Goal: Task Accomplishment & Management: Manage account settings

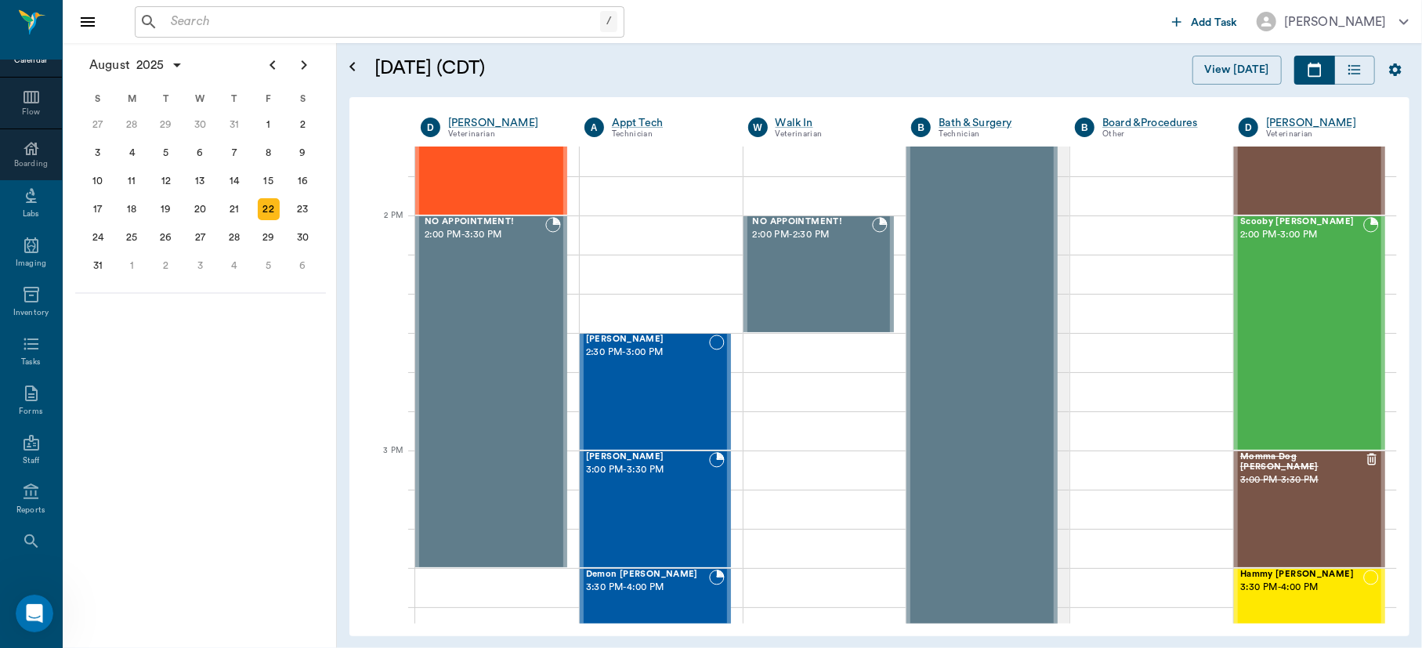
scroll to position [203, 0]
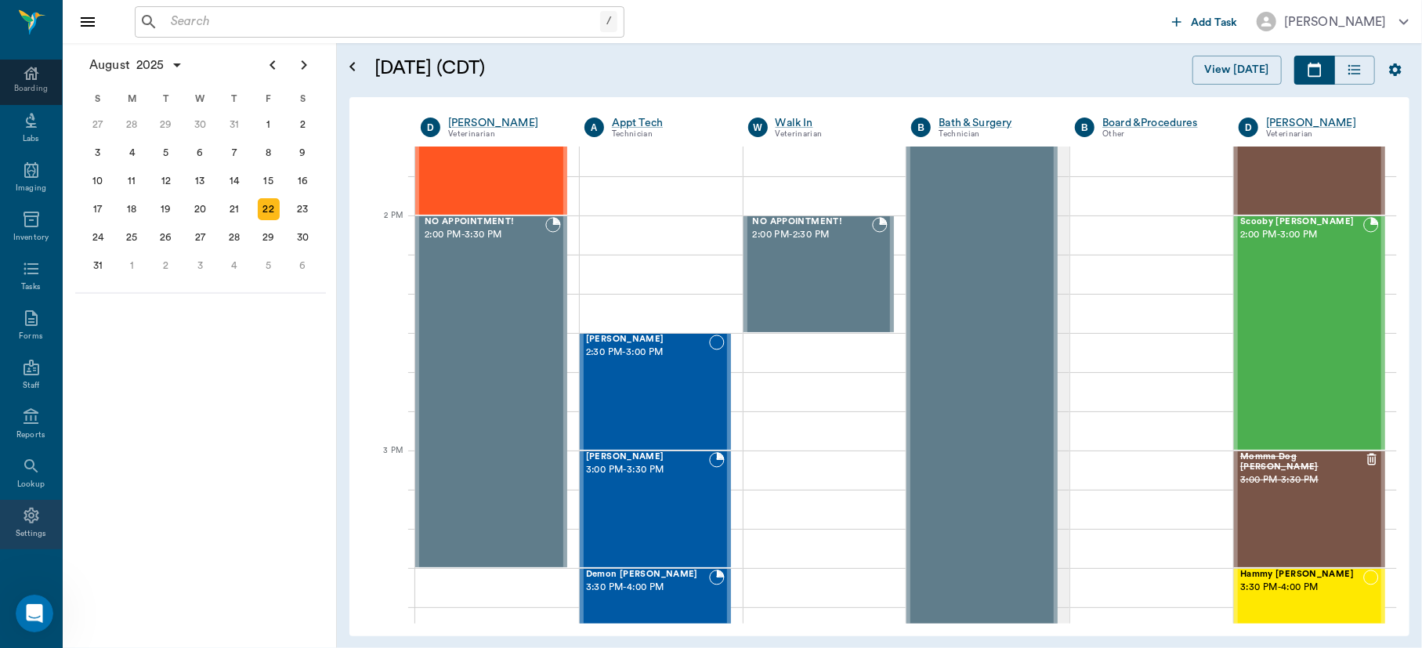
click at [24, 516] on icon at bounding box center [31, 515] width 19 height 19
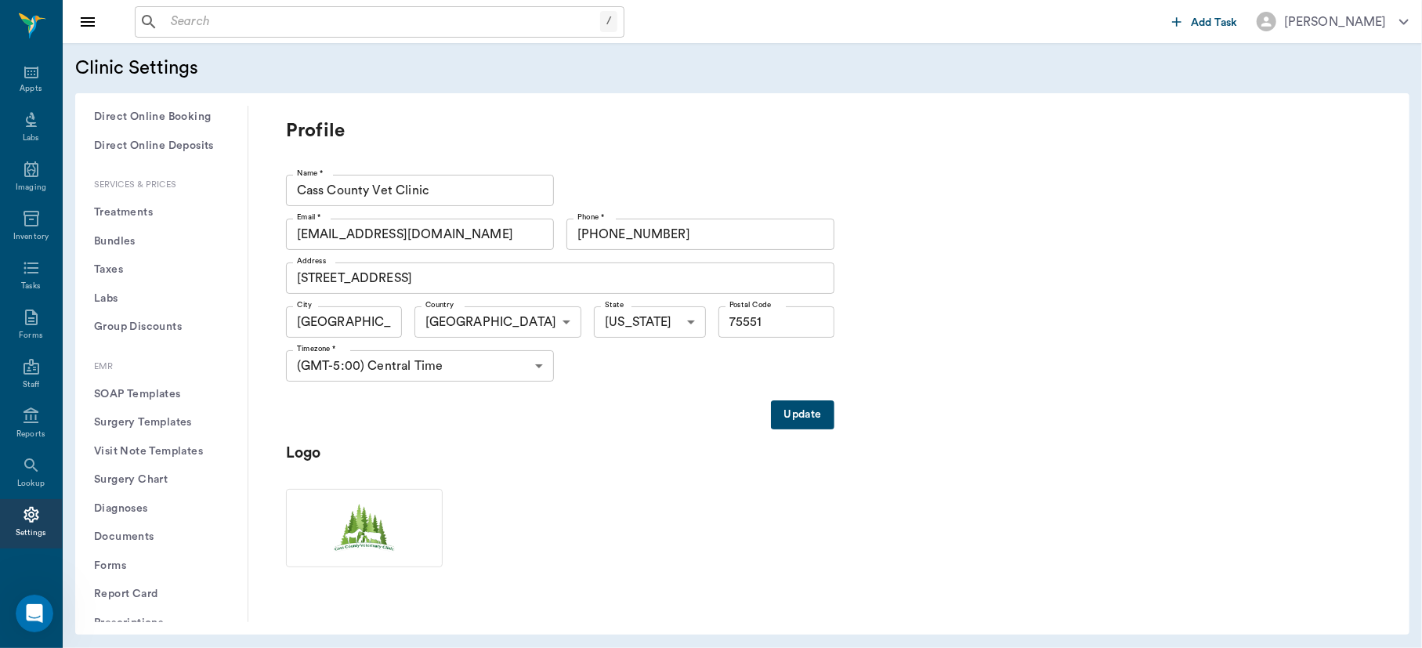
scroll to position [443, 0]
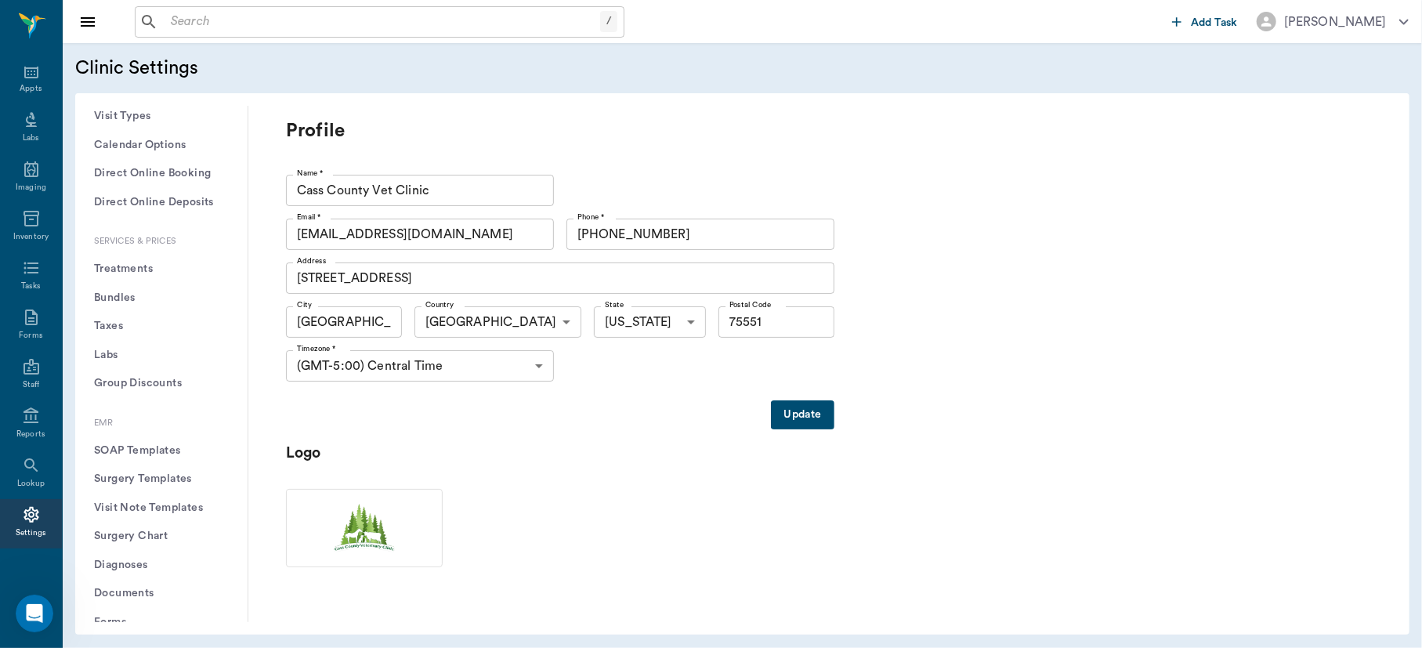
click at [132, 266] on button "Treatments" at bounding box center [161, 269] width 147 height 29
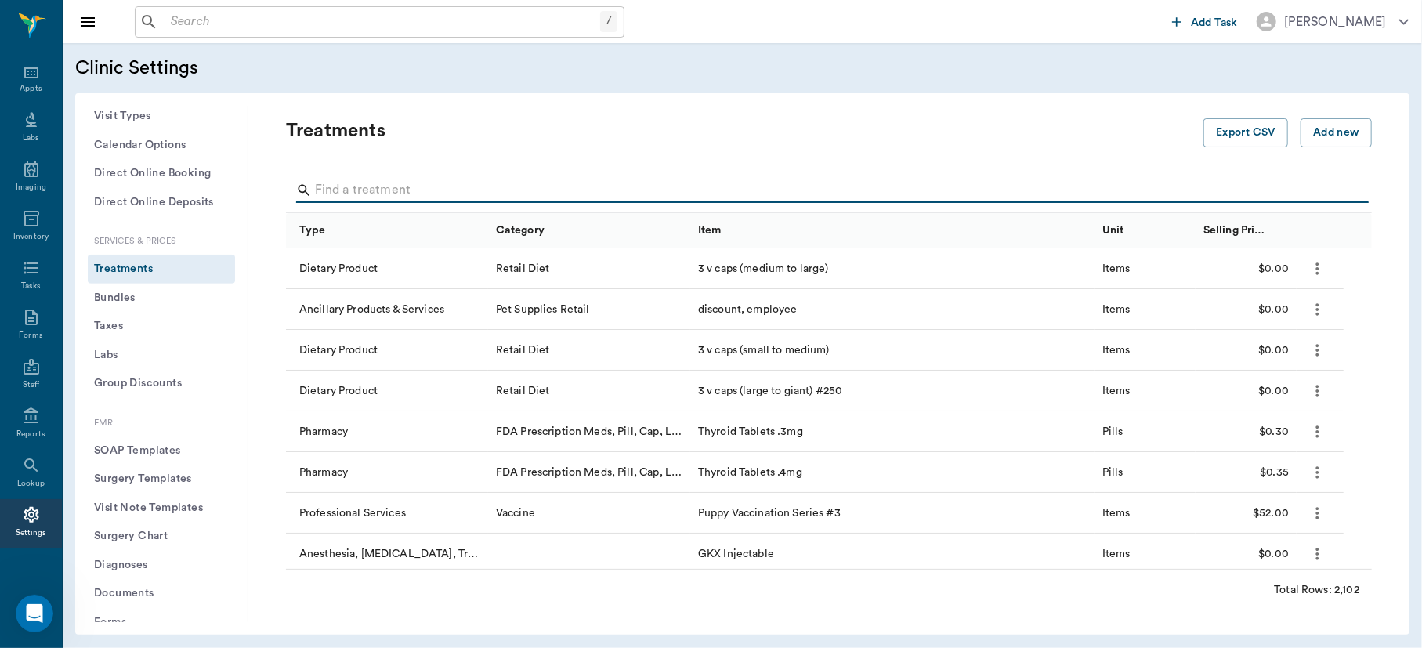
click at [419, 193] on input "Search" at bounding box center [830, 190] width 1030 height 25
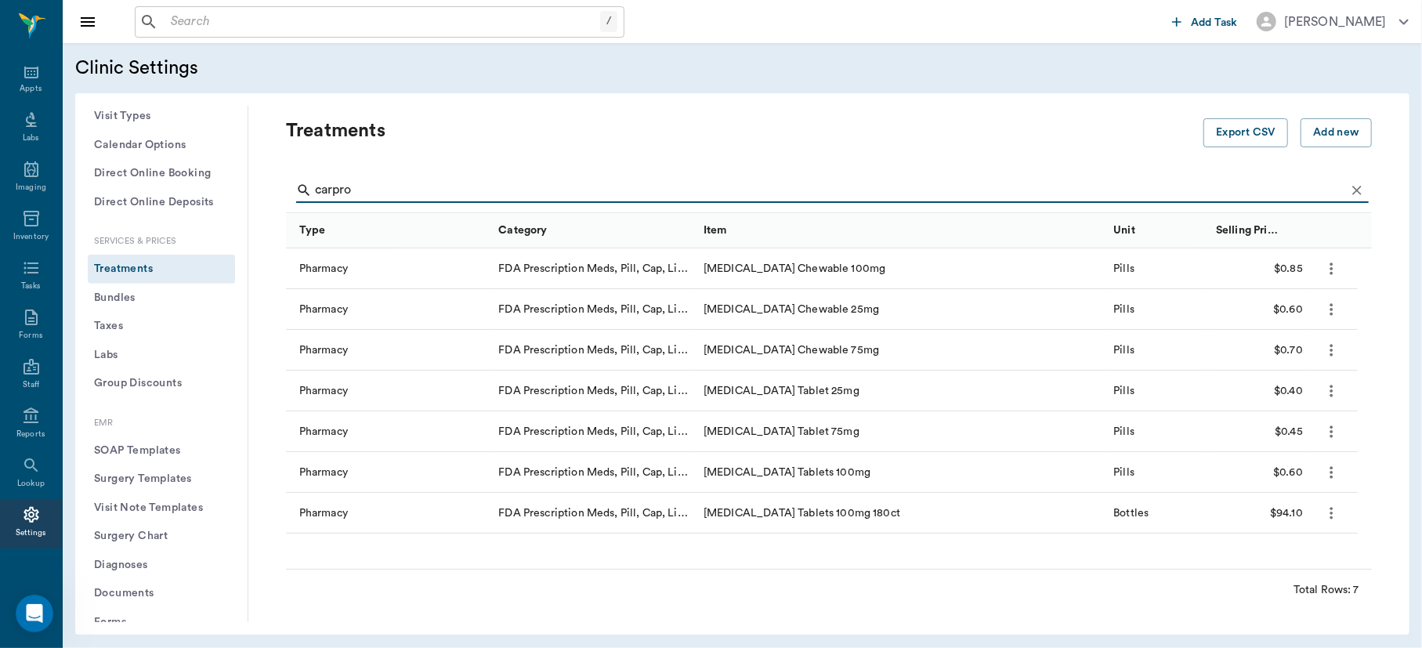
type input "carpro"
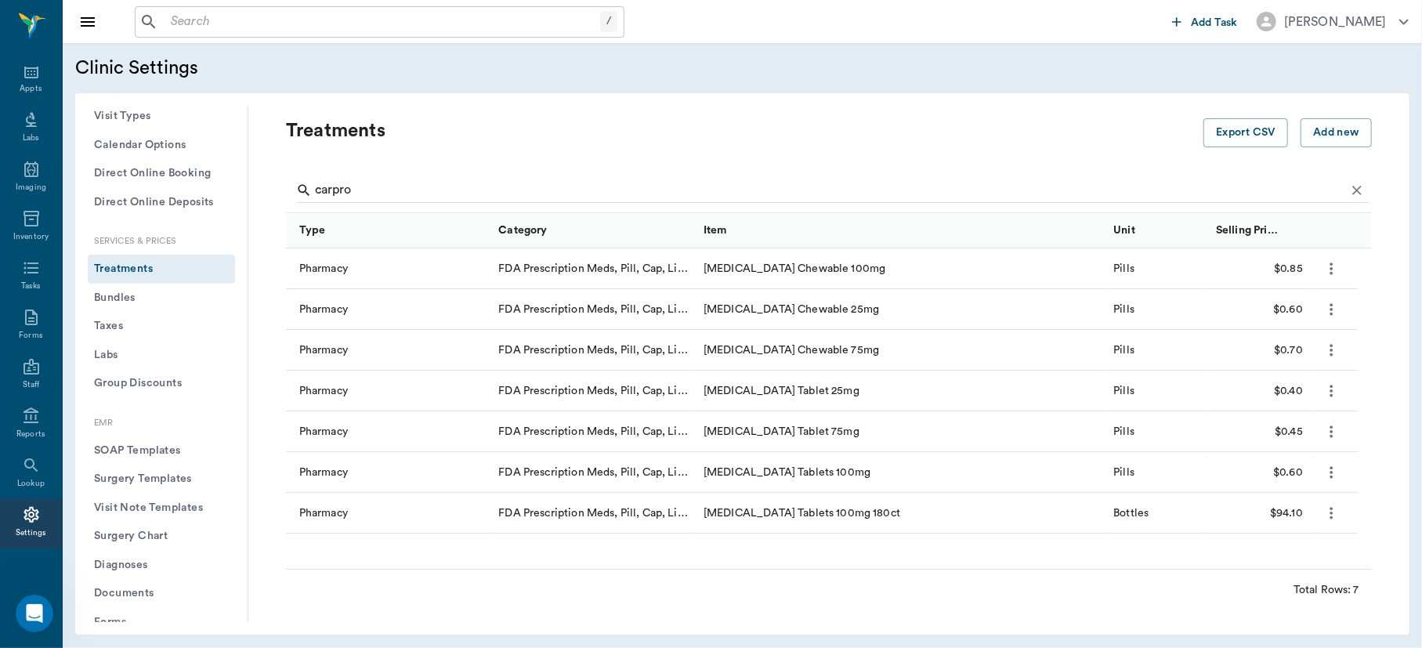
click at [1329, 504] on icon "more" at bounding box center [1332, 513] width 18 height 19
click at [1283, 552] on p "Edit Treatment" at bounding box center [1290, 554] width 85 height 19
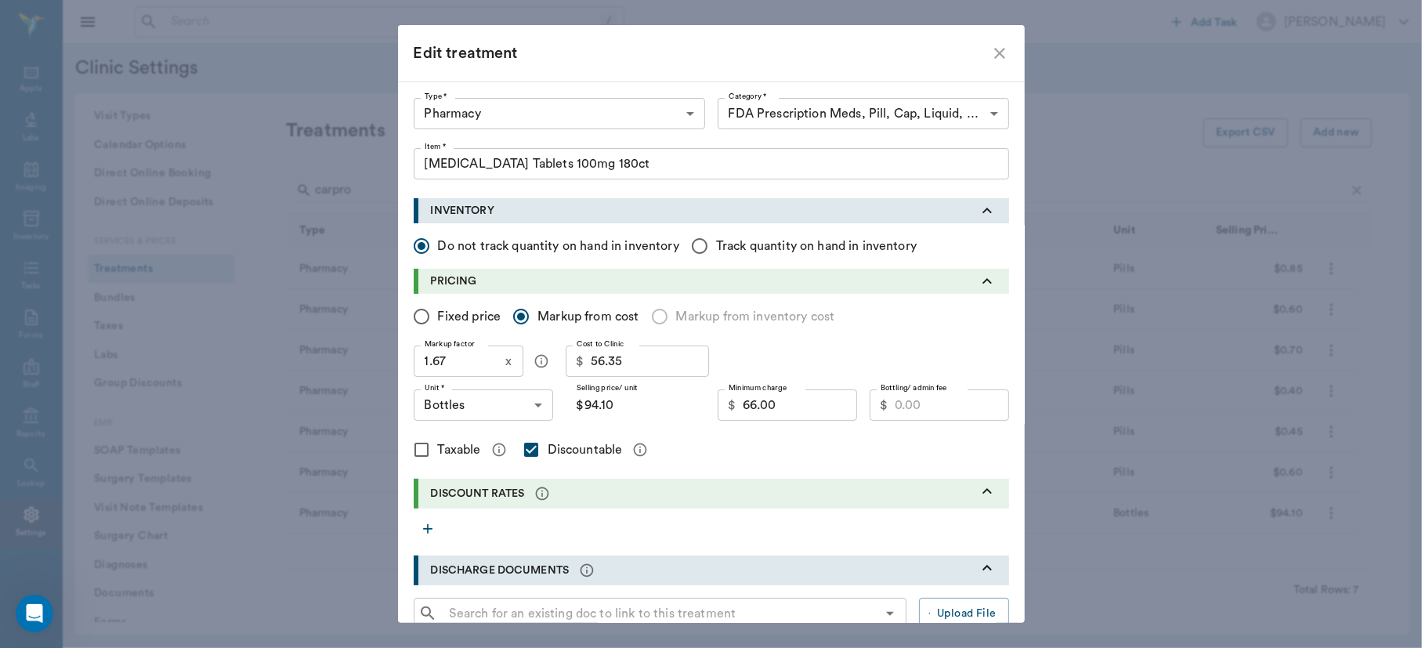
click at [994, 50] on icon "close" at bounding box center [1000, 53] width 19 height 19
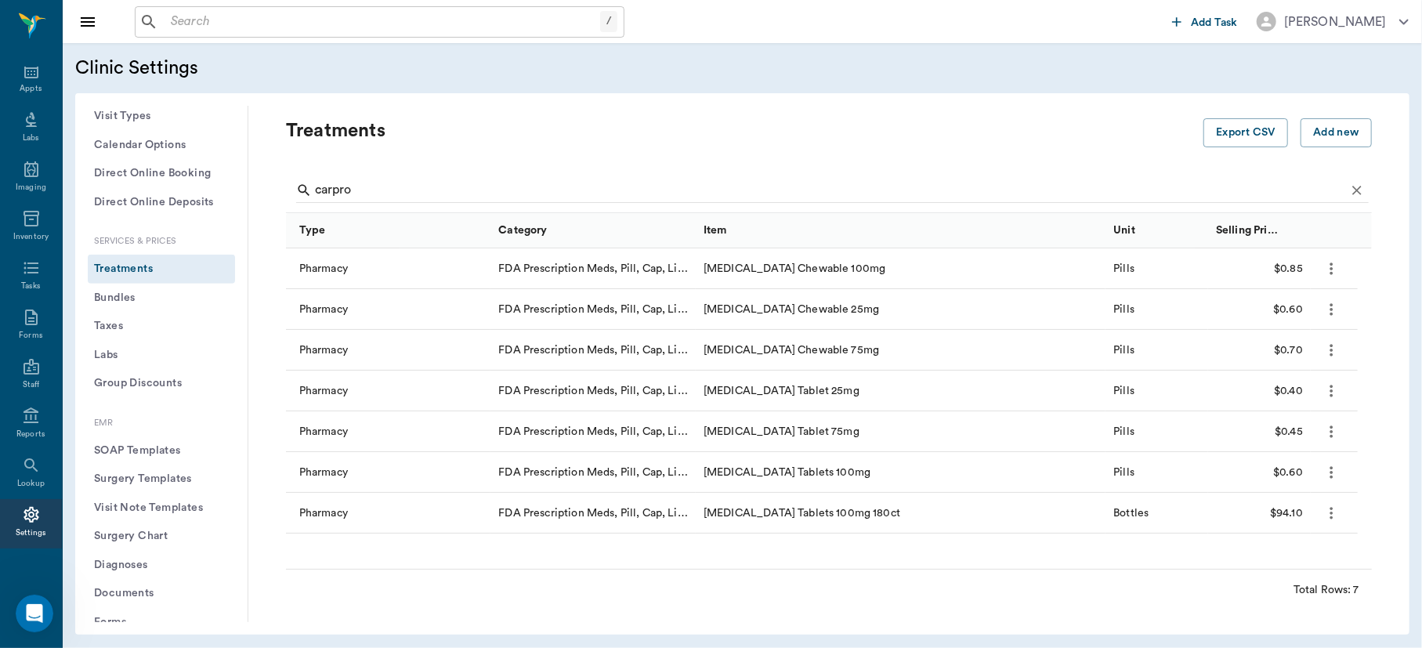
click at [1326, 276] on icon "more" at bounding box center [1332, 268] width 18 height 19
click at [1289, 306] on p "Edit Treatment" at bounding box center [1290, 310] width 85 height 19
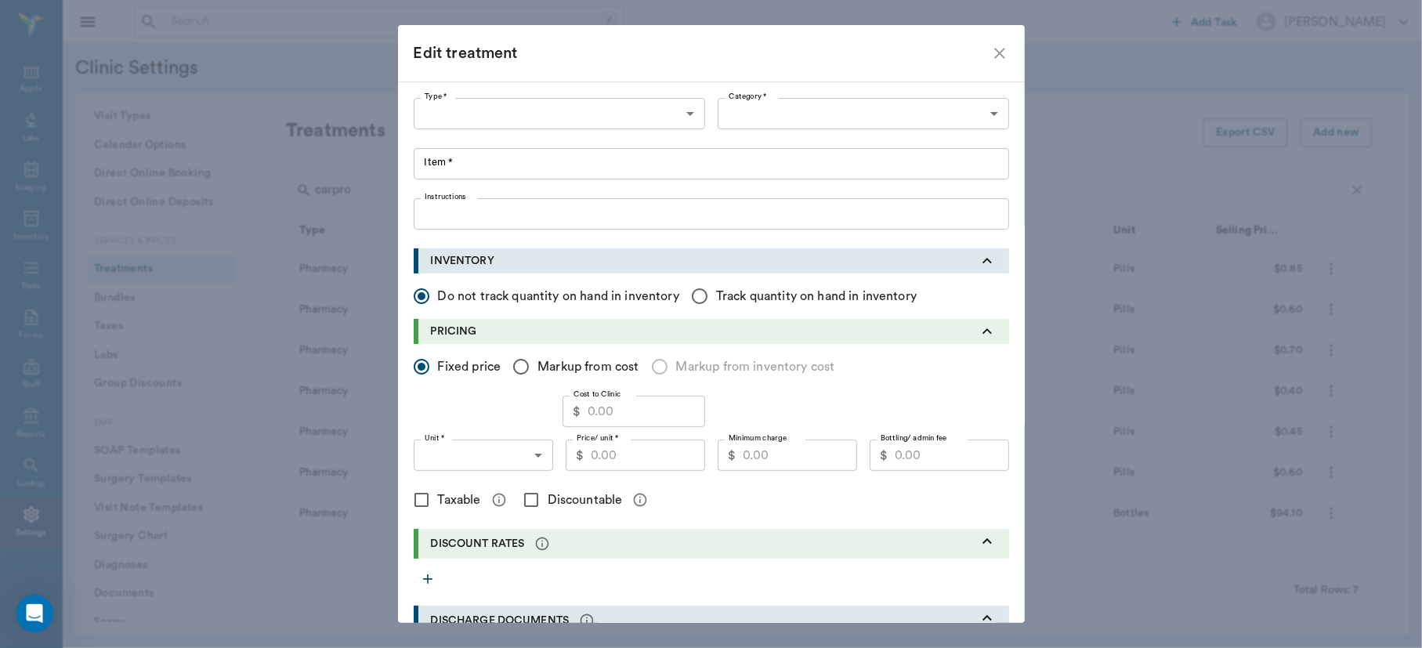
type input "5100"
type input "5105"
type input "[MEDICAL_DATA] Chewable 100mg"
type input "0.48"
type input "PILLS"
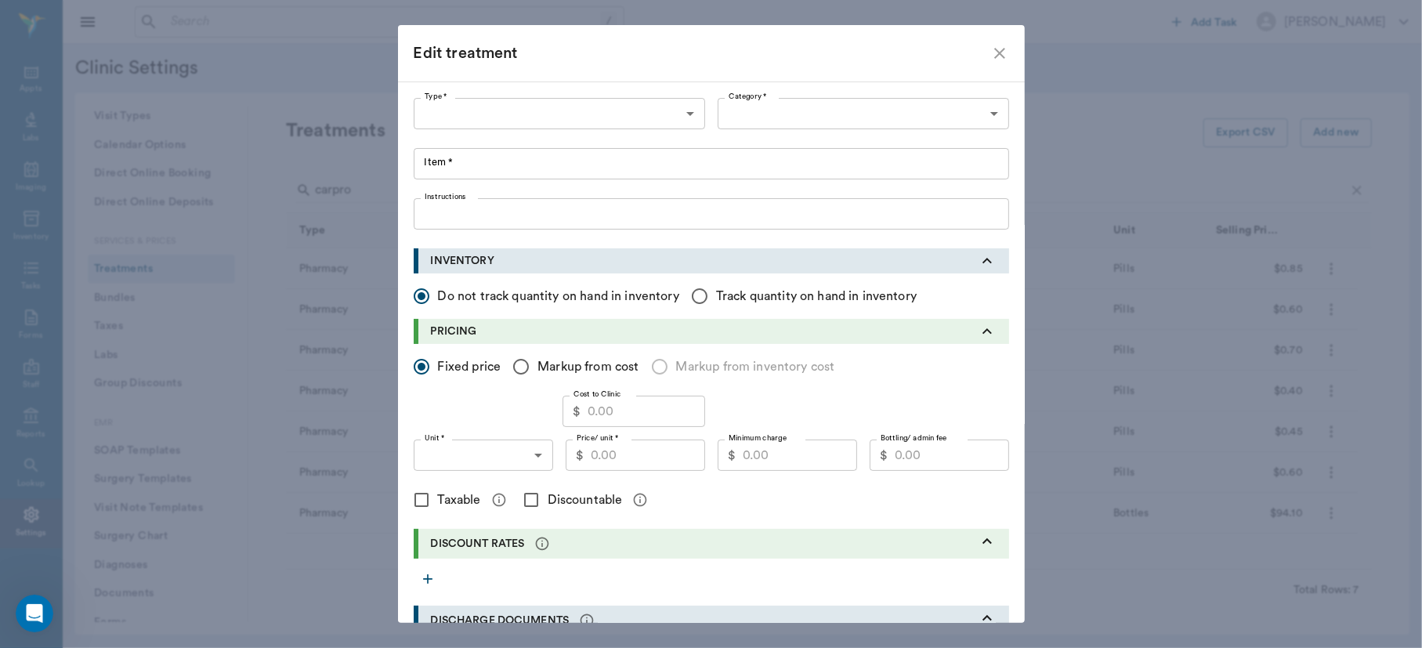
type input "0.85"
type input "0.60"
type input "9.00"
checkbox input "true"
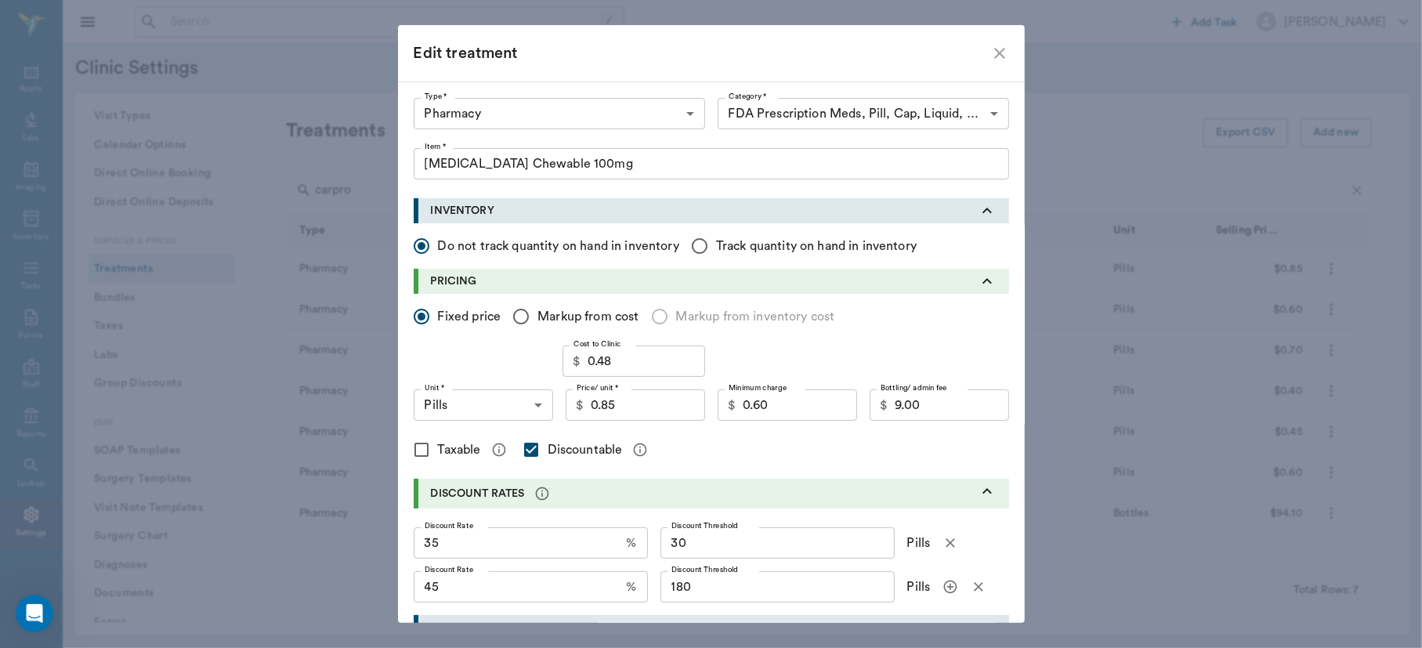
click at [1005, 266] on div "Type * Pharmacy 5100 Type * Category * FDA Prescription Meds, Pill, Cap, Liquid…" at bounding box center [711, 616] width 627 height 1071
click at [422, 547] on input "35" at bounding box center [517, 542] width 207 height 31
click at [565, 538] on input "35" at bounding box center [517, 542] width 207 height 31
type input "30"
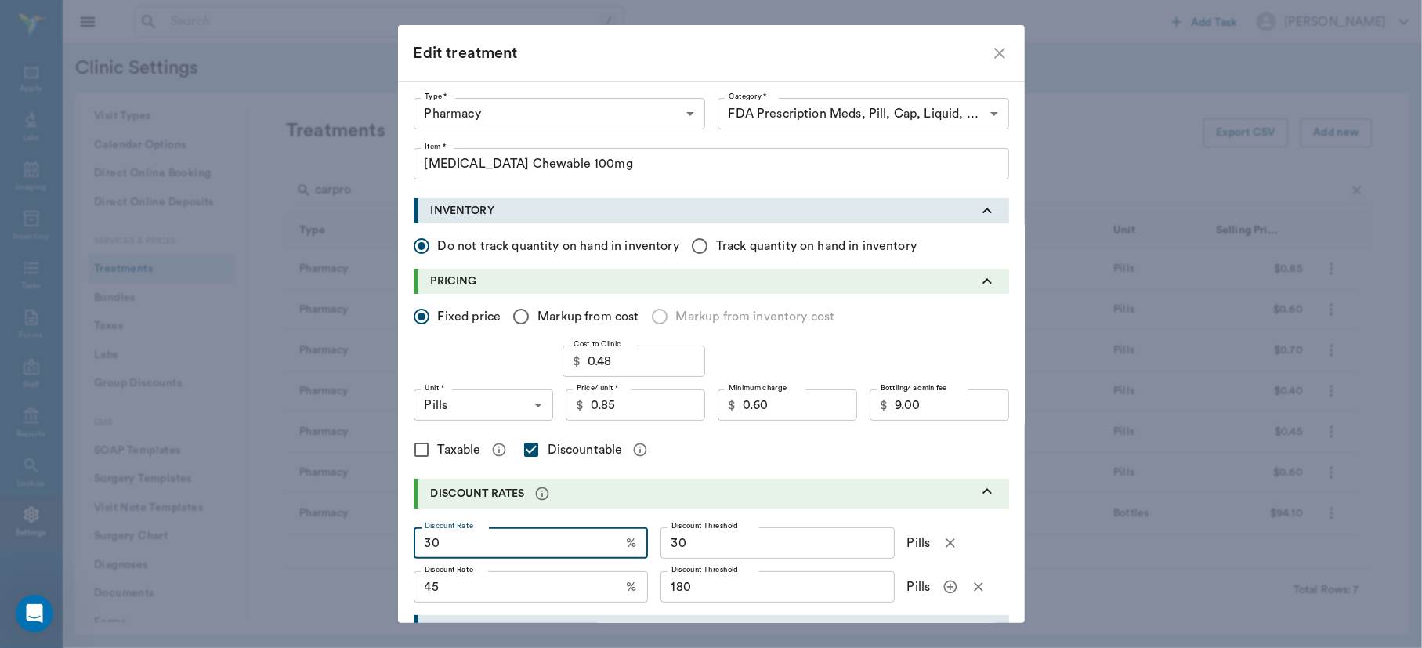
click at [435, 585] on input "45" at bounding box center [517, 586] width 207 height 31
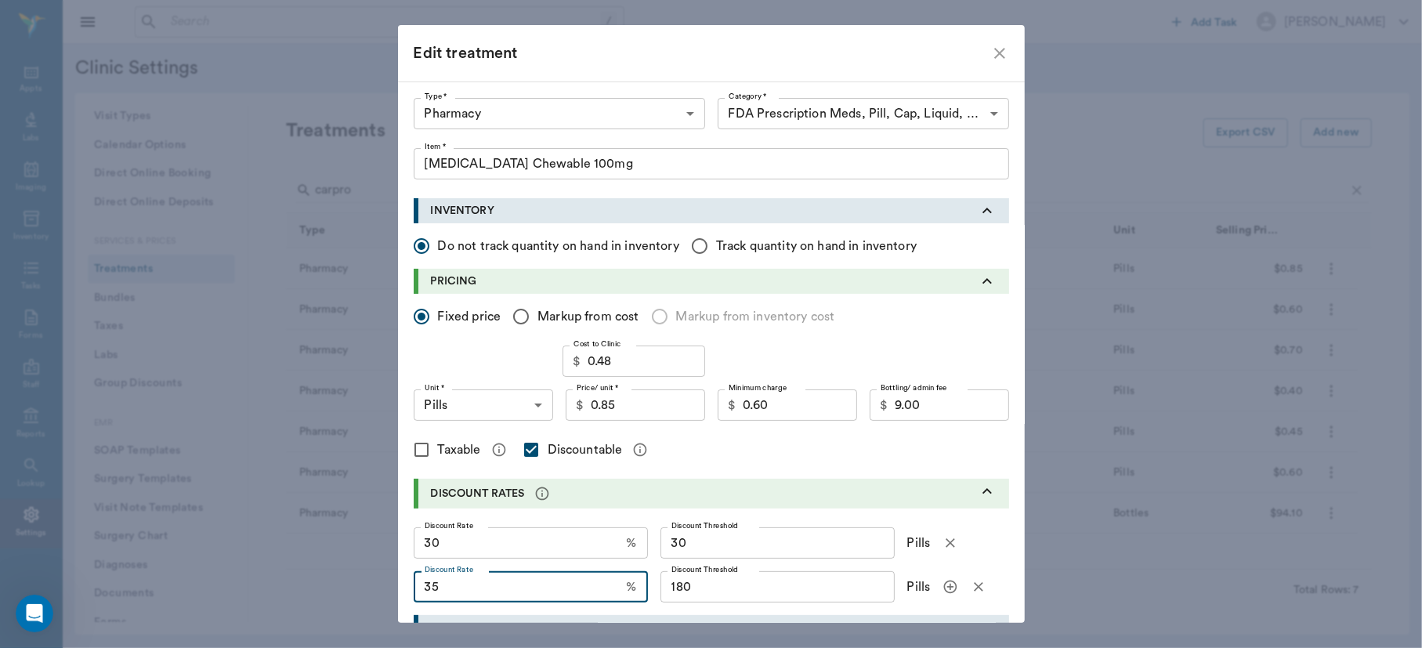
type input "35"
click at [910, 445] on div "Taxable Discountable" at bounding box center [712, 449] width 596 height 33
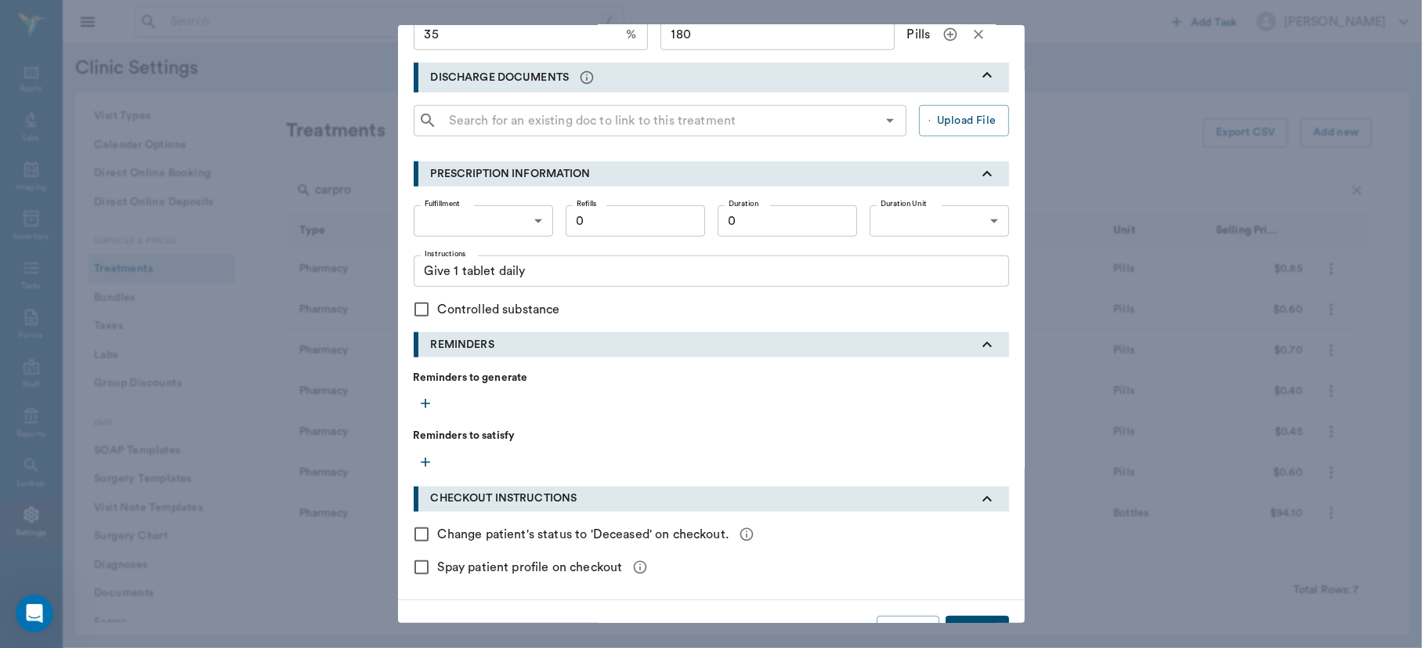
scroll to position [589, 0]
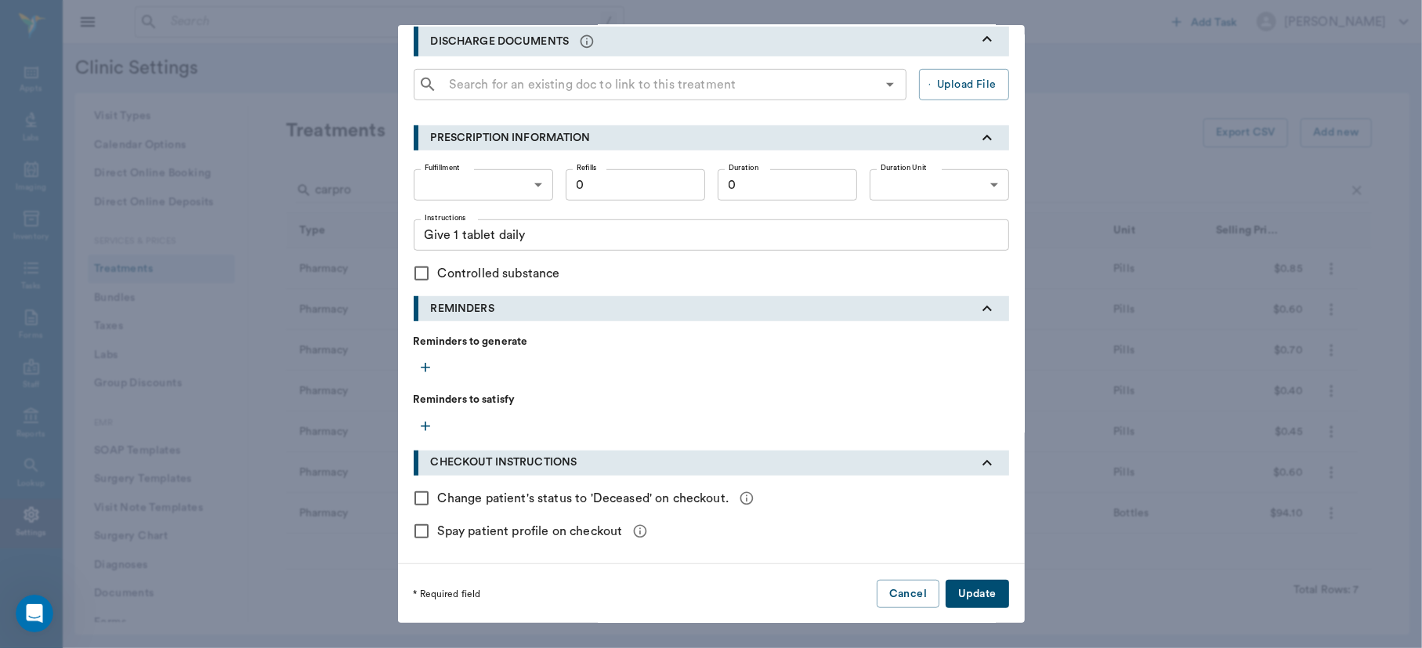
click at [954, 594] on button "Update" at bounding box center [977, 594] width 63 height 29
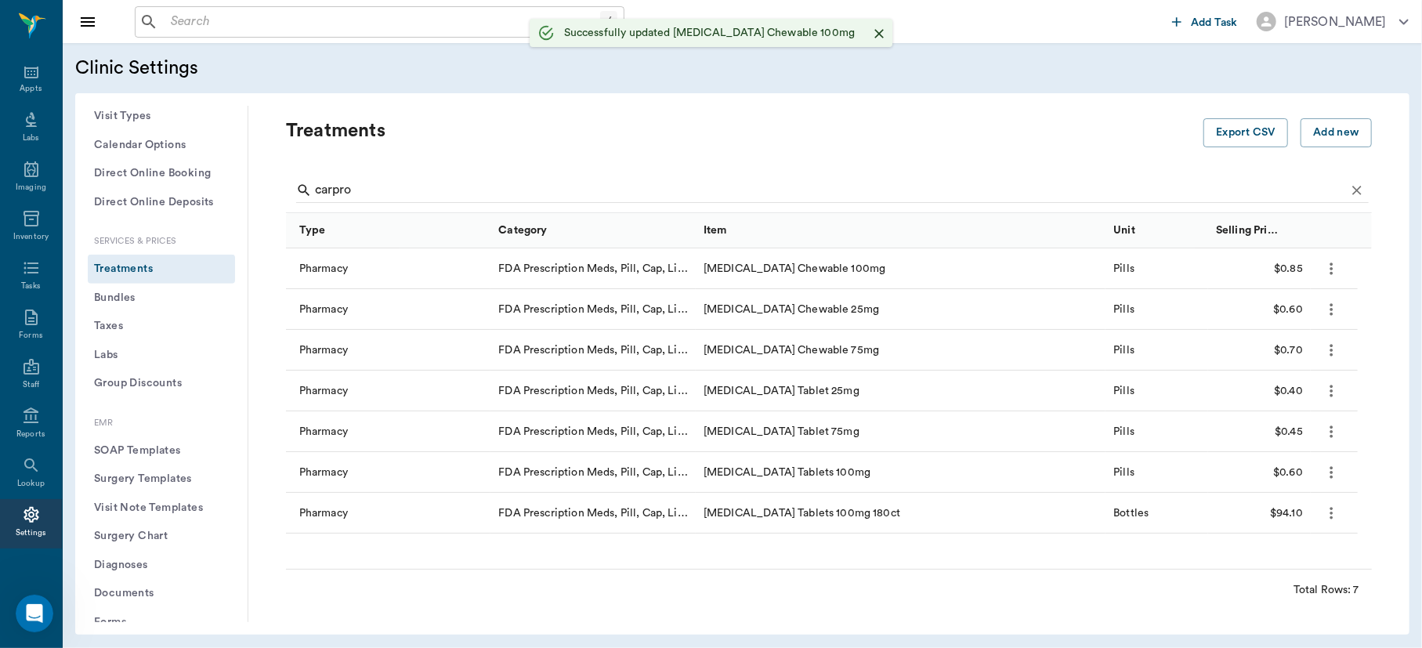
checkbox input "false"
click at [1335, 264] on icon "more" at bounding box center [1332, 268] width 18 height 19
click at [1284, 307] on p "Edit Treatment" at bounding box center [1290, 310] width 85 height 19
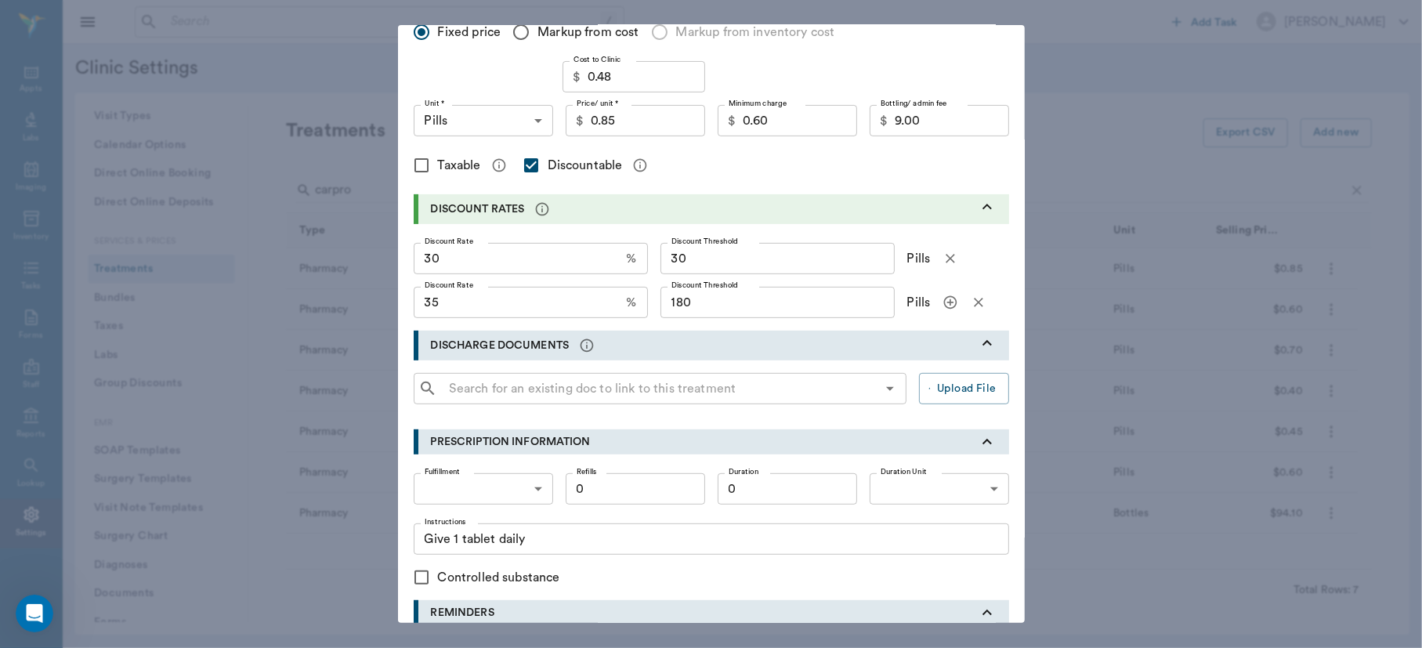
scroll to position [286, 0]
click at [455, 249] on input "30" at bounding box center [517, 256] width 207 height 31
type input "25"
click at [446, 299] on input "35" at bounding box center [517, 300] width 207 height 31
type input "30"
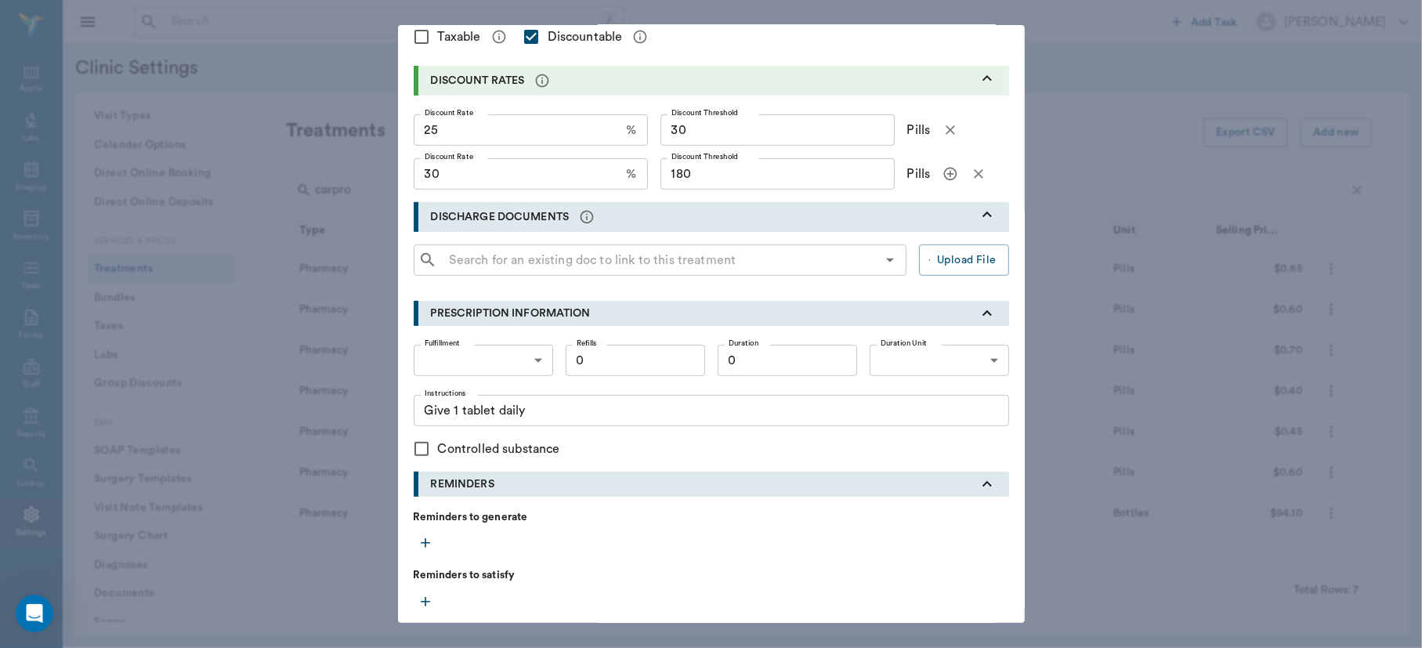
scroll to position [589, 0]
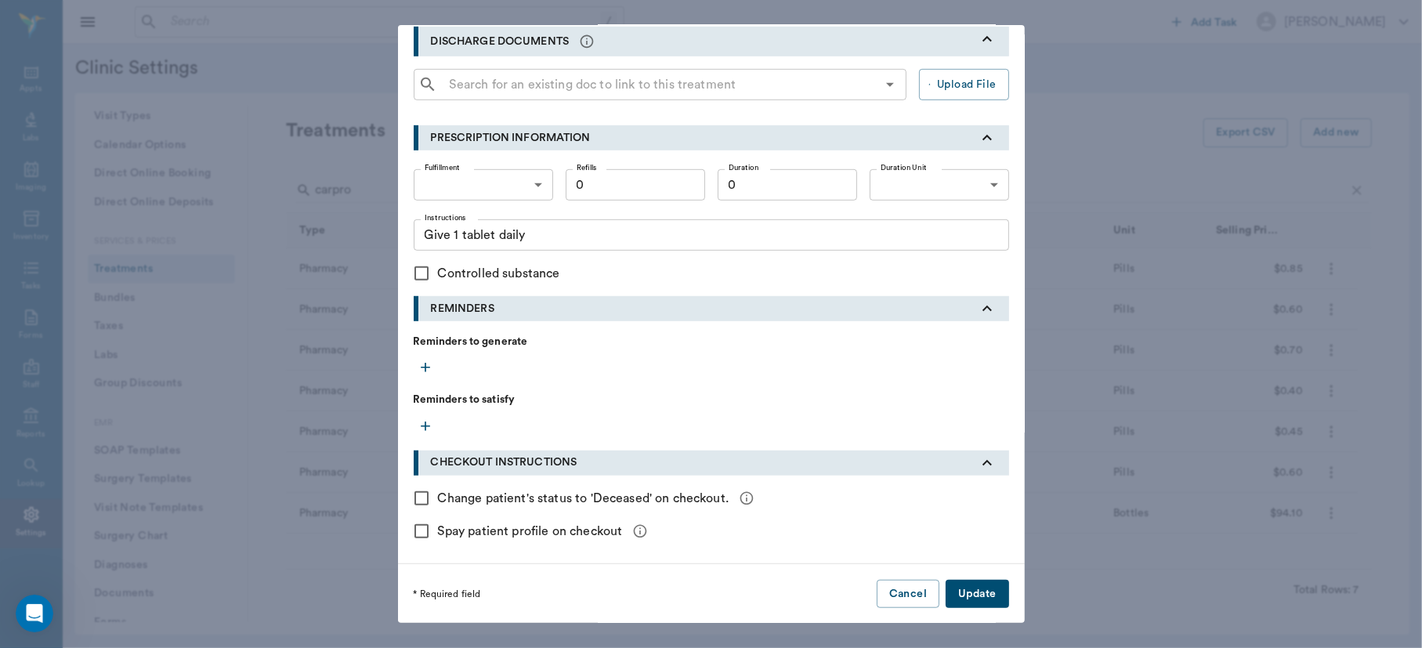
click at [959, 591] on button "Update" at bounding box center [977, 594] width 63 height 29
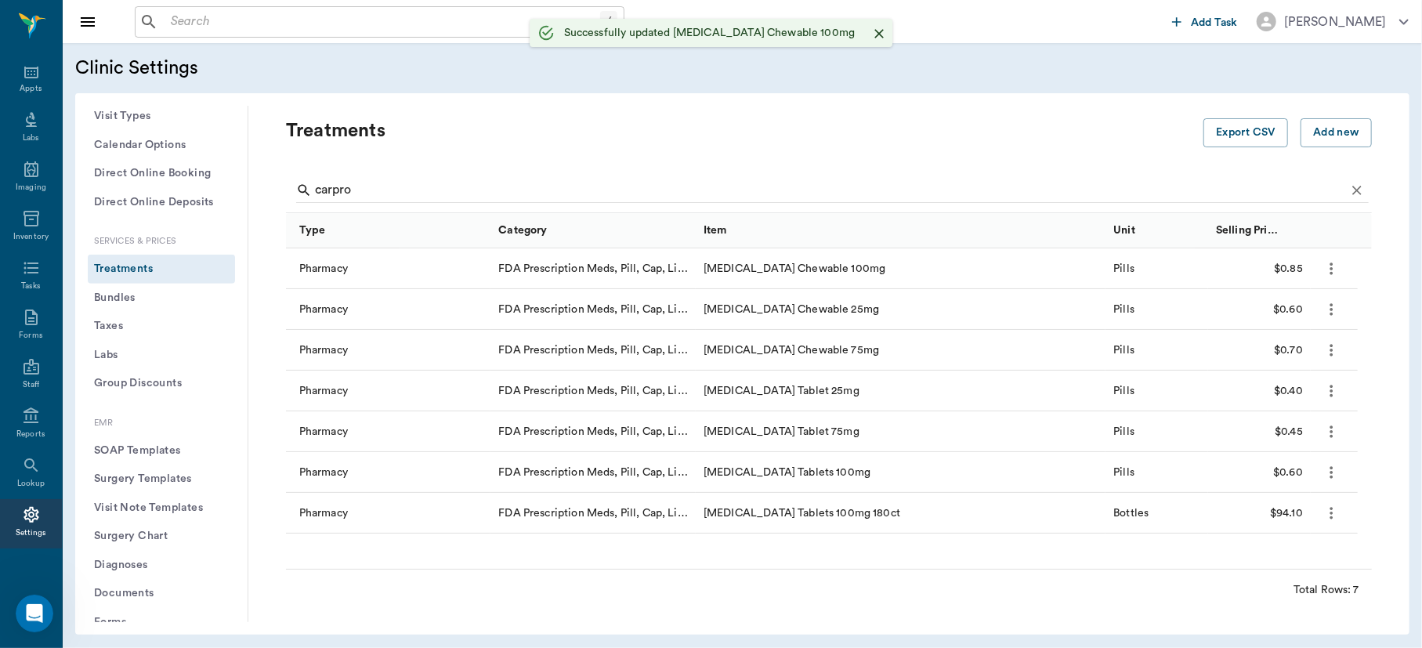
scroll to position [0, 0]
click at [1335, 472] on icon "more" at bounding box center [1332, 472] width 18 height 19
click at [1295, 506] on p "Edit Treatment" at bounding box center [1290, 514] width 85 height 19
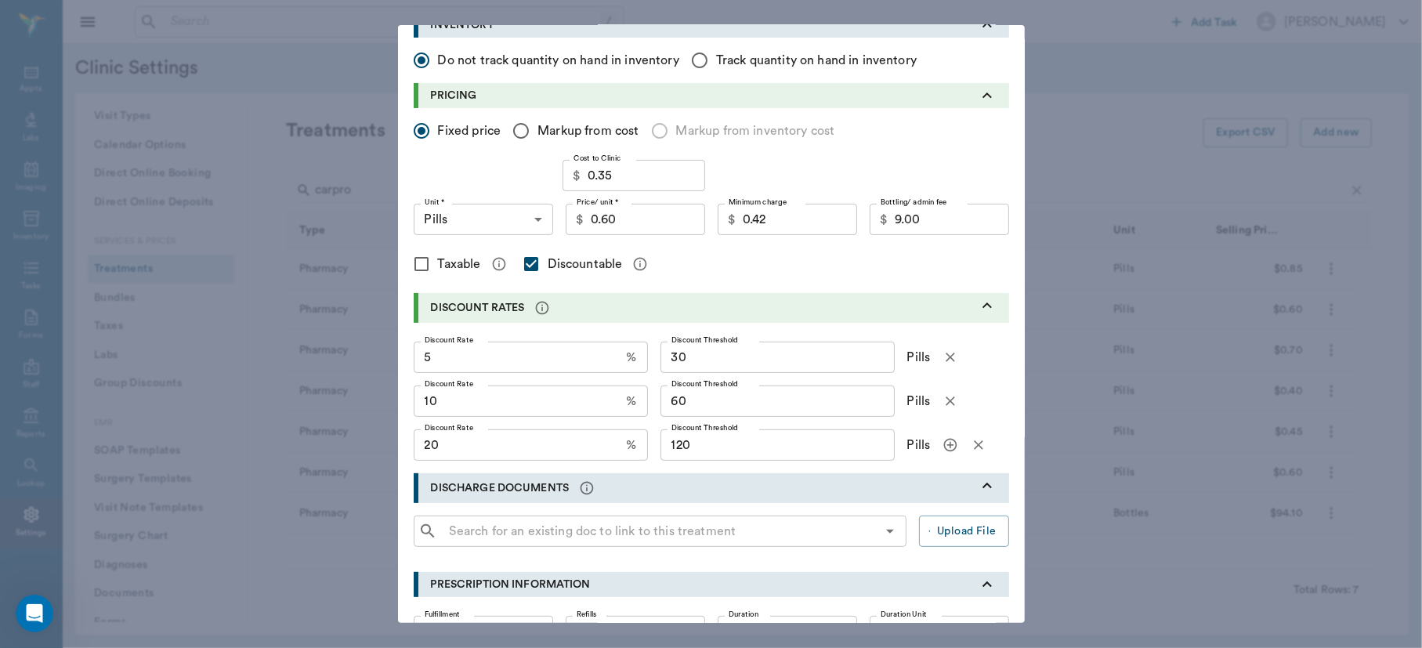
scroll to position [190, 0]
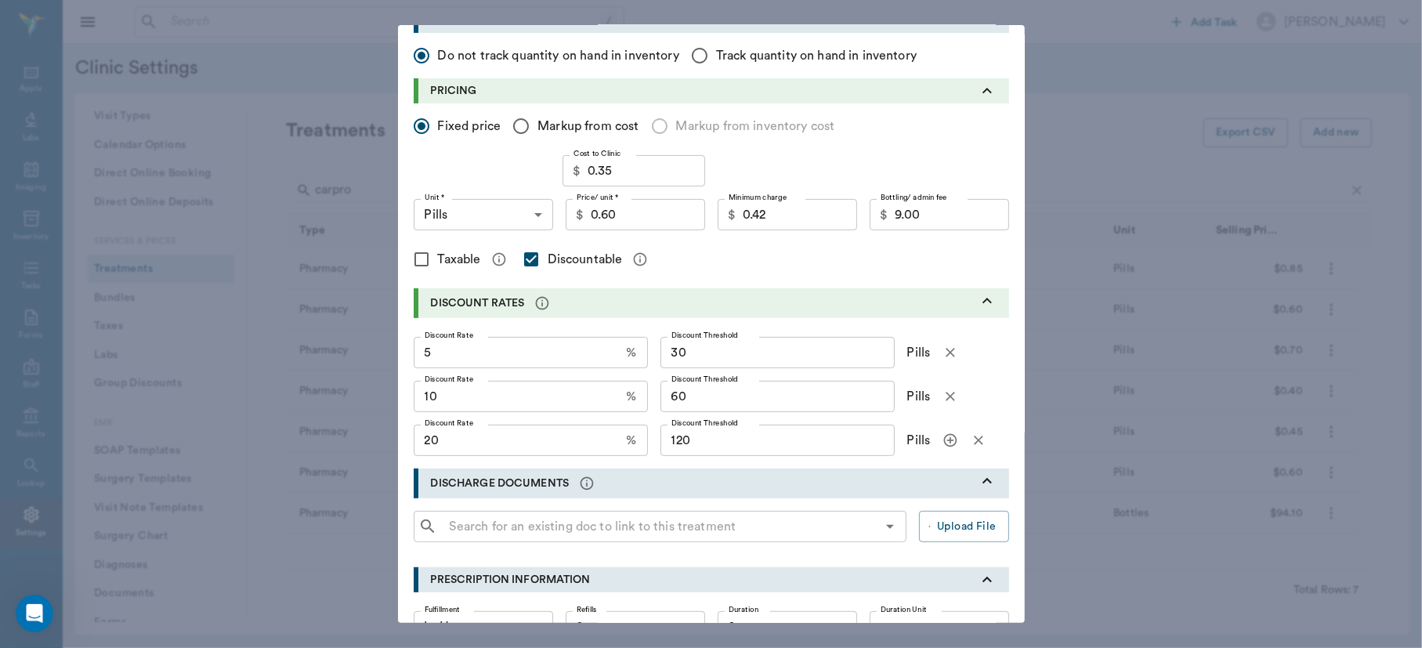
click at [1417, 625] on div "Edit treatment Type * Pharmacy 5100 Type * Category * FDA Prescription Meds, Pi…" at bounding box center [711, 324] width 1422 height 648
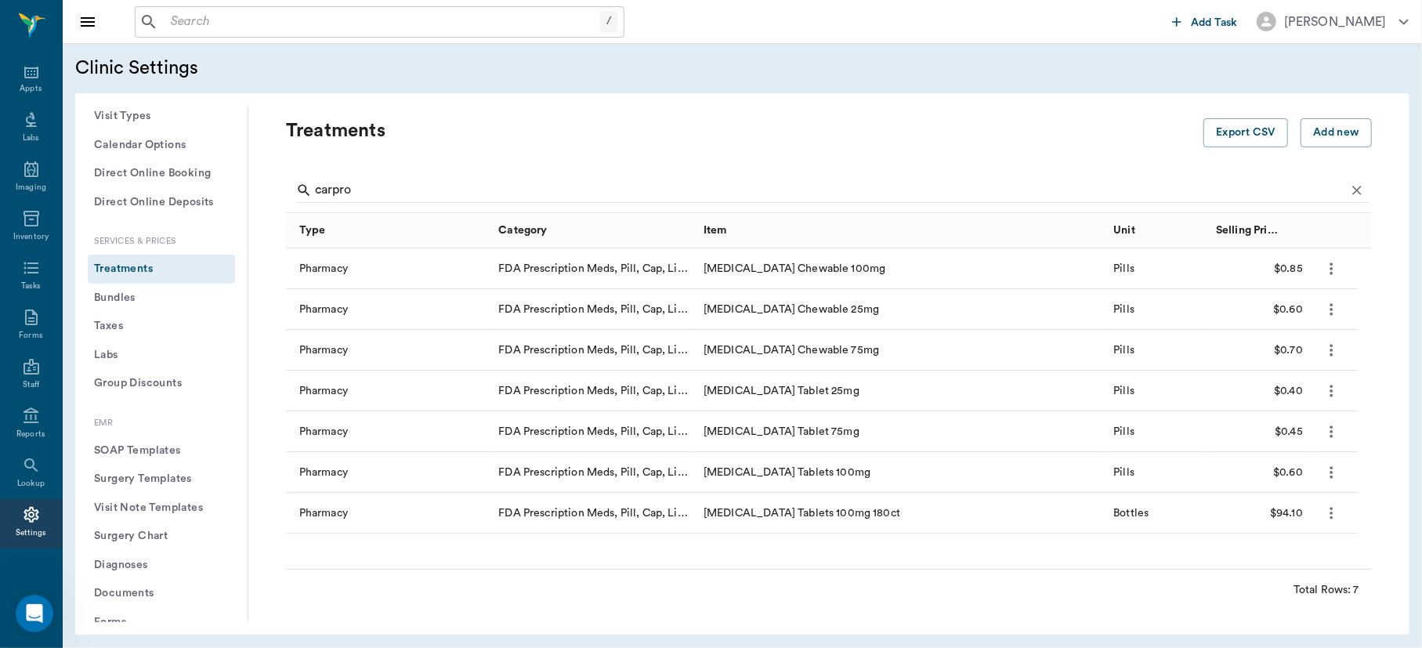
scroll to position [0, 0]
click at [1332, 265] on icon "more" at bounding box center [1332, 268] width 18 height 19
click at [1296, 302] on p "Edit Treatment" at bounding box center [1290, 310] width 85 height 19
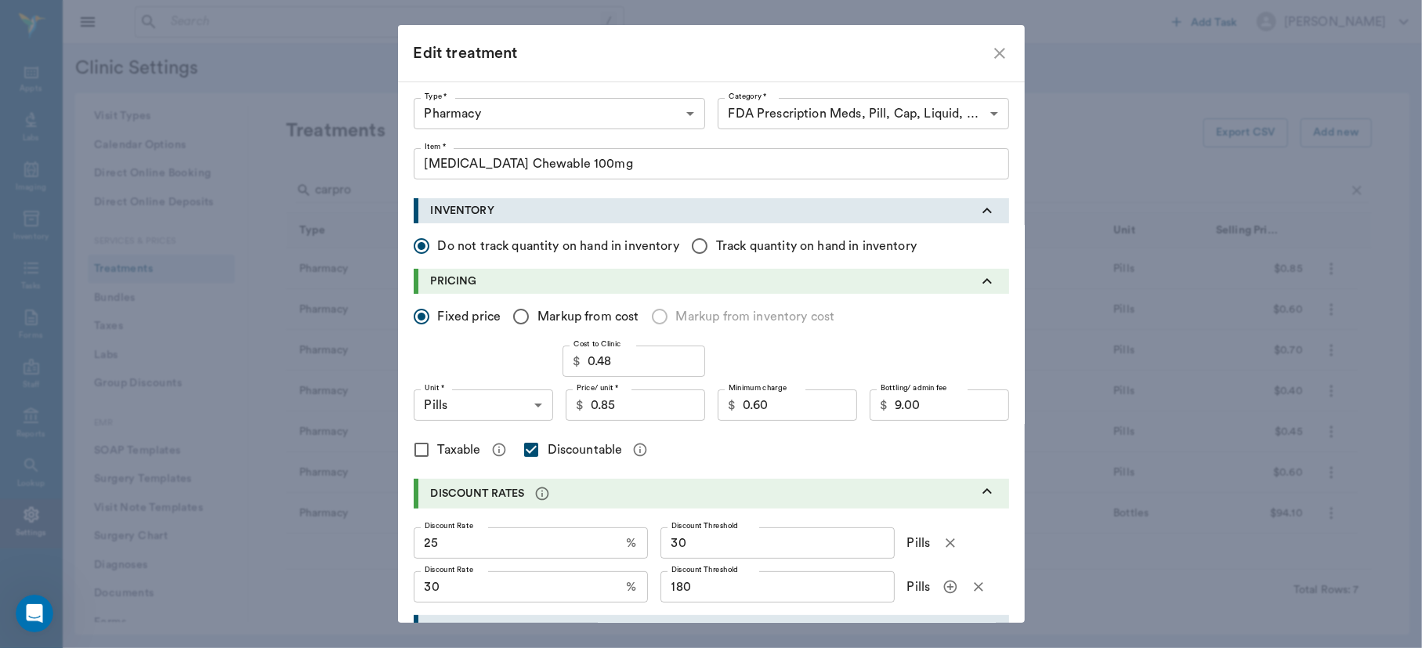
click at [492, 549] on input "25" at bounding box center [517, 542] width 207 height 31
type input "5"
click at [567, 595] on input "30" at bounding box center [517, 586] width 207 height 31
type input "10"
click at [740, 592] on input "180" at bounding box center [778, 586] width 234 height 31
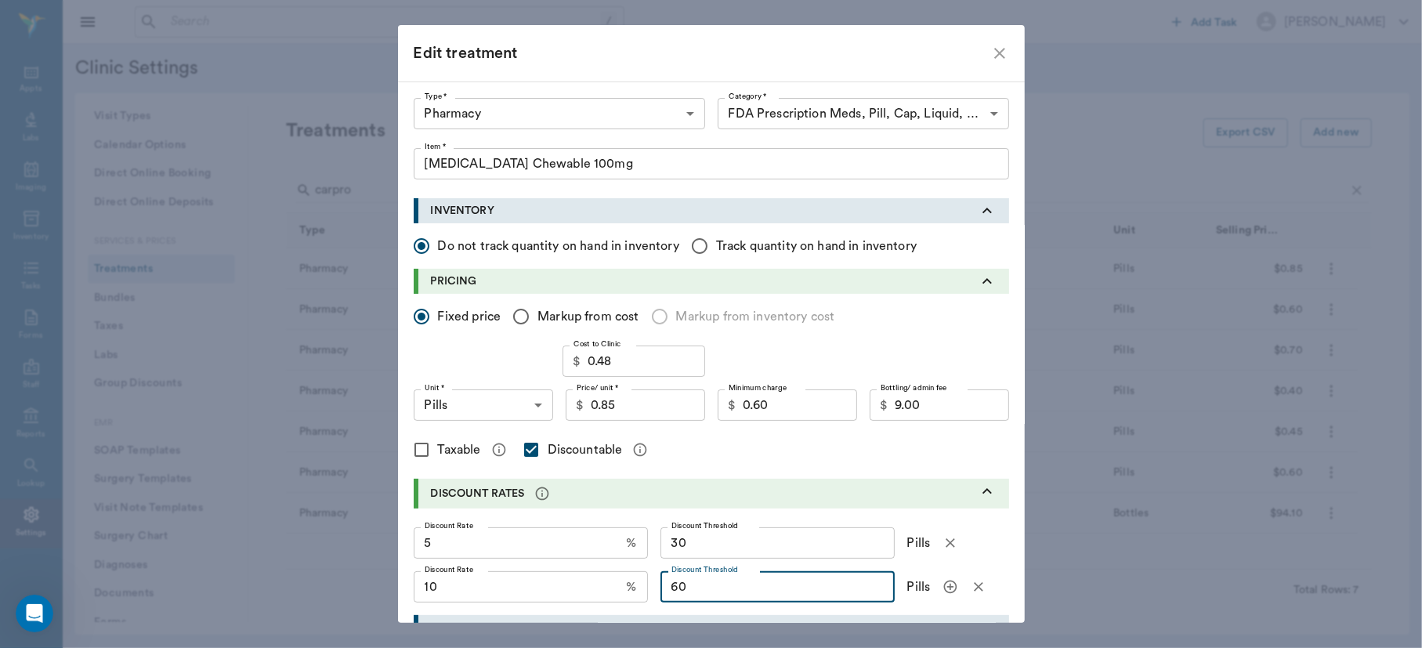
type input "60"
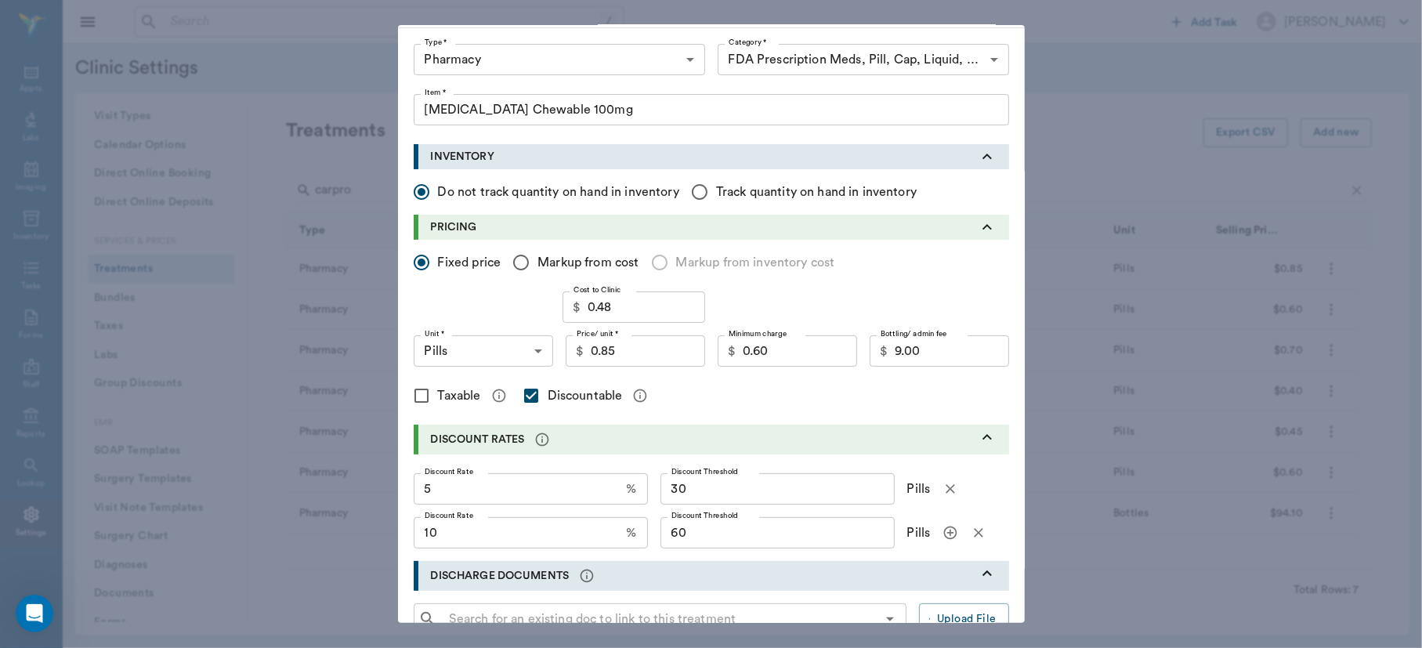
scroll to position [135, 0]
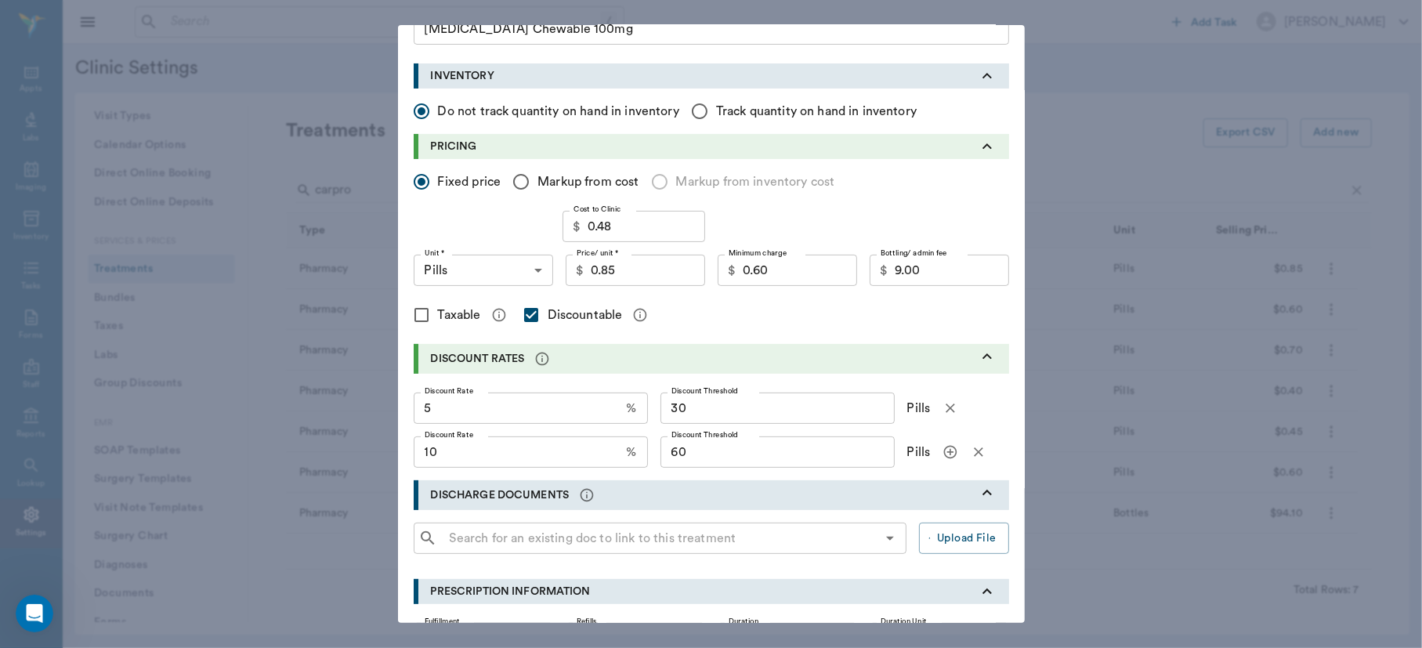
click at [943, 453] on icon "button" at bounding box center [951, 452] width 16 height 16
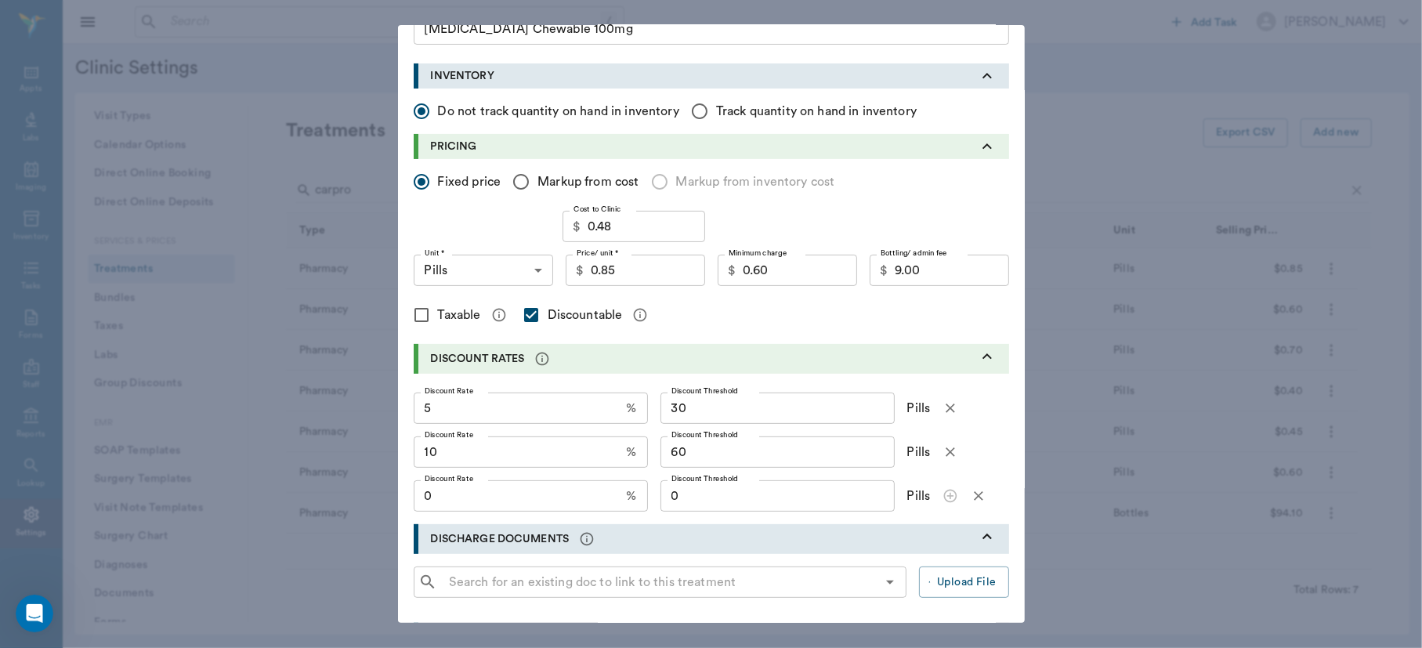
click at [530, 499] on input "0" at bounding box center [517, 495] width 207 height 31
type input "20"
click at [723, 508] on input "0" at bounding box center [778, 495] width 234 height 31
type input "120"
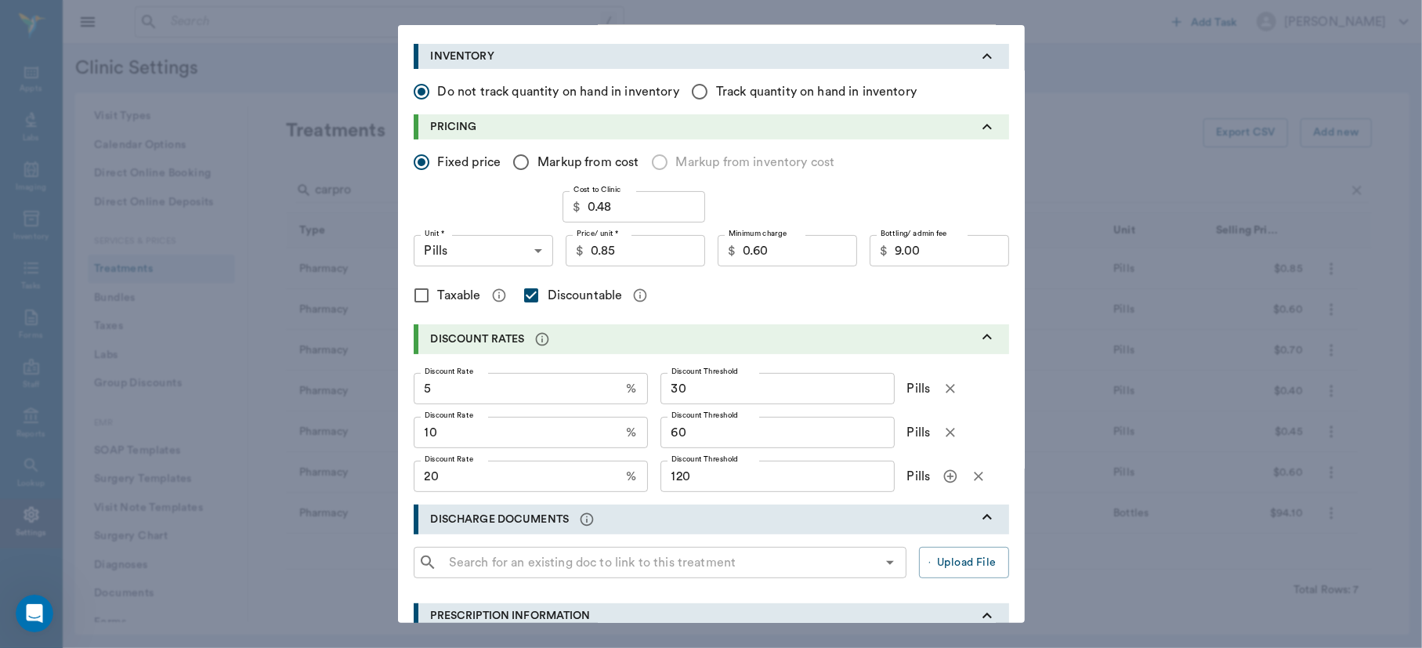
scroll to position [156, 0]
click at [774, 249] on input "0.60" at bounding box center [800, 249] width 114 height 31
type input "0.55"
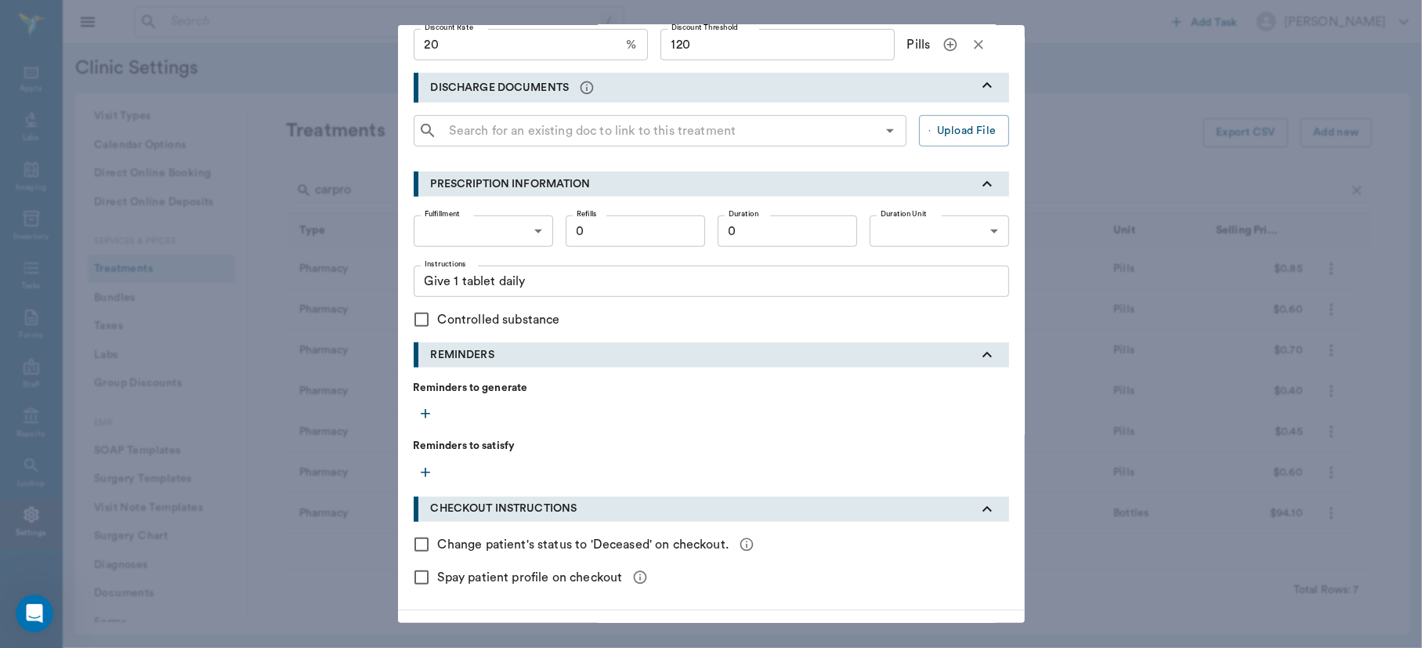
scroll to position [632, 0]
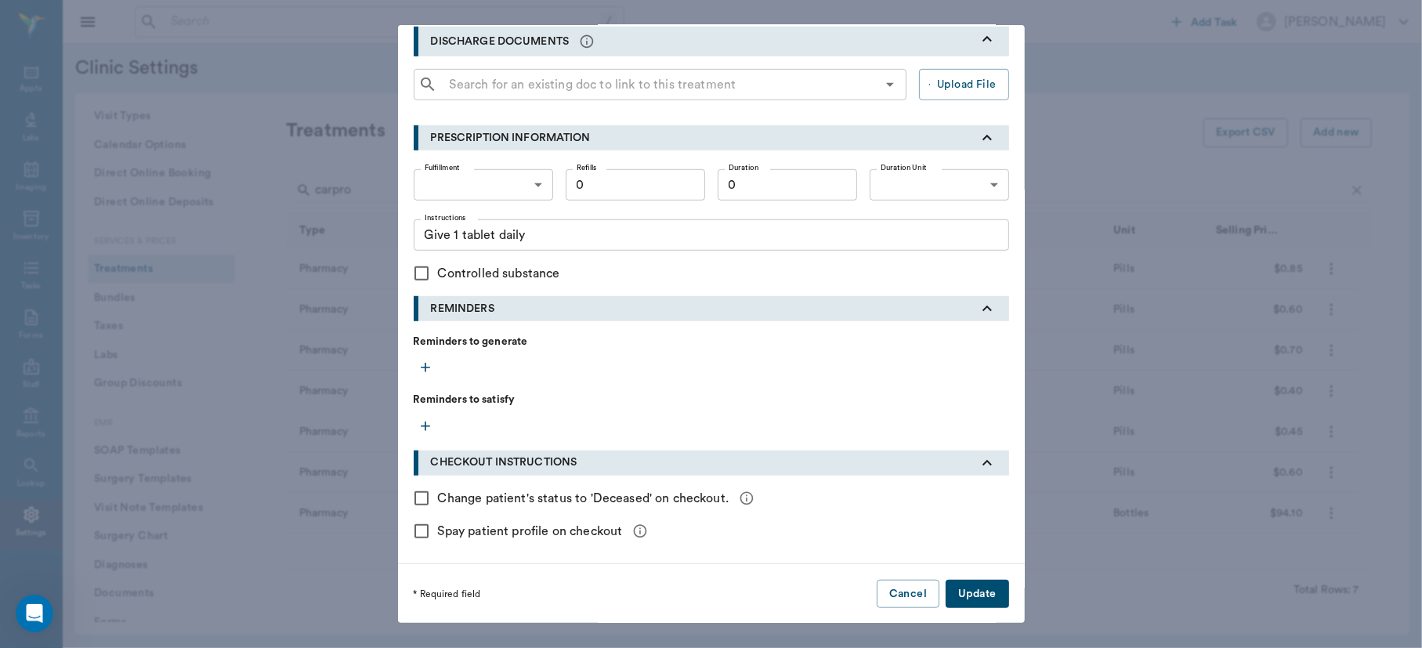
click at [972, 593] on button "Update" at bounding box center [977, 594] width 63 height 29
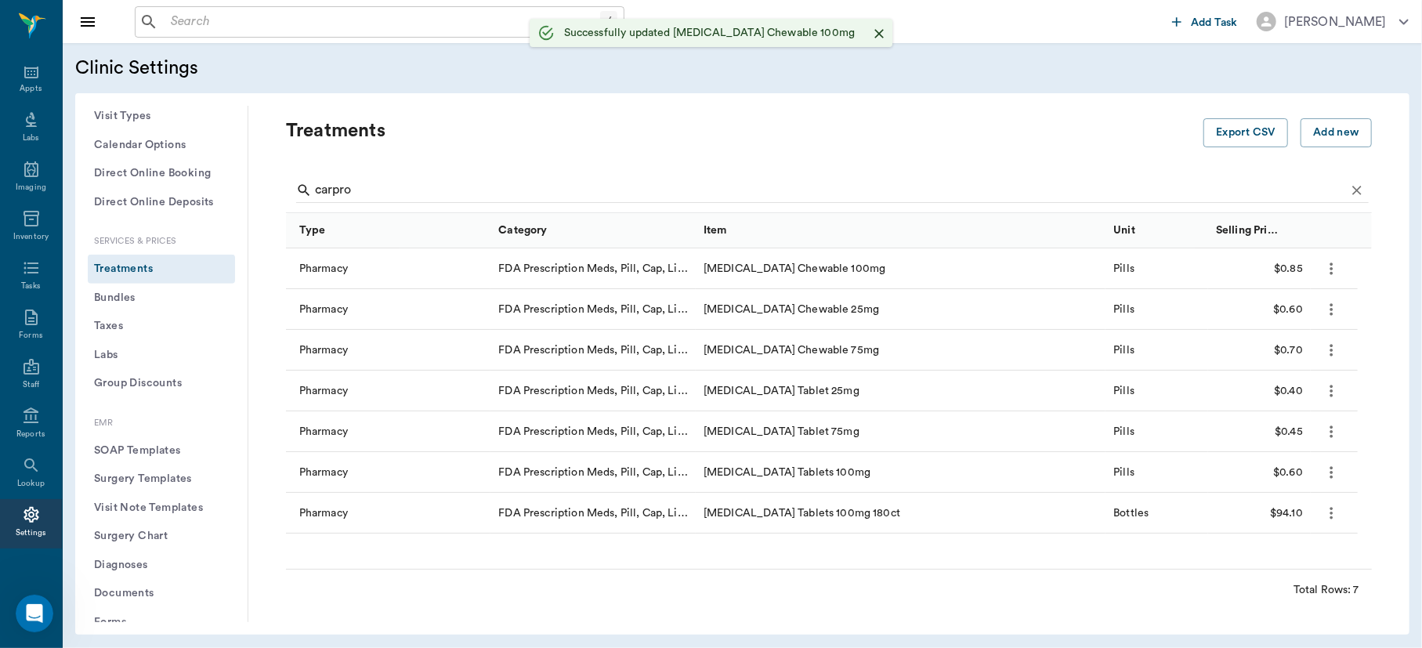
scroll to position [0, 0]
click at [1337, 135] on button "Add new" at bounding box center [1336, 132] width 71 height 29
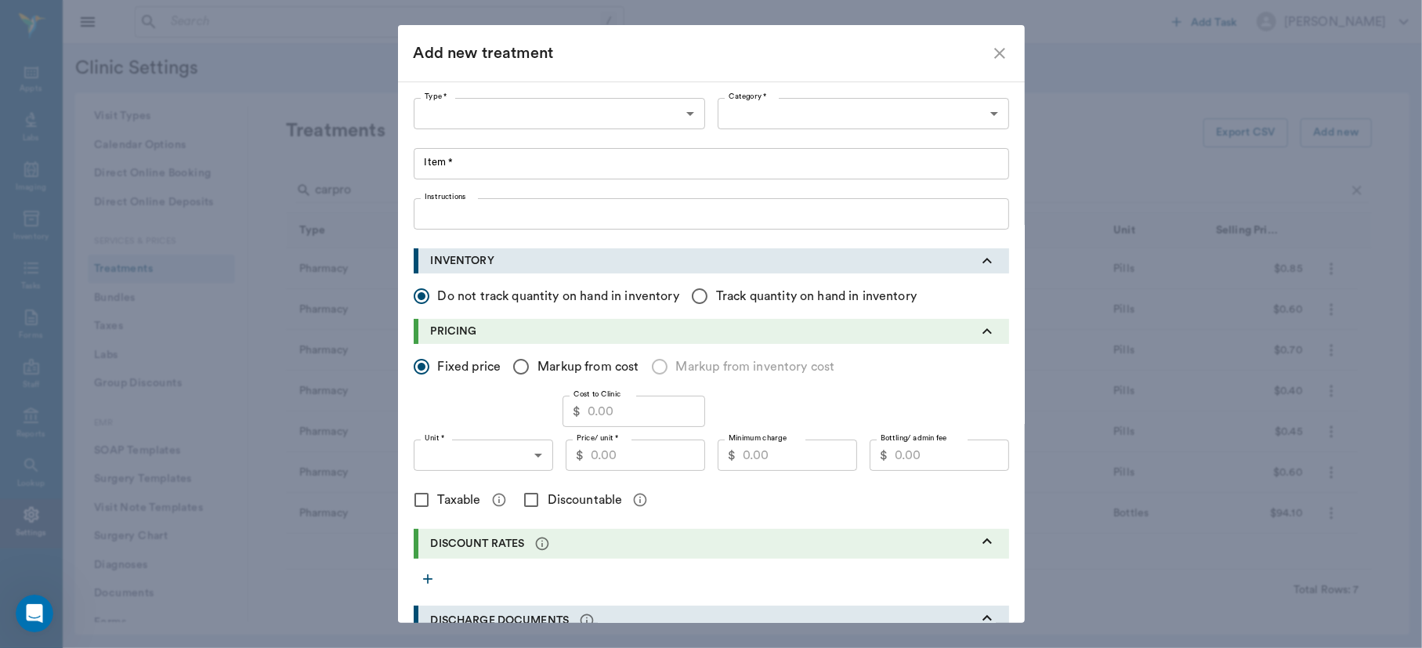
click at [596, 103] on body "/ ​ Add Task Dr. Bert Ellsworth Nectar Messages Appts Labs Imaging Inventory Ta…" at bounding box center [711, 324] width 1422 height 648
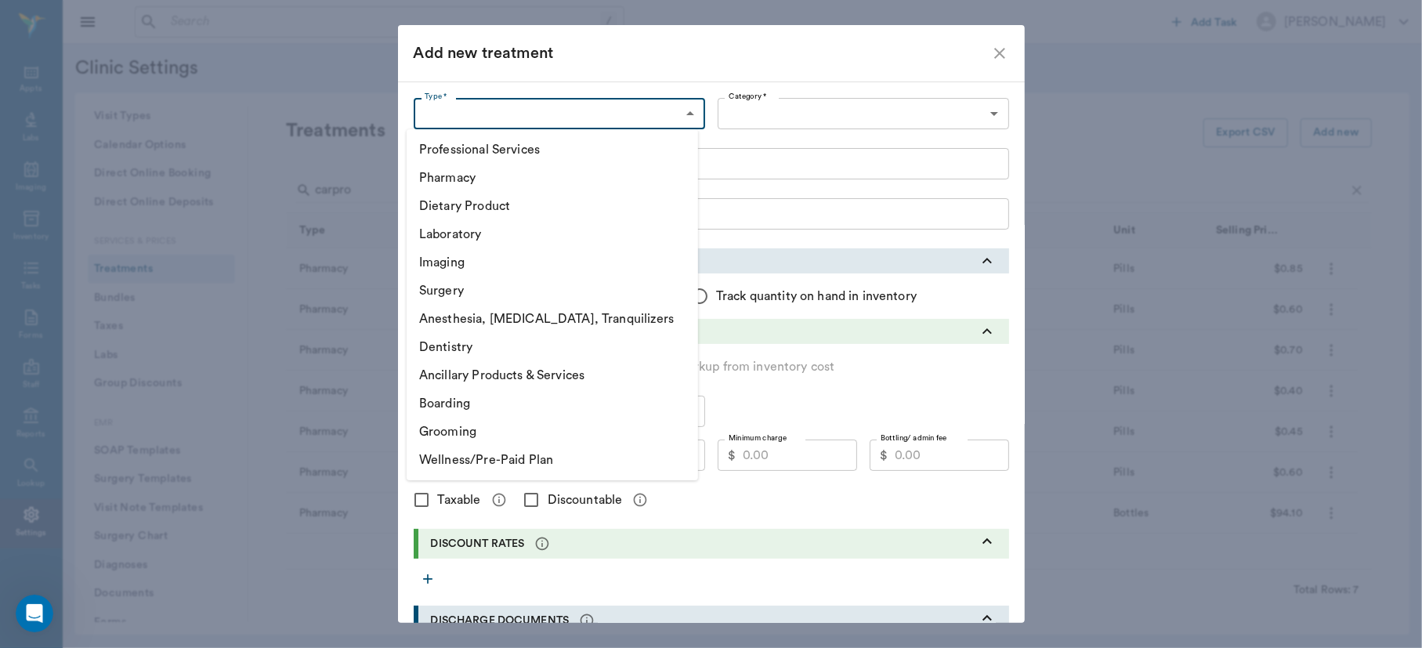
click at [547, 176] on li "Pharmacy" at bounding box center [553, 178] width 292 height 28
type input "5100"
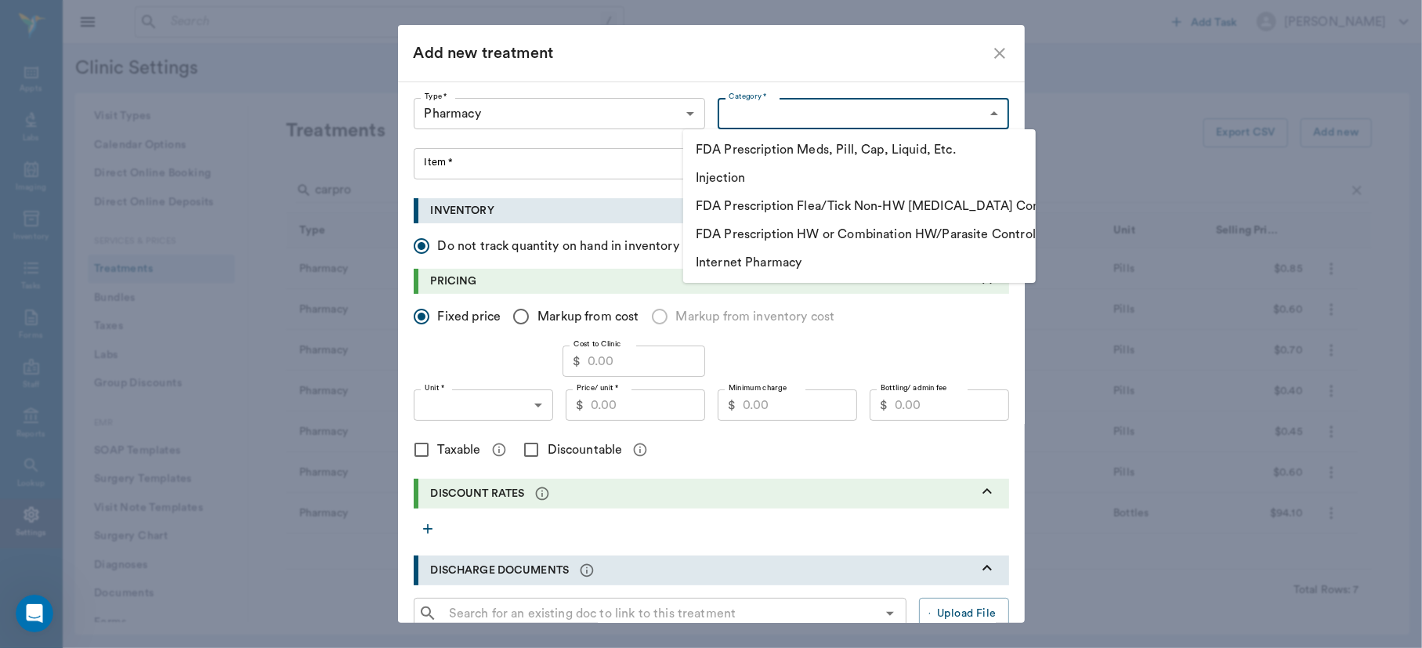
click at [768, 108] on body "/ ​ Add Task Dr. Bert Ellsworth Nectar Messages Appts Labs Imaging Inventory Ta…" at bounding box center [711, 324] width 1422 height 648
click at [783, 149] on li "FDA Prescription Meds, Pill, Cap, Liquid, Etc." at bounding box center [859, 150] width 353 height 28
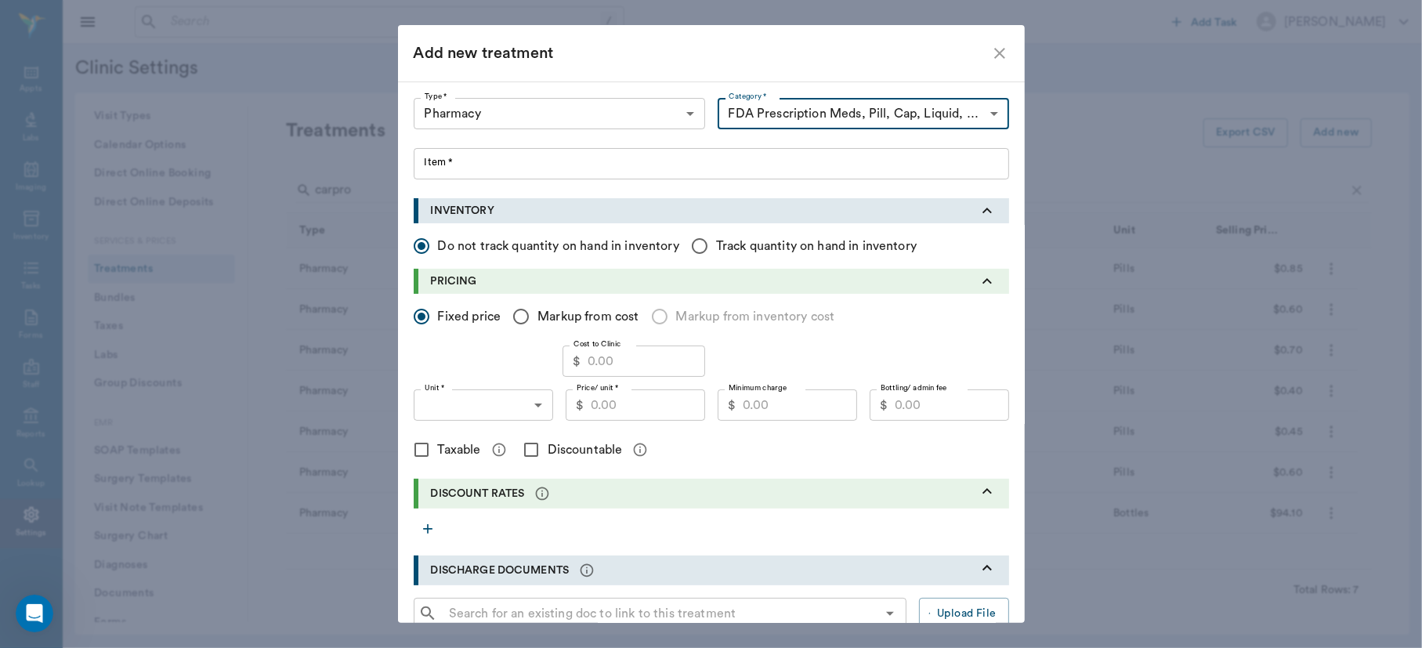
type input "5105"
click at [563, 169] on input "Item *" at bounding box center [712, 163] width 596 height 31
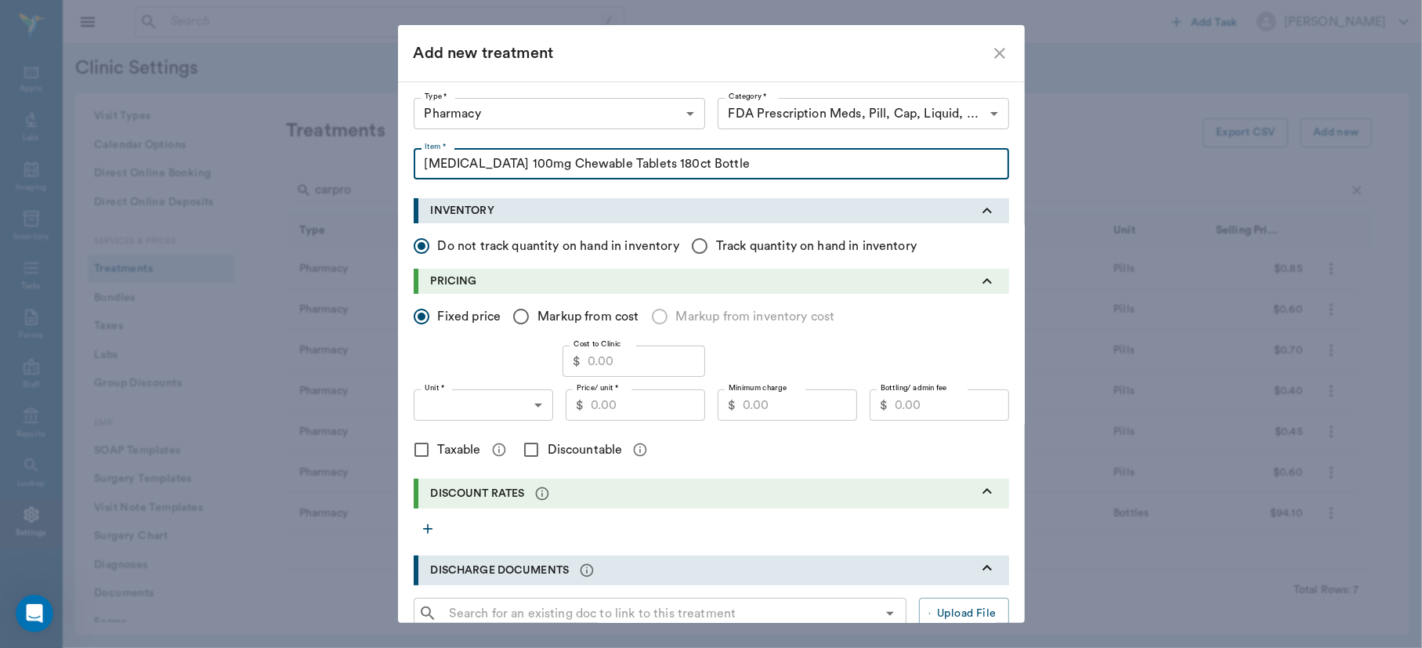
type input "Carprofen 100mg Chewable Tablets 180ct Bottle"
click at [531, 404] on body "/ ​ Add Task Dr. Bert Ellsworth Nectar Messages Appts Labs Imaging Inventory Ta…" at bounding box center [711, 324] width 1422 height 648
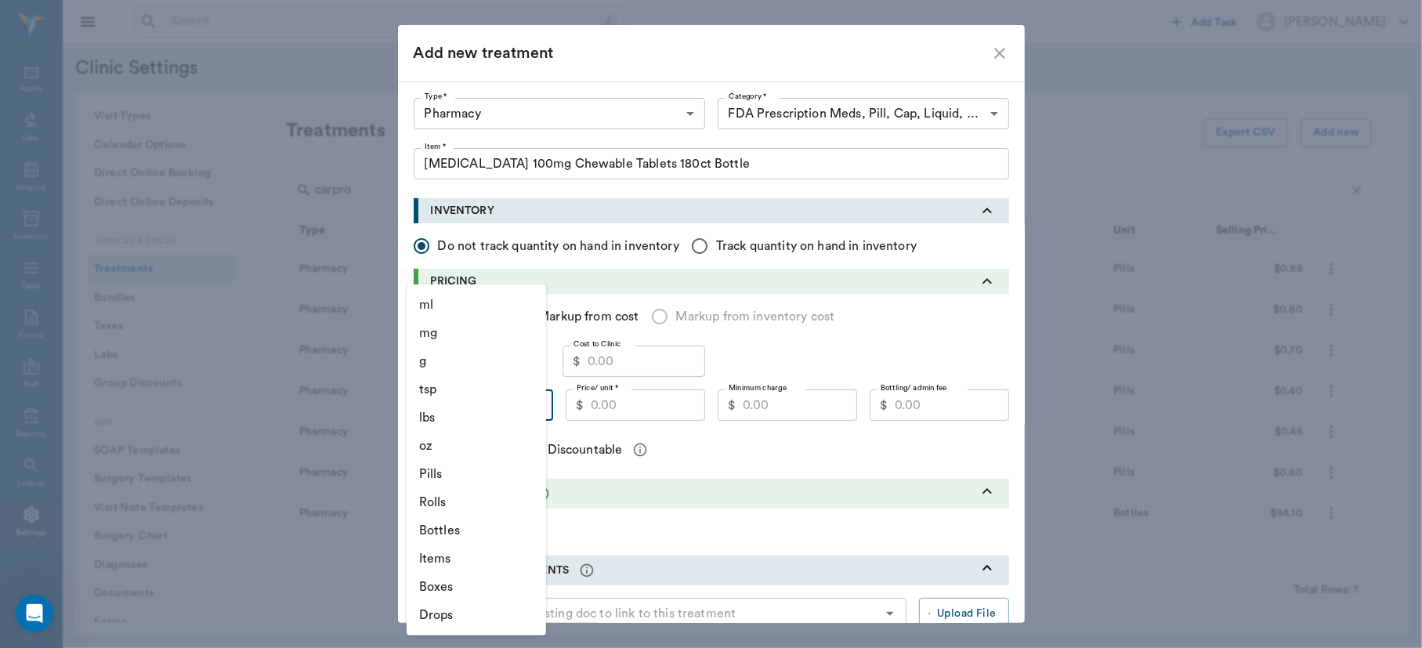
click at [457, 525] on li "Bottles" at bounding box center [476, 530] width 139 height 28
type input "BOTTLES"
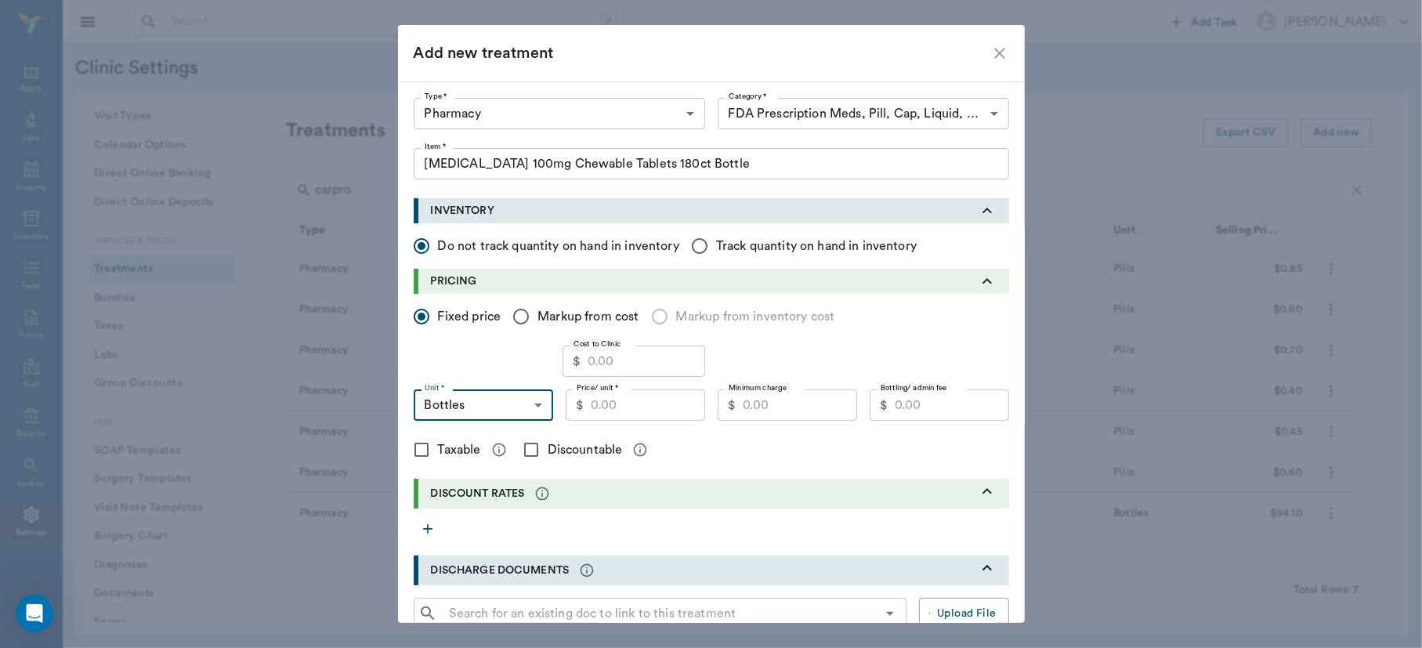
click at [625, 352] on input "Cost to Clinic" at bounding box center [647, 361] width 118 height 31
type input "78.62"
click at [509, 310] on input "Markup from cost" at bounding box center [521, 316] width 33 height 33
radio input "true"
click at [441, 364] on input "1" at bounding box center [457, 361] width 86 height 31
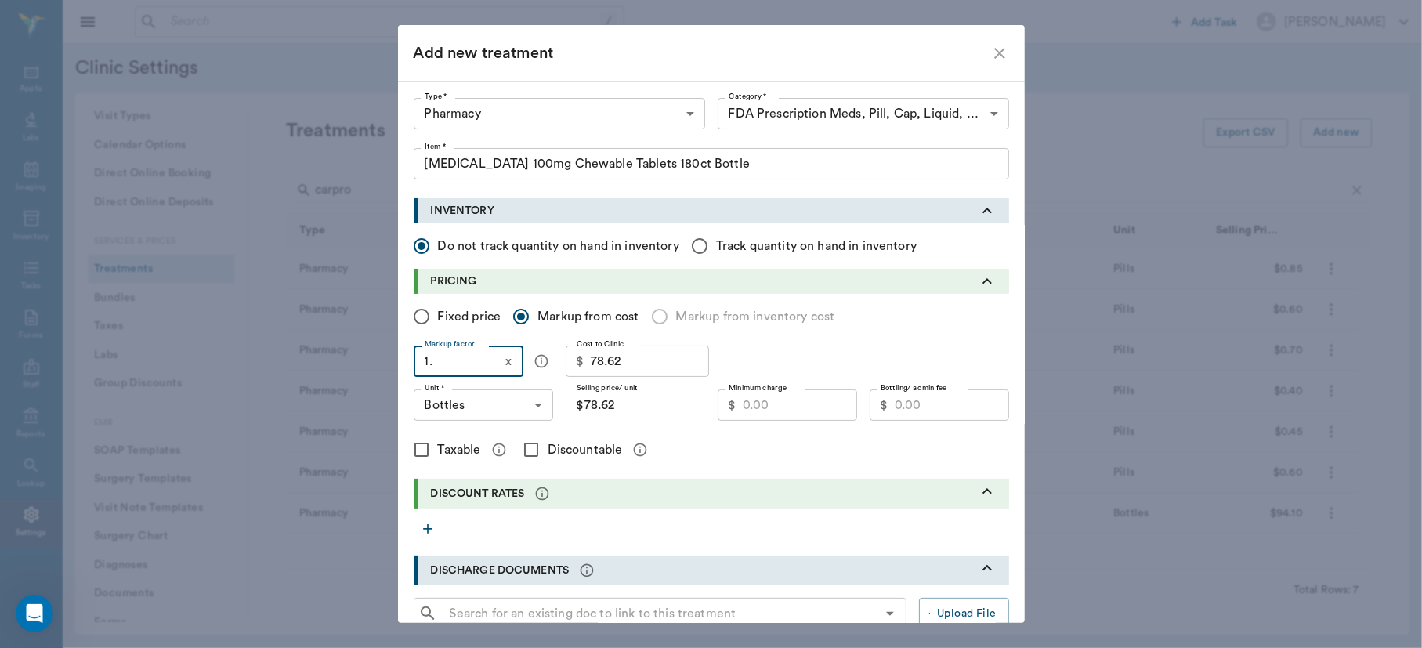
type input "1.6"
type input "$125.79"
type input "1.67"
type input "$131.30"
type input "1.6"
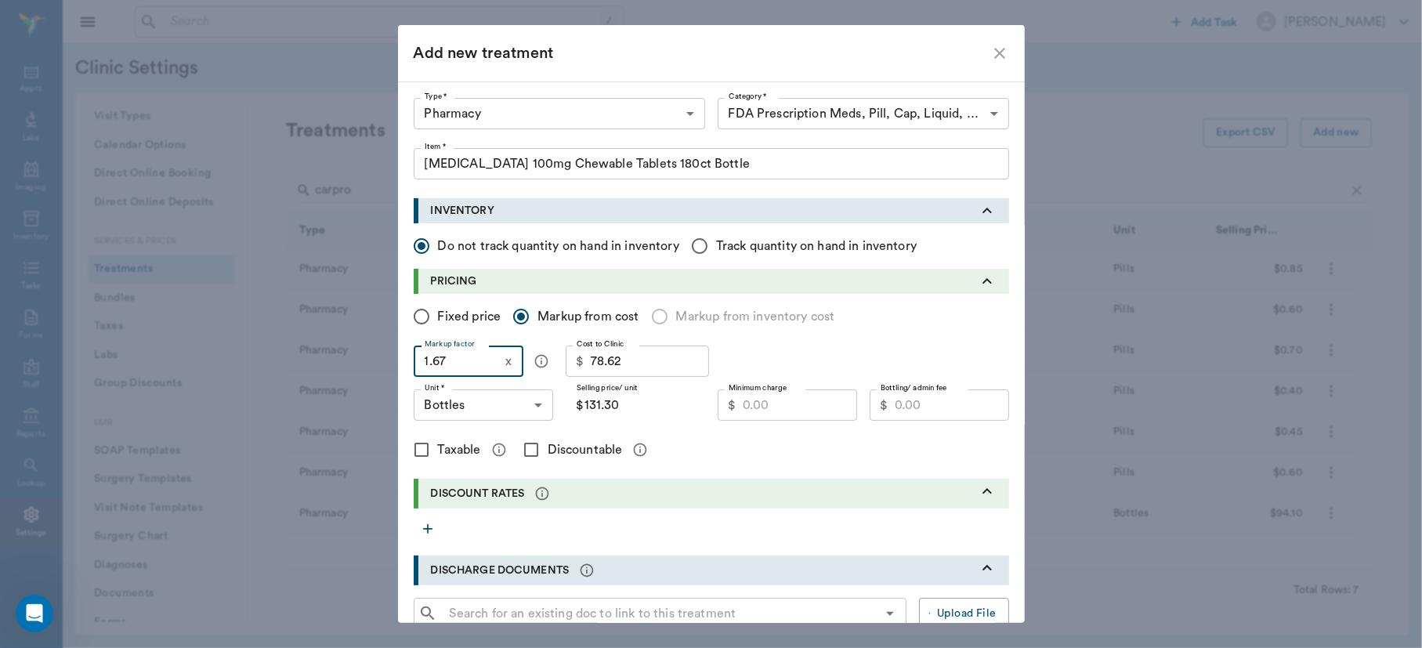
type input "$125.79"
type input "1."
type input "$78.62"
type input "1.5"
type input "$117.93"
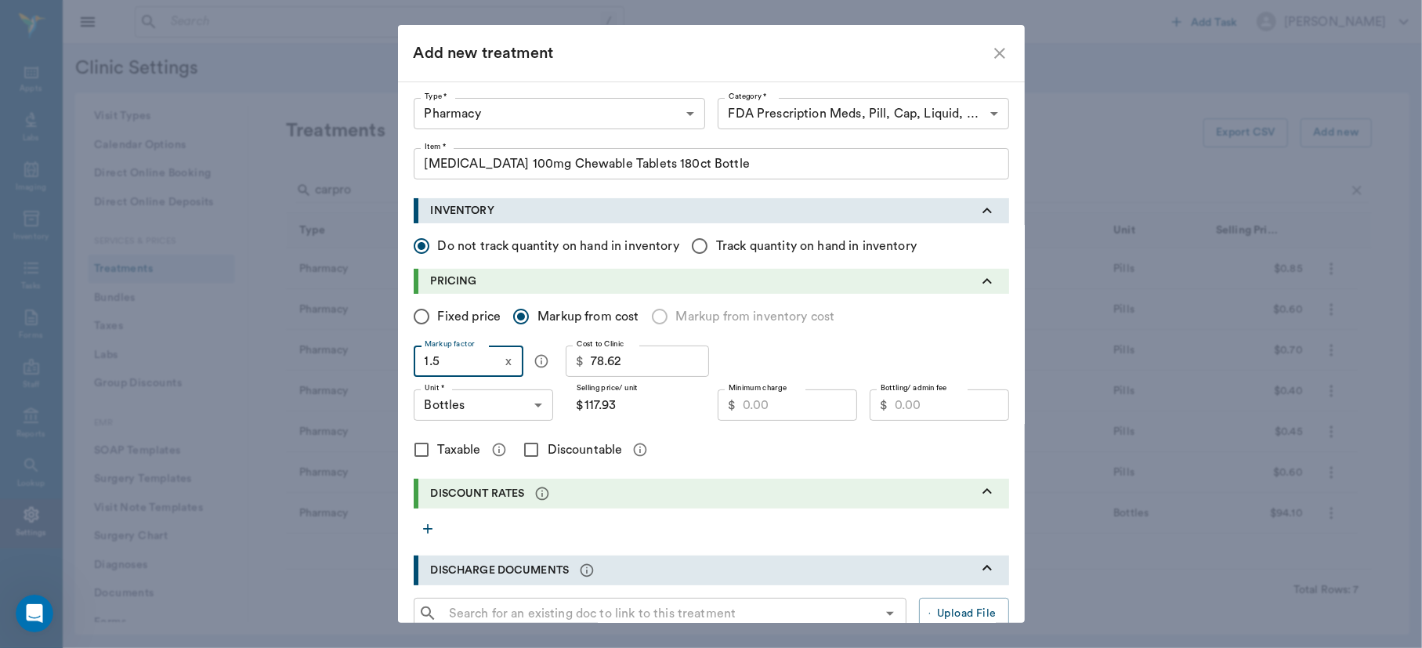
type input "1.55"
type input "$121.86"
type input "1.5"
type input "$117.93"
type input "1.52"
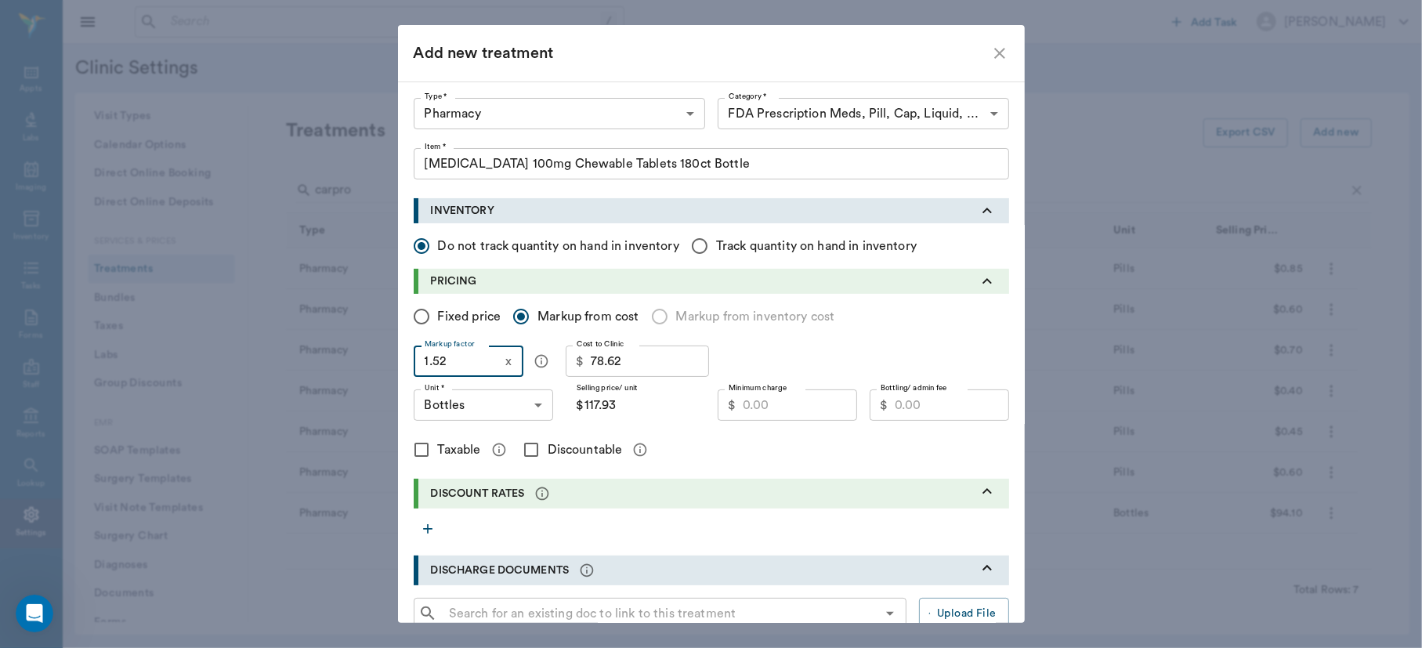
type input "$119.50"
type input "1.52"
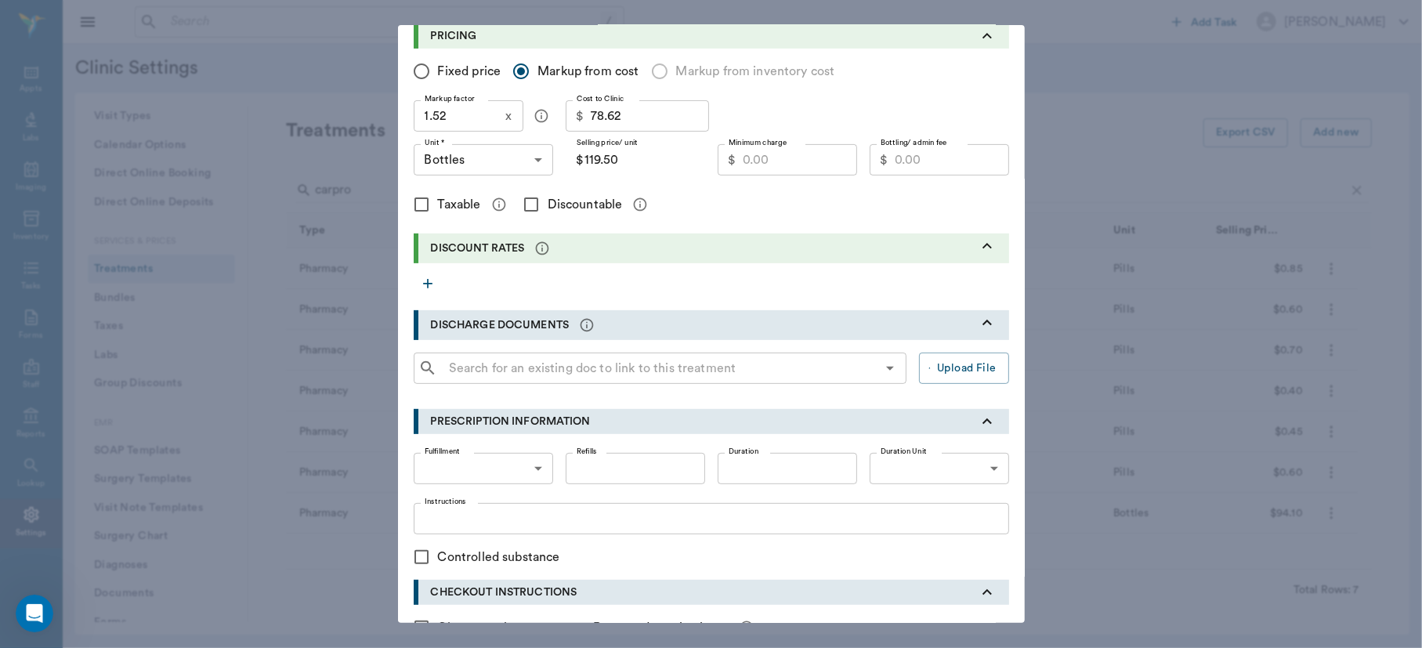
scroll to position [198, 0]
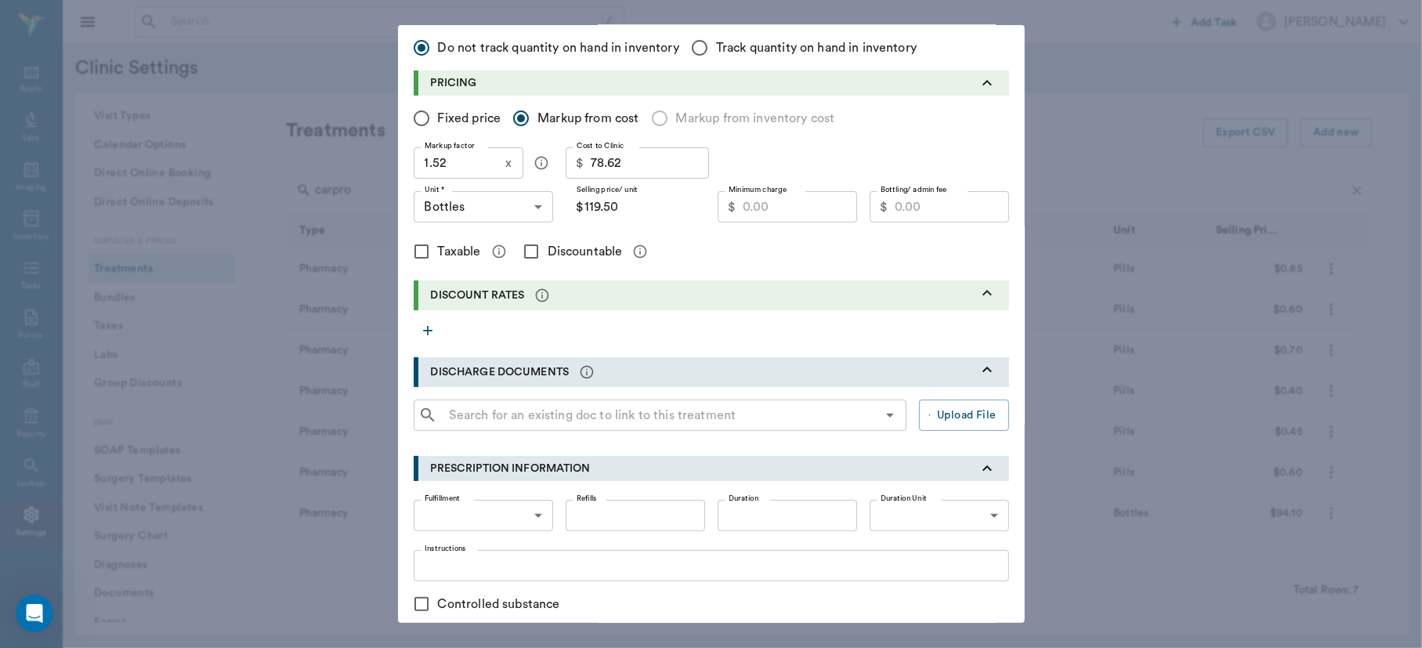
click at [773, 194] on input "Minimum charge" at bounding box center [800, 206] width 114 height 31
type input "82.00"
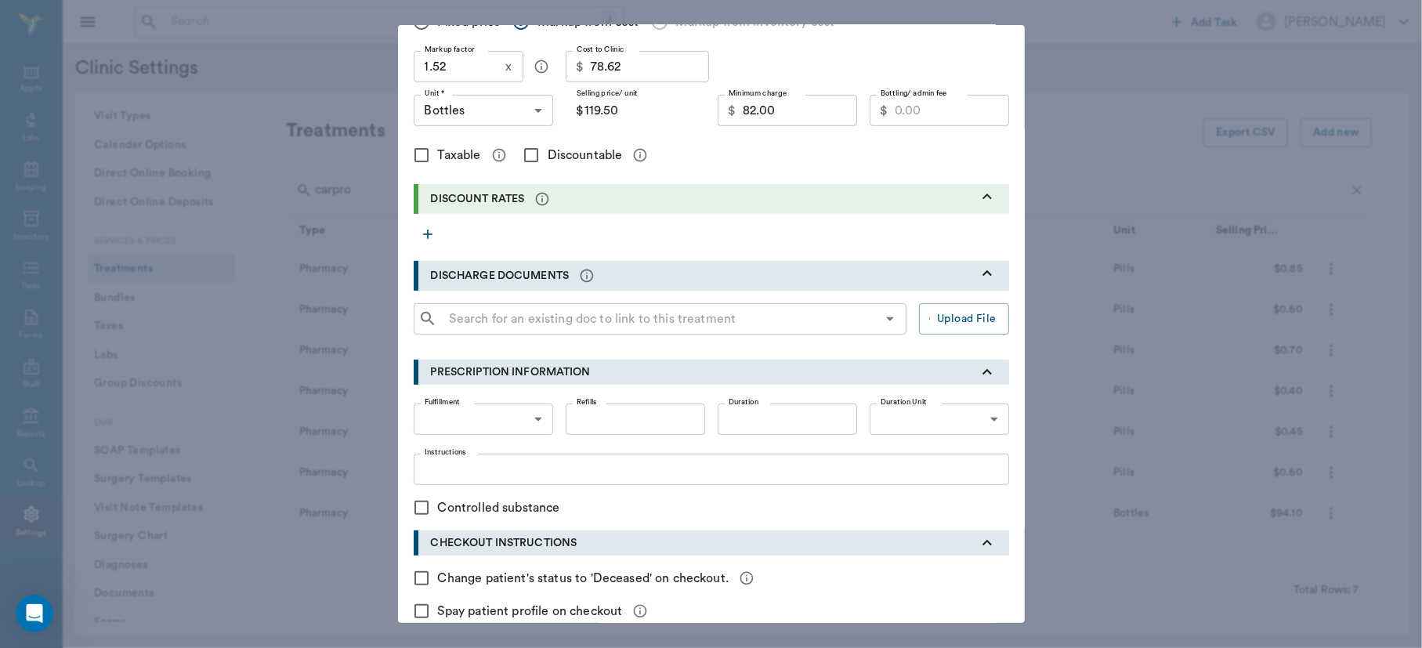
scroll to position [328, 0]
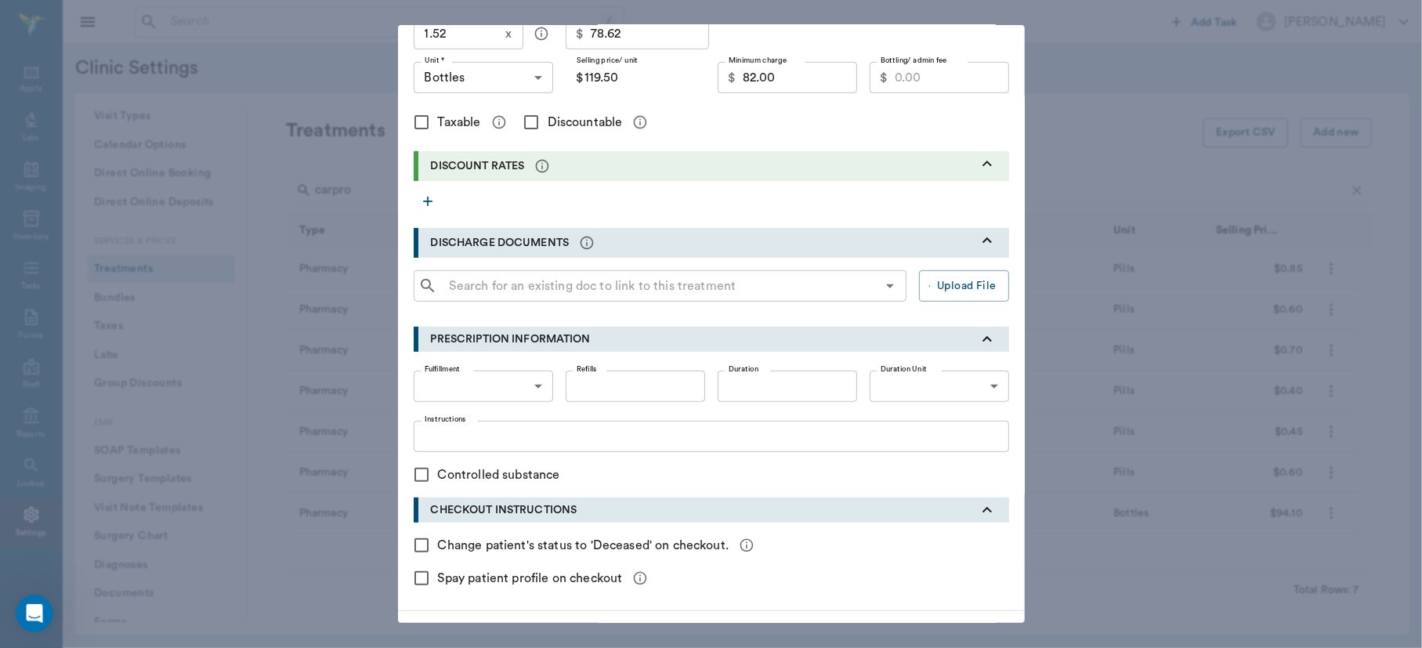
click at [523, 382] on body "/ ​ Add Task Dr. Bert Ellsworth Nectar Messages Appts Labs Imaging Inventory Ta…" at bounding box center [711, 324] width 1422 height 648
click at [494, 411] on li "In-House" at bounding box center [476, 421] width 139 height 28
type input "IN_HOUSE"
click at [462, 436] on textarea "Instructions" at bounding box center [712, 437] width 574 height 18
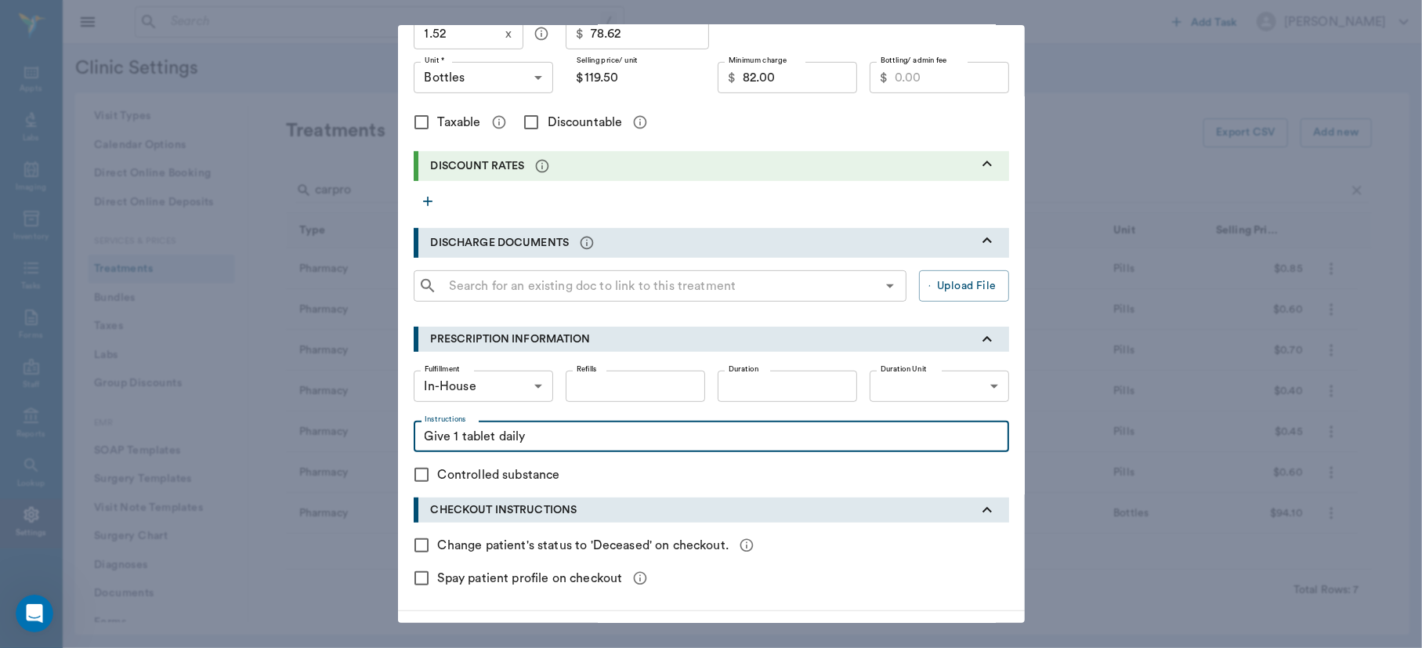
type textarea "Give 1 tablet daily"
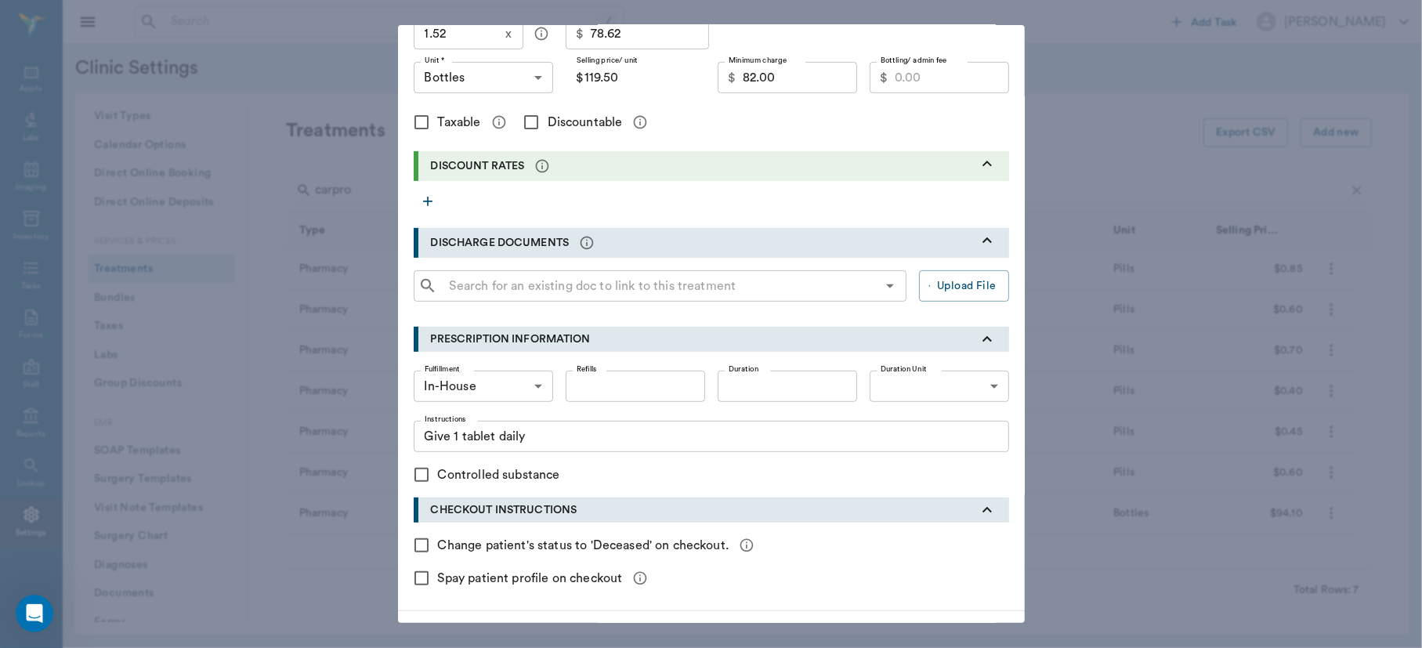
click at [523, 116] on input "Discountable" at bounding box center [531, 122] width 33 height 33
checkbox input "true"
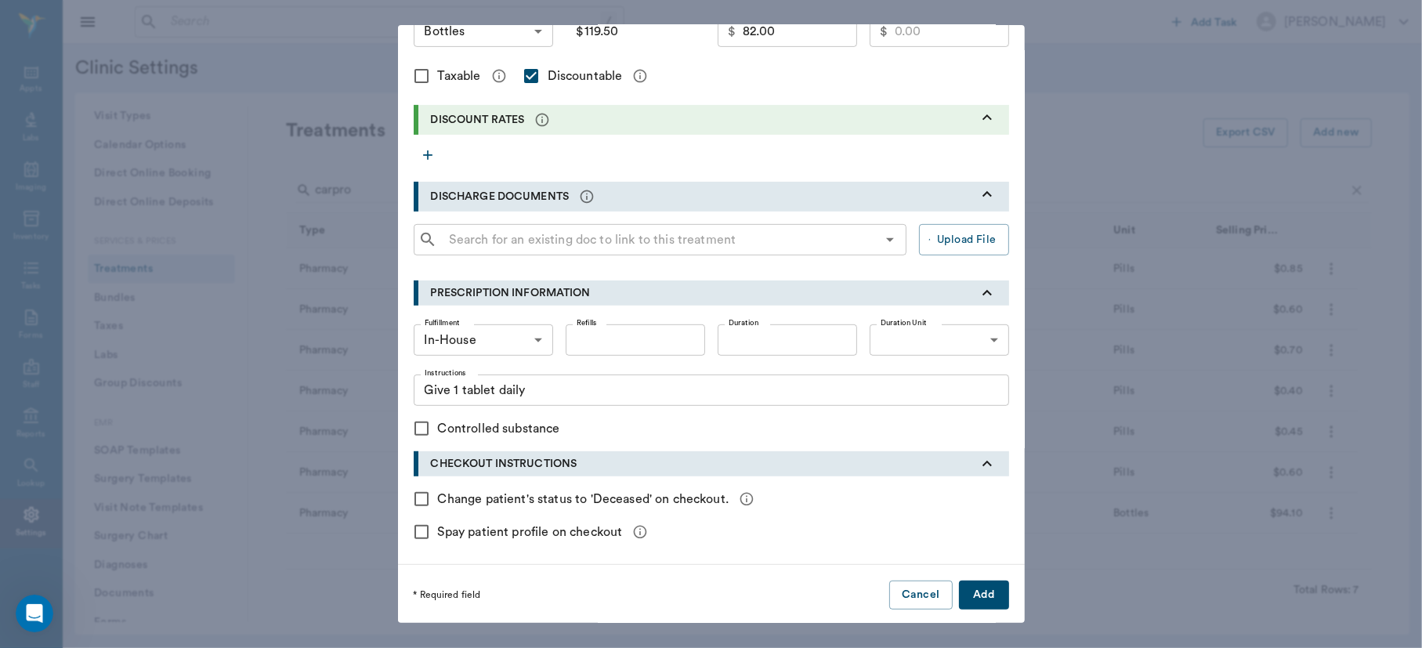
scroll to position [375, 0]
click at [975, 591] on button "Add" at bounding box center [984, 594] width 50 height 29
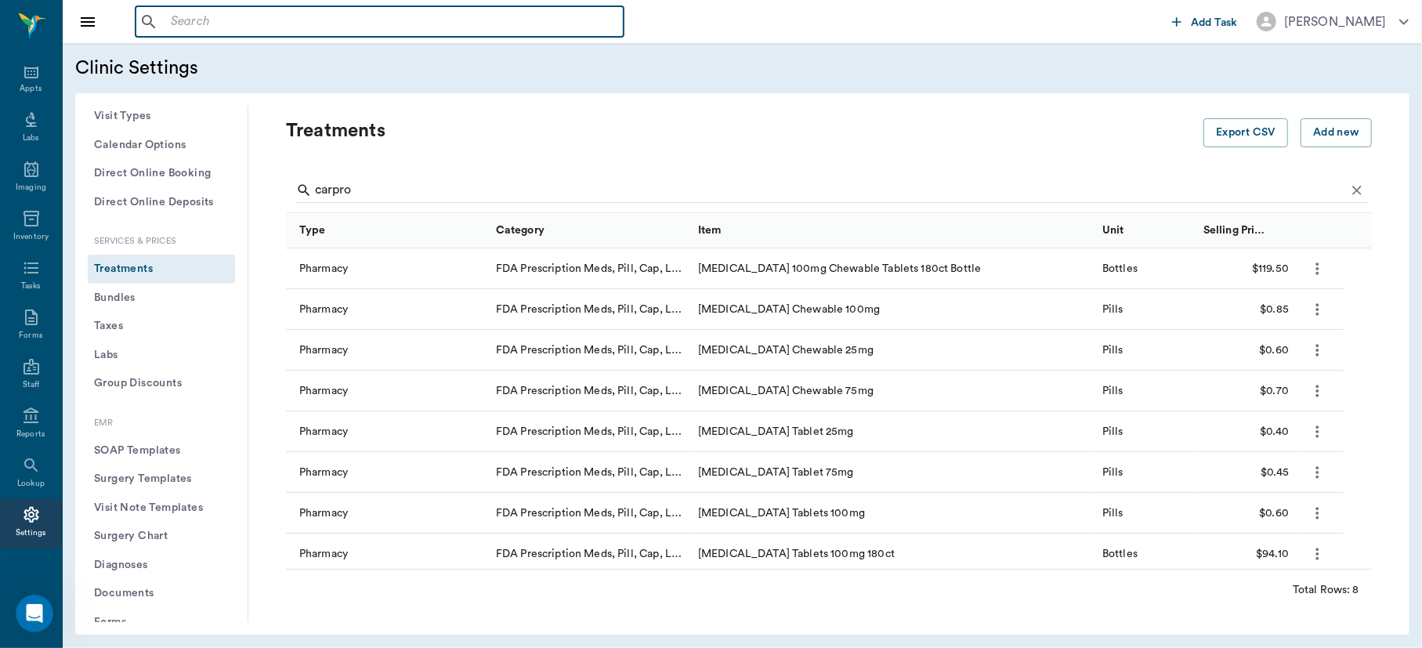
click at [270, 26] on input "text" at bounding box center [391, 22] width 453 height 22
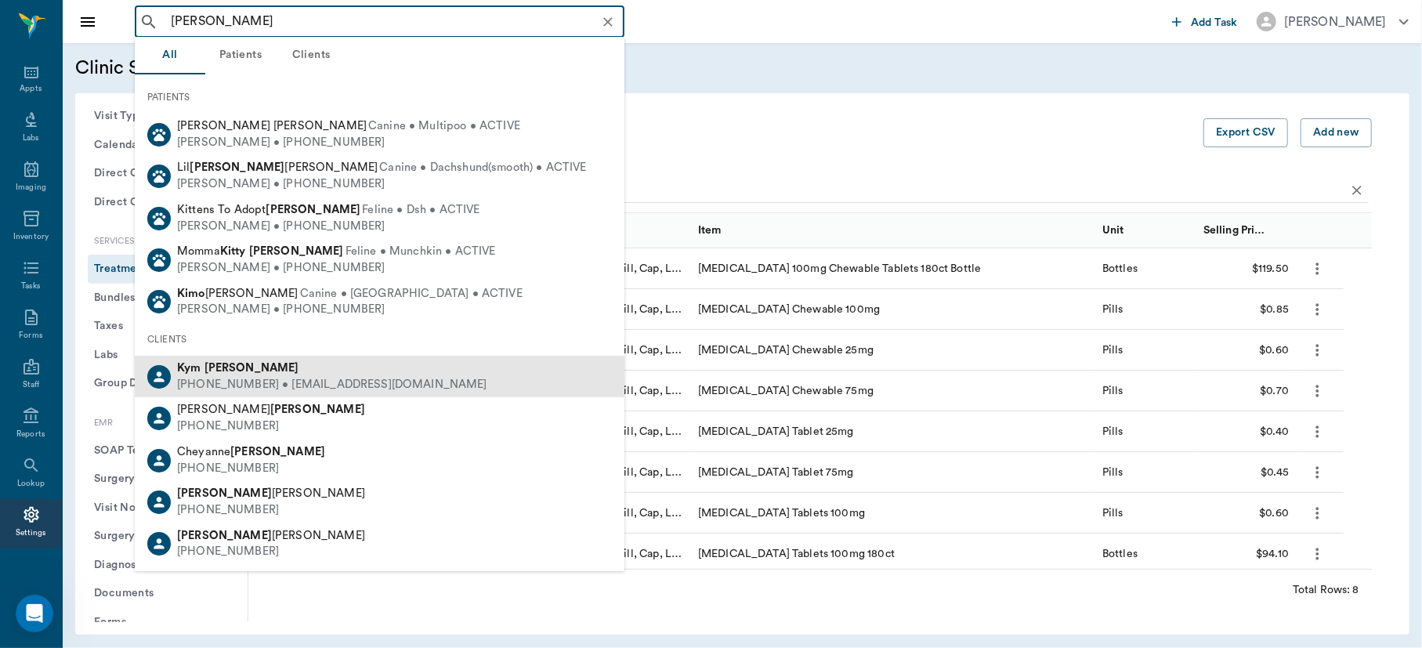
click at [243, 374] on div "Kym Kroll" at bounding box center [332, 368] width 310 height 16
type input "kim kroll"
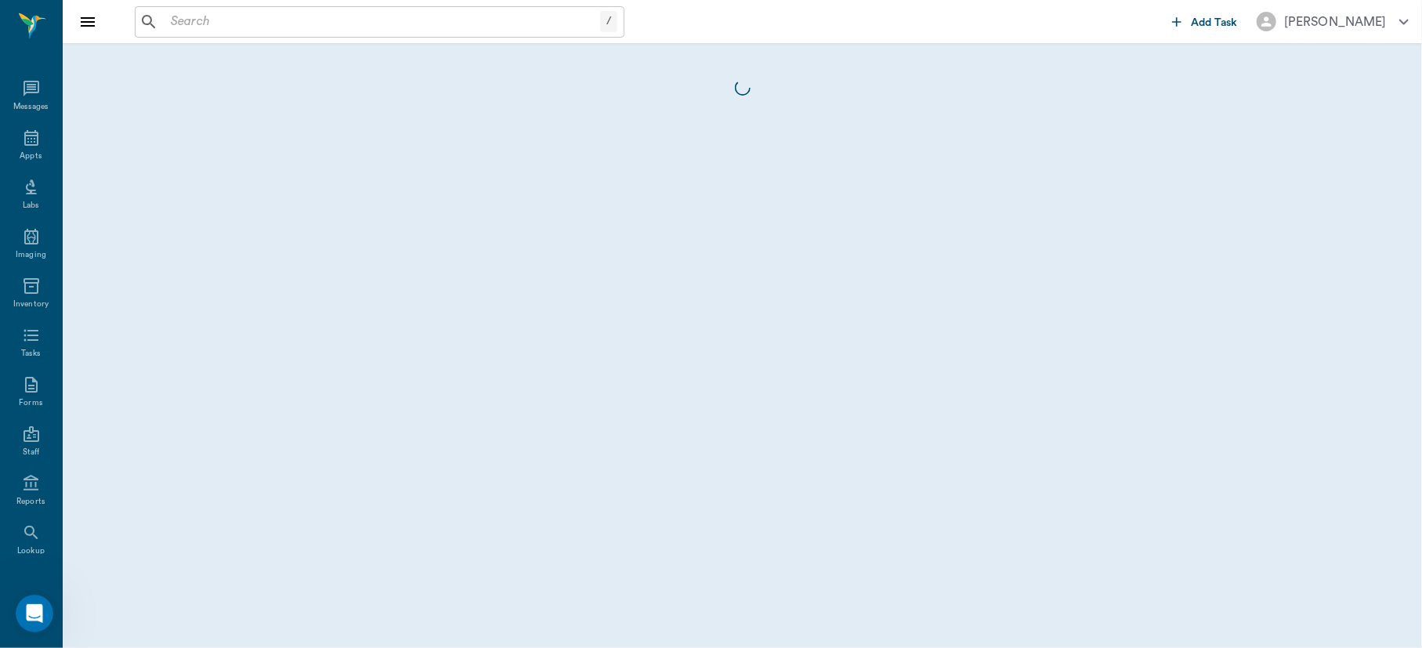
scroll to position [67, 0]
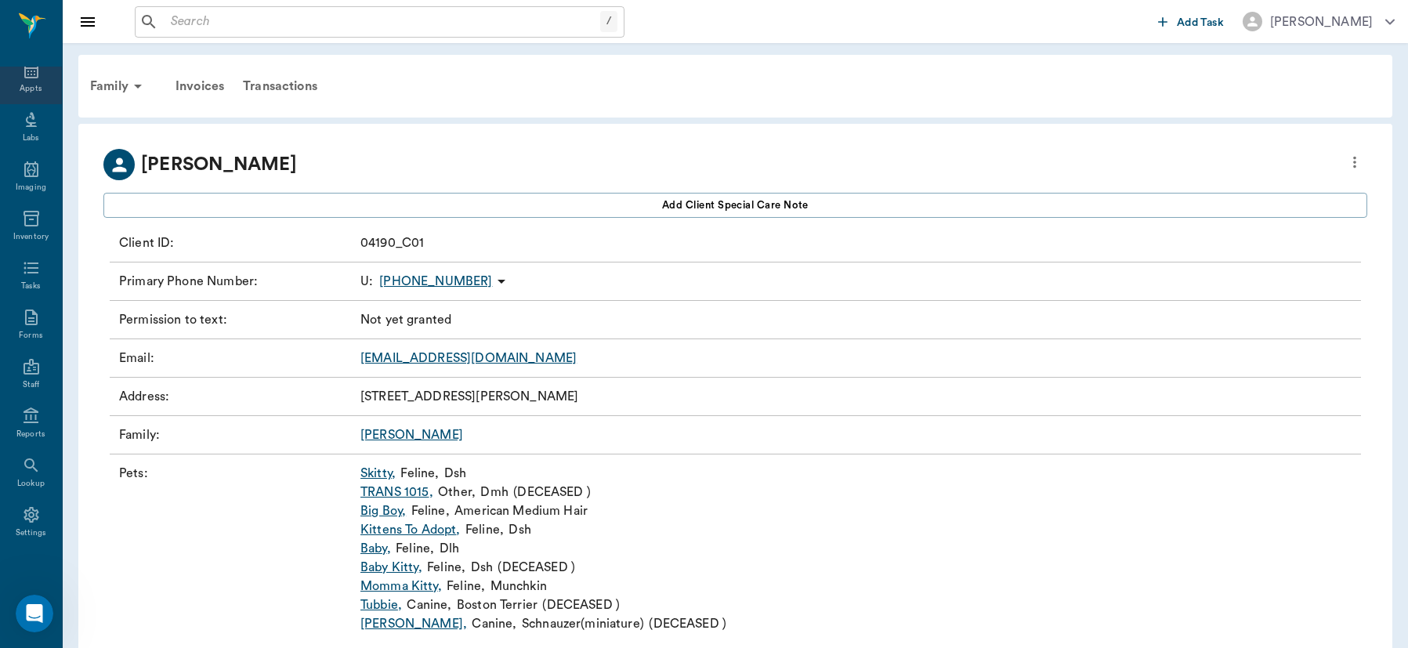
click at [24, 73] on icon at bounding box center [31, 70] width 19 height 19
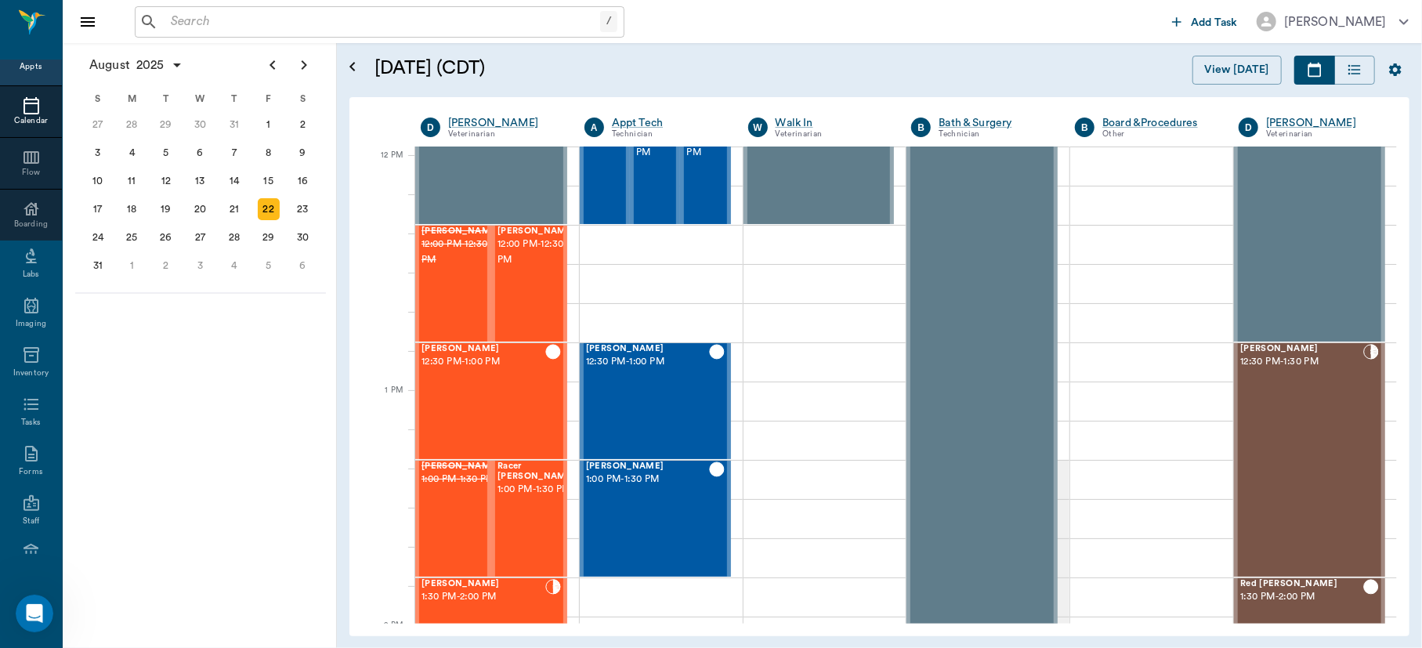
scroll to position [938, 0]
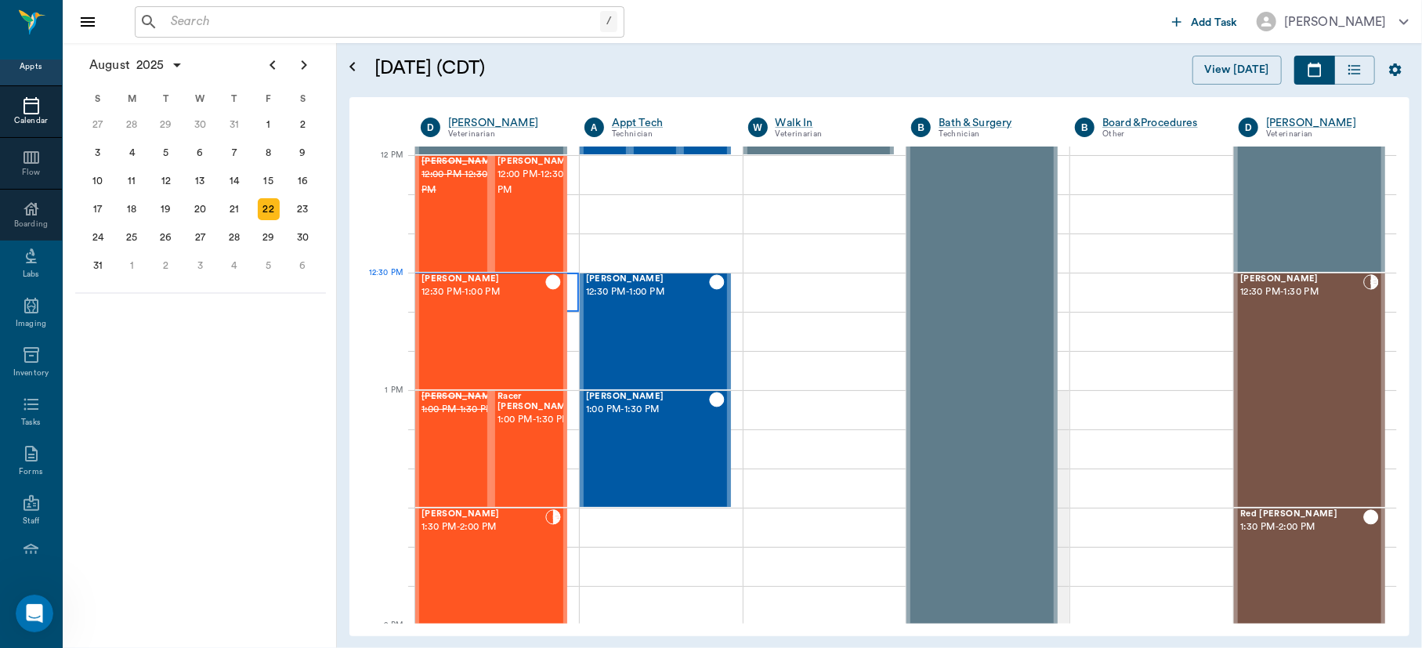
click at [474, 339] on div "Tess Whatley 12:30 PM - 1:00 PM" at bounding box center [484, 331] width 124 height 114
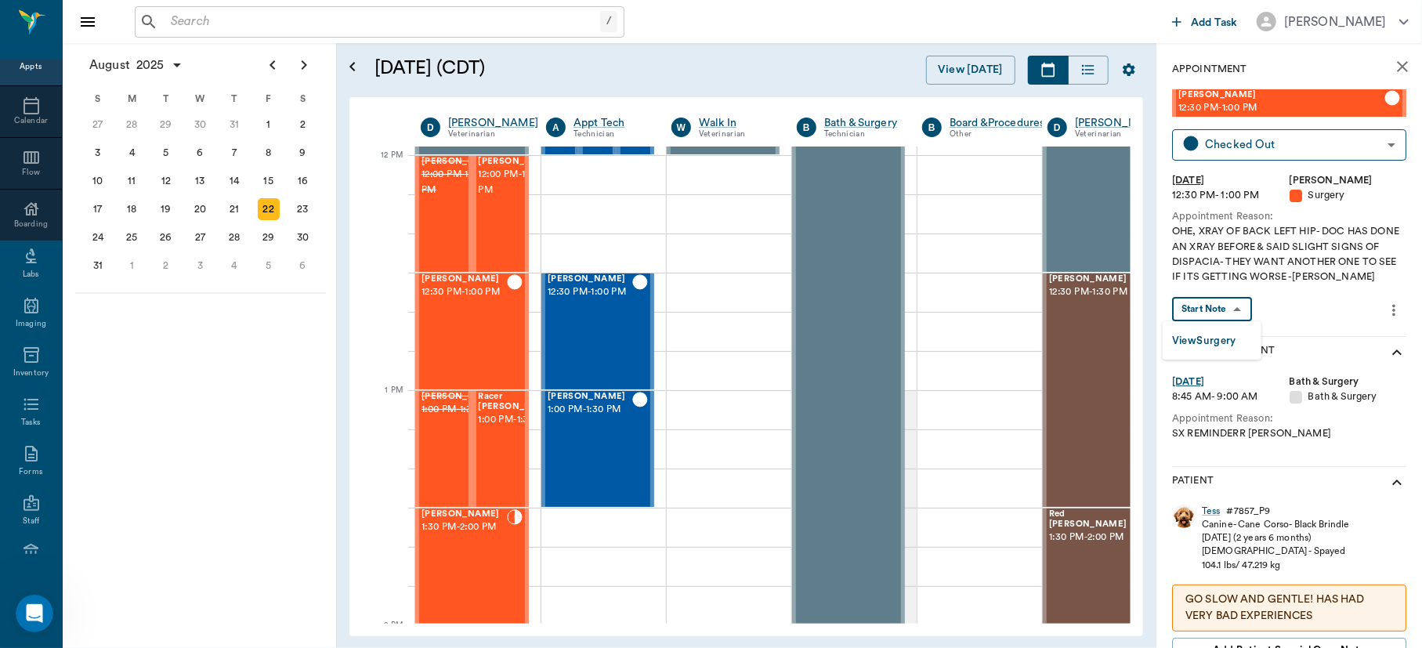
click at [1215, 307] on body "/ ​ Add Task Dr. Bert Ellsworth Nectar Messages Appts Calendar Flow Boarding La…" at bounding box center [711, 324] width 1422 height 648
click at [1205, 332] on button "View Surgery" at bounding box center [1204, 341] width 64 height 18
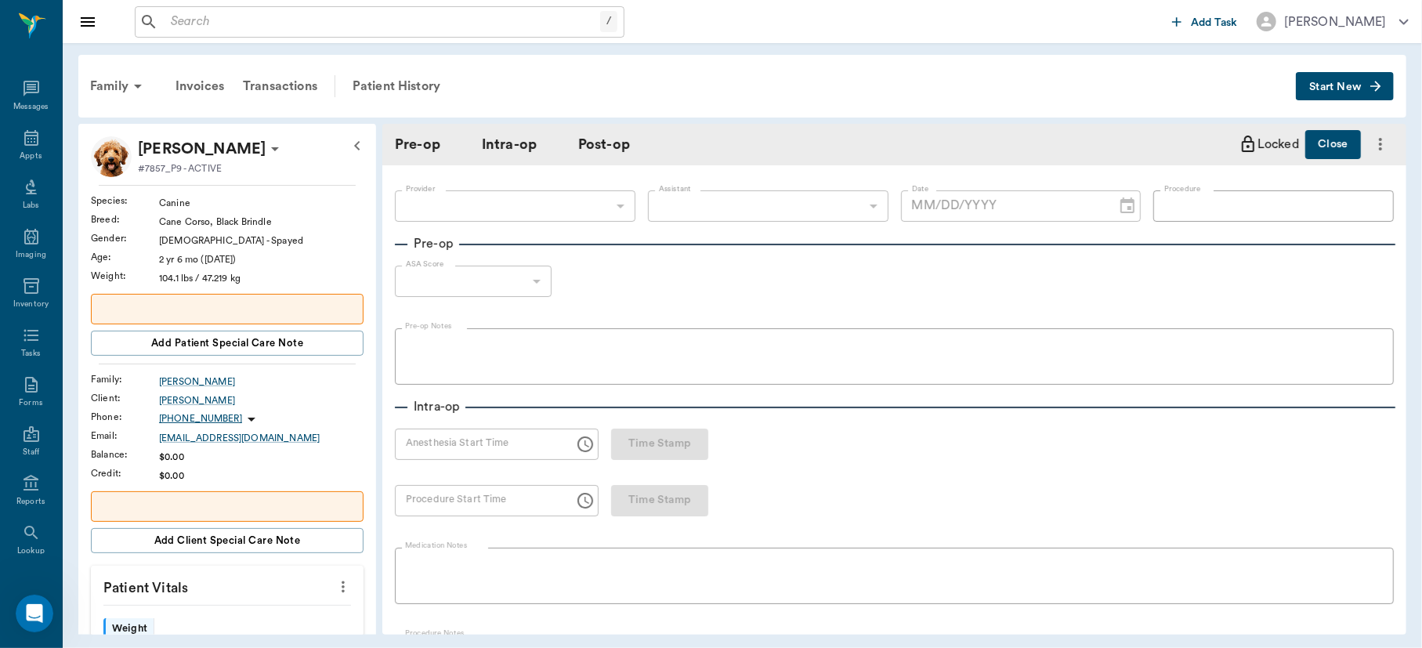
scroll to position [67, 0]
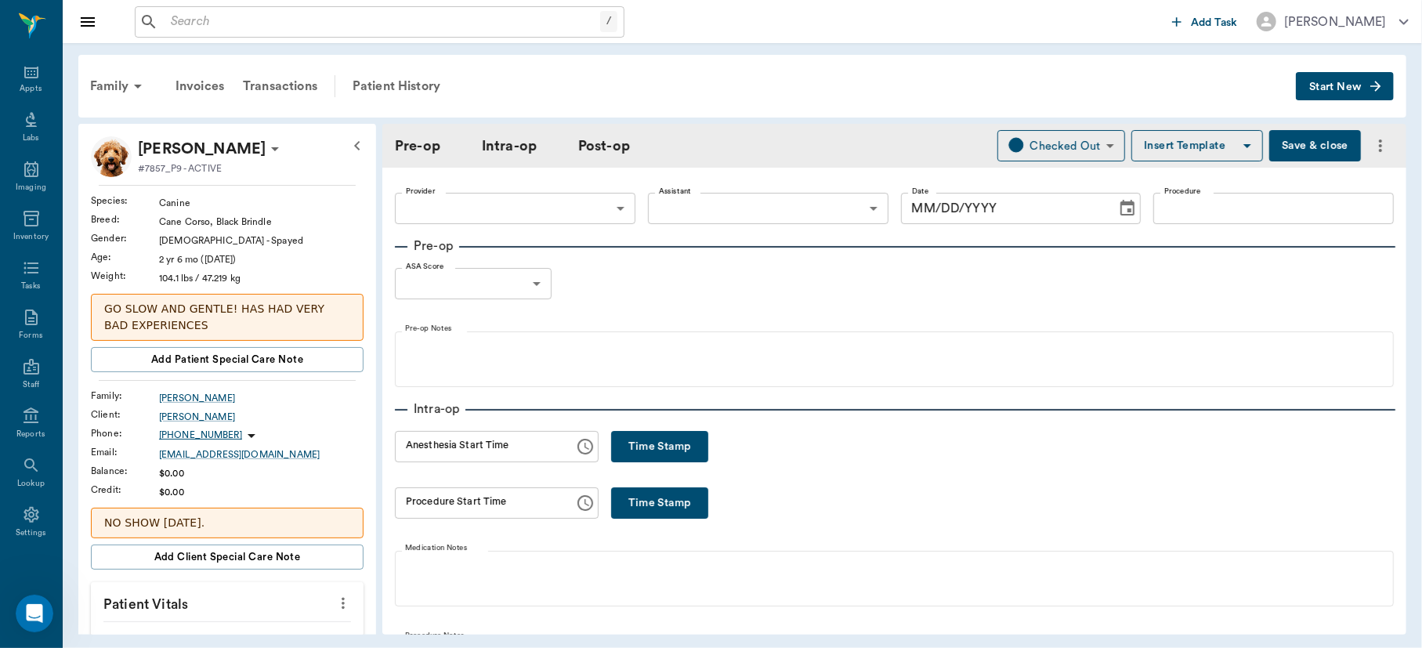
type input "63ec2f075fda476ae8351a4d"
type input "63ec2e7e52e12b0ba117b124"
type input "SPAY/XRAY"
type input "1"
radio input "true"
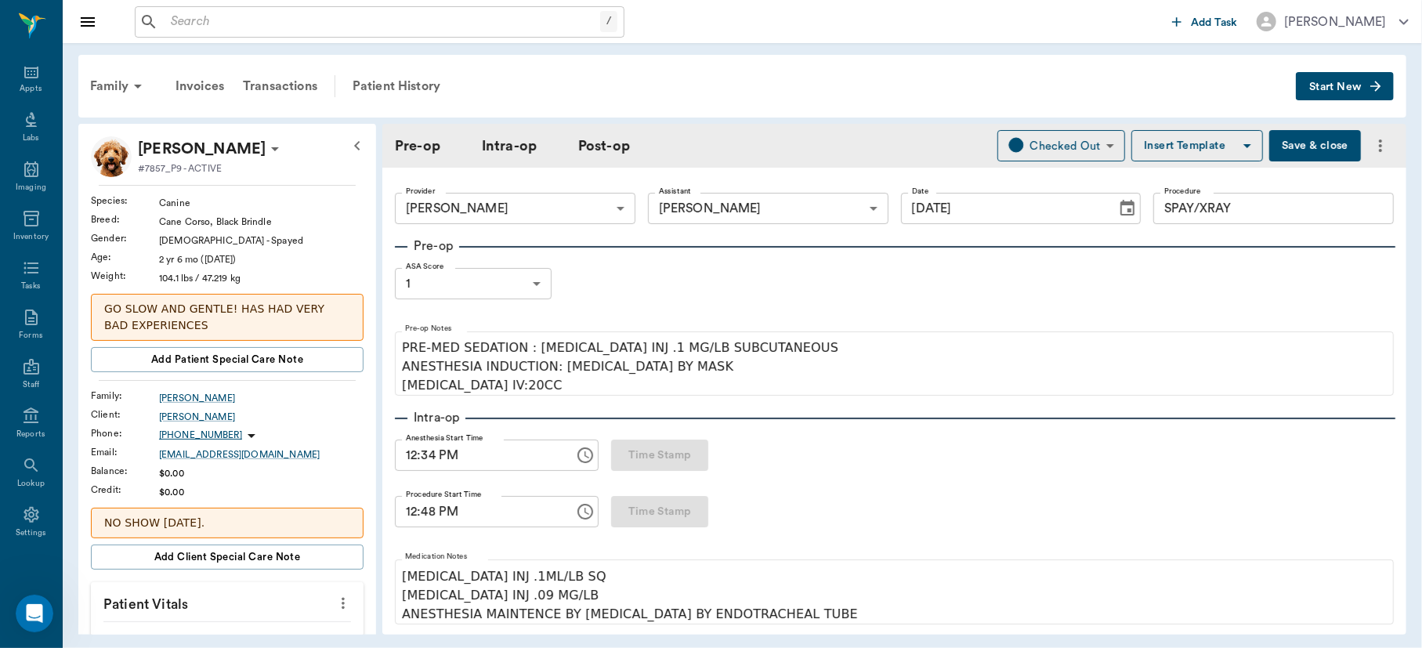
type input "[DATE]"
type input "12:34 PM"
type input "12:48 PM"
type input "01:21 PM"
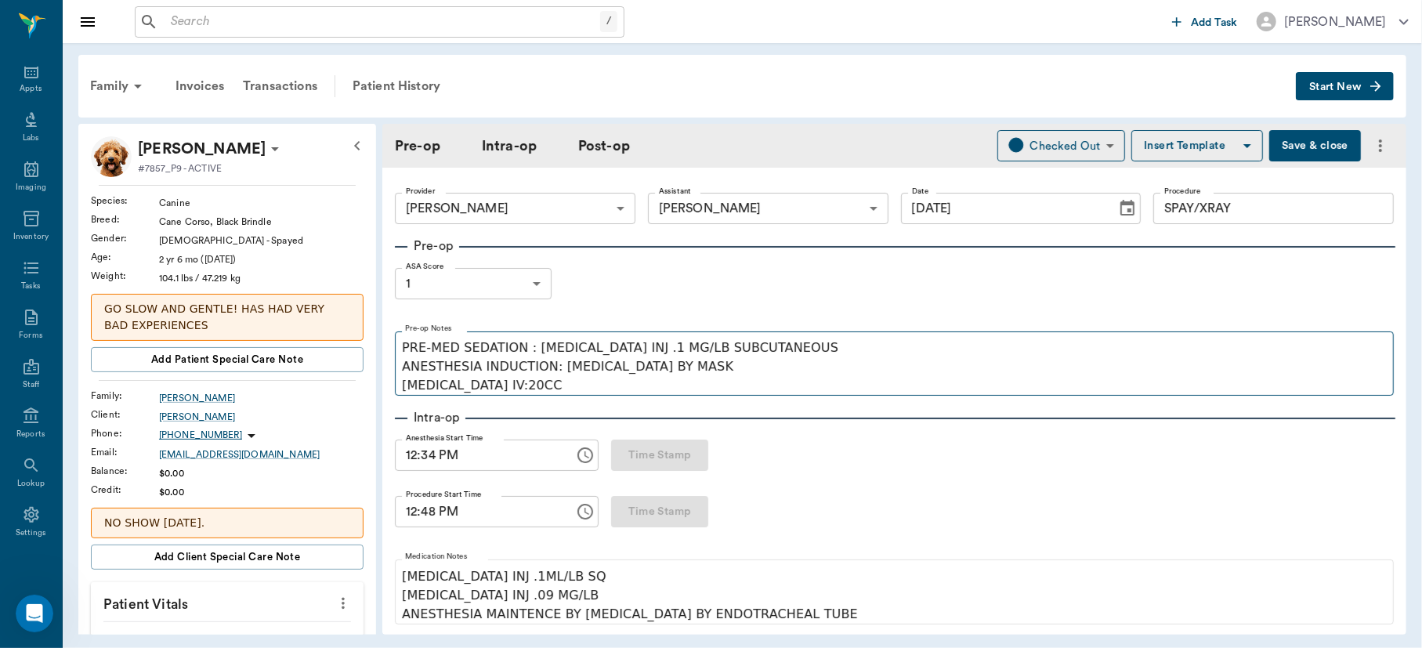
click at [1223, 336] on fieldset "Pre-op Notes PRE-MED SEDATION : ACEPROMAZINE INJ .1 MG/LB SUBCUTANEOUS ANESTHES…" at bounding box center [894, 359] width 999 height 71
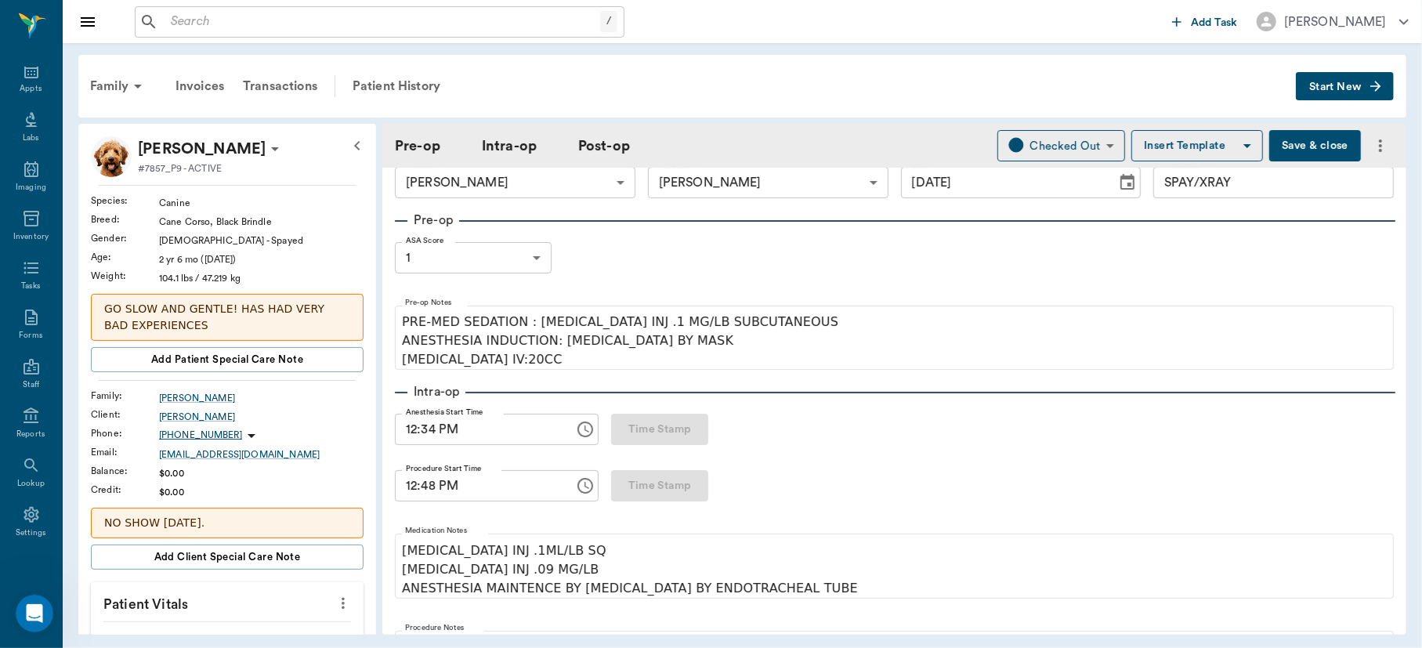
scroll to position [0, 0]
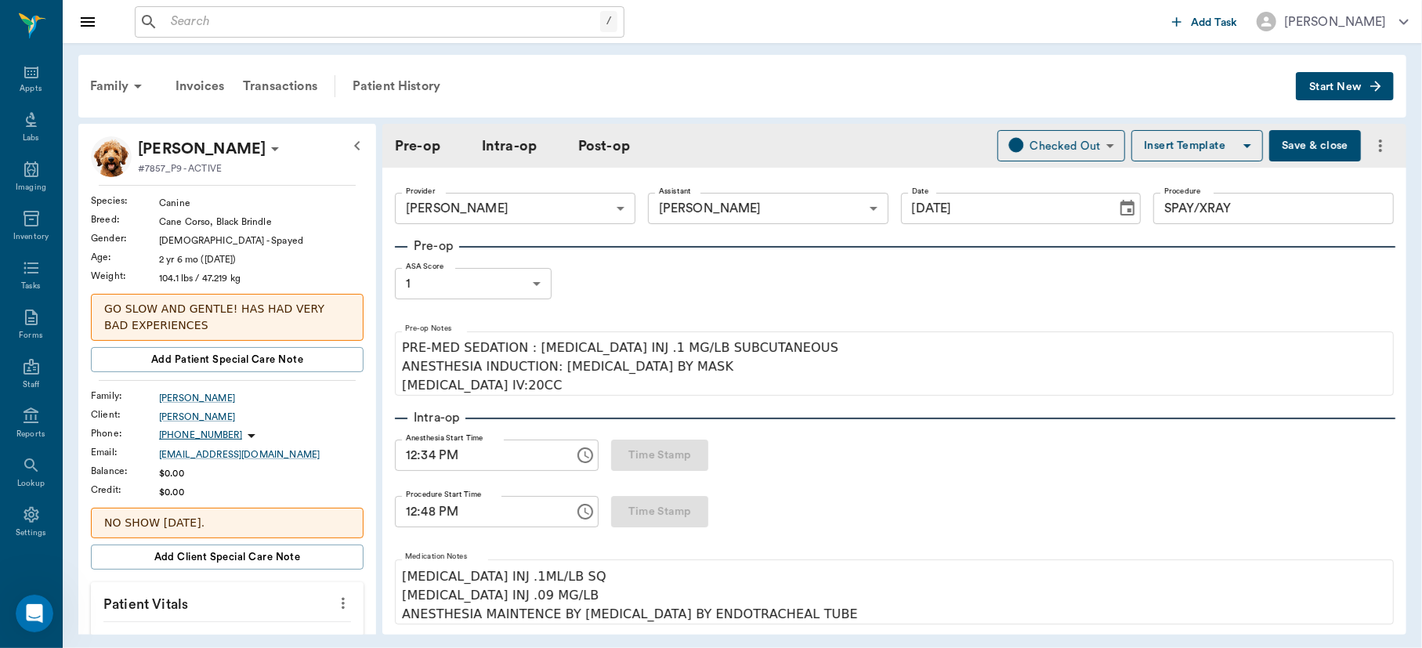
drag, startPoint x: 1390, startPoint y: 218, endPoint x: 1404, endPoint y: 223, distance: 15.1
click at [1404, 223] on div "Pre-op Intra-op Post-op Checked Out CHECKED_OUT ​ Insert Template Save & close …" at bounding box center [894, 379] width 1024 height 511
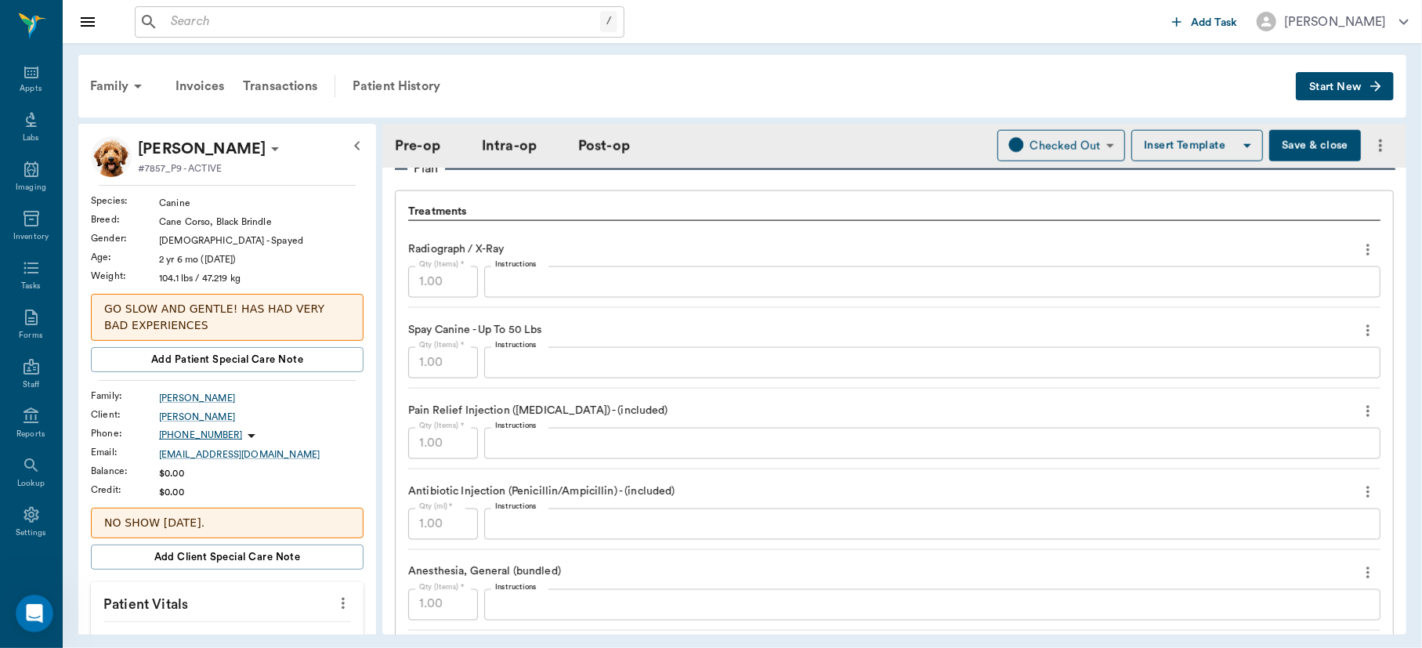
scroll to position [1484, 0]
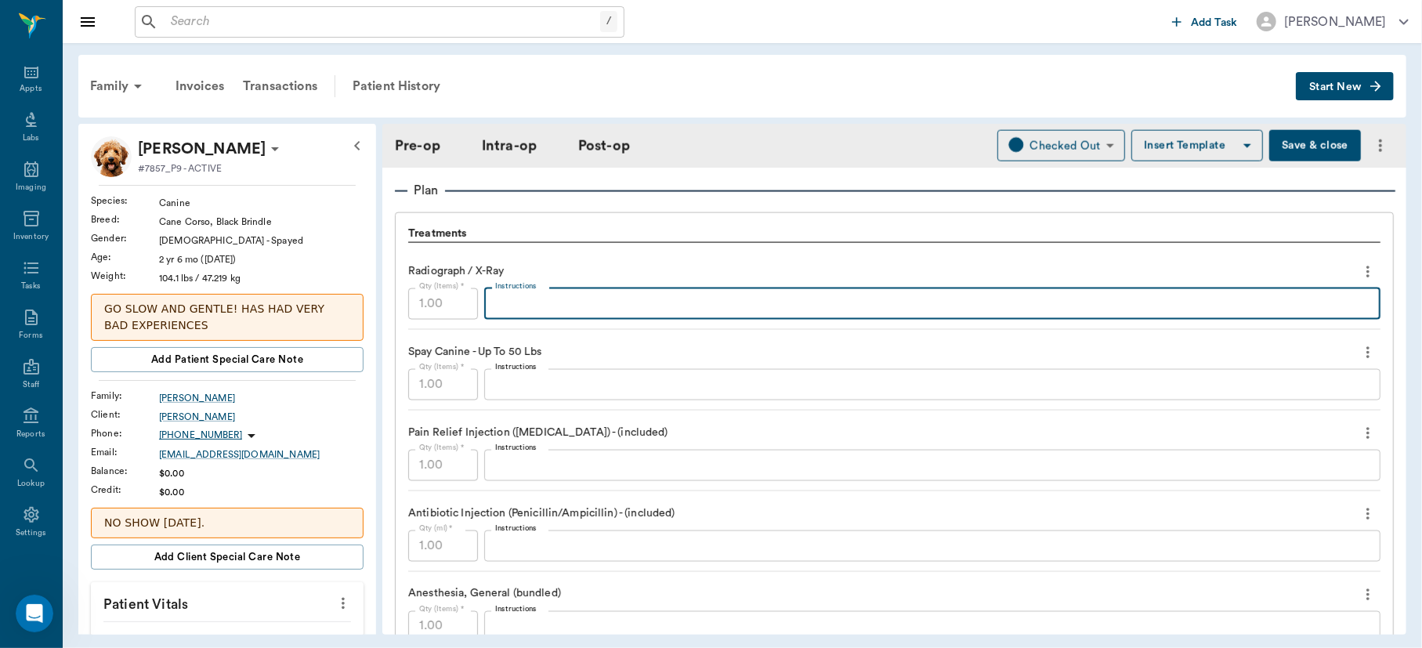
click at [560, 302] on textarea "Instructions" at bounding box center [932, 304] width 875 height 18
click at [560, 301] on textarea "Instructions" at bounding box center [932, 304] width 875 height 18
type textarea "RH leg shows some stifle arthritis, little bit on L."
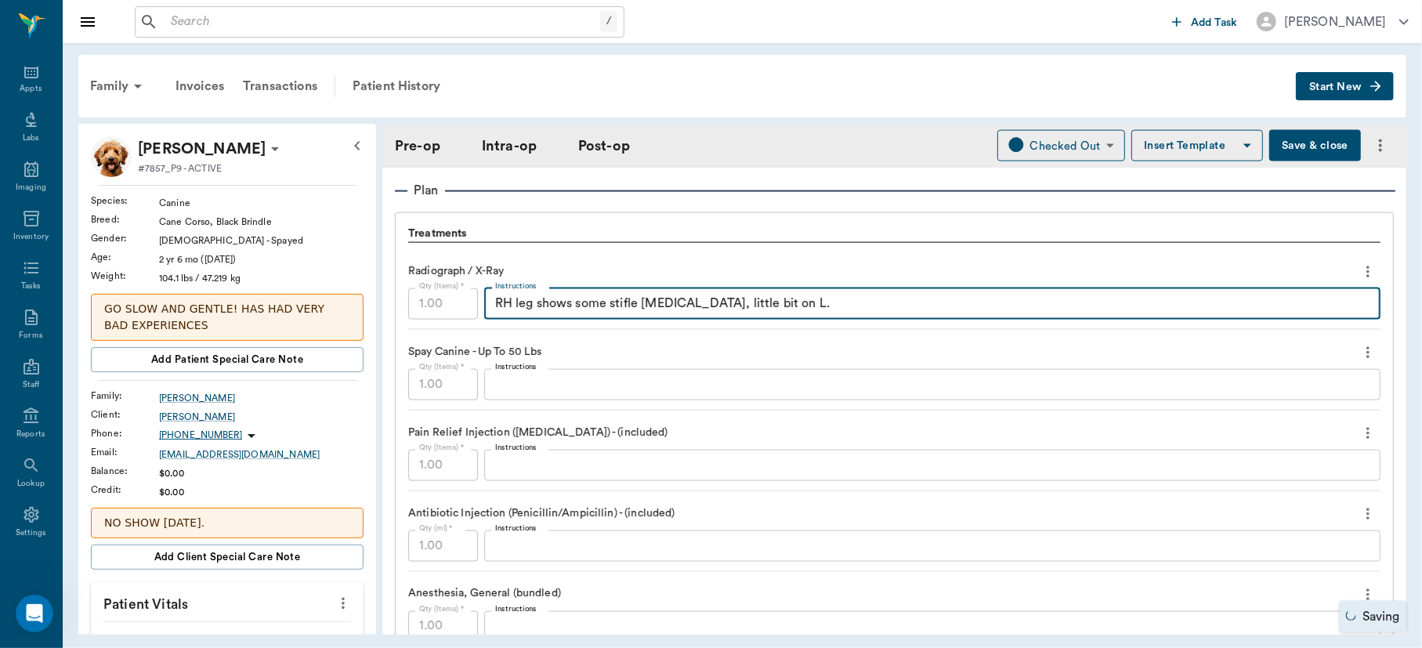
click at [1305, 154] on button "Save & close" at bounding box center [1315, 145] width 92 height 31
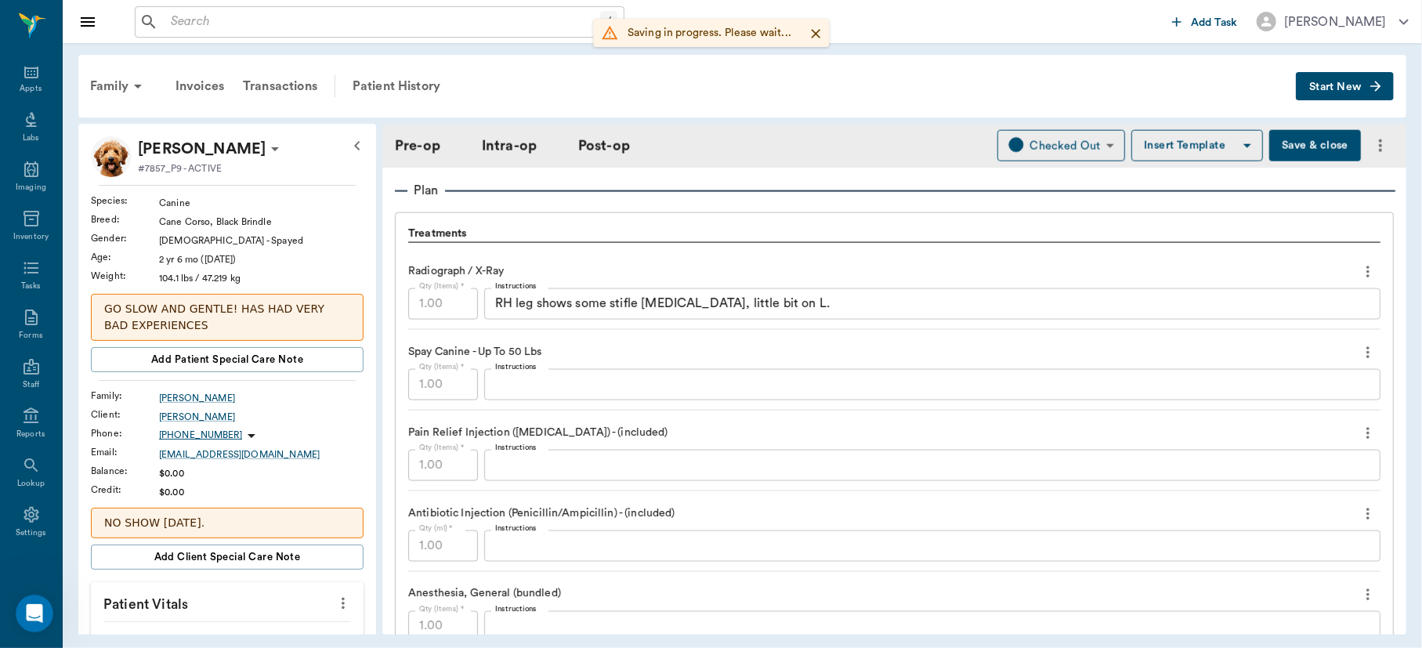
click at [1343, 77] on button "Start New" at bounding box center [1345, 86] width 98 height 29
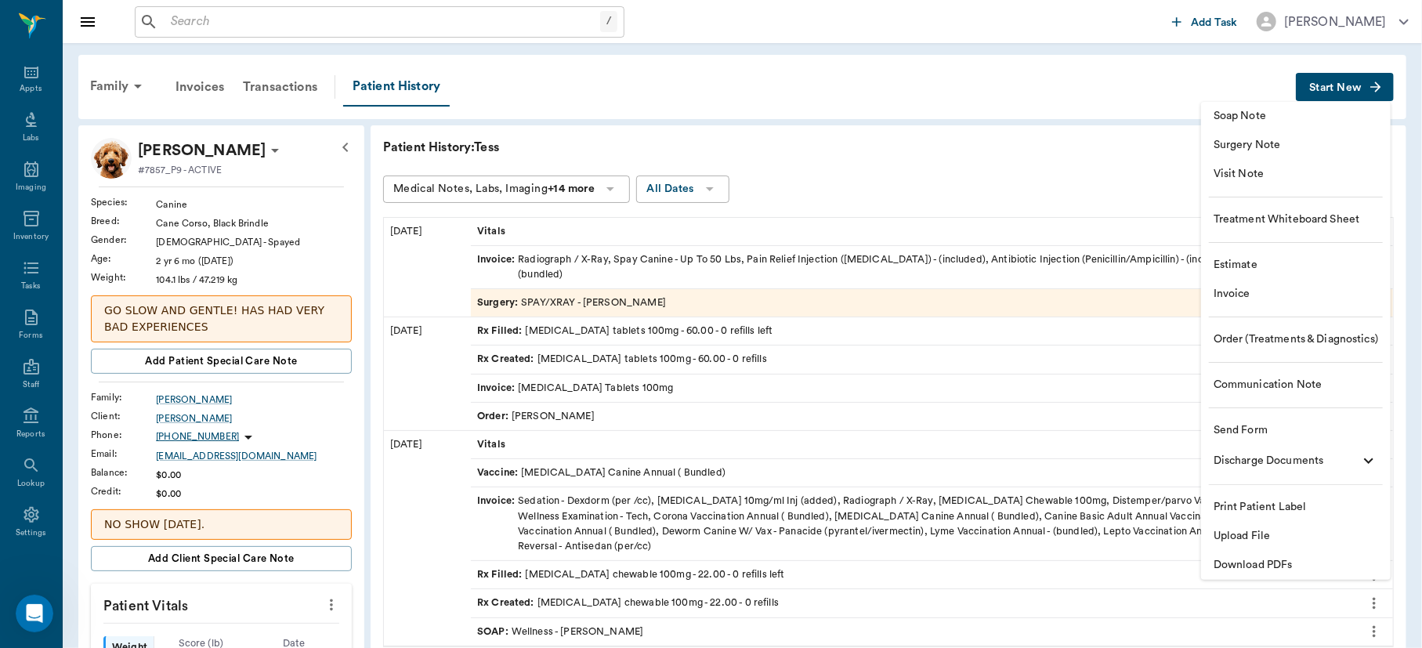
click at [1272, 386] on span "Communication Note" at bounding box center [1296, 385] width 165 height 16
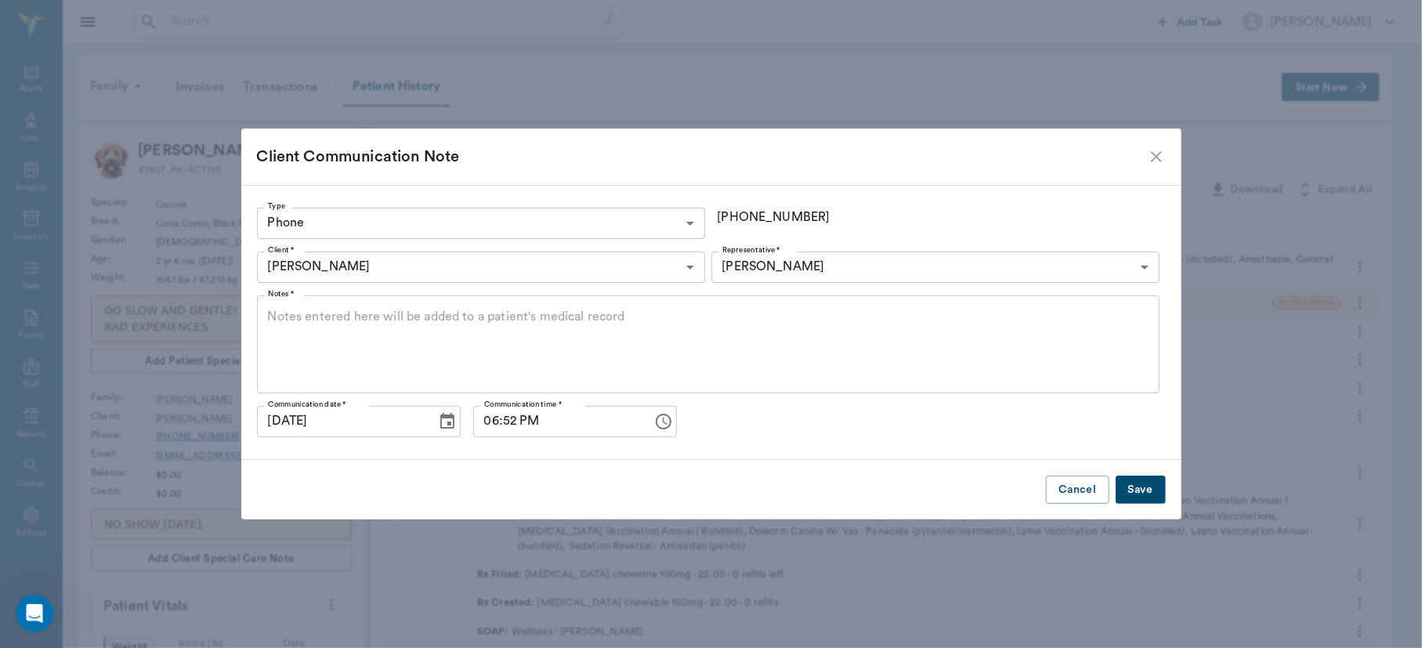
click at [368, 338] on textarea "Notes *" at bounding box center [708, 344] width 881 height 72
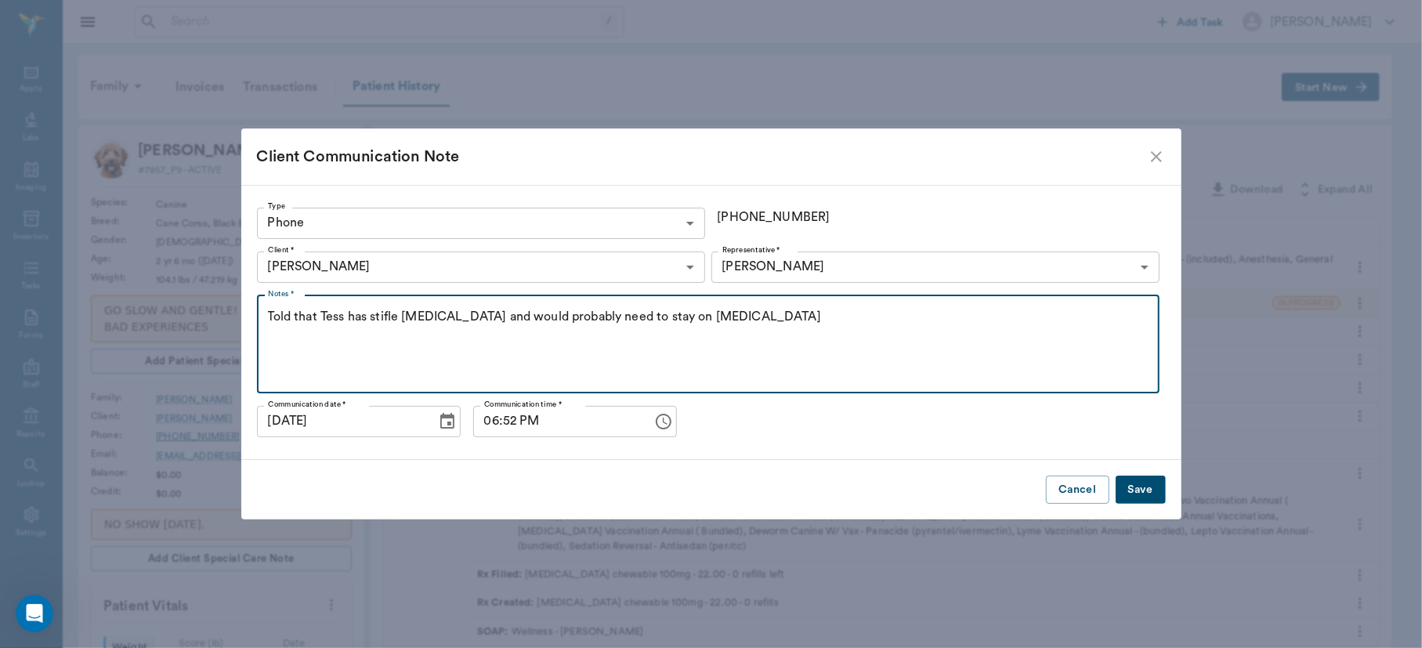
type textarea "Told that Tess has stifle arthritis and would probably need to stay on carprofen"
click at [1143, 485] on button "Save" at bounding box center [1141, 490] width 50 height 29
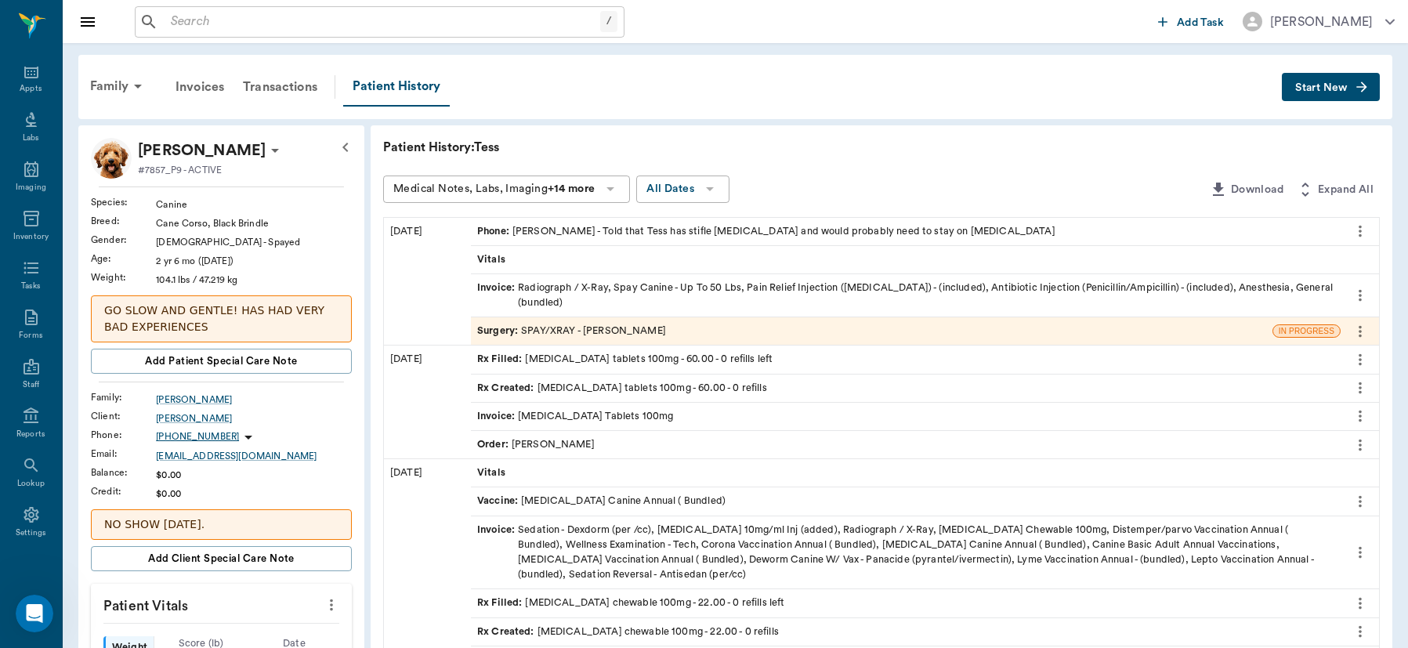
click at [1332, 88] on span "Start New" at bounding box center [1321, 88] width 53 height 0
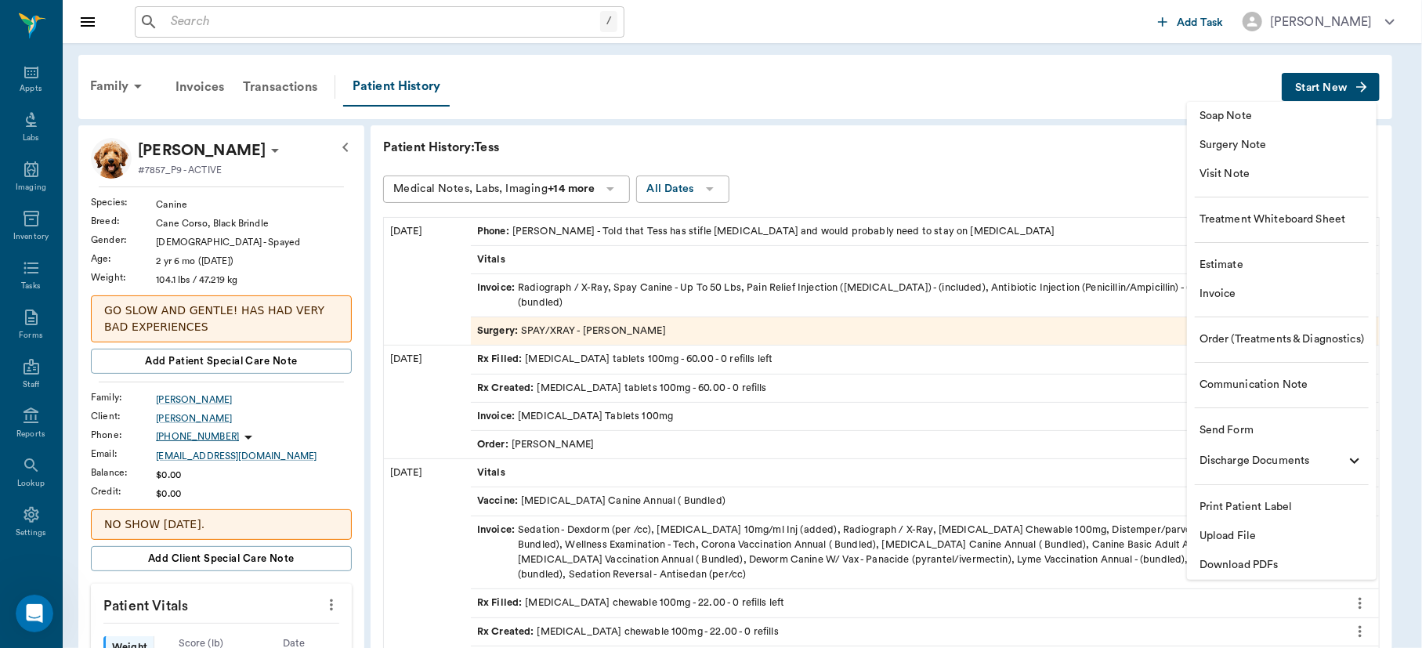
click at [1270, 335] on span "Order (Treatments & Diagnostics)" at bounding box center [1282, 339] width 165 height 16
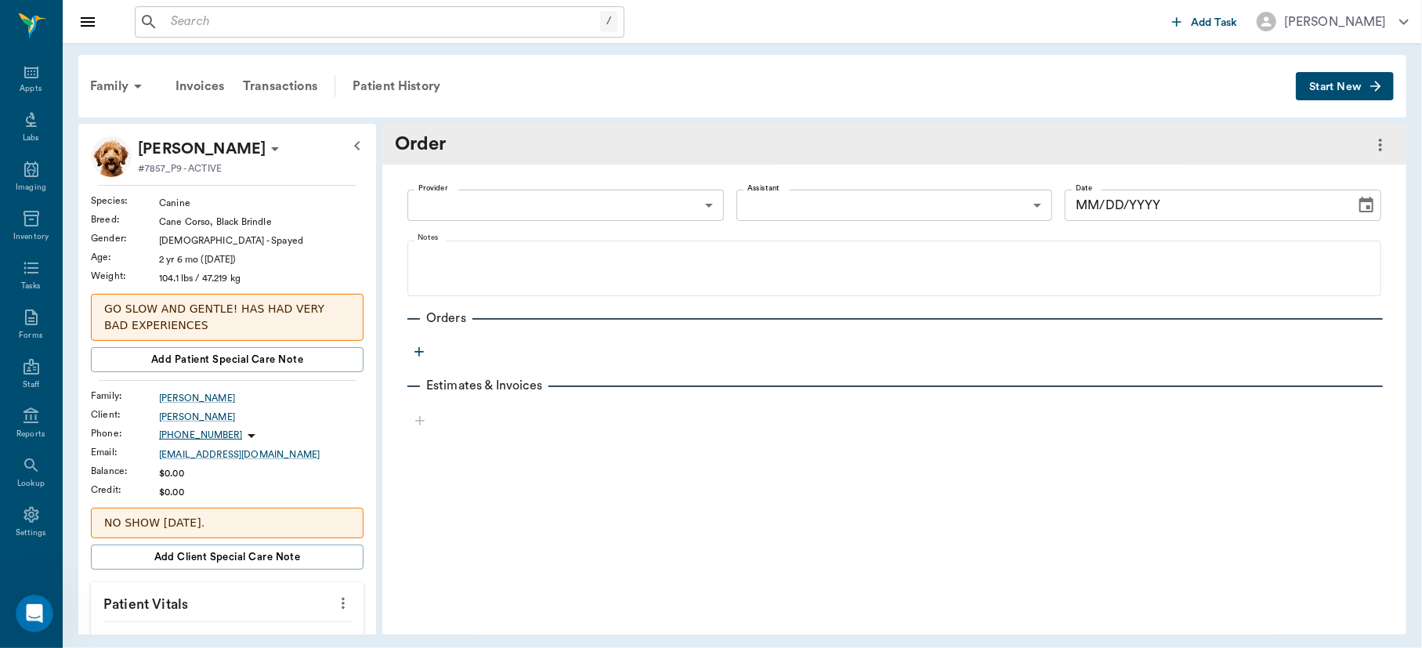
type input "63ec2f075fda476ae8351a4a"
type input "[DATE]"
click at [699, 200] on body "/ ​ Add Task Dr. Bert Ellsworth Nectar Messages Appts Labs Imaging Inventory Ta…" at bounding box center [711, 324] width 1422 height 648
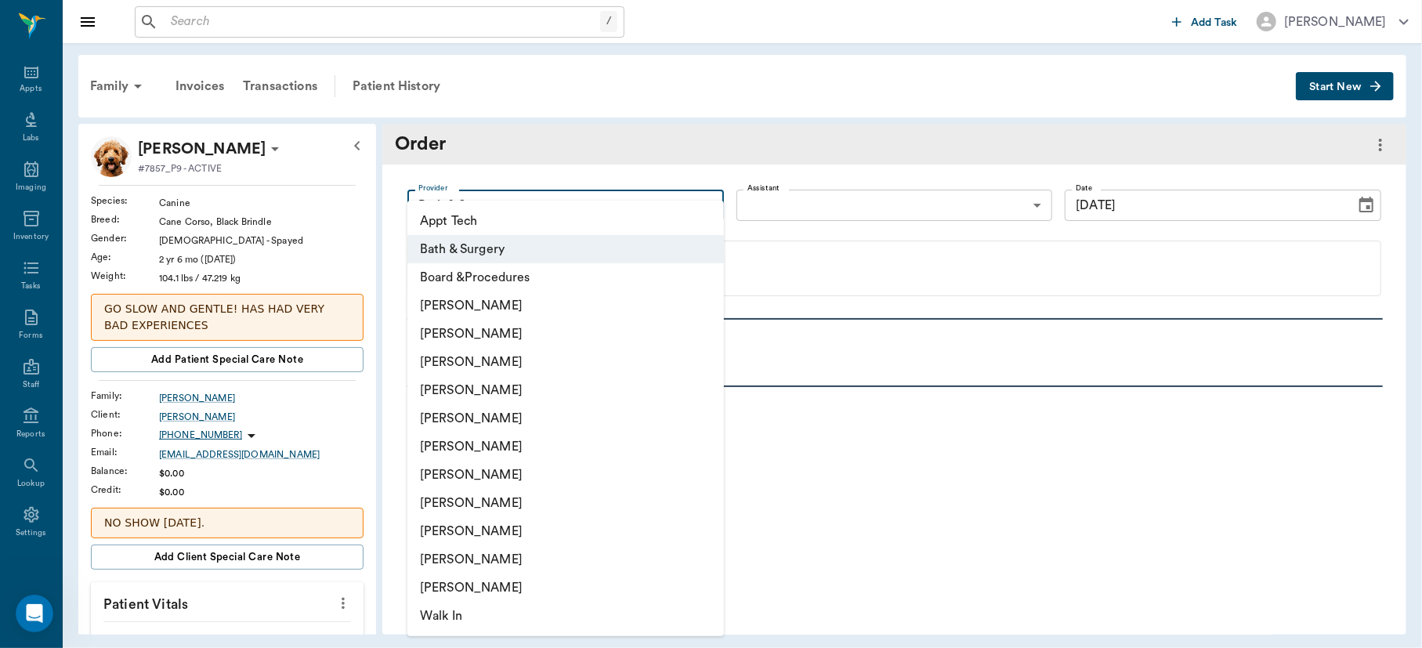
click at [523, 355] on li "[PERSON_NAME]" at bounding box center [565, 362] width 317 height 28
type input "63ec2f075fda476ae8351a4d"
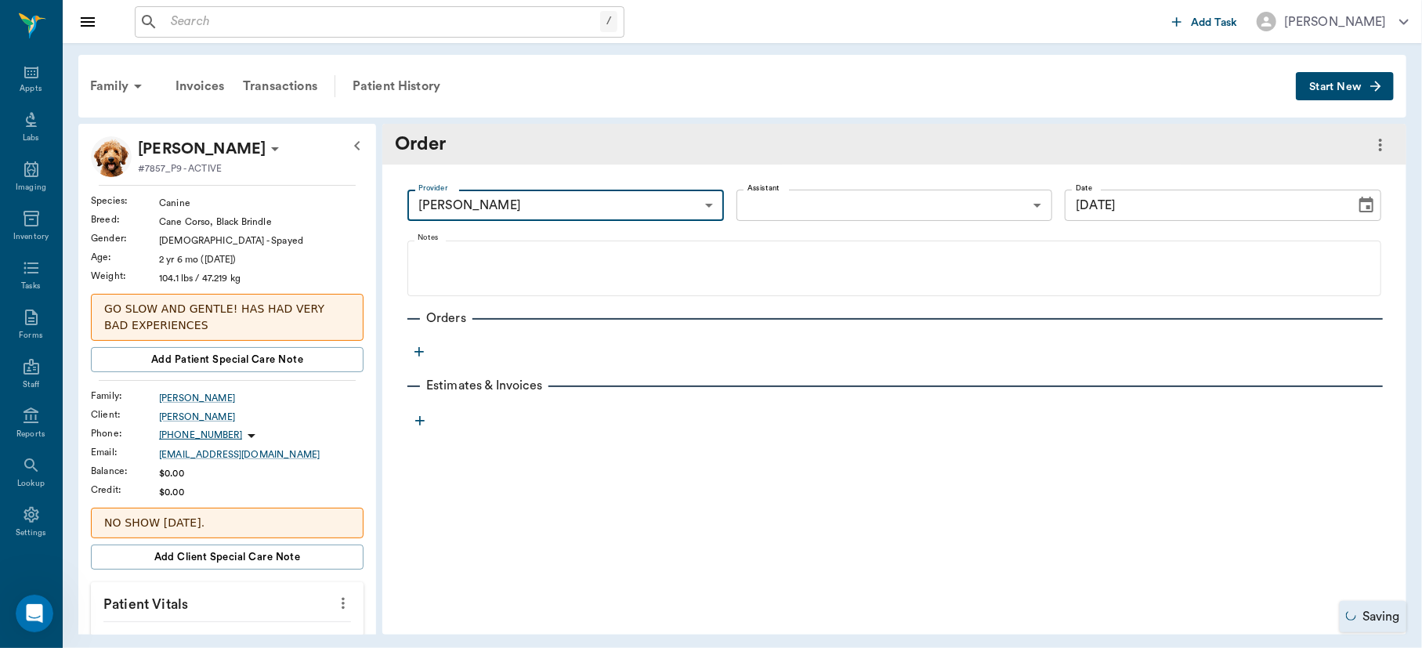
click at [418, 355] on icon "button" at bounding box center [419, 351] width 9 height 9
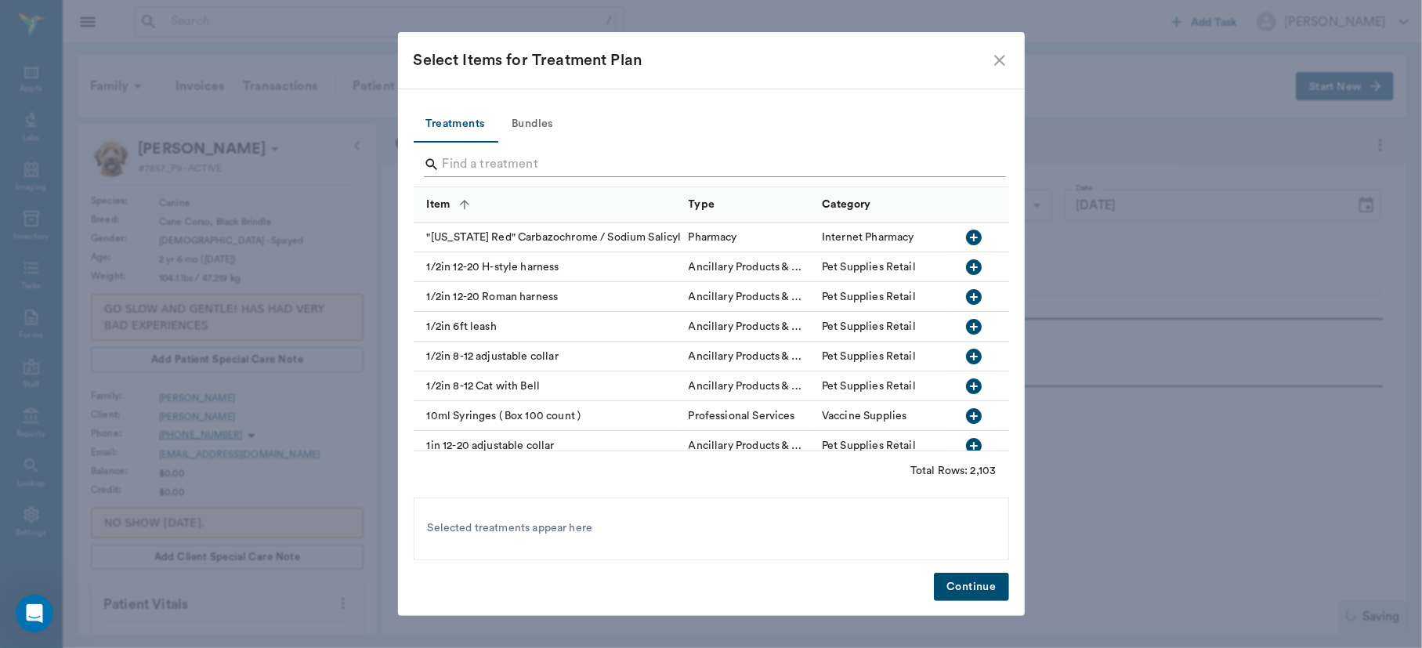
click at [541, 161] on input "Search" at bounding box center [713, 164] width 540 height 25
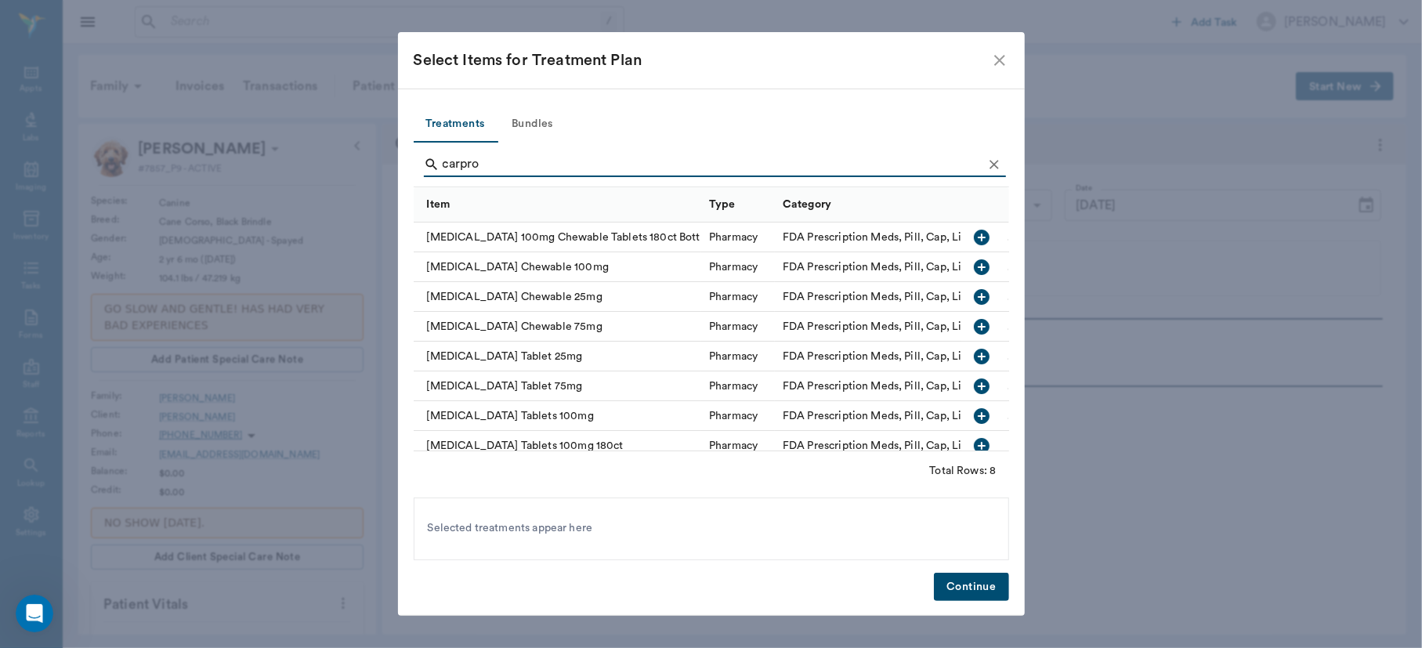
type input "carpro"
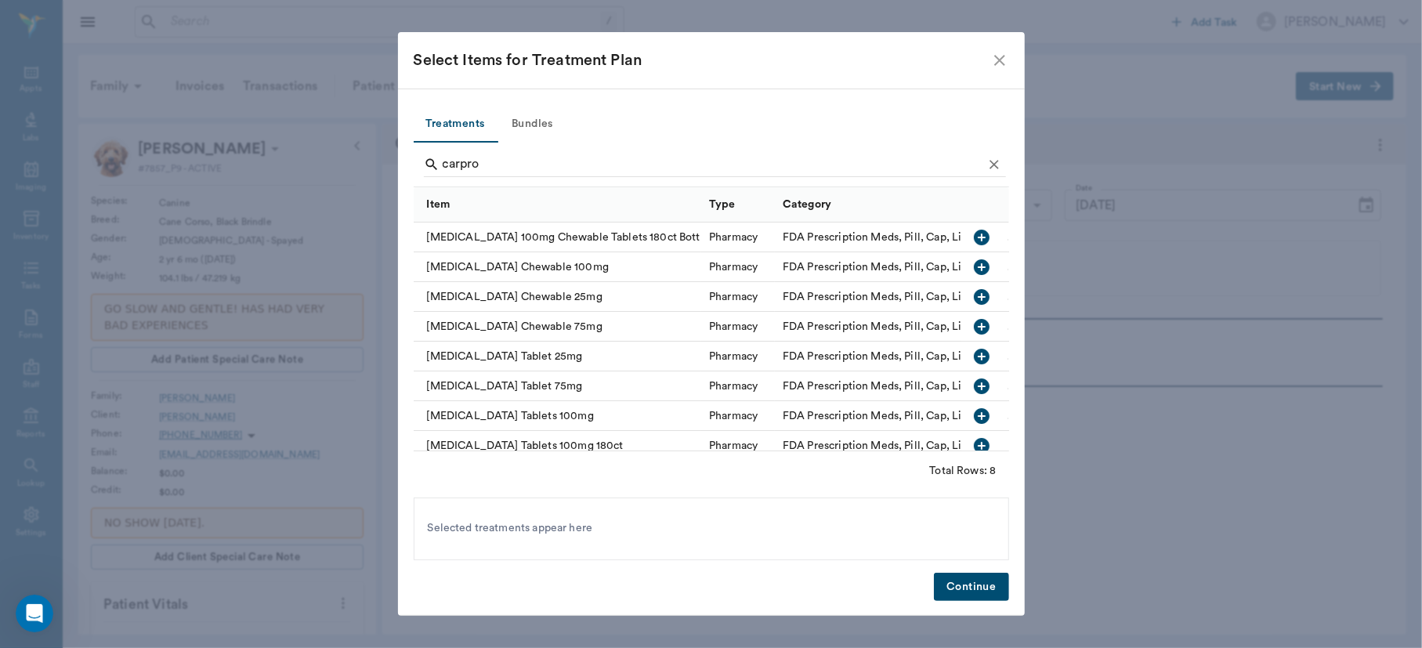
click at [973, 237] on icon "button" at bounding box center [982, 237] width 19 height 19
click at [971, 585] on button "Continue" at bounding box center [971, 587] width 74 height 29
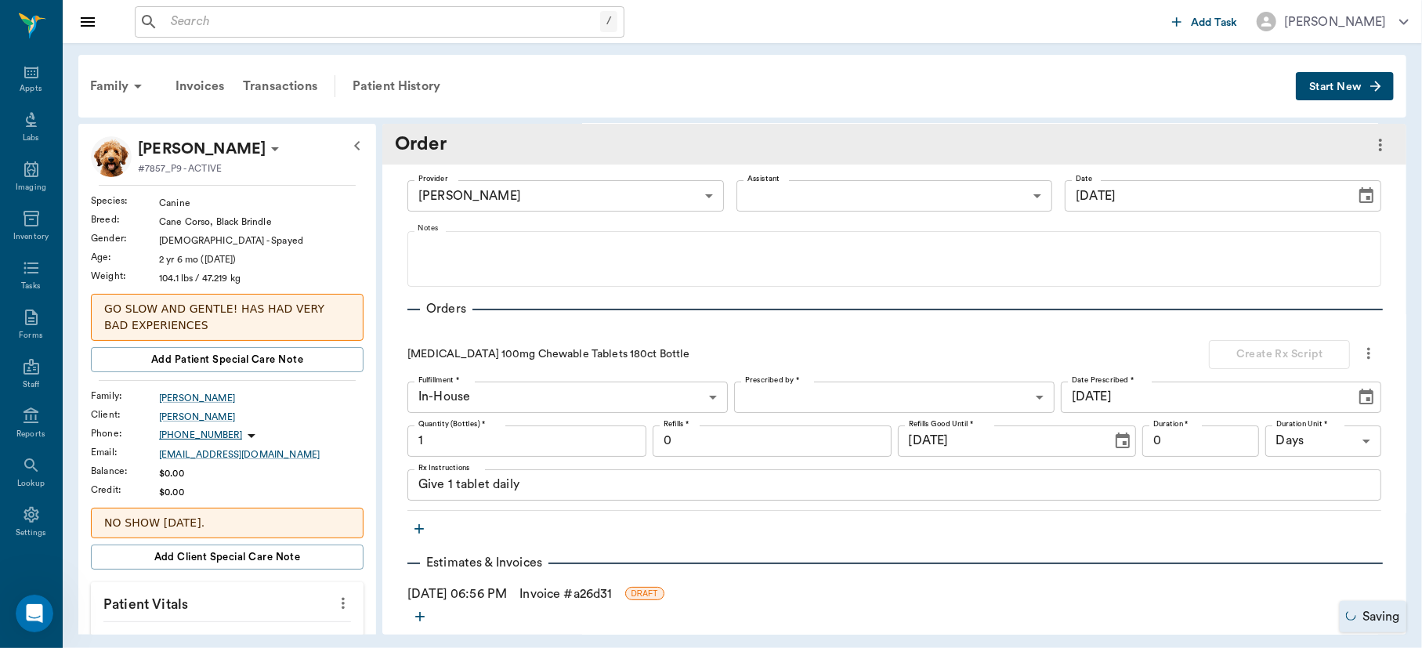
scroll to position [28, 0]
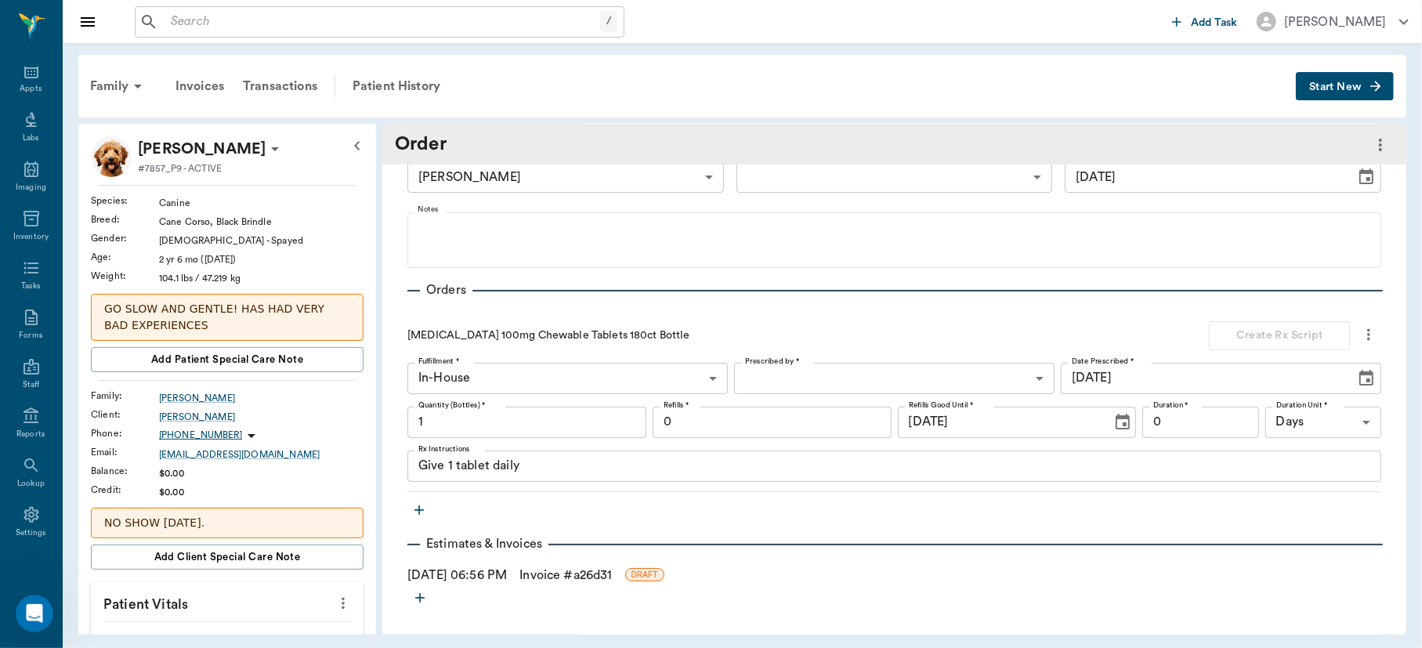
click at [878, 375] on body "/ ​ Add Task Dr. Bert Ellsworth Nectar Messages Appts Labs Imaging Inventory Ta…" at bounding box center [711, 324] width 1422 height 648
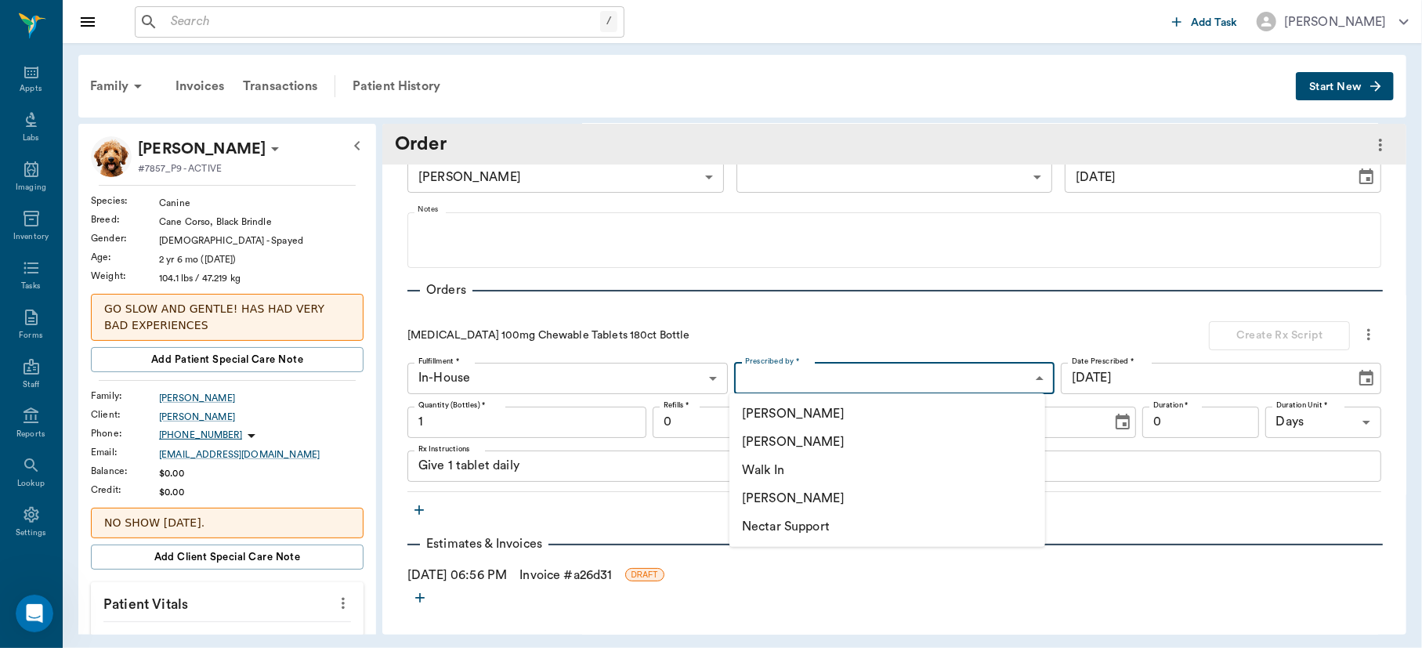
click at [817, 441] on li "[PERSON_NAME]" at bounding box center [888, 442] width 316 height 28
type input "63ec2f075fda476ae8351a4d"
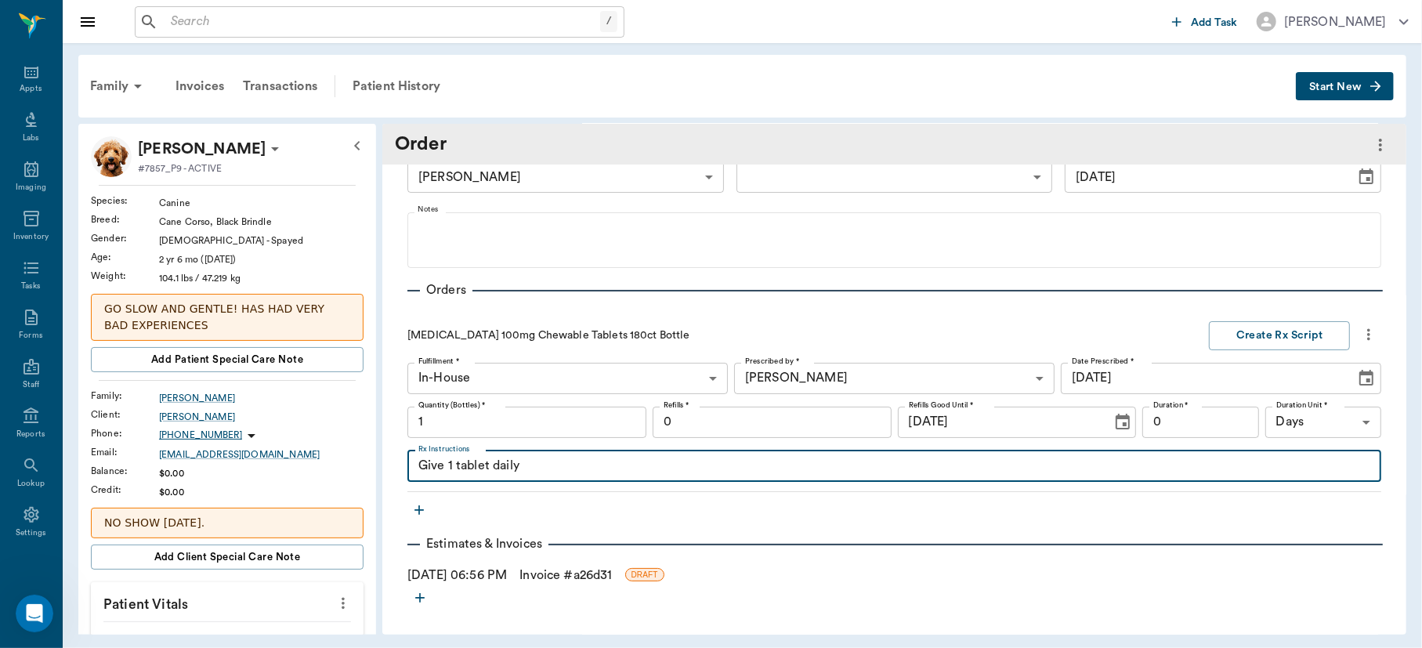
click at [451, 462] on textarea "Give 1 tablet daily" at bounding box center [894, 466] width 952 height 18
click at [494, 469] on textarea "Give 2 tablet daily" at bounding box center [894, 466] width 952 height 18
type textarea "Give 2 tablets daily"
click at [805, 423] on input "0" at bounding box center [772, 422] width 239 height 31
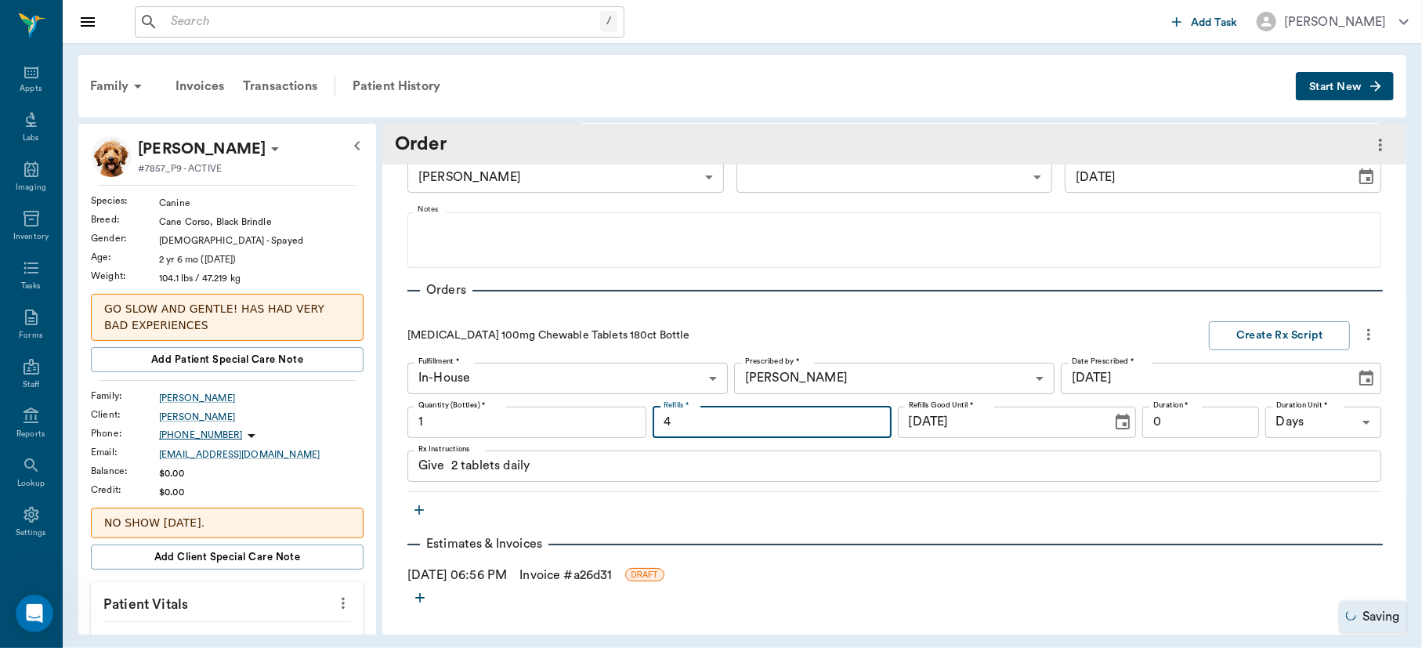
type input "4"
click at [1192, 416] on input "0" at bounding box center [1201, 422] width 116 height 31
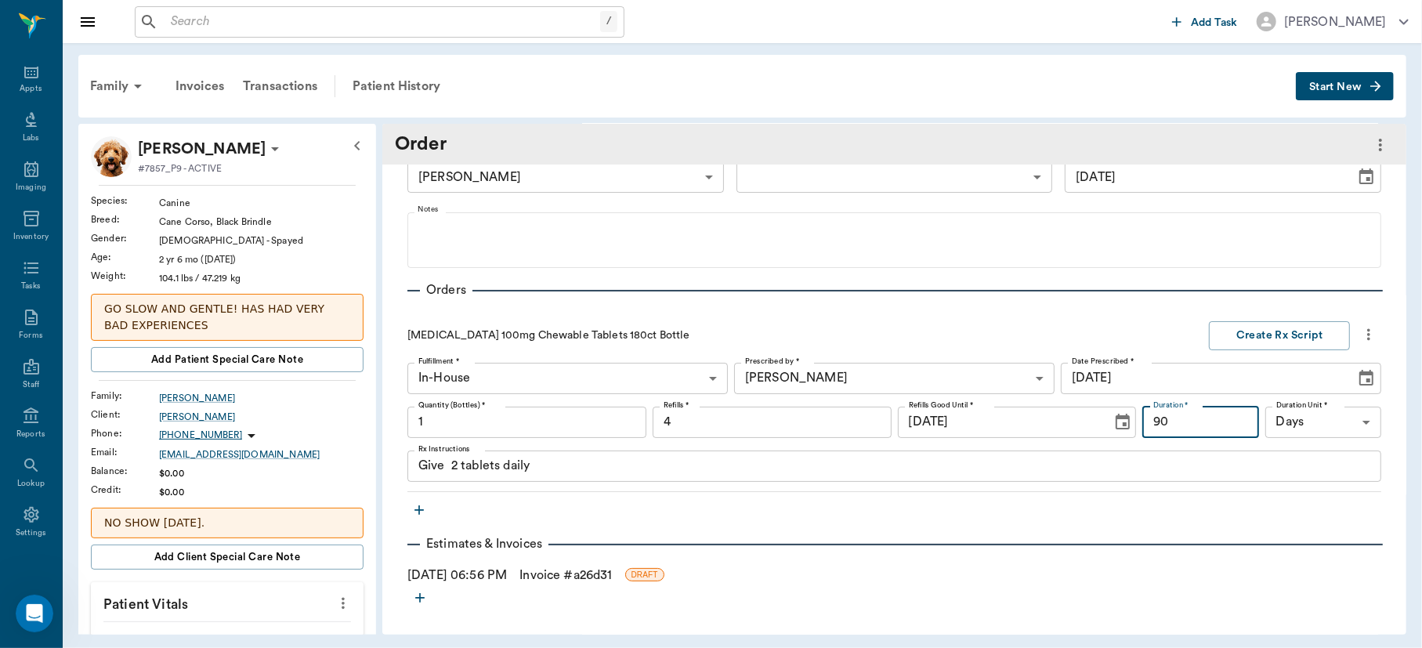
type input "90"
click at [1160, 328] on div "Carprofen 100mg Chewable Tablets 180ct Bottle" at bounding box center [801, 336] width 789 height 16
click at [1282, 333] on button "Create Rx Script" at bounding box center [1279, 335] width 141 height 29
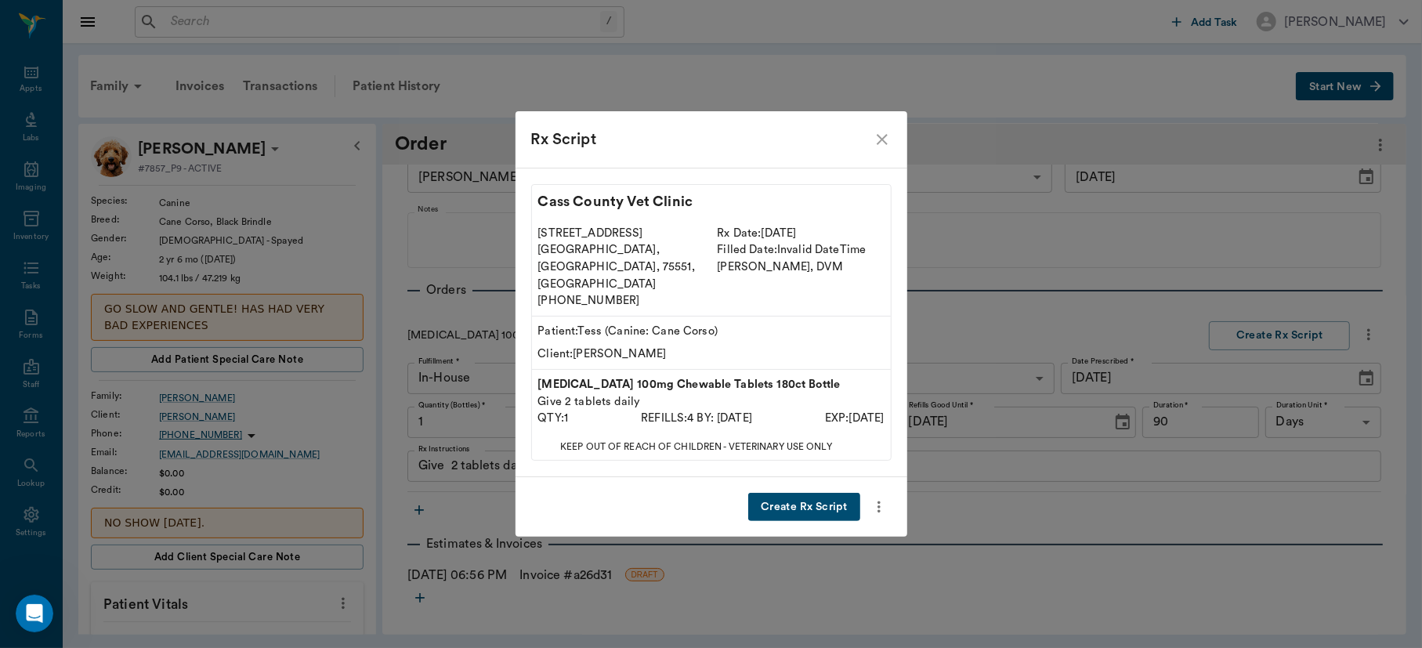
click at [799, 493] on button "Create Rx Script" at bounding box center [803, 507] width 111 height 29
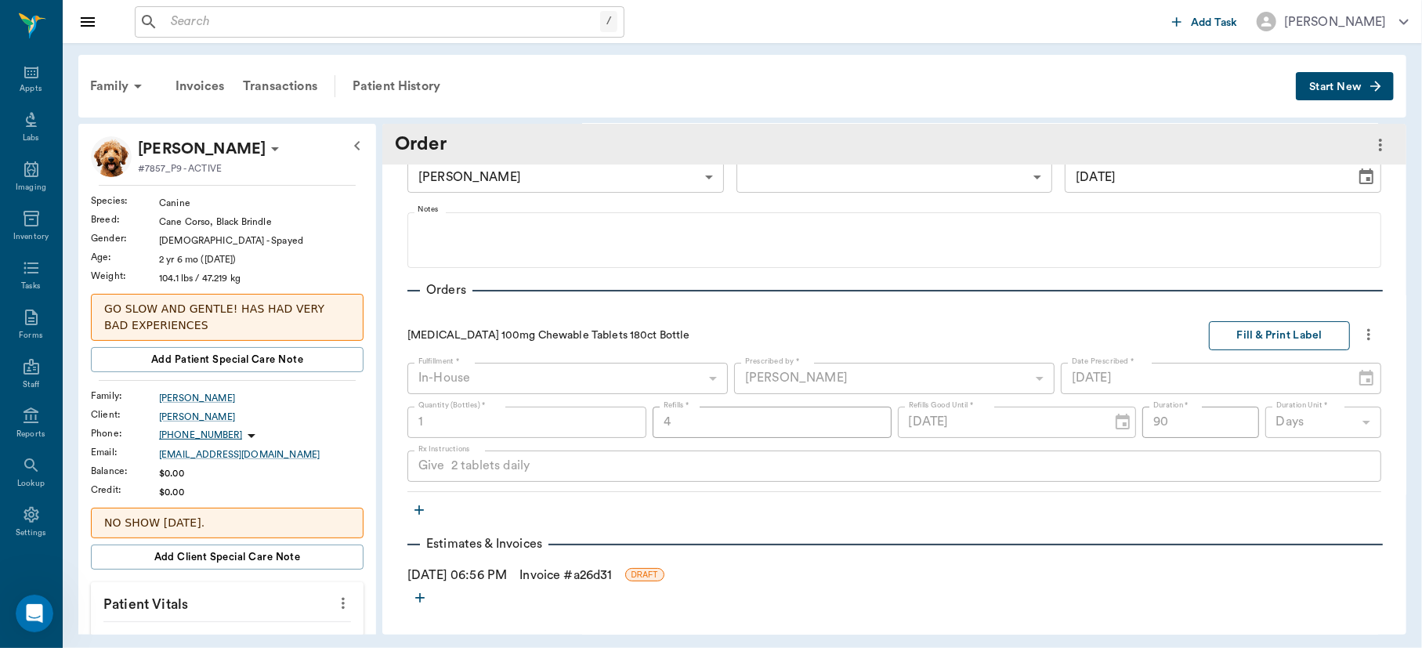
click at [1259, 333] on button "Fill & Print Label" at bounding box center [1279, 335] width 141 height 29
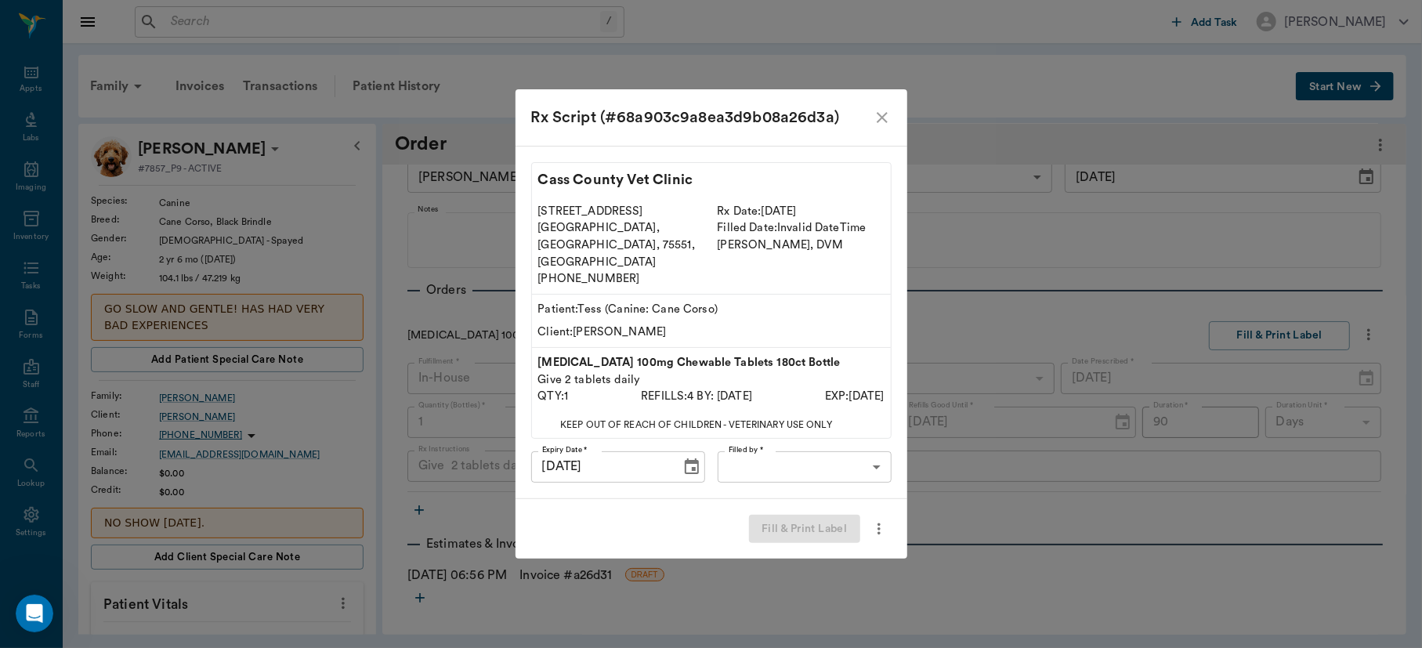
click at [862, 454] on body "/ ​ Add Task Dr. Bert Ellsworth Nectar Messages Appts Labs Imaging Inventory Ta…" at bounding box center [711, 324] width 1422 height 648
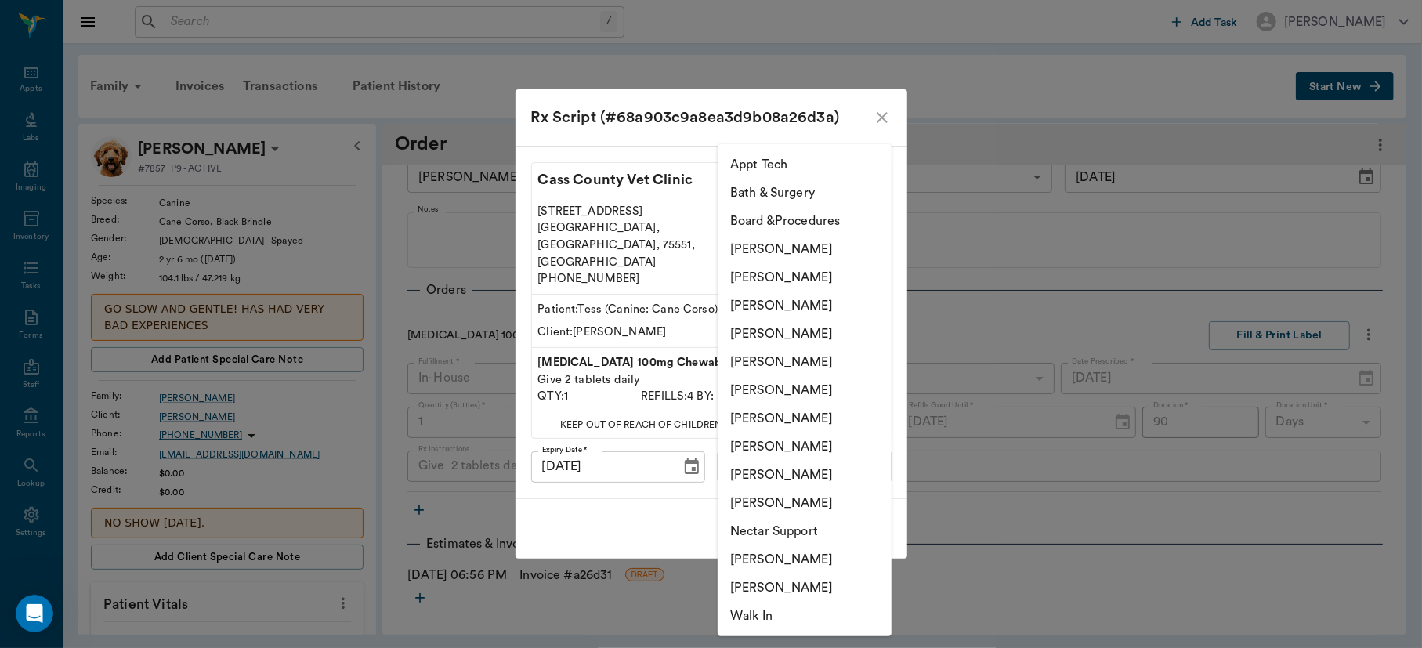
click at [809, 300] on li "[PERSON_NAME]" at bounding box center [805, 306] width 174 height 28
type input "63ec2f075fda476ae8351a4d"
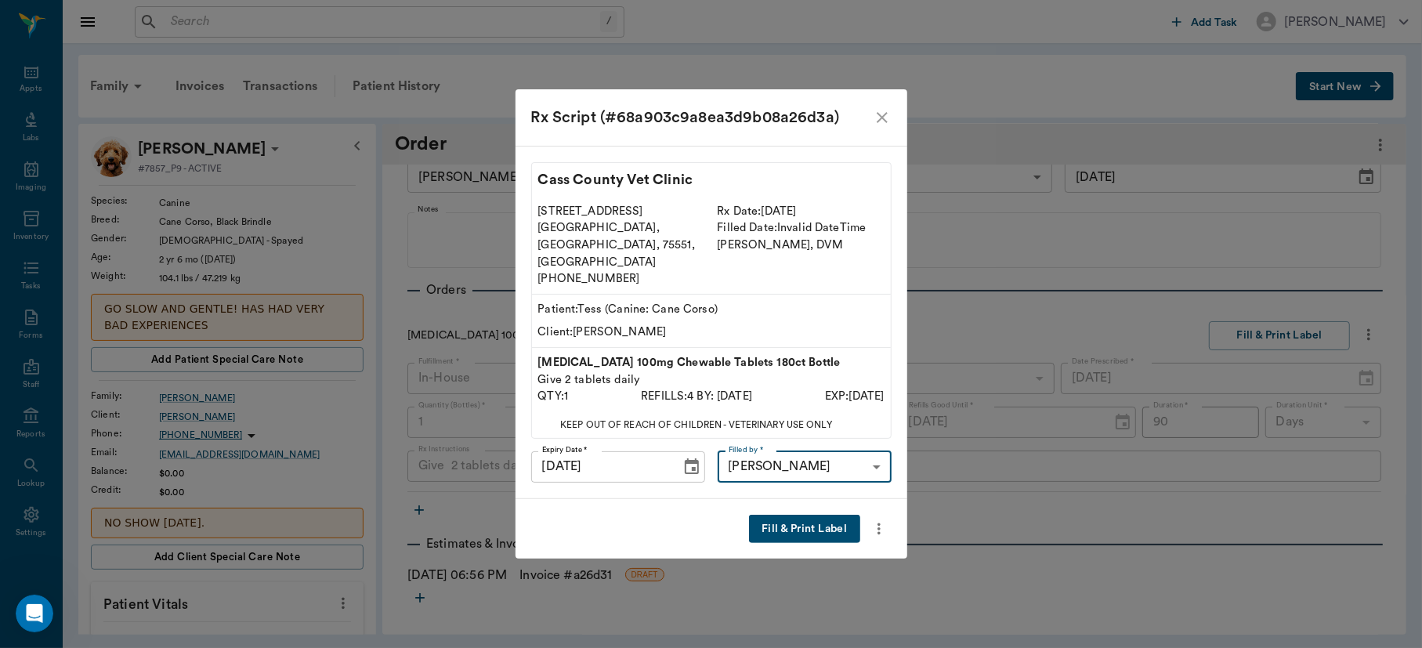
click at [827, 516] on button "Fill & Print Label" at bounding box center [804, 529] width 110 height 29
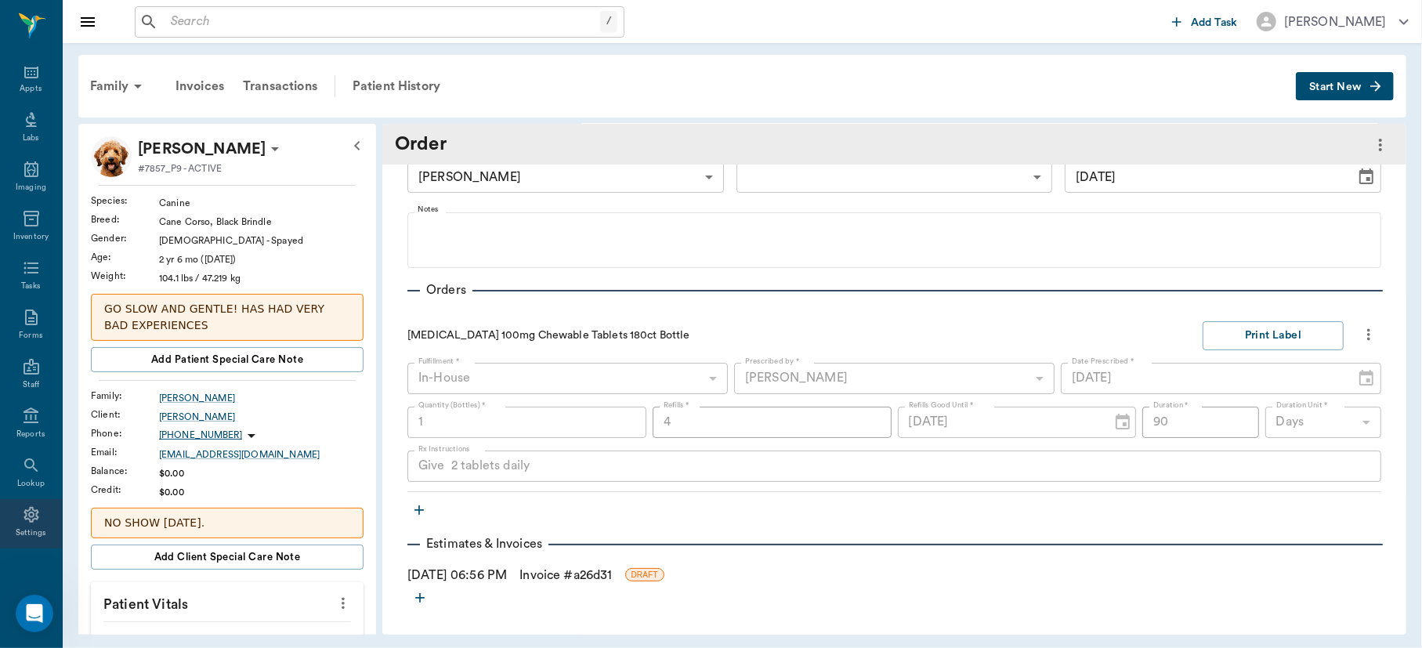
click at [22, 506] on icon at bounding box center [31, 514] width 19 height 19
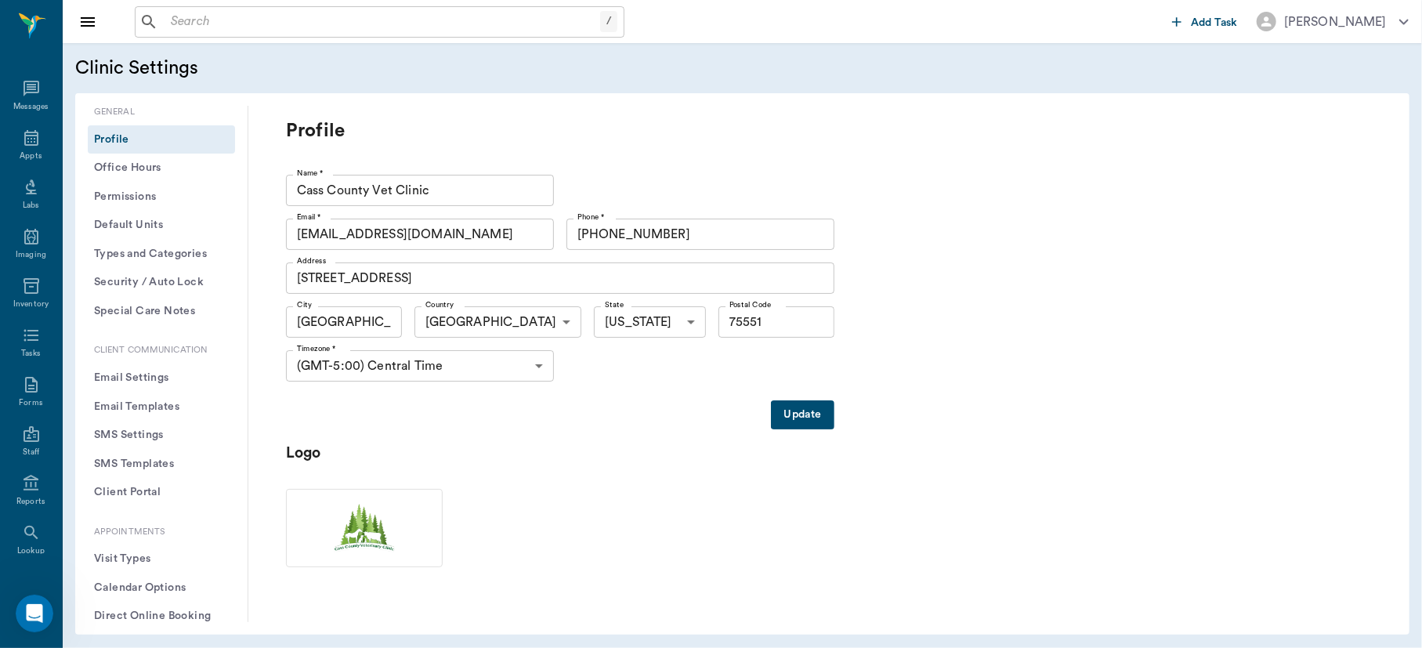
scroll to position [67, 0]
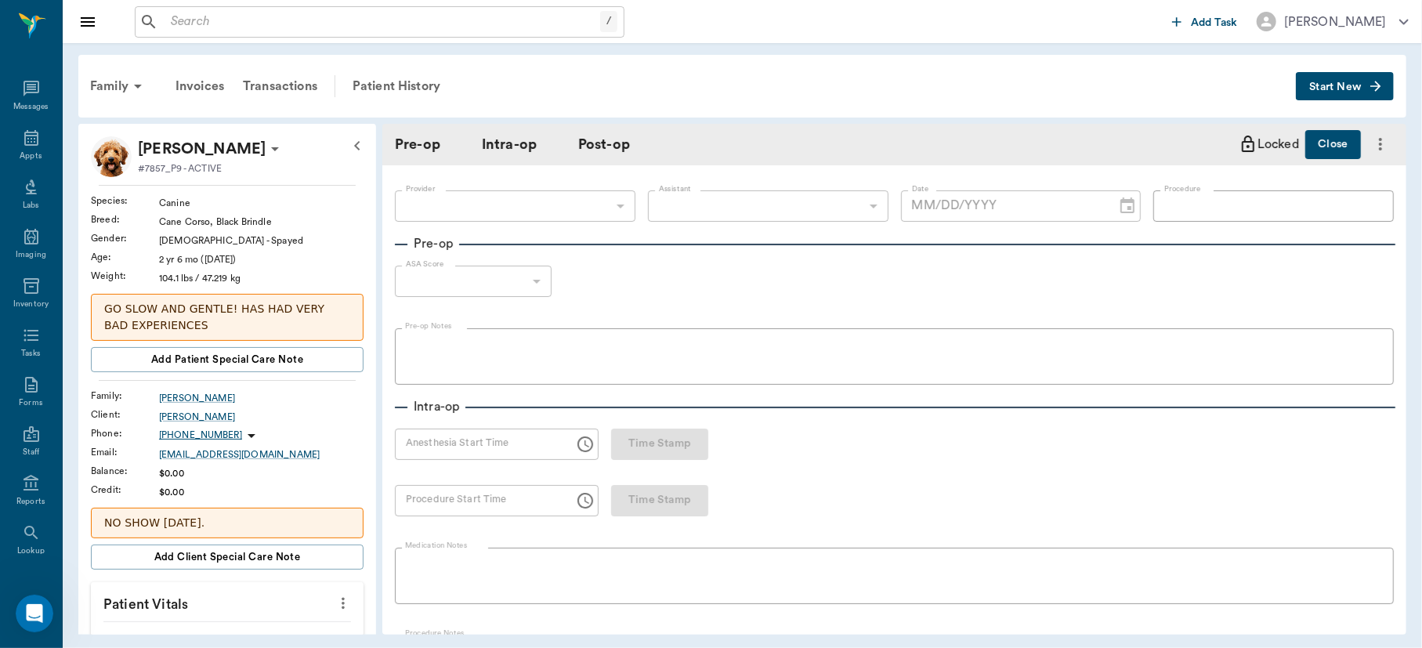
drag, startPoint x: 653, startPoint y: 116, endPoint x: 683, endPoint y: 144, distance: 41.6
click at [683, 144] on div "Family Invoices Transactions Patient History Start New Tess Whatley #7857_P9 - …" at bounding box center [743, 344] width 1360 height 603
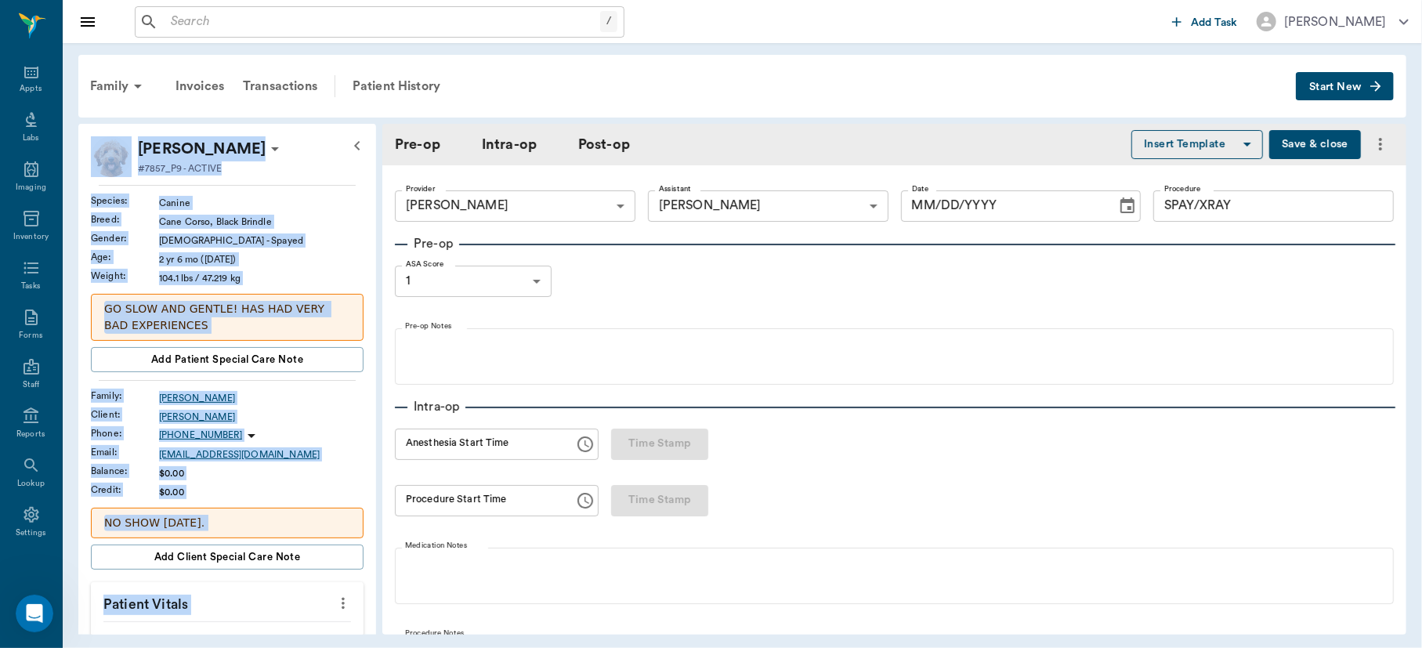
type input "63ec2f075fda476ae8351a4d"
type input "63ec2e7e52e12b0ba117b124"
type input "SPAY/XRAY"
type input "1"
radio input "true"
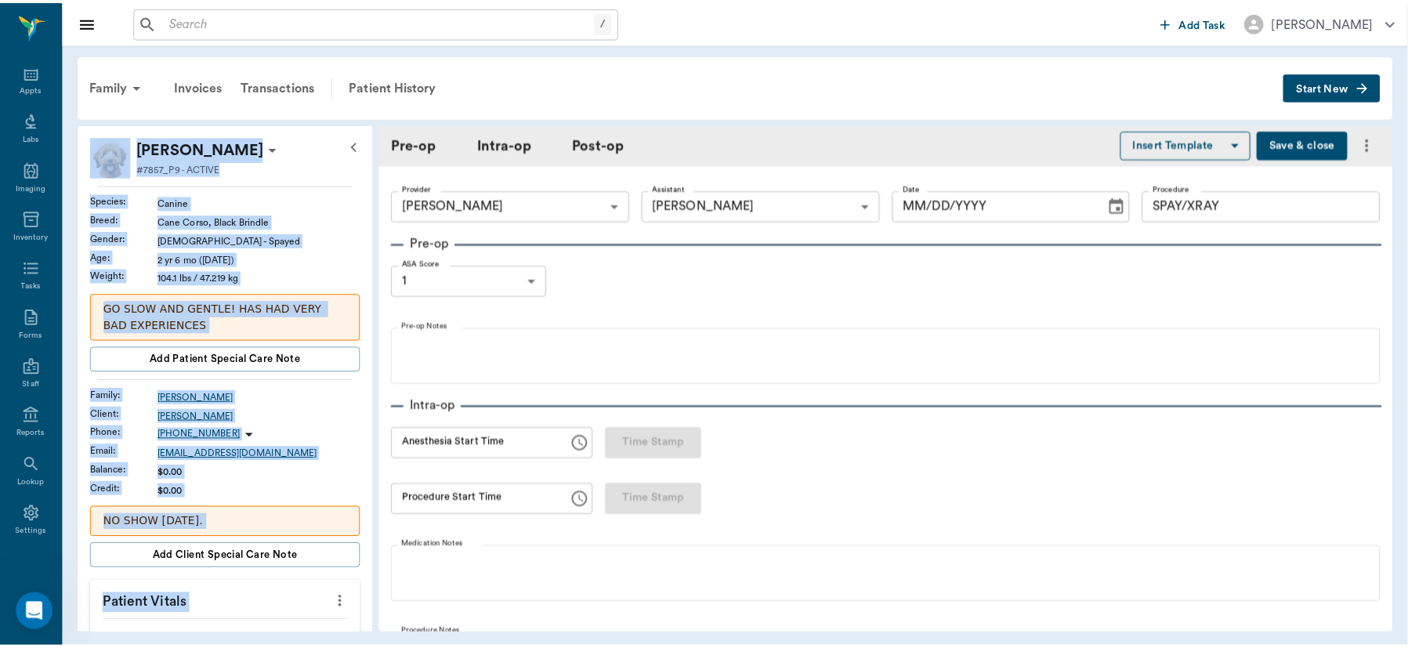
scroll to position [0, 0]
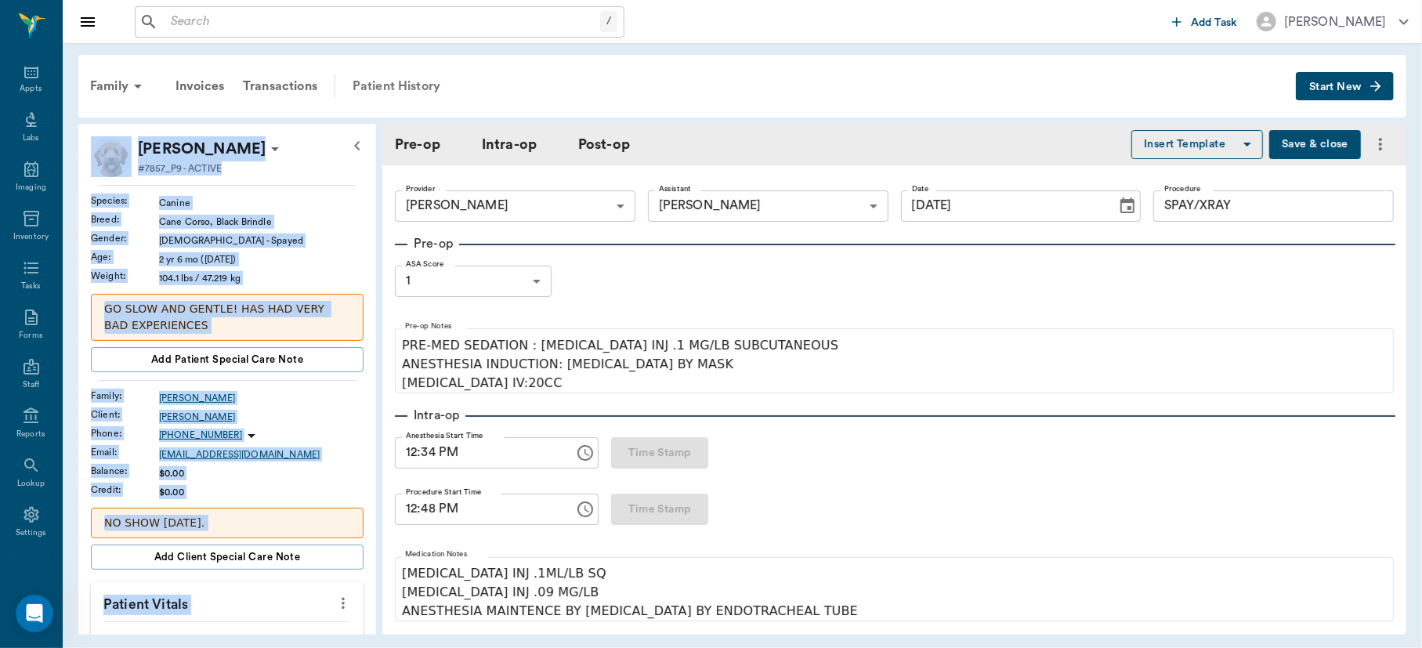
type input "[DATE]"
type input "12:34 PM"
type input "12:48 PM"
type input "01:21 PM"
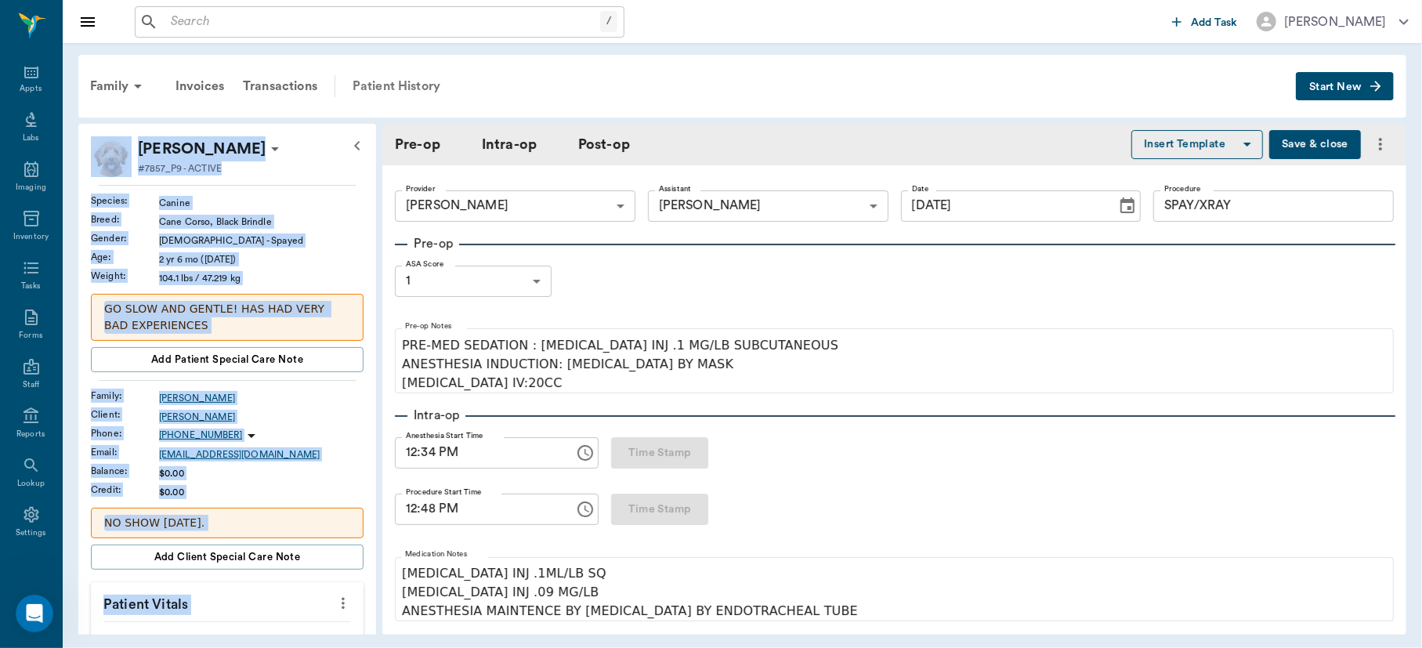
click at [418, 81] on div "Patient History" at bounding box center [396, 86] width 107 height 38
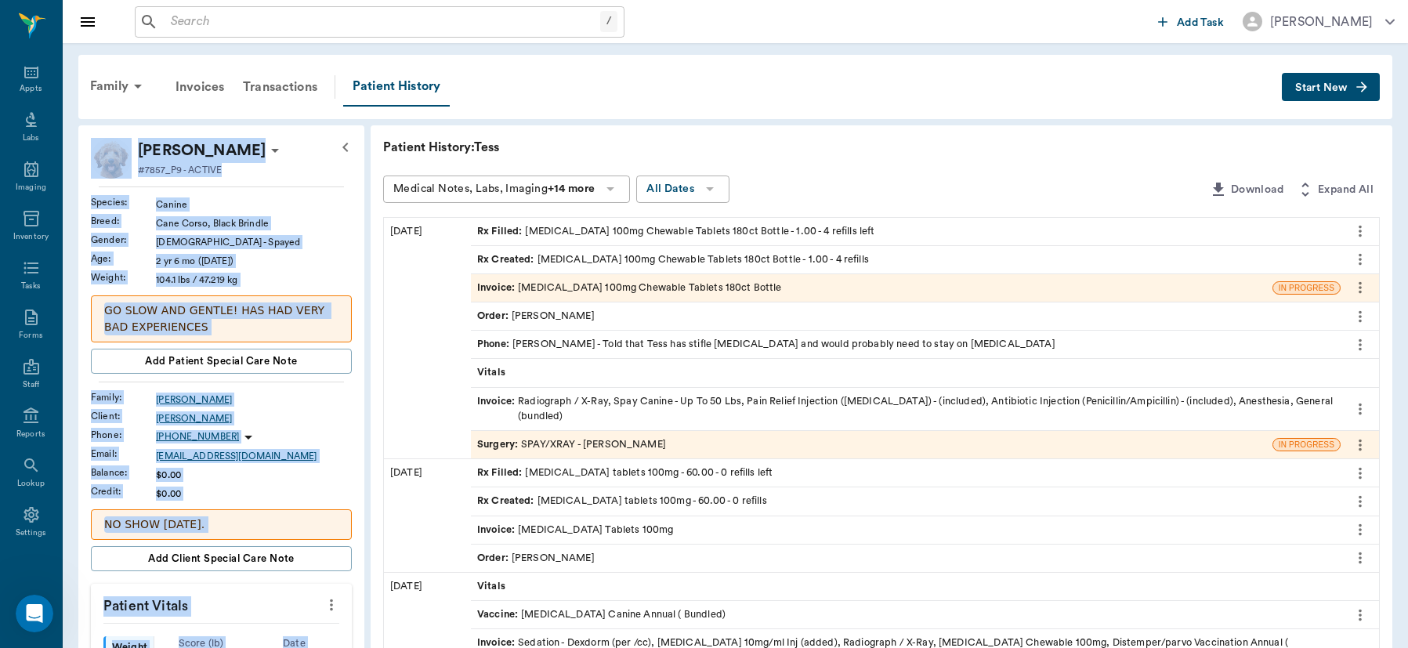
click at [632, 278] on div "Invoice : Carprofen 100mg Chewable Tablets 180ct Bottle" at bounding box center [872, 287] width 802 height 27
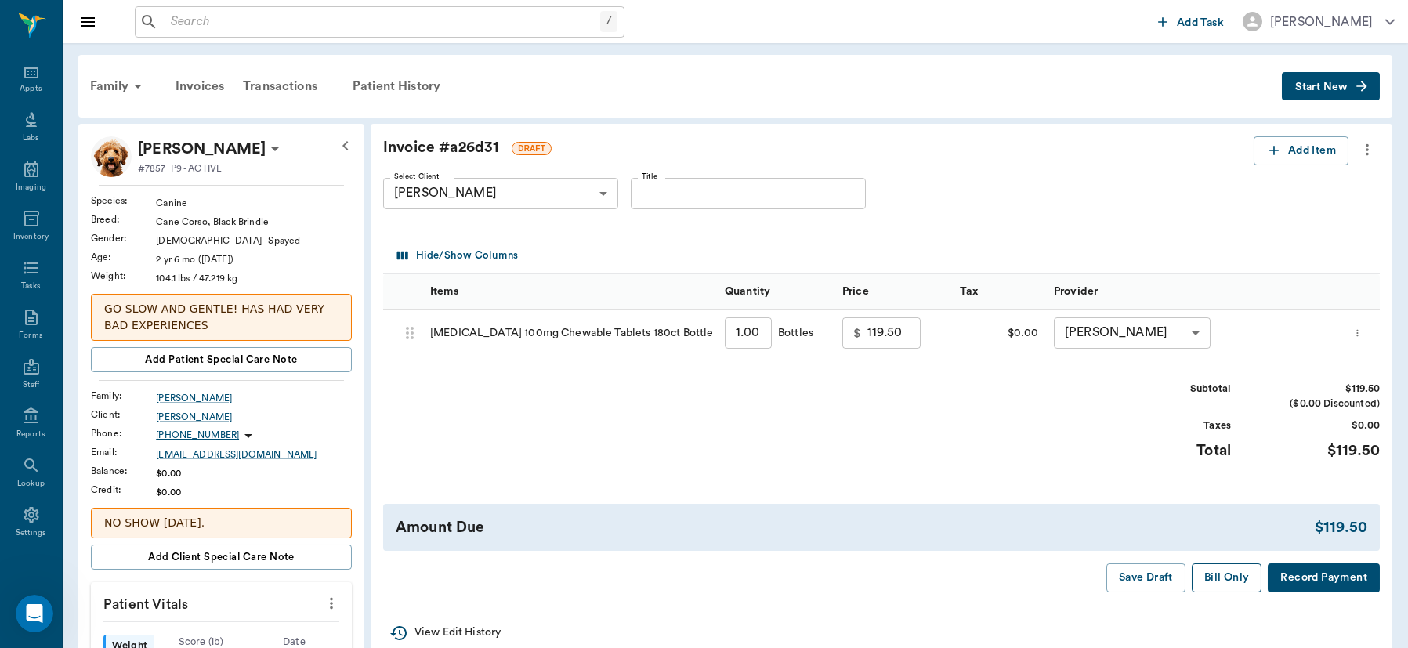
click at [1227, 583] on button "Bill Only" at bounding box center [1227, 577] width 71 height 29
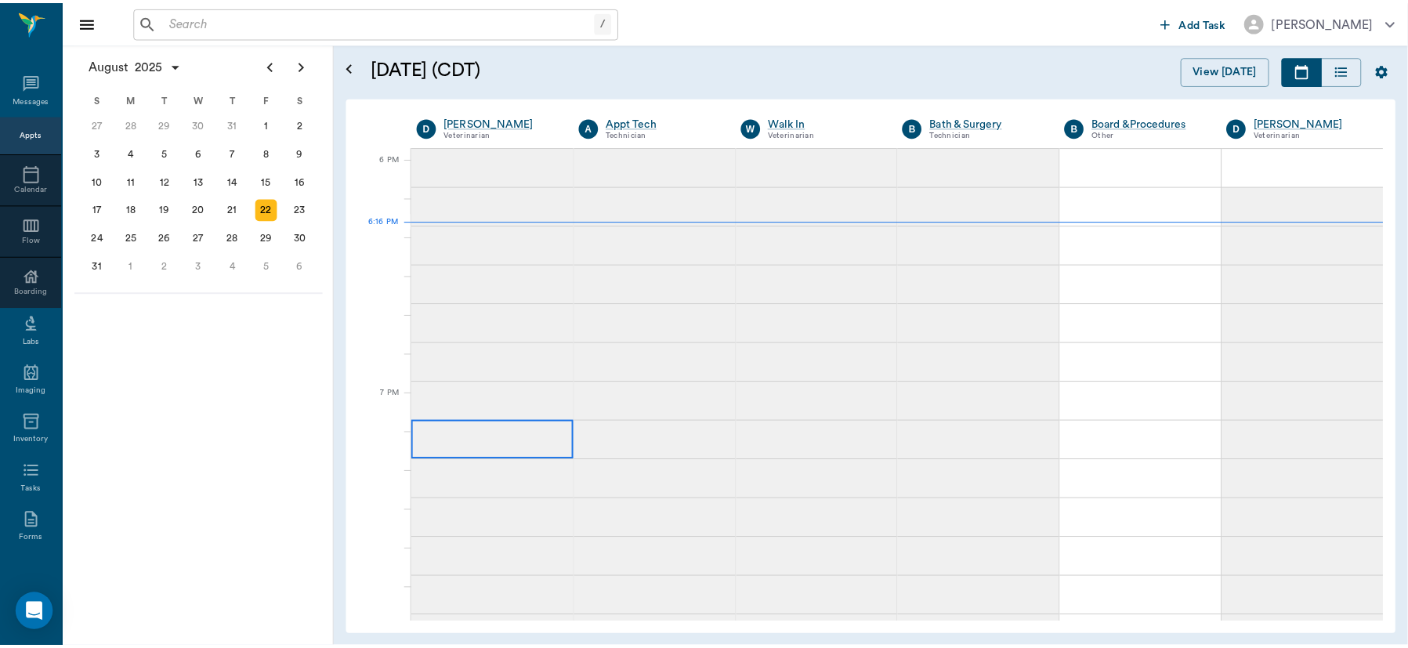
scroll to position [2353, 0]
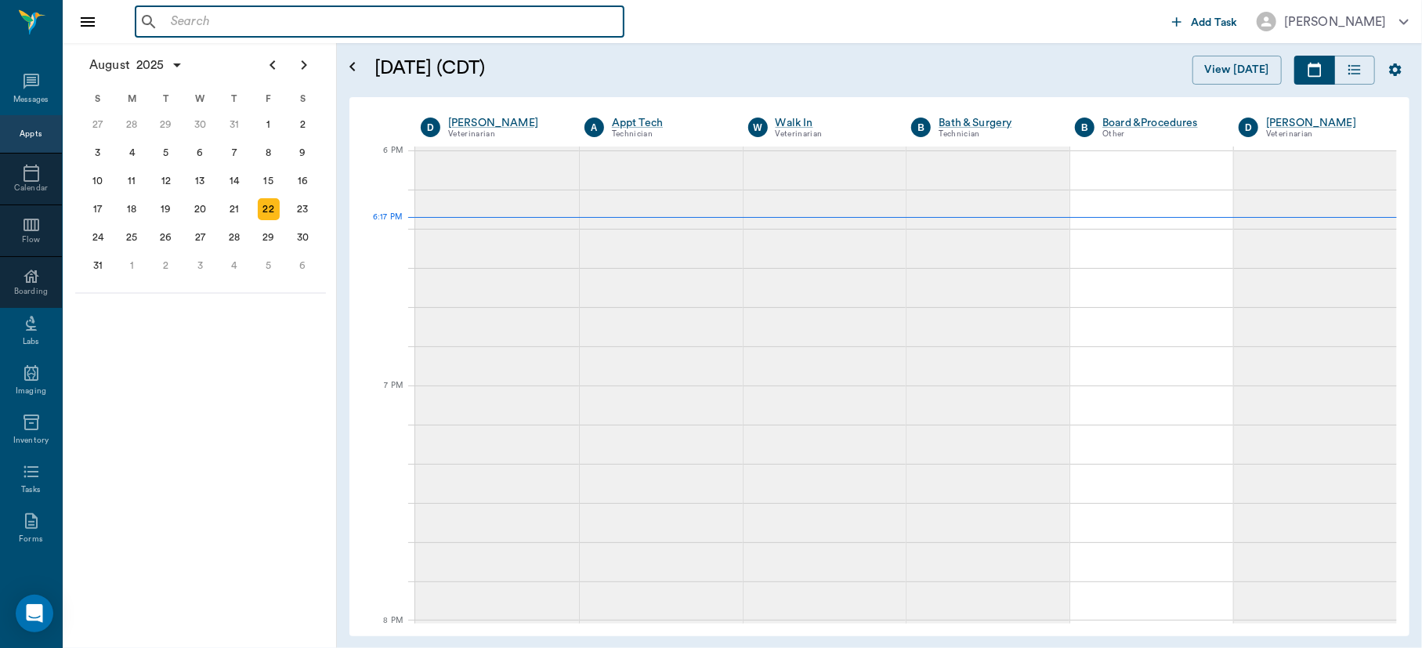
click at [235, 27] on input "text" at bounding box center [391, 22] width 453 height 22
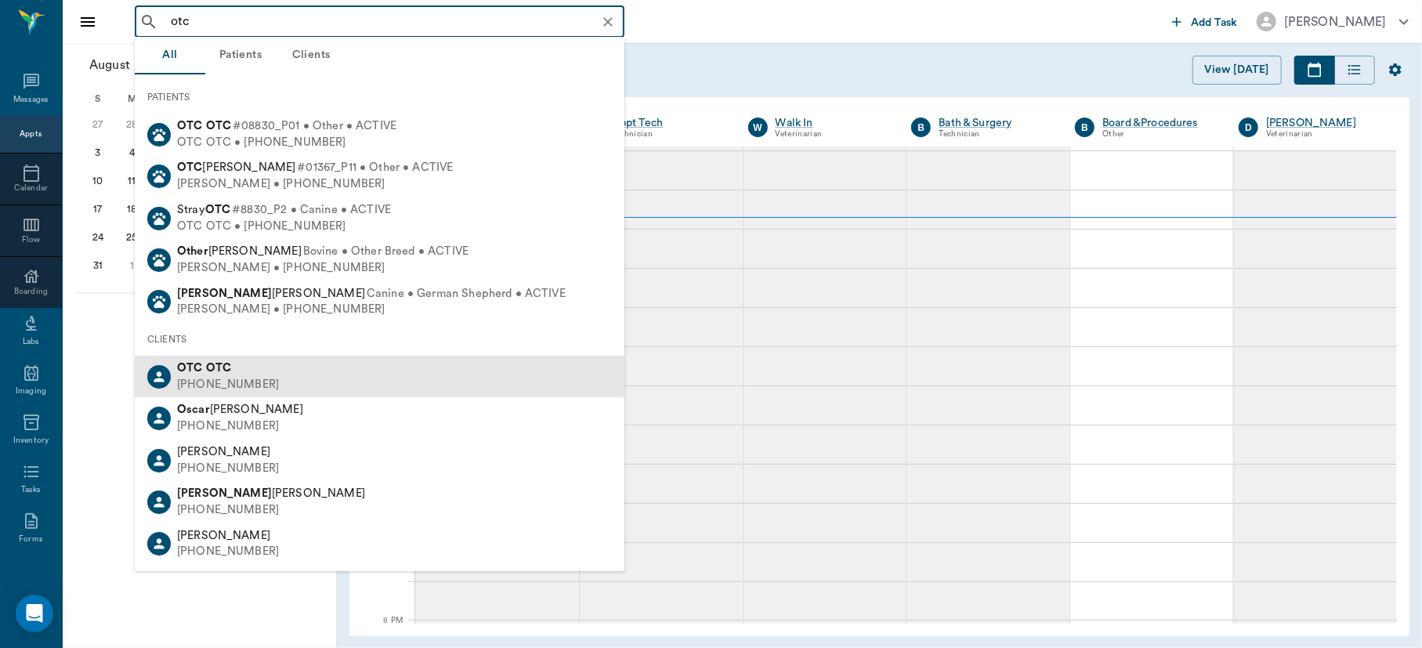
click at [202, 377] on div "[PHONE_NUMBER]" at bounding box center [228, 385] width 102 height 16
type input "otc"
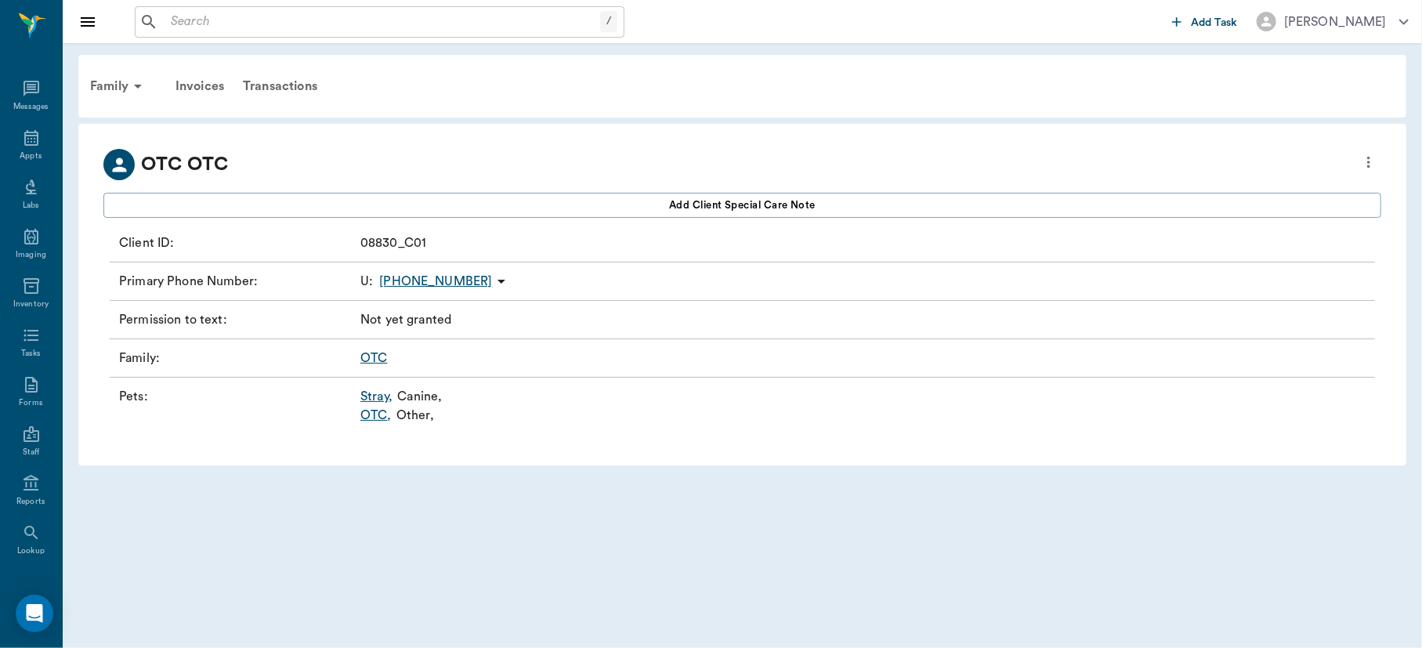
click at [372, 417] on link "OTC ," at bounding box center [375, 415] width 31 height 19
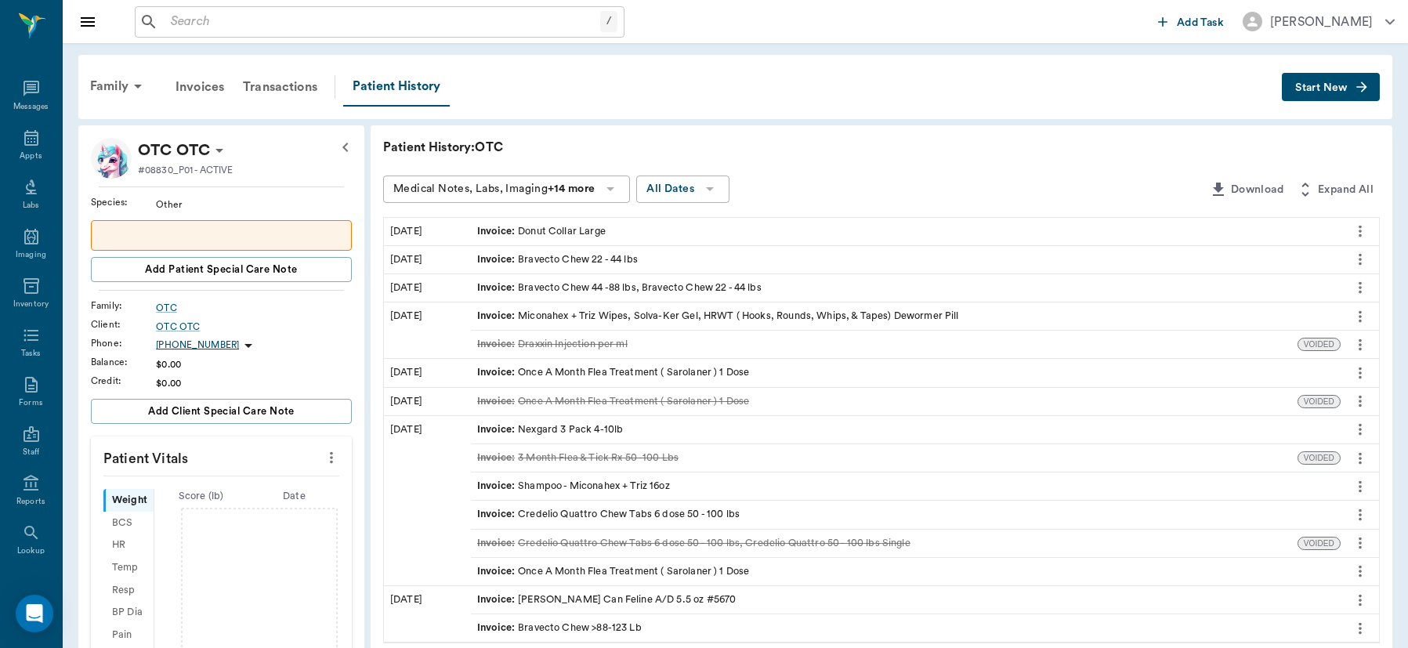
click at [1349, 89] on button "Start New" at bounding box center [1331, 87] width 98 height 29
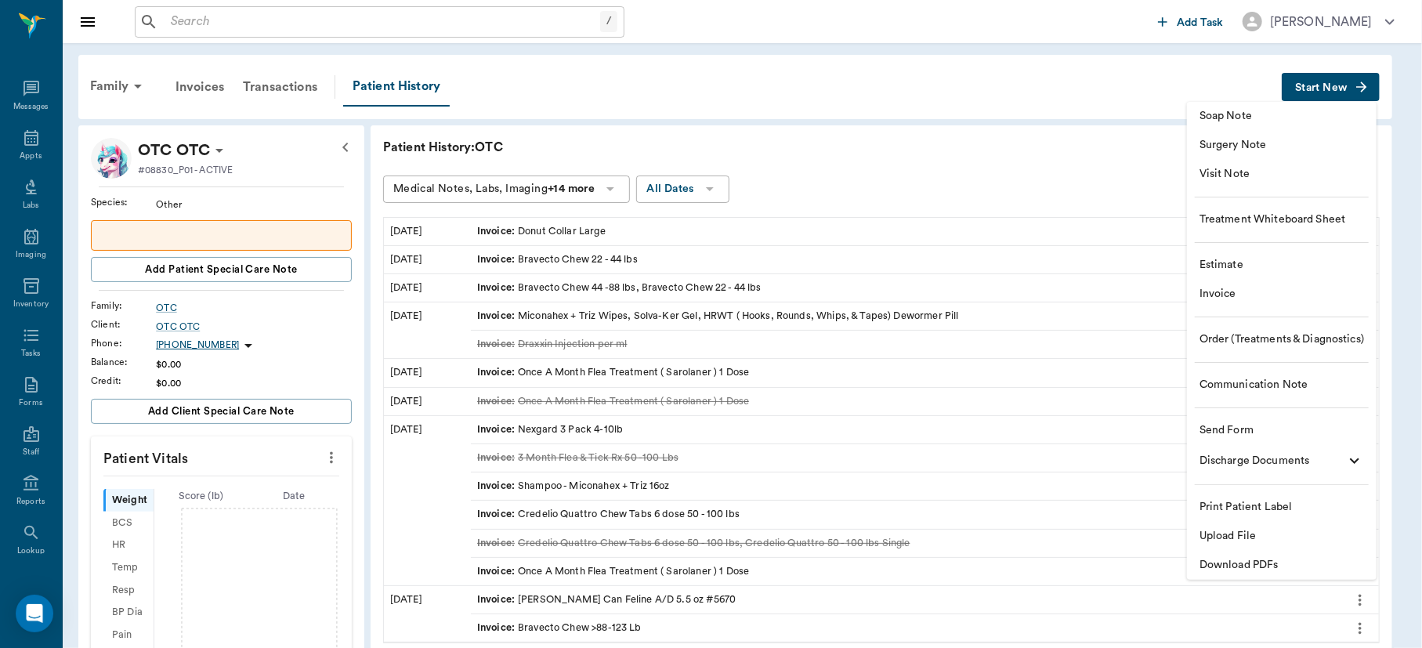
click at [1220, 291] on span "Invoice" at bounding box center [1282, 294] width 165 height 16
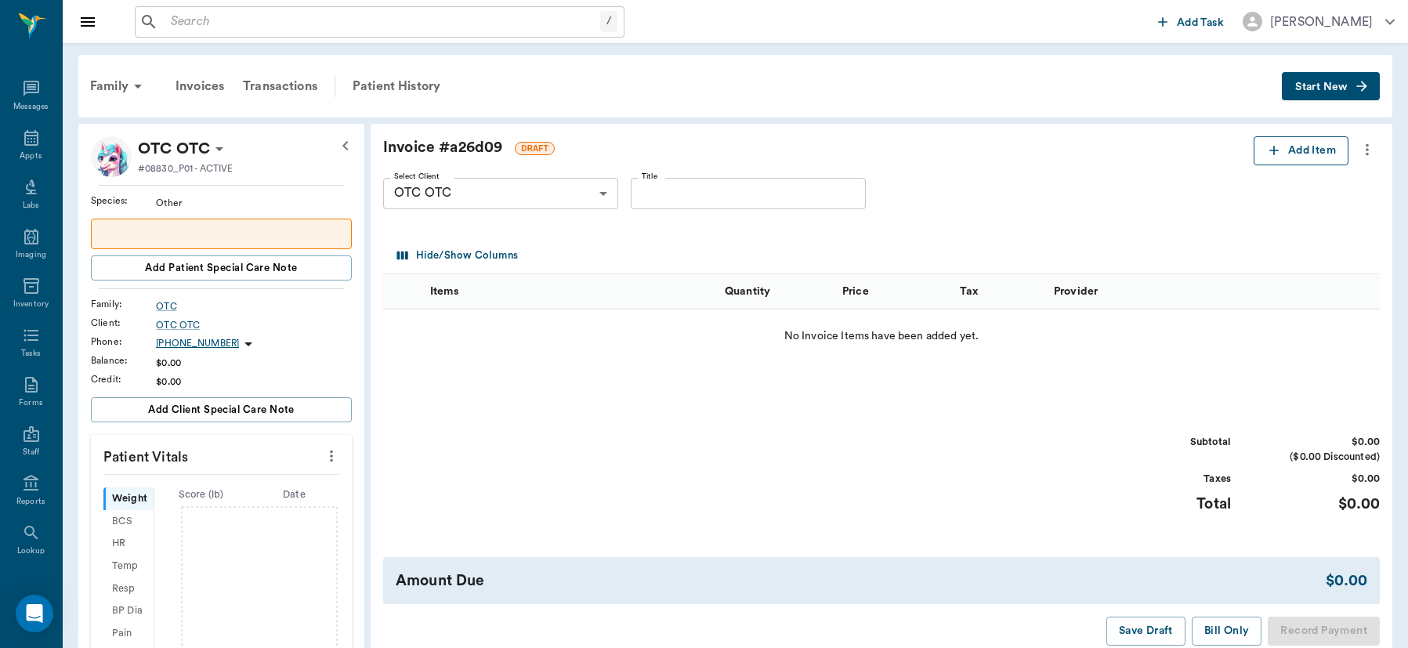
click at [1287, 144] on button "Add Item" at bounding box center [1301, 150] width 95 height 29
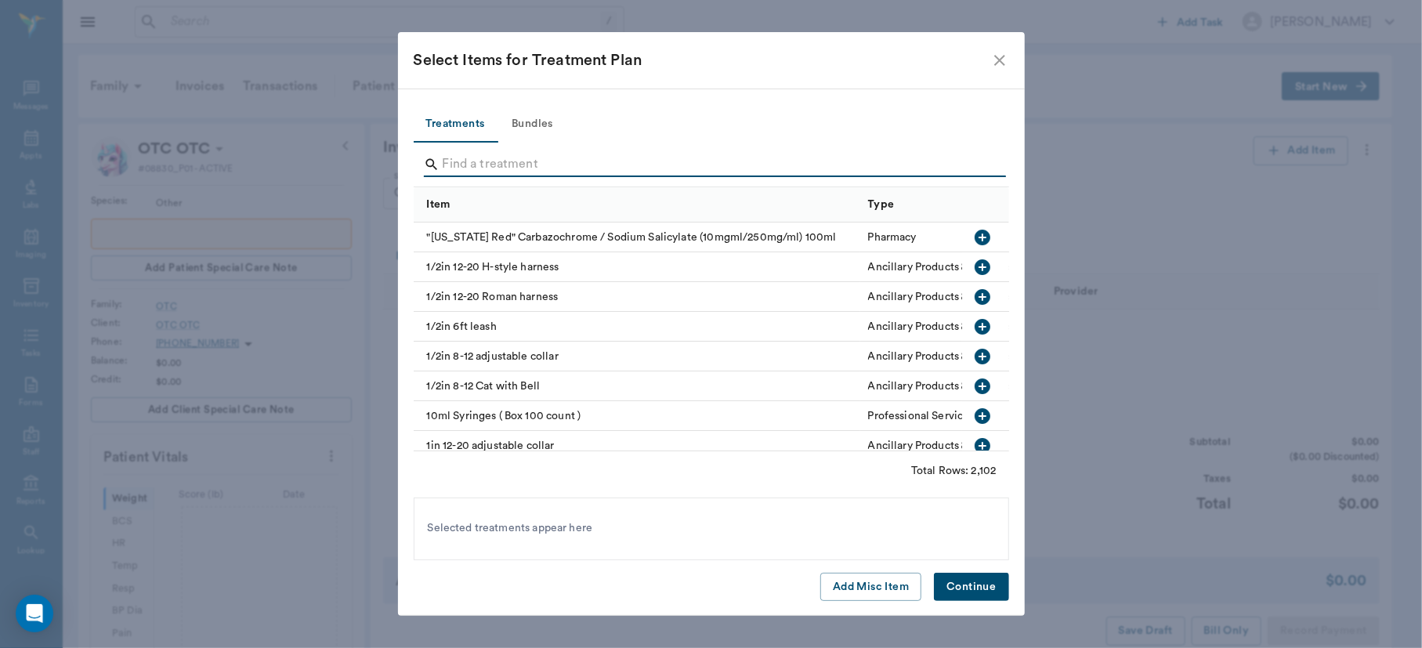
click at [487, 171] on input "Search" at bounding box center [713, 164] width 540 height 25
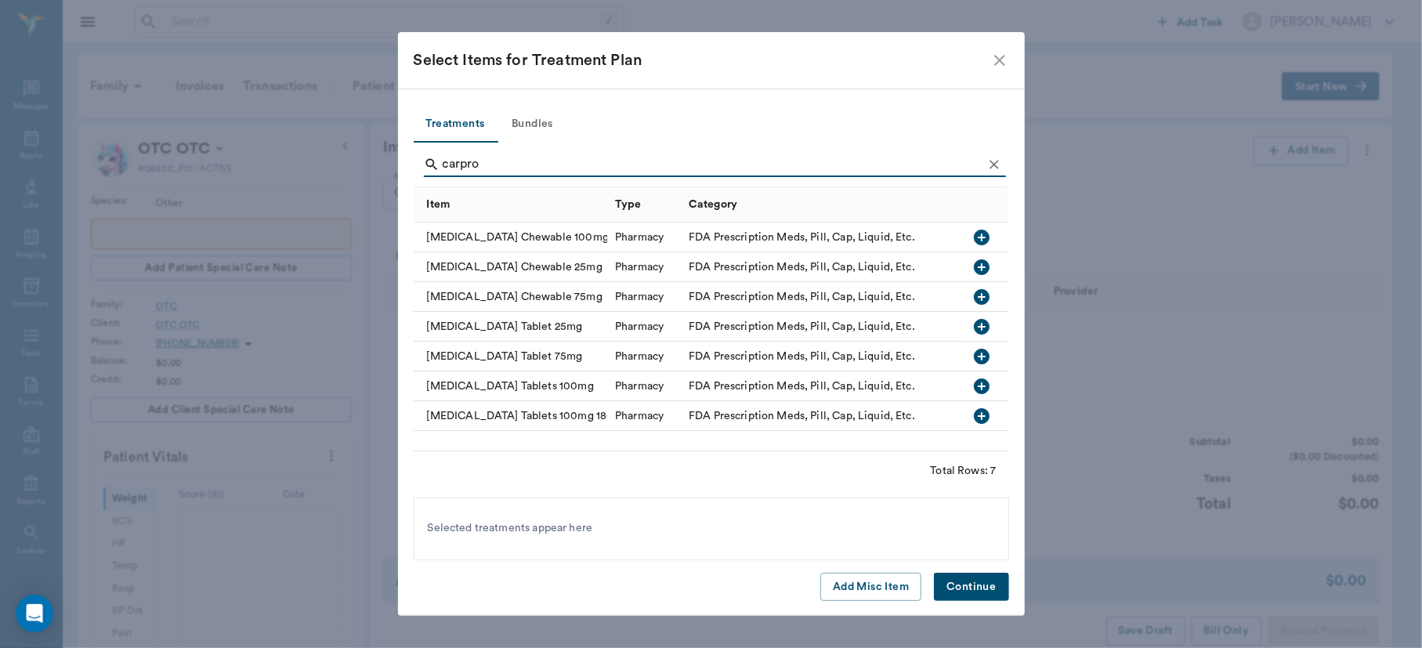
type input "carpro"
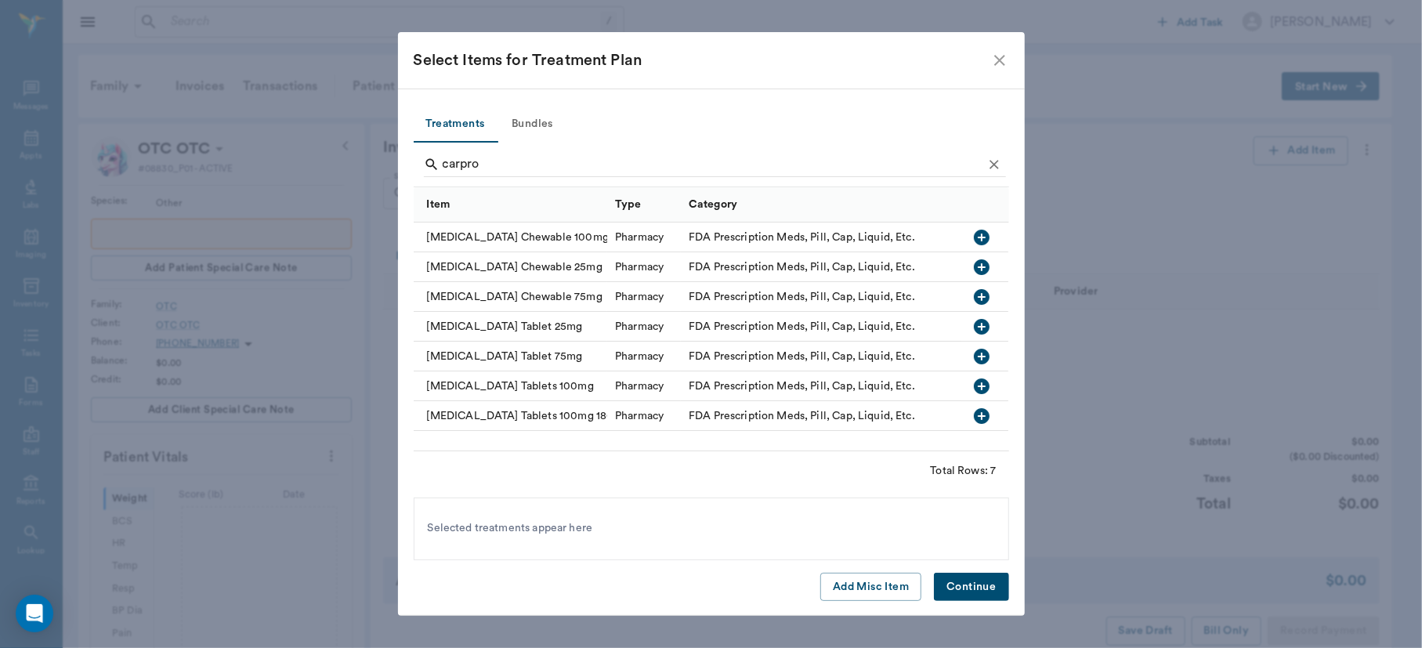
click at [987, 239] on icon "button" at bounding box center [983, 238] width 16 height 16
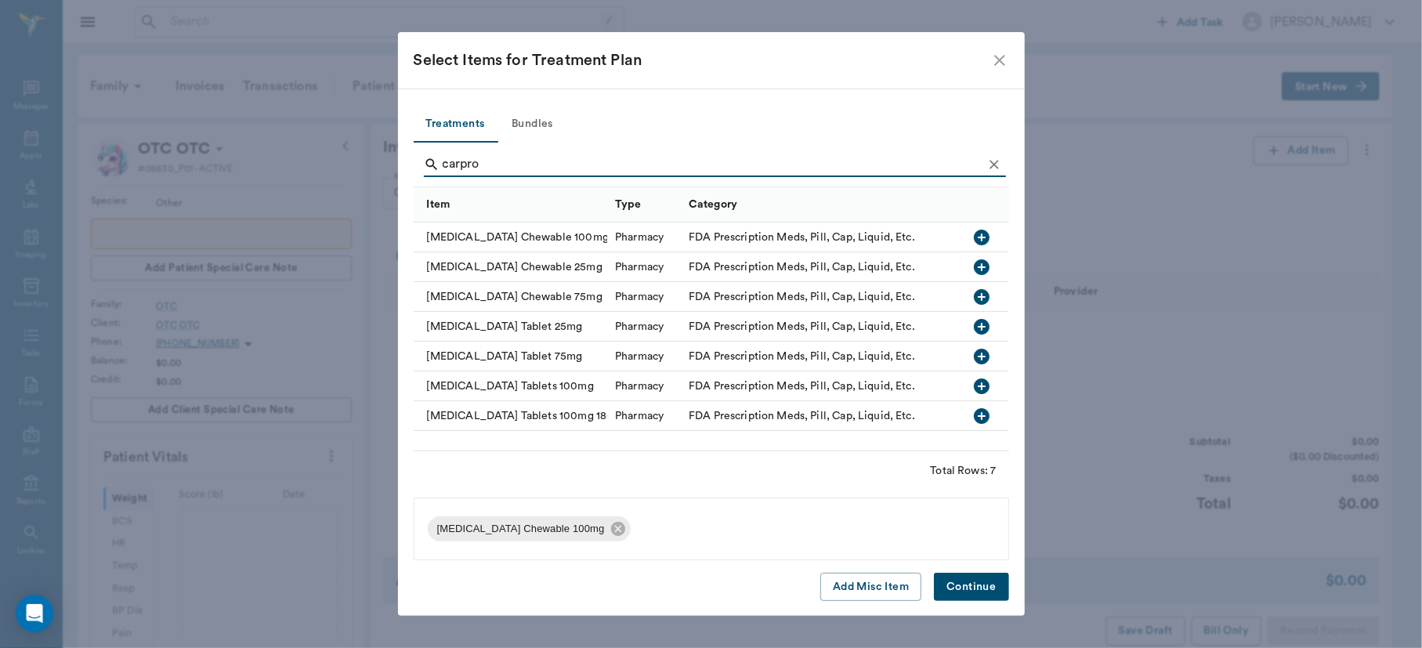
click at [997, 589] on button "Continue" at bounding box center [971, 587] width 74 height 29
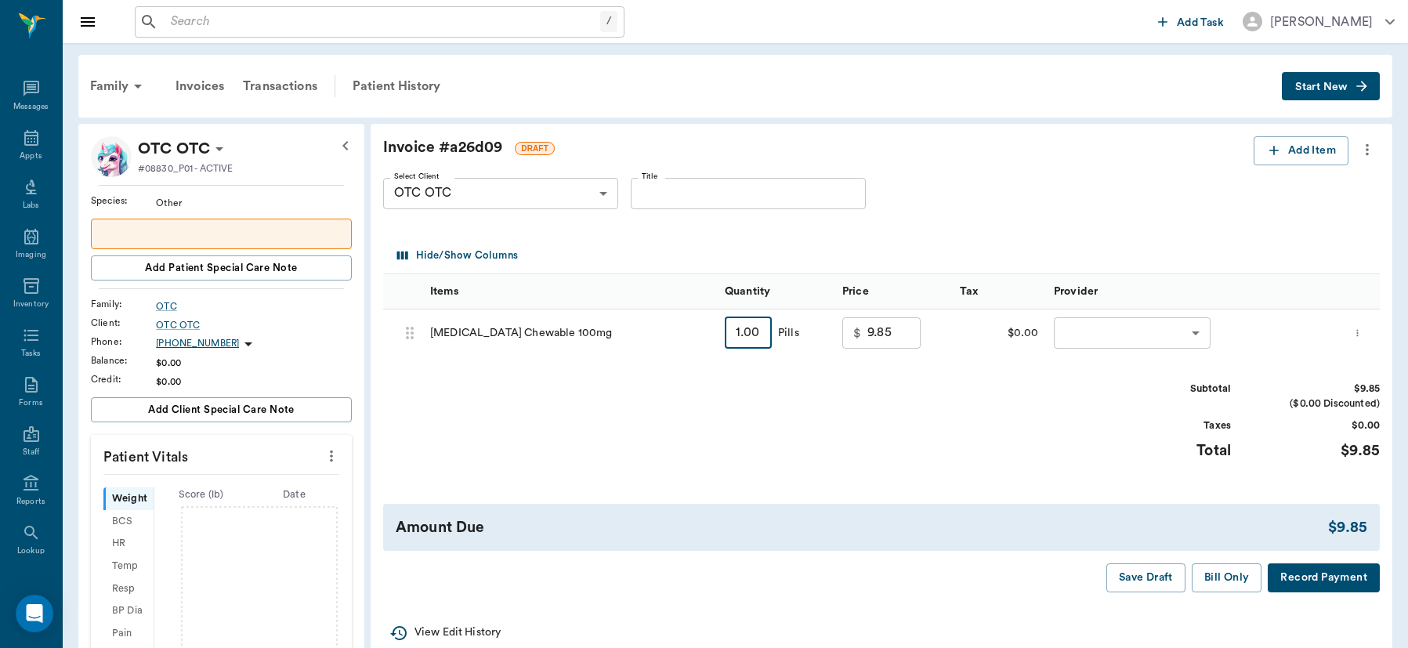
click at [759, 342] on input "1.00" at bounding box center [748, 332] width 47 height 31
type input "18"
type input "24.30"
type input "180"
type input "93.15"
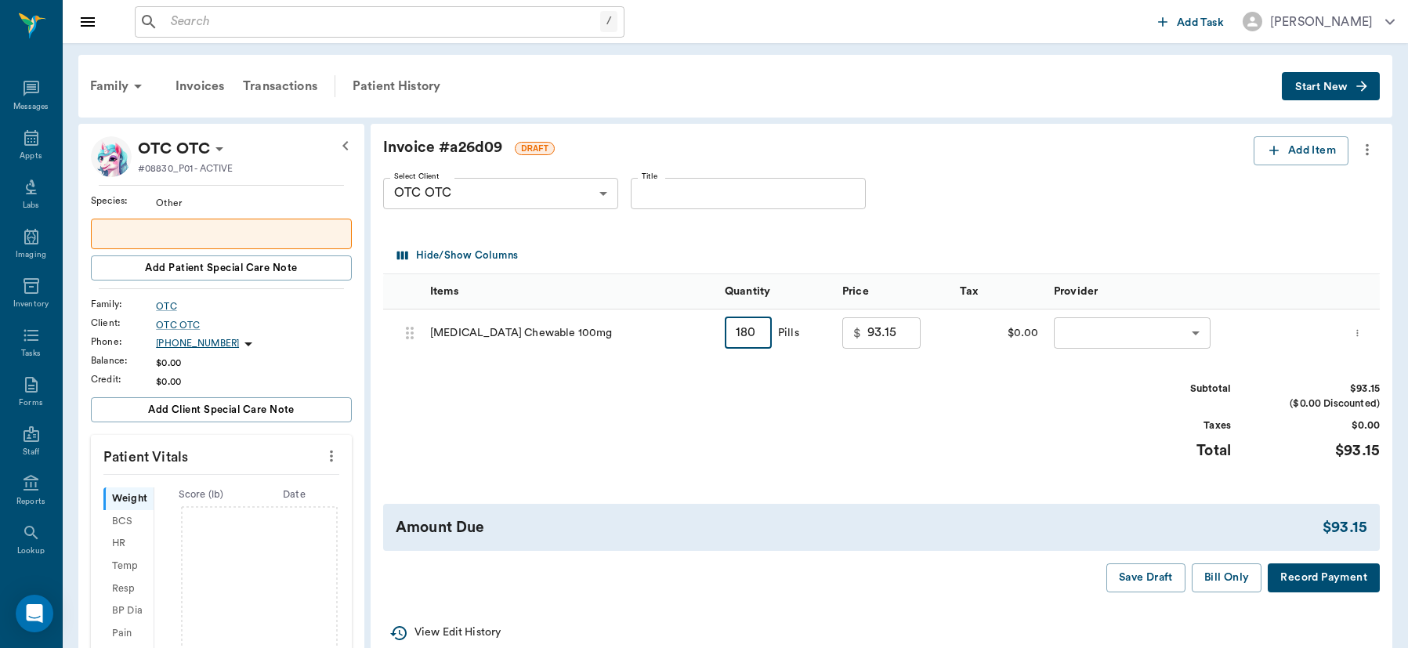
type input "180"
type input "0.00"
type input "1"
type input "9.85"
type input "18"
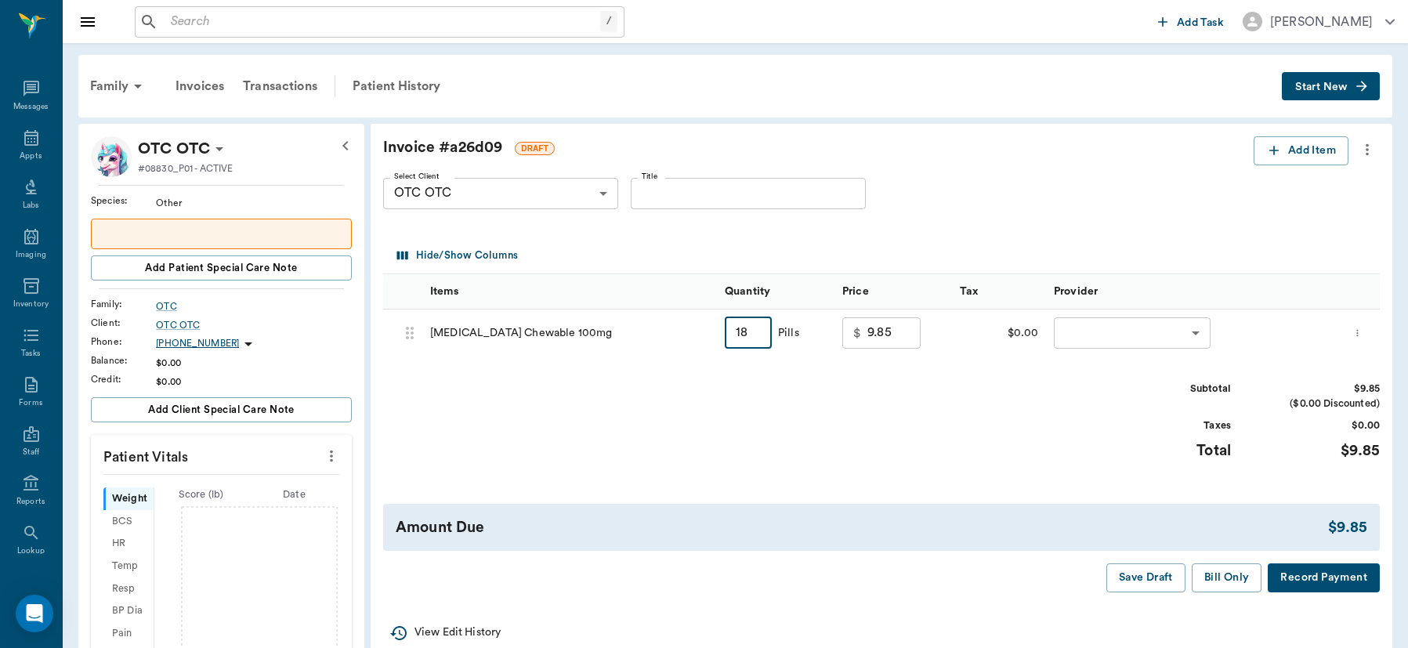
type input "24.30"
type input "180"
type input "93.15"
click at [761, 335] on input "1.00" at bounding box center [748, 332] width 47 height 31
type input "18"
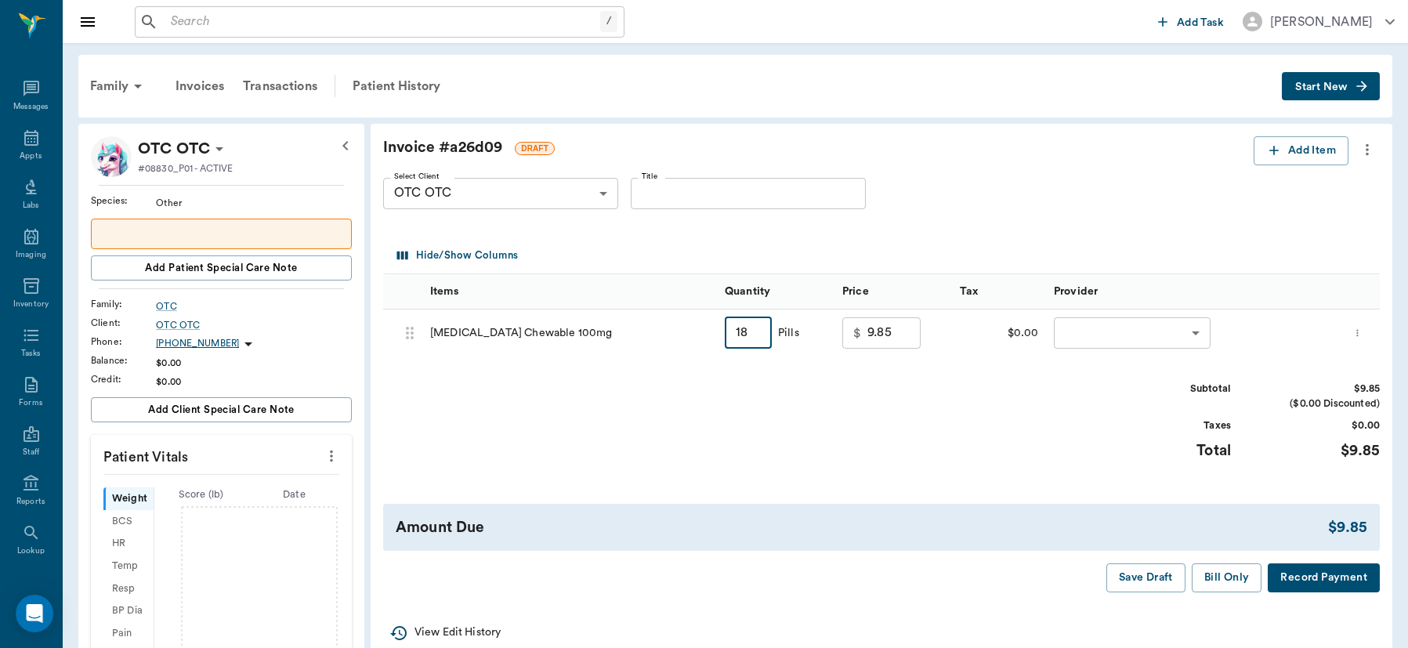
type input "24.30"
type input "180"
type input "93.15"
type input "180"
click at [1307, 150] on button "Add Item" at bounding box center [1301, 150] width 95 height 29
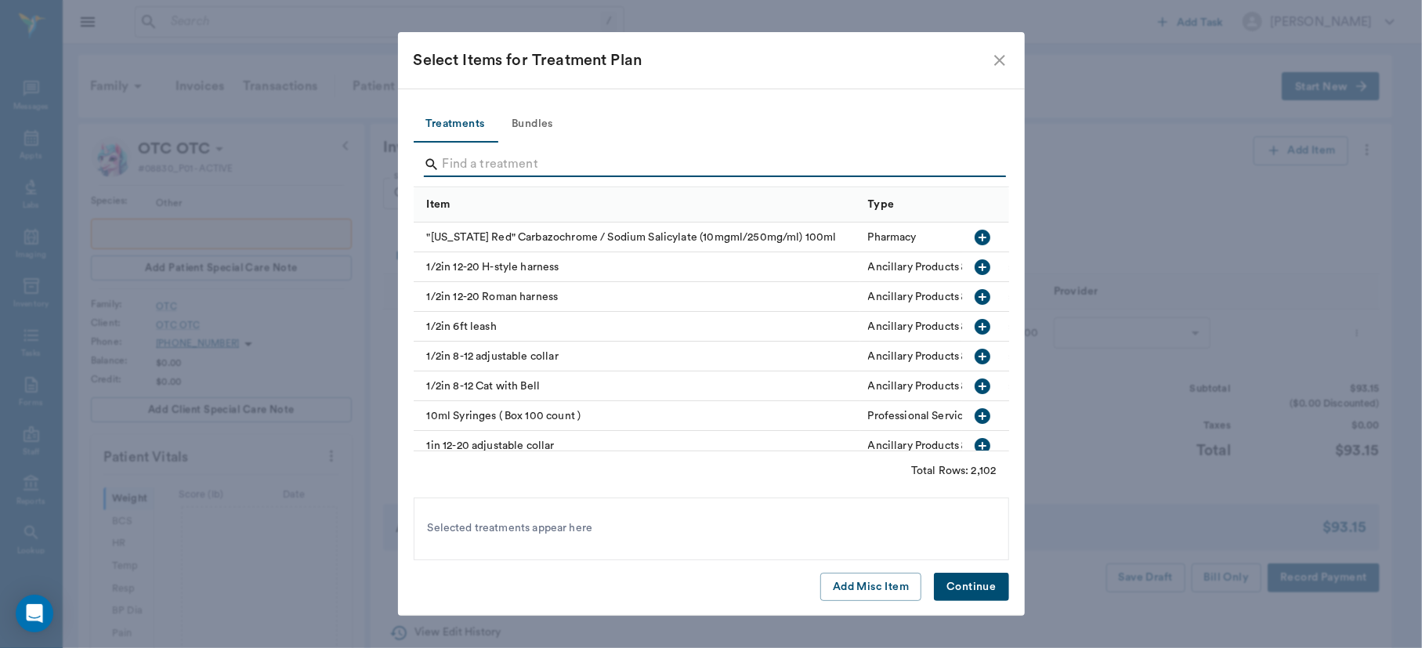
click at [578, 157] on input "Search" at bounding box center [713, 164] width 540 height 25
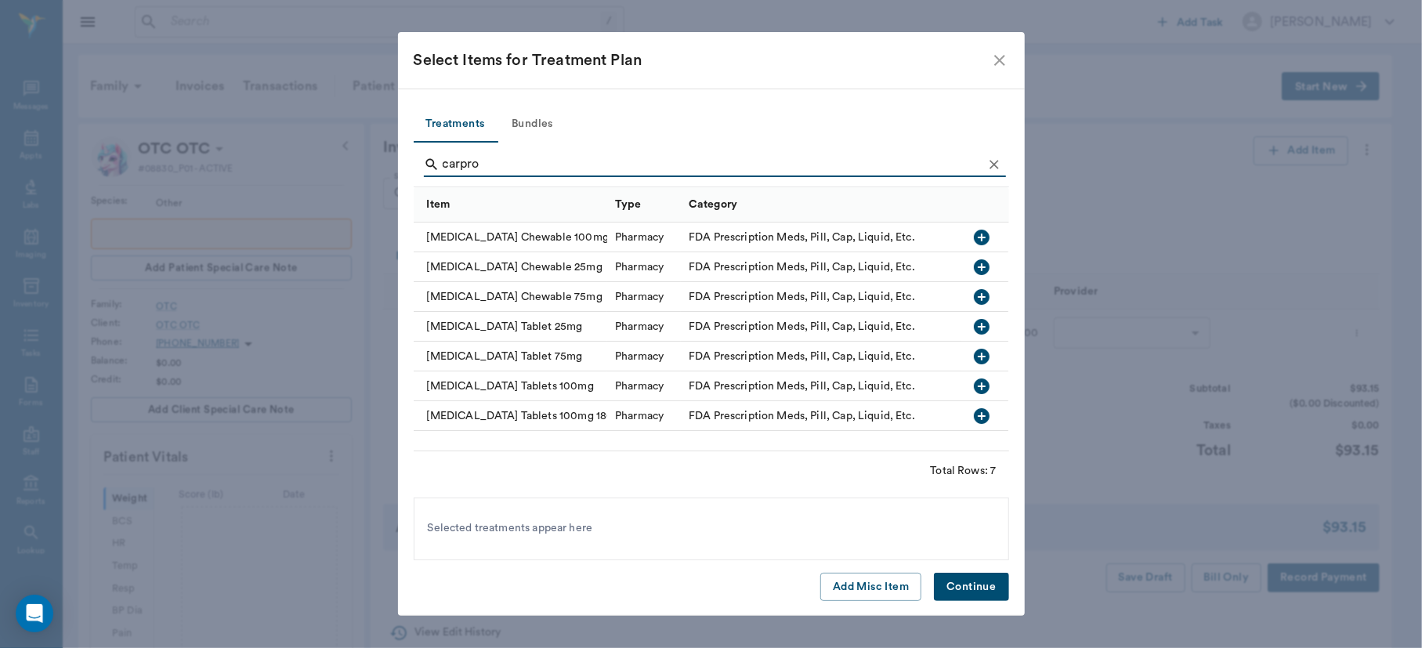
type input "carpro"
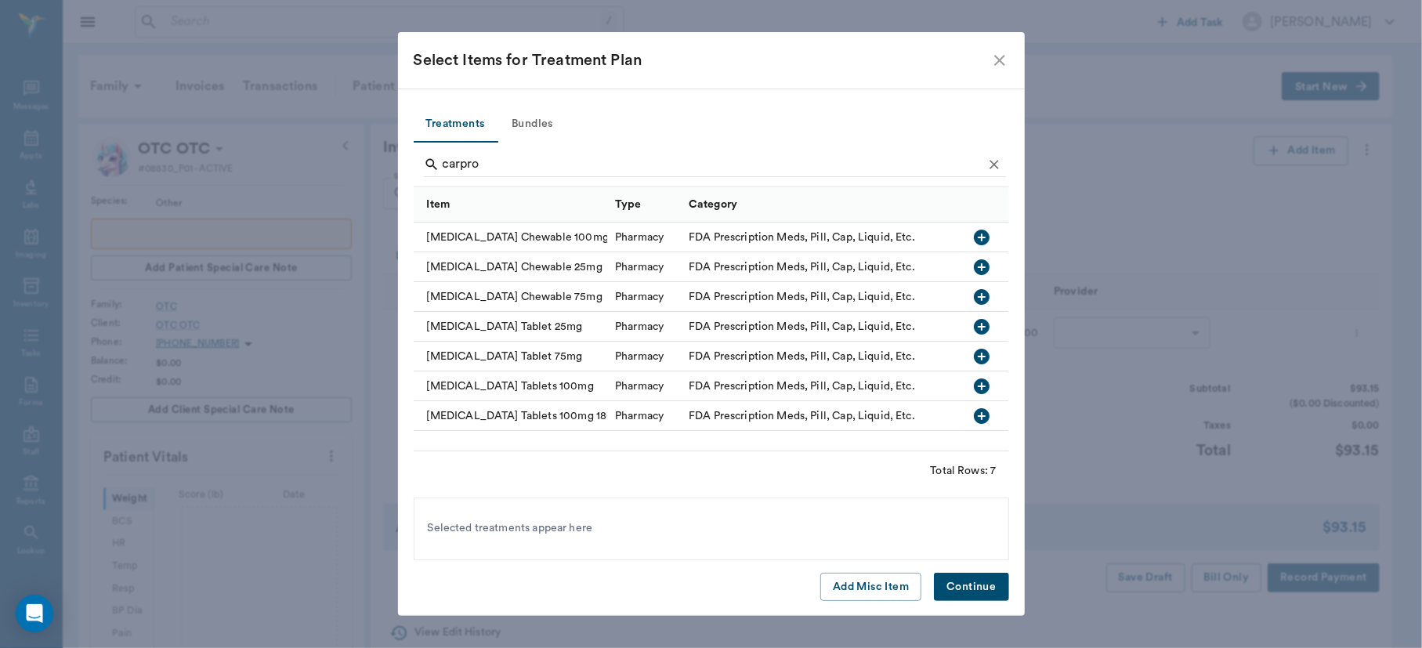
click at [980, 383] on icon "button" at bounding box center [983, 386] width 16 height 16
click at [966, 589] on button "Continue" at bounding box center [971, 587] width 74 height 29
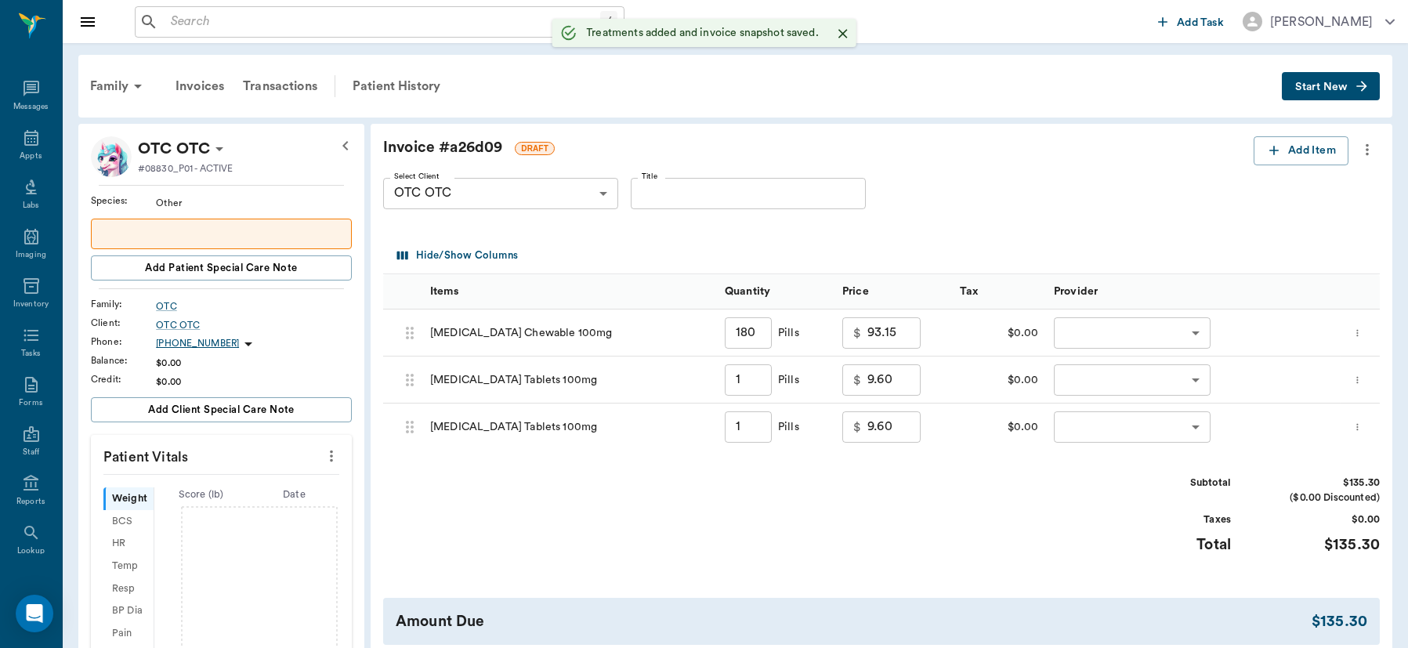
type input "180.00"
type input "1.00"
type input "116.10"
click at [767, 386] on input "1.00" at bounding box center [748, 379] width 47 height 31
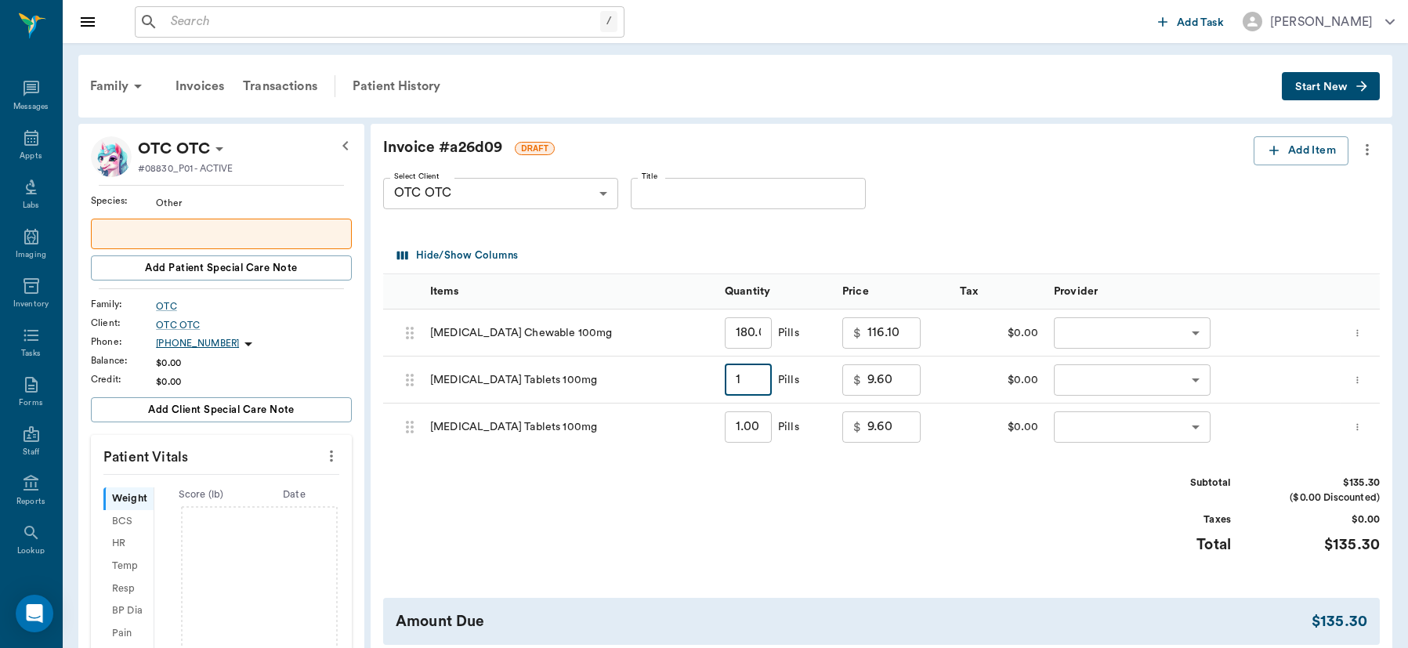
type input "18"
type input "19.80"
type input "180"
type input "95.40"
type input "180"
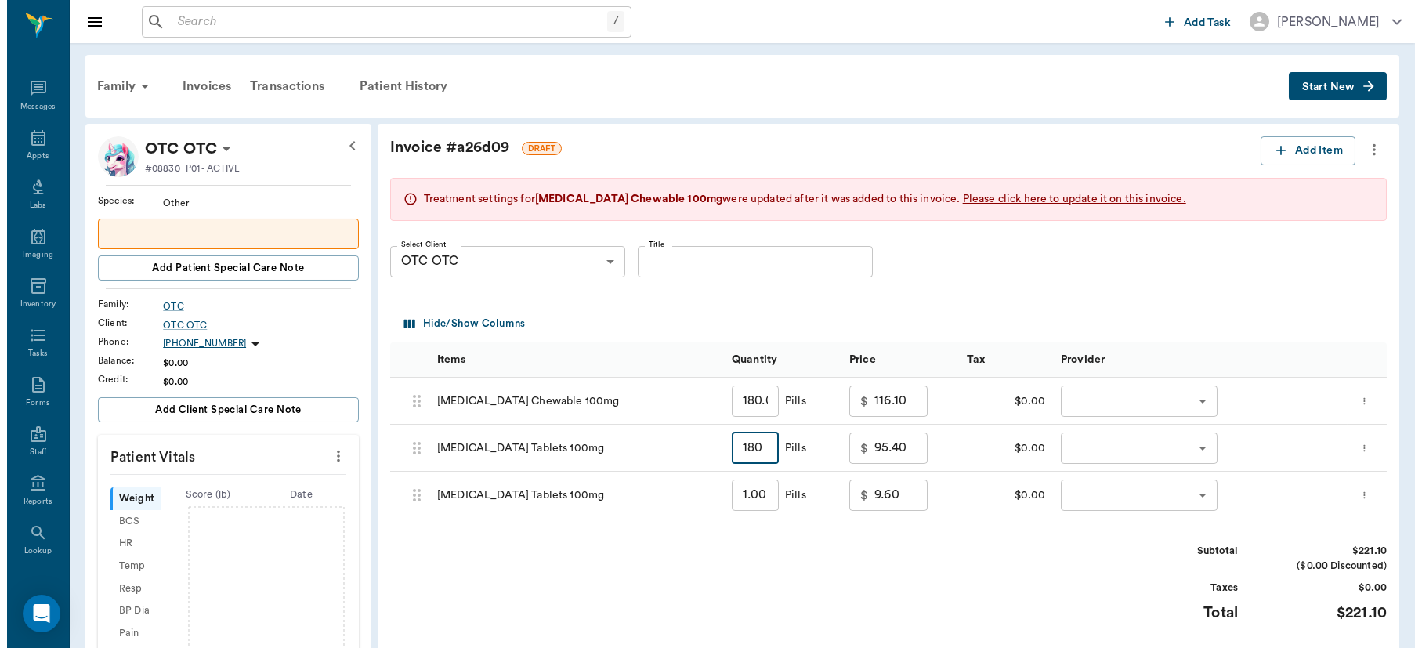
scroll to position [67, 0]
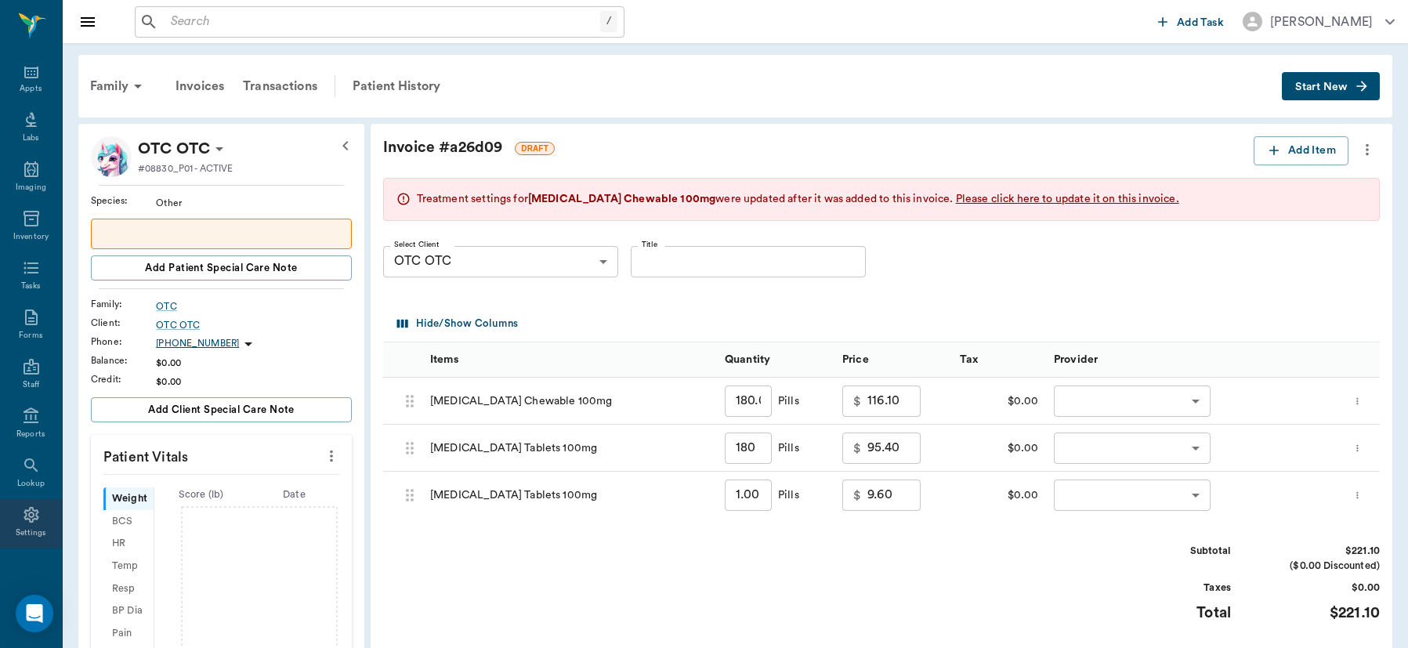
click at [24, 514] on icon at bounding box center [31, 515] width 15 height 16
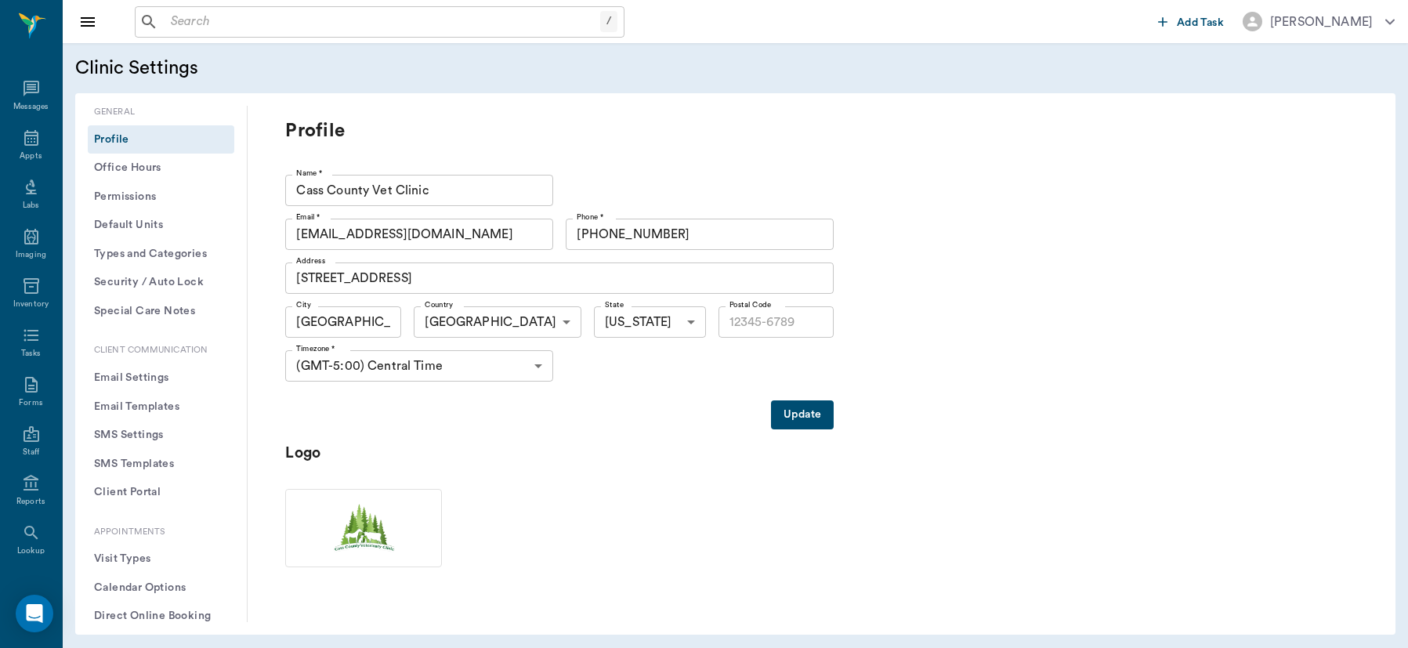
type input "75551"
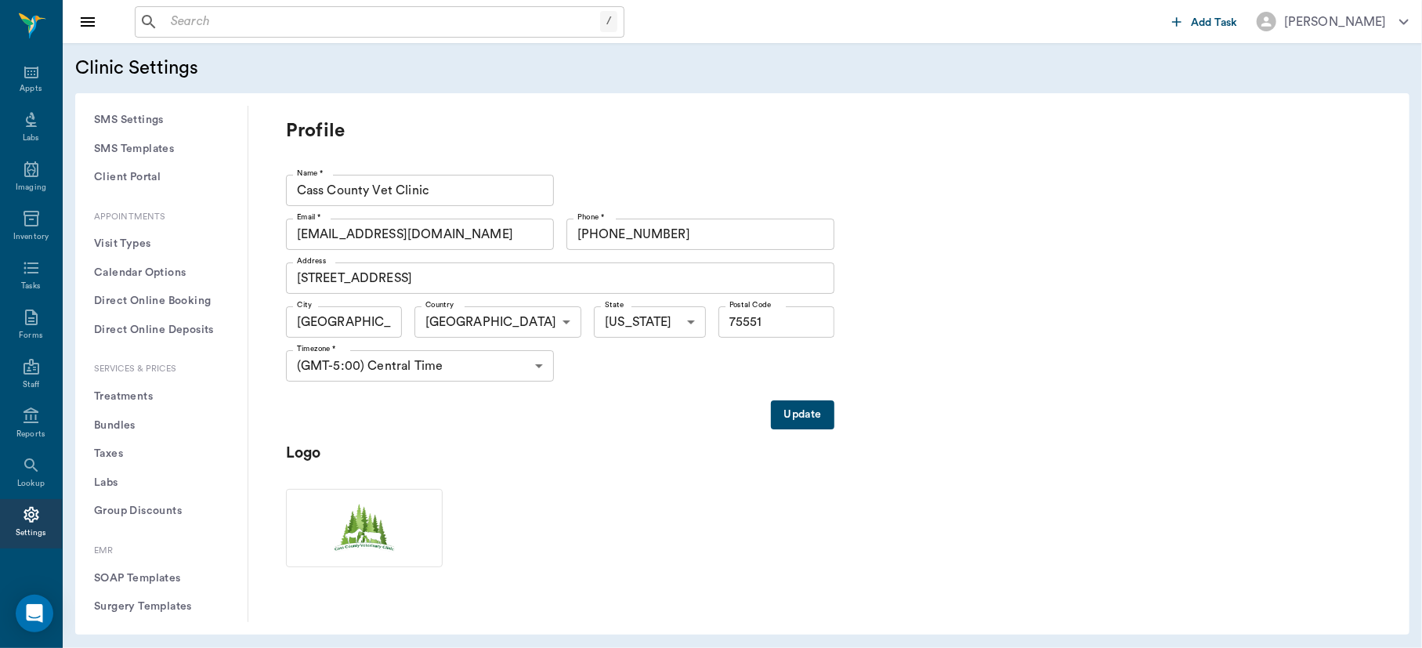
scroll to position [346, 0]
click at [137, 365] on button "Treatments" at bounding box center [161, 365] width 147 height 29
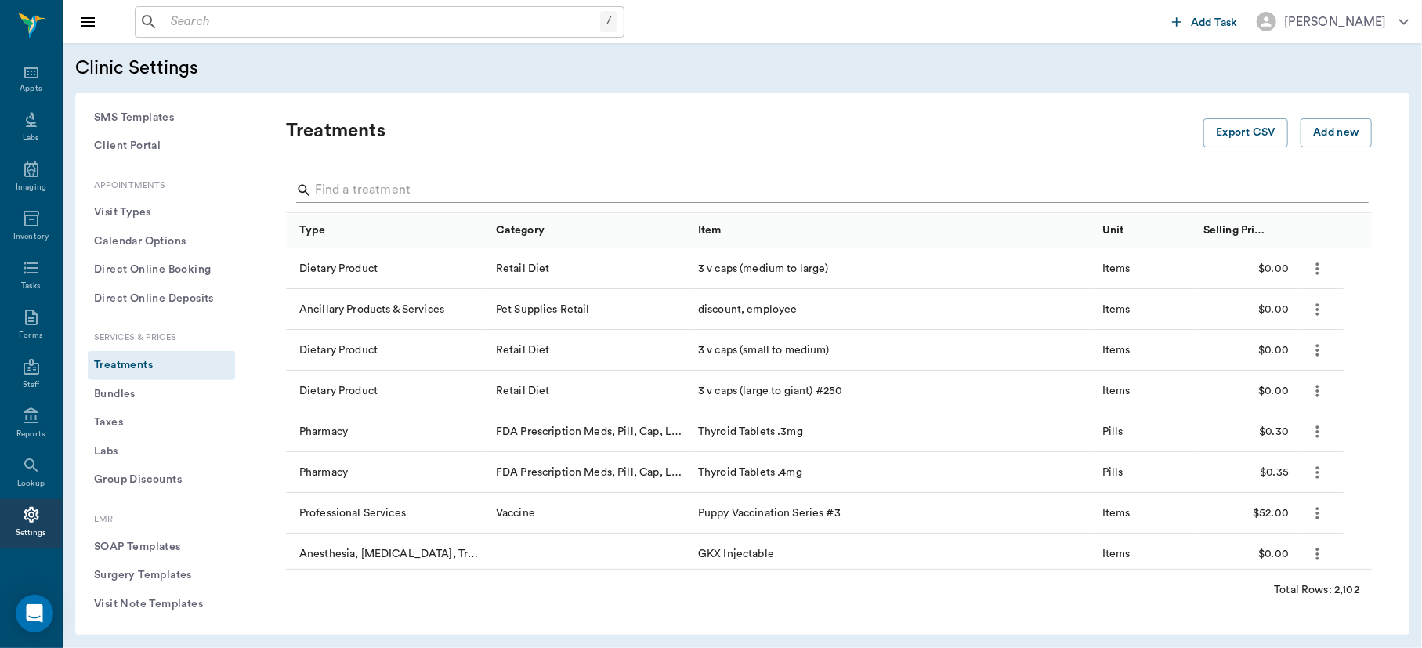
click at [590, 190] on input "Search" at bounding box center [830, 190] width 1030 height 25
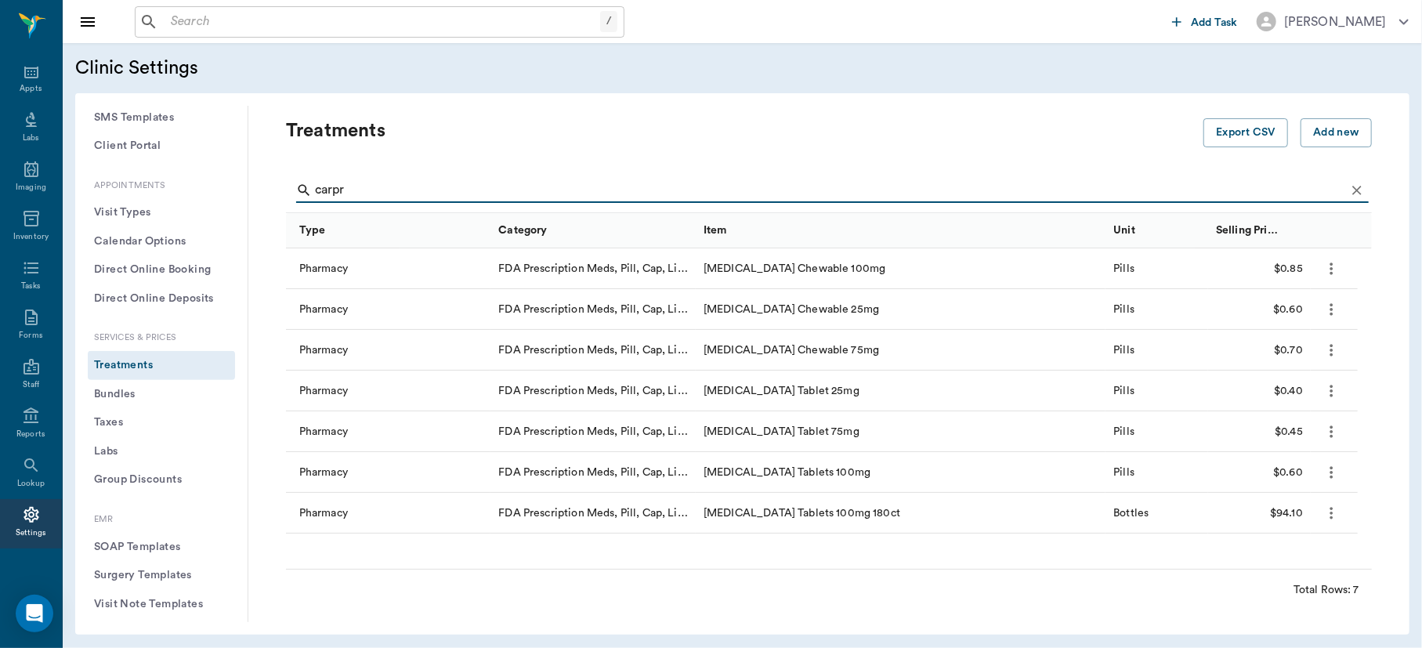
type input "carpr"
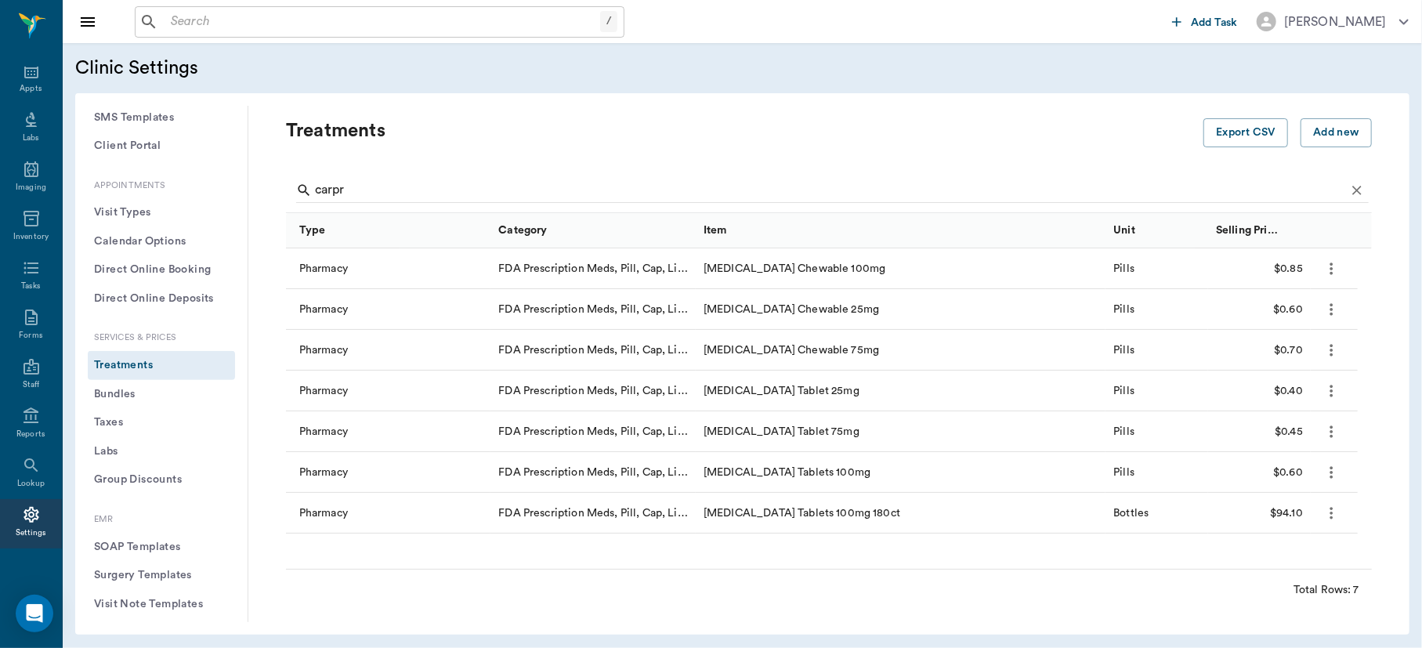
click at [1345, 484] on div at bounding box center [1334, 472] width 47 height 41
click at [1342, 480] on div at bounding box center [1334, 472] width 47 height 41
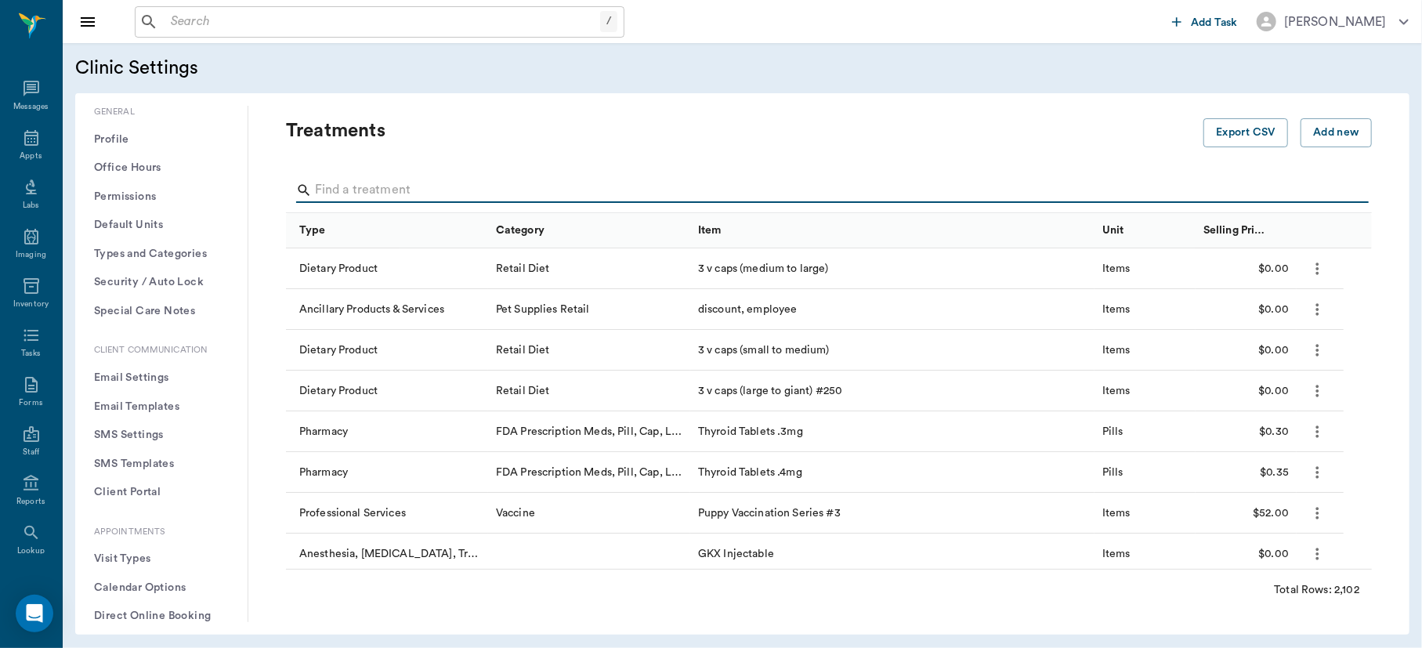
scroll to position [67, 0]
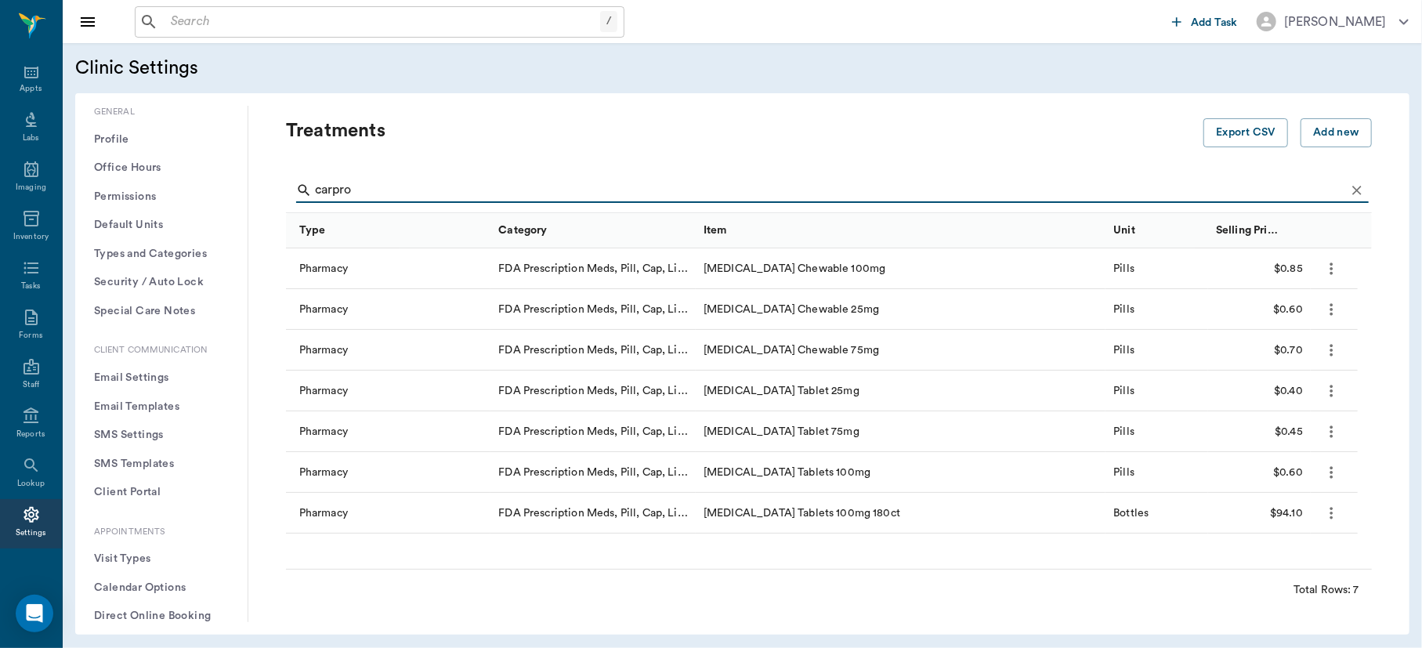
type input "carpro"
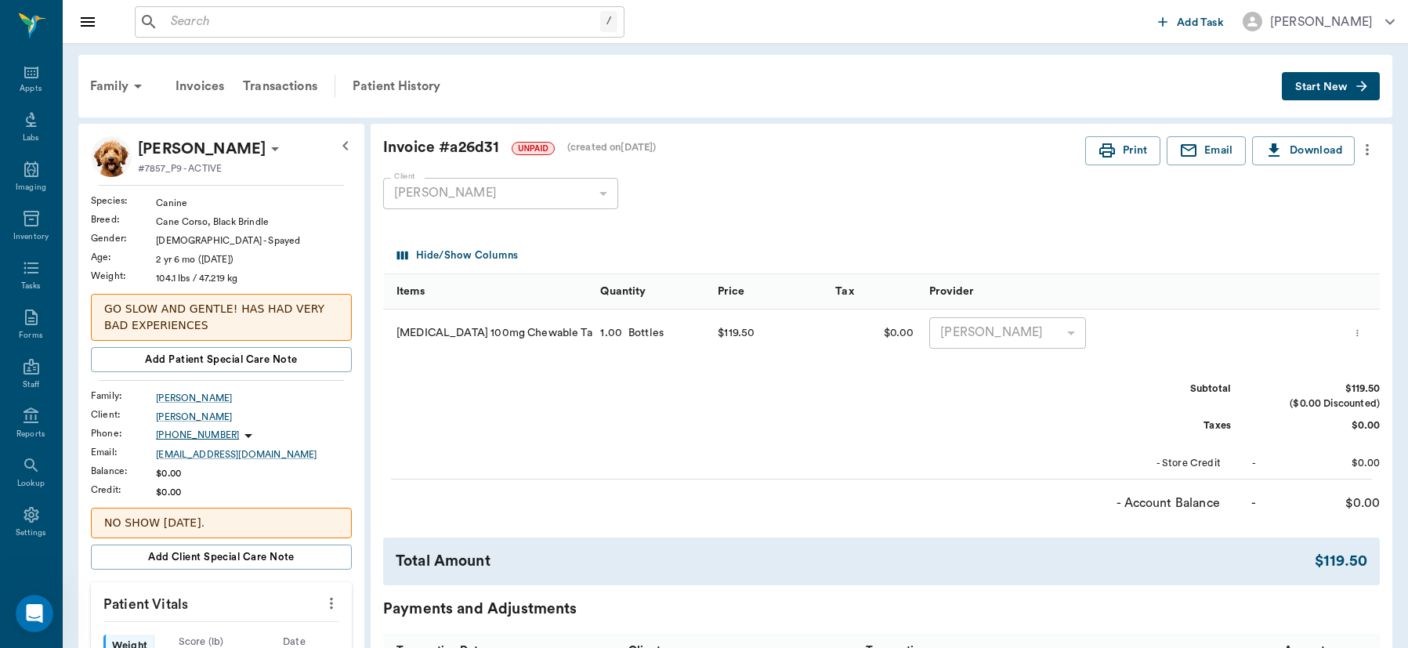
click at [361, 18] on input "text" at bounding box center [383, 22] width 436 height 22
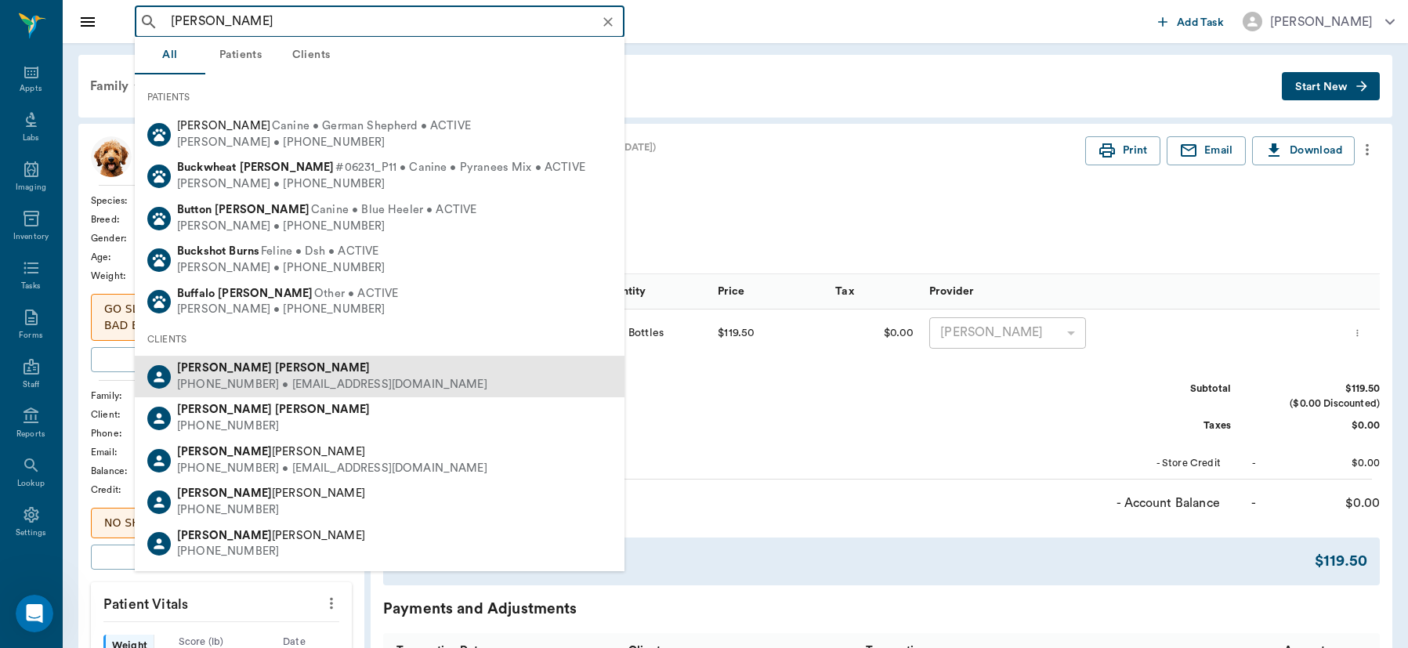
click at [254, 368] on div "Allison Buhrer" at bounding box center [332, 368] width 310 height 16
type input "allison bu"
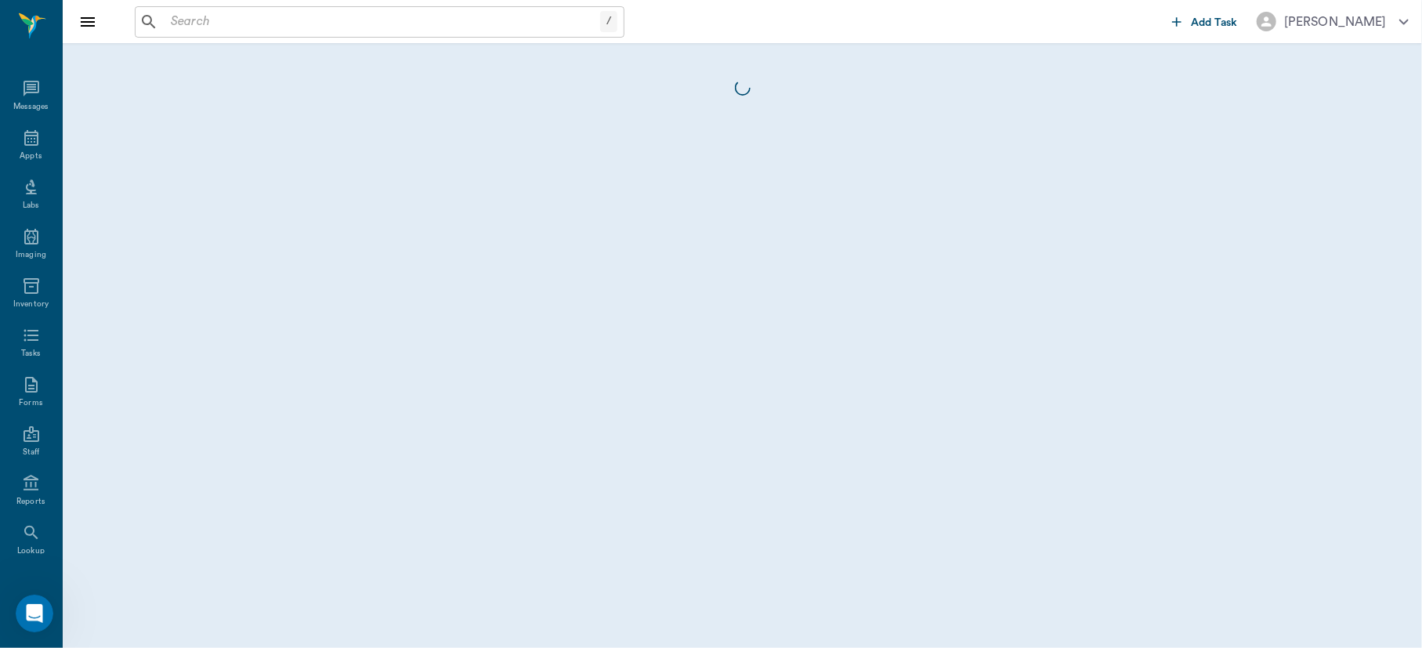
scroll to position [67, 0]
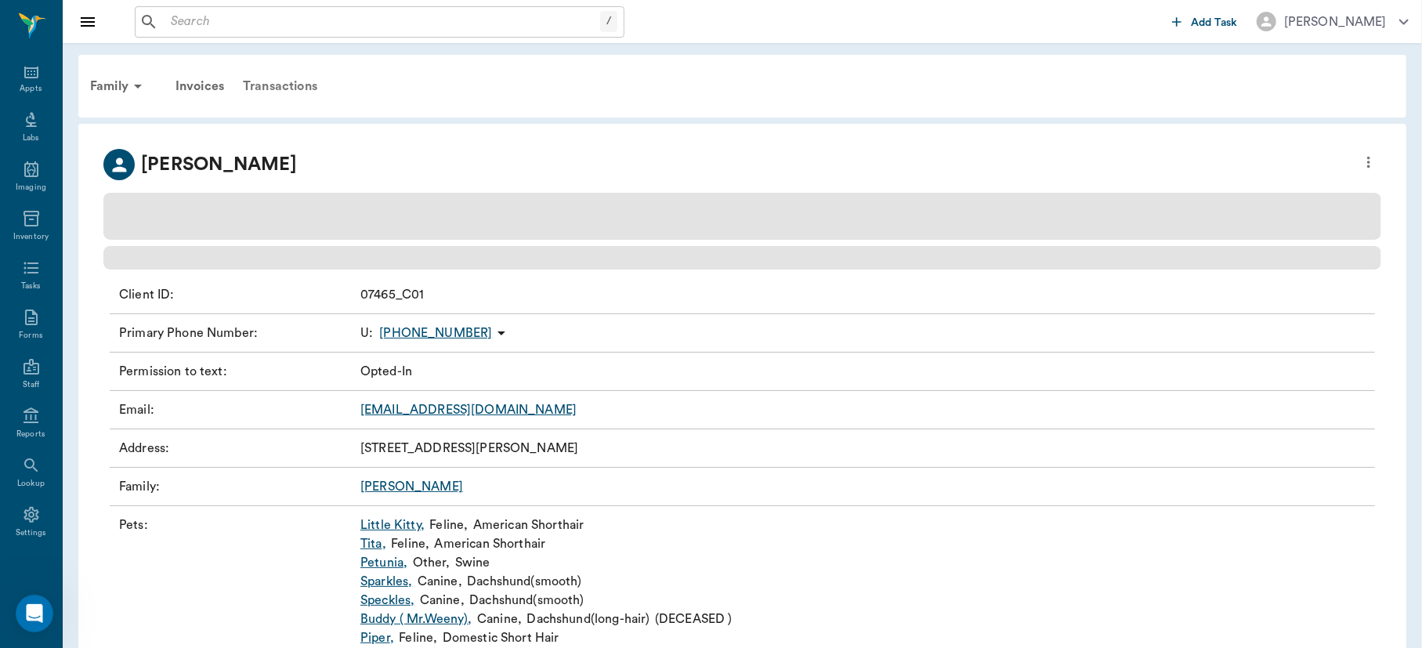
click at [298, 85] on div "Transactions" at bounding box center [280, 86] width 93 height 38
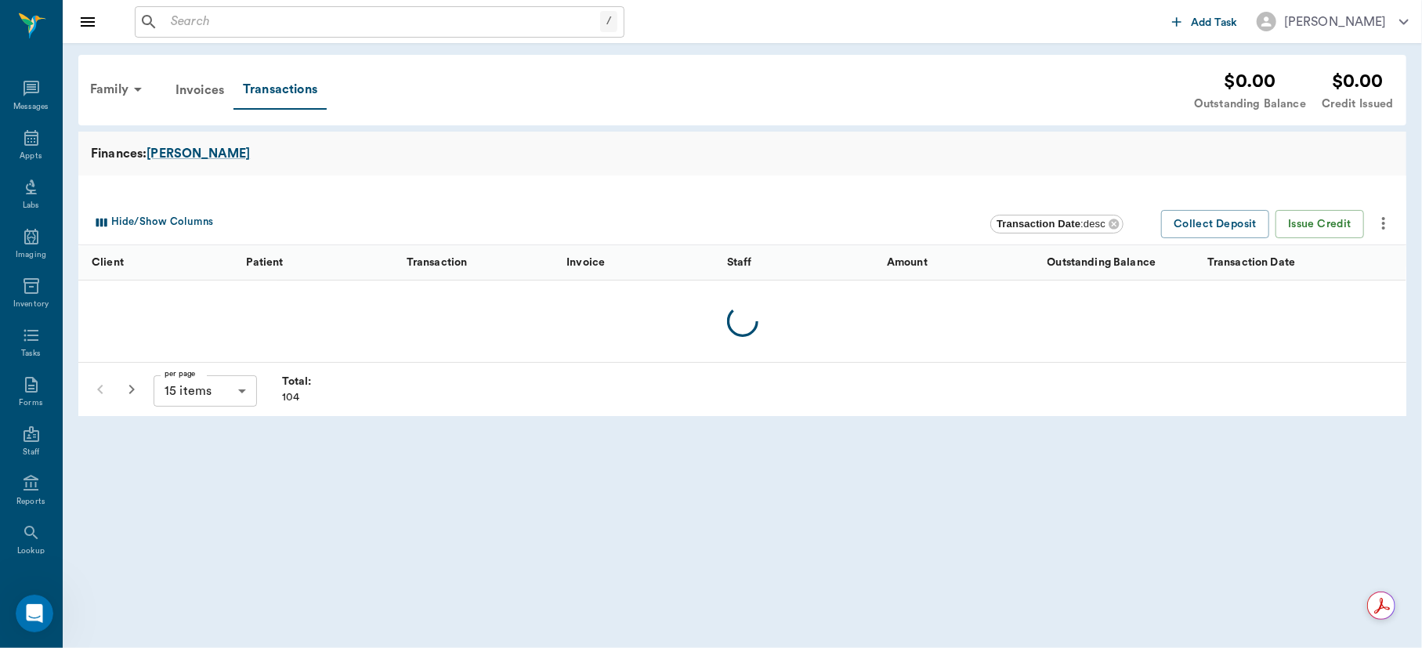
scroll to position [67, 0]
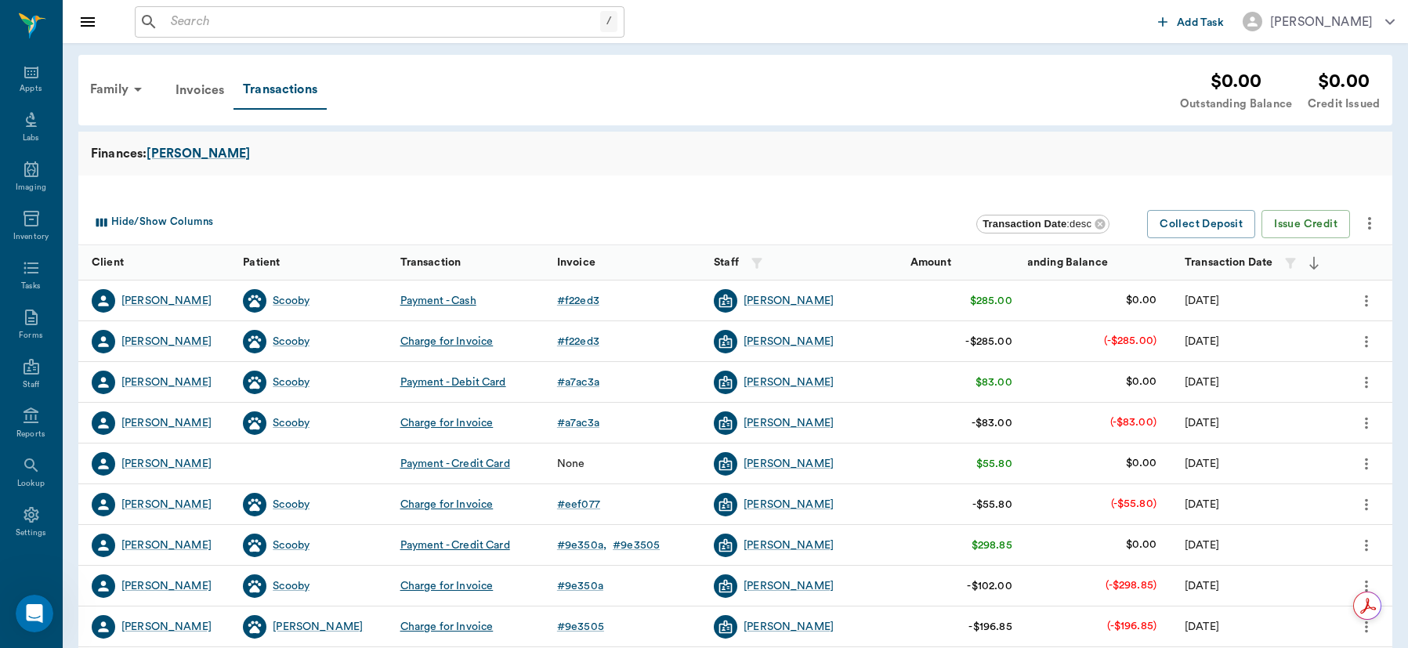
click at [1360, 334] on icon "more" at bounding box center [1366, 341] width 17 height 19
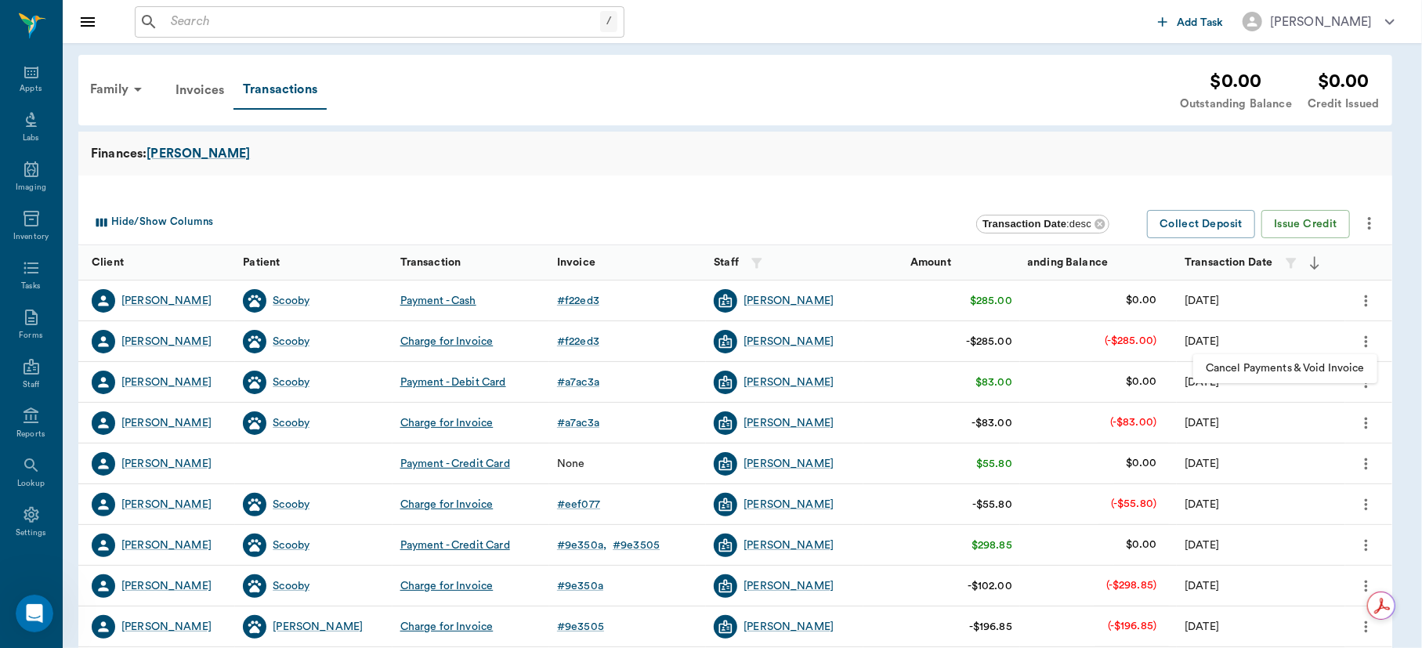
click at [1293, 363] on span "Cancel Payments & Void Invoice" at bounding box center [1285, 368] width 159 height 16
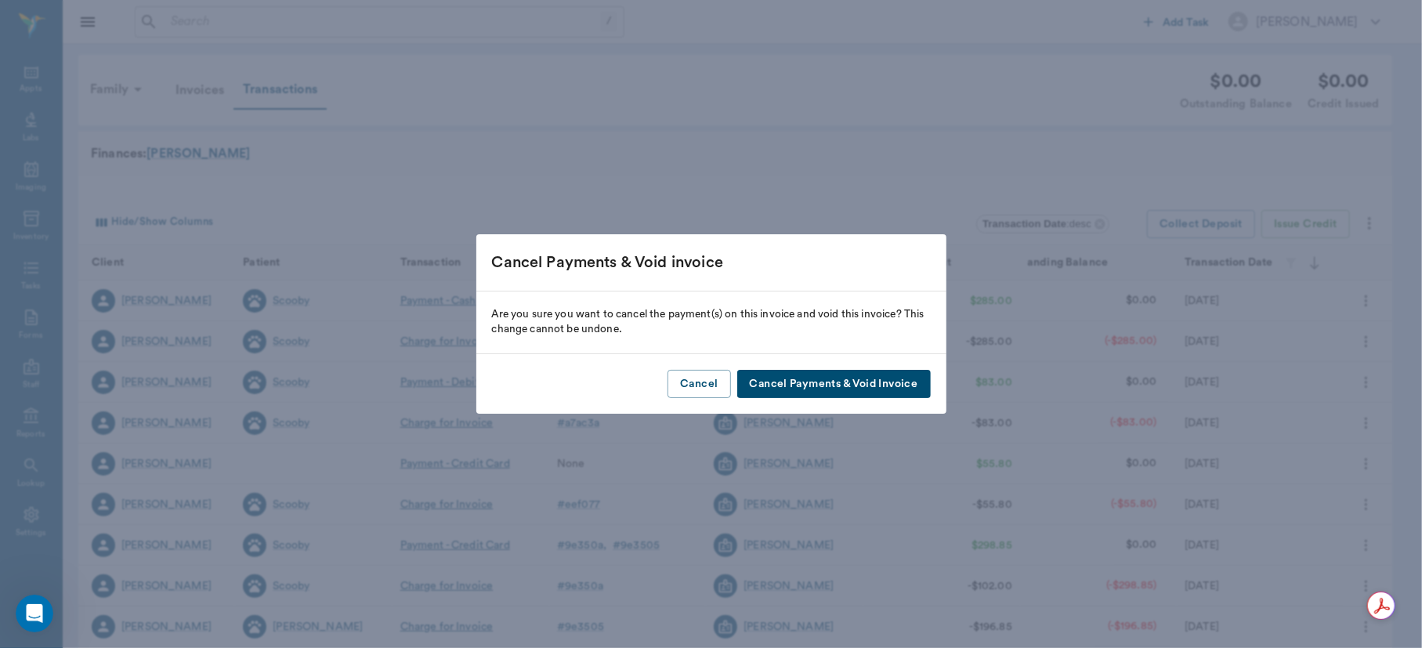
click at [813, 377] on button "Cancel Payments & Void Invoice" at bounding box center [834, 384] width 194 height 29
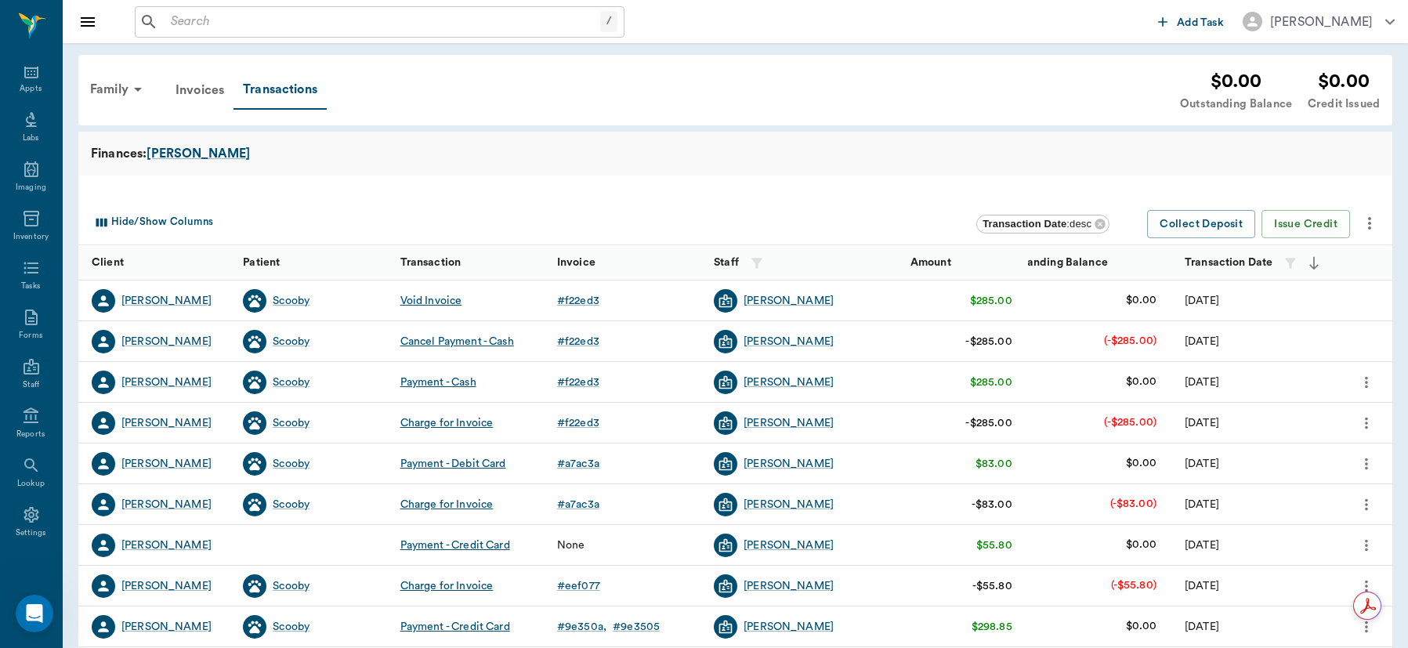
drag, startPoint x: 668, startPoint y: 334, endPoint x: 604, endPoint y: 289, distance: 78.3
click at [604, 289] on div "Allison Buhrer Scooby Void Invoice # f22ed3 Dr. Bert Ellsworth $285.00 $0.00 08…" at bounding box center [735, 586] width 1314 height 611
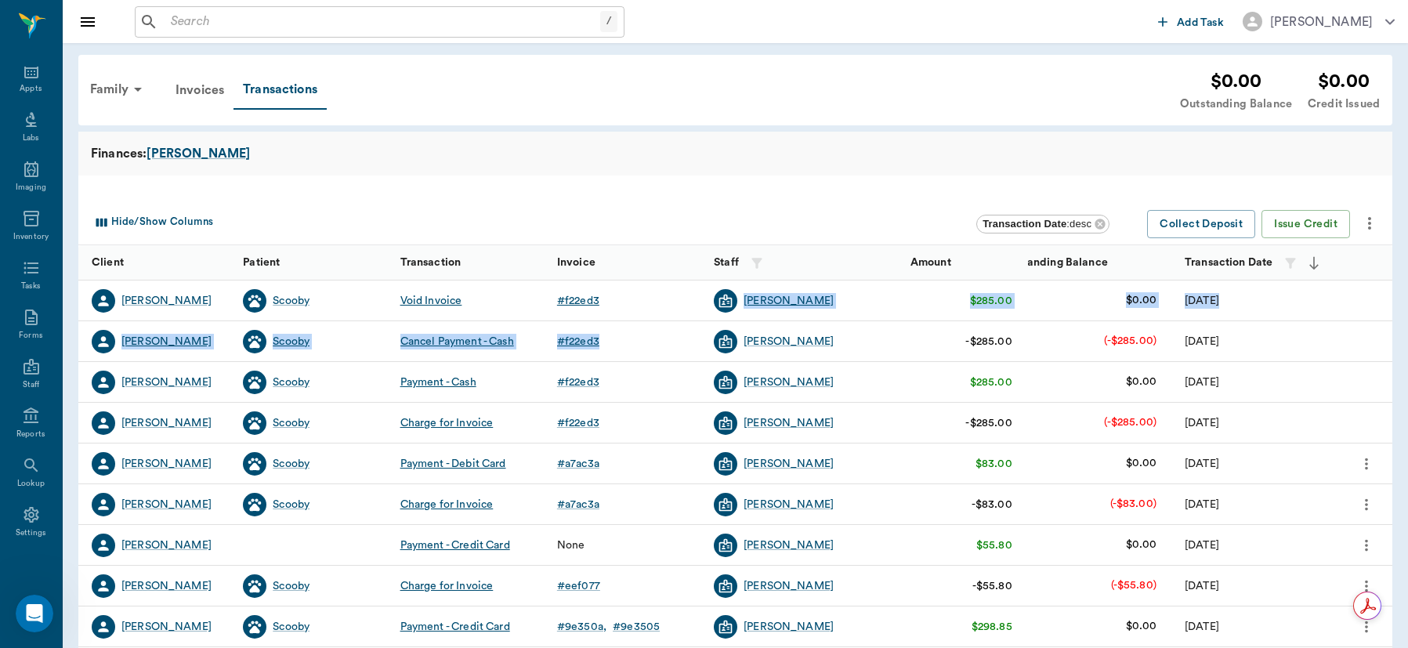
click at [579, 295] on div "# f22ed3" at bounding box center [578, 301] width 42 height 16
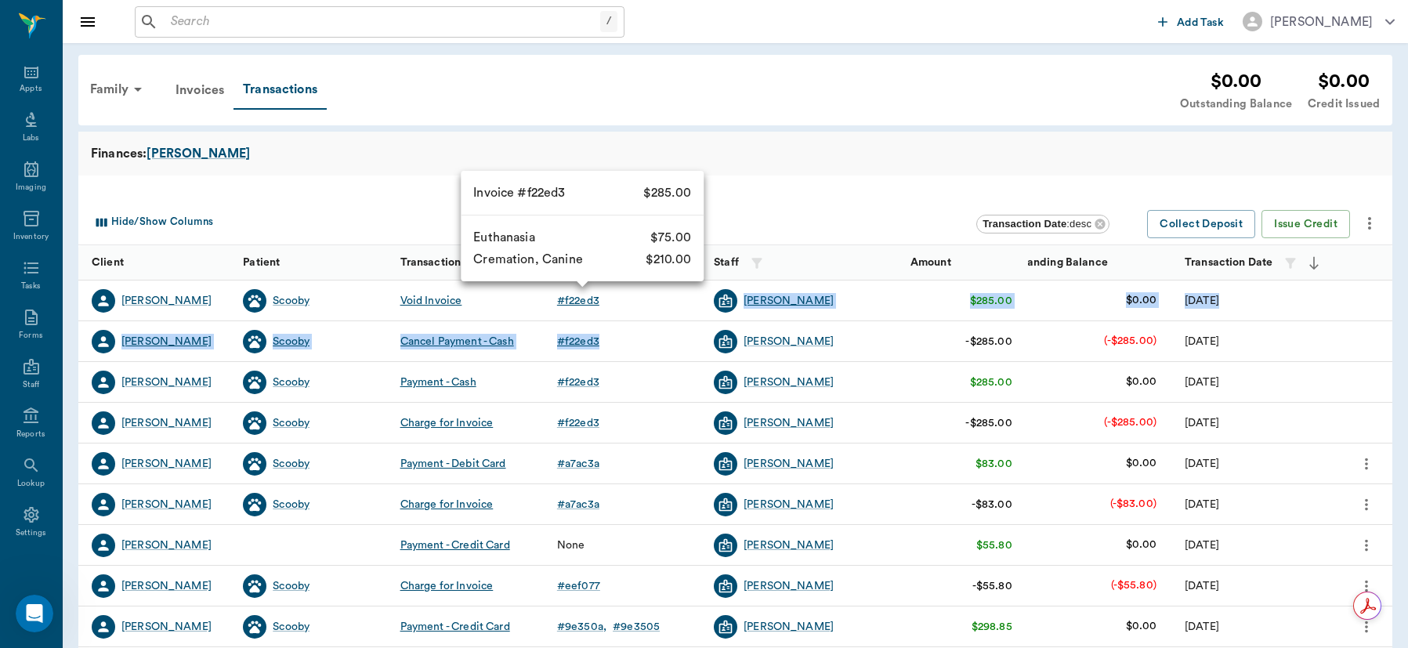
click at [581, 302] on div "# f22ed3" at bounding box center [578, 301] width 42 height 16
click at [581, 298] on div "# f22ed3" at bounding box center [578, 301] width 42 height 16
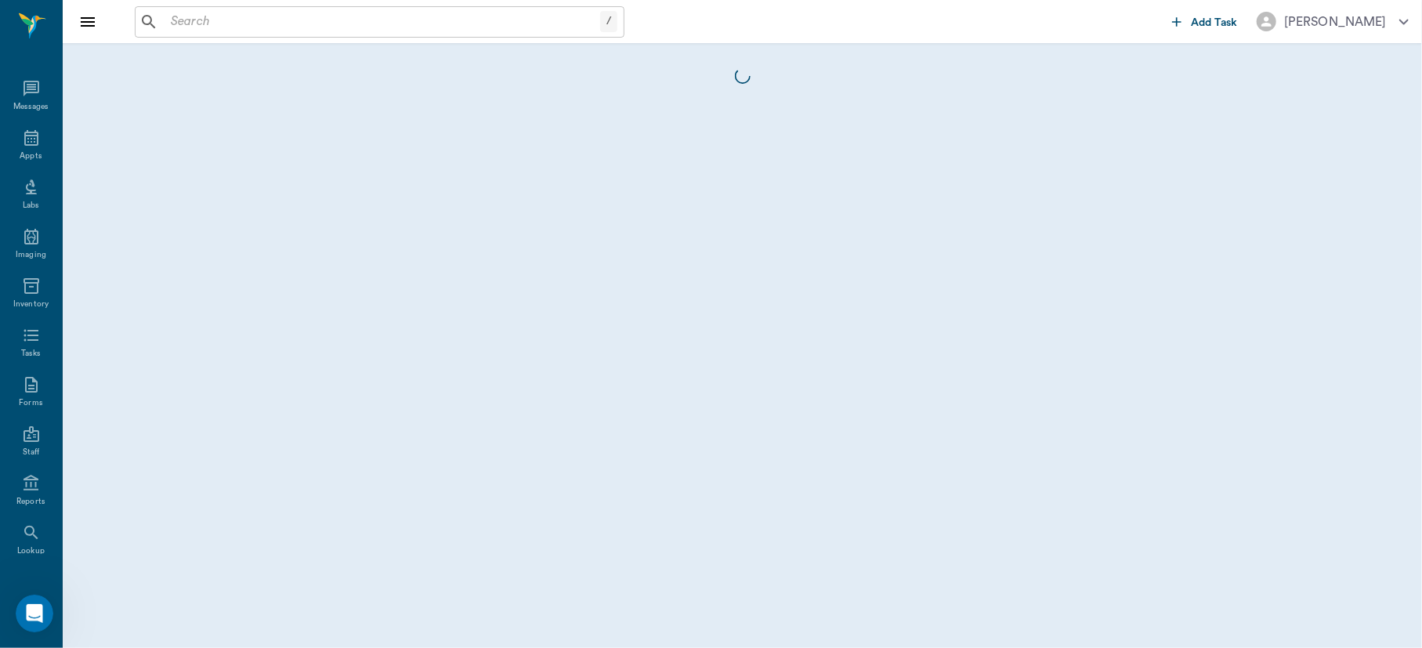
click at [581, 298] on body "/ ​ Add Task Dr. Bert Ellsworth Nectar Messages Appts Labs Imaging Inventory Ta…" at bounding box center [711, 324] width 1422 height 648
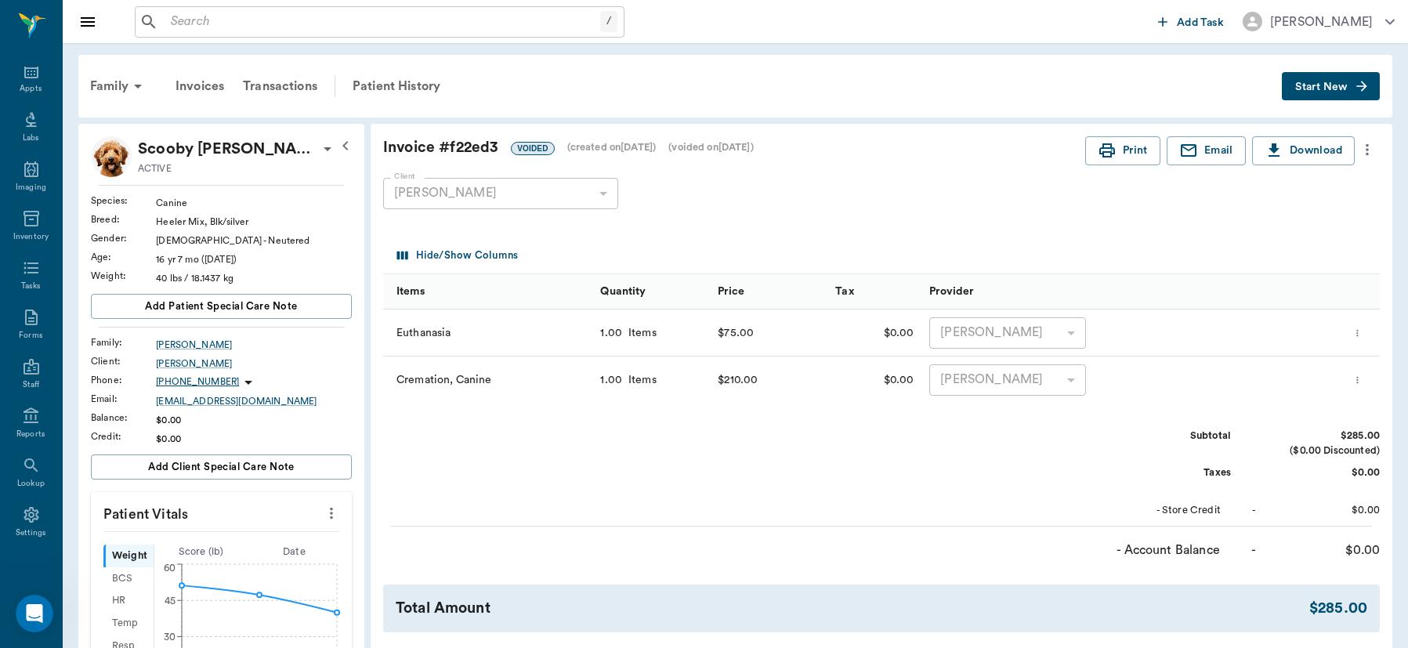
click at [1369, 149] on icon "more" at bounding box center [1367, 149] width 17 height 19
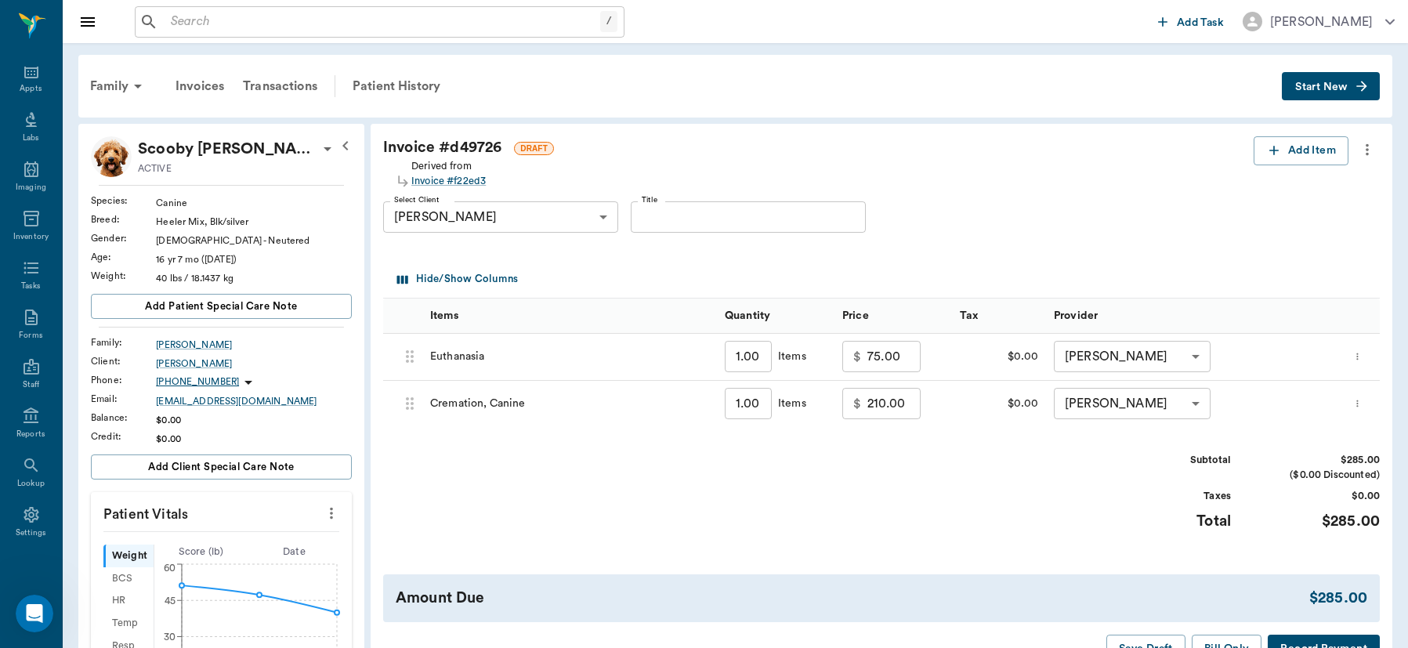
click at [914, 351] on input "75.00" at bounding box center [893, 356] width 53 height 31
type input "0.00"
click at [904, 412] on input "210.00" at bounding box center [893, 403] width 53 height 31
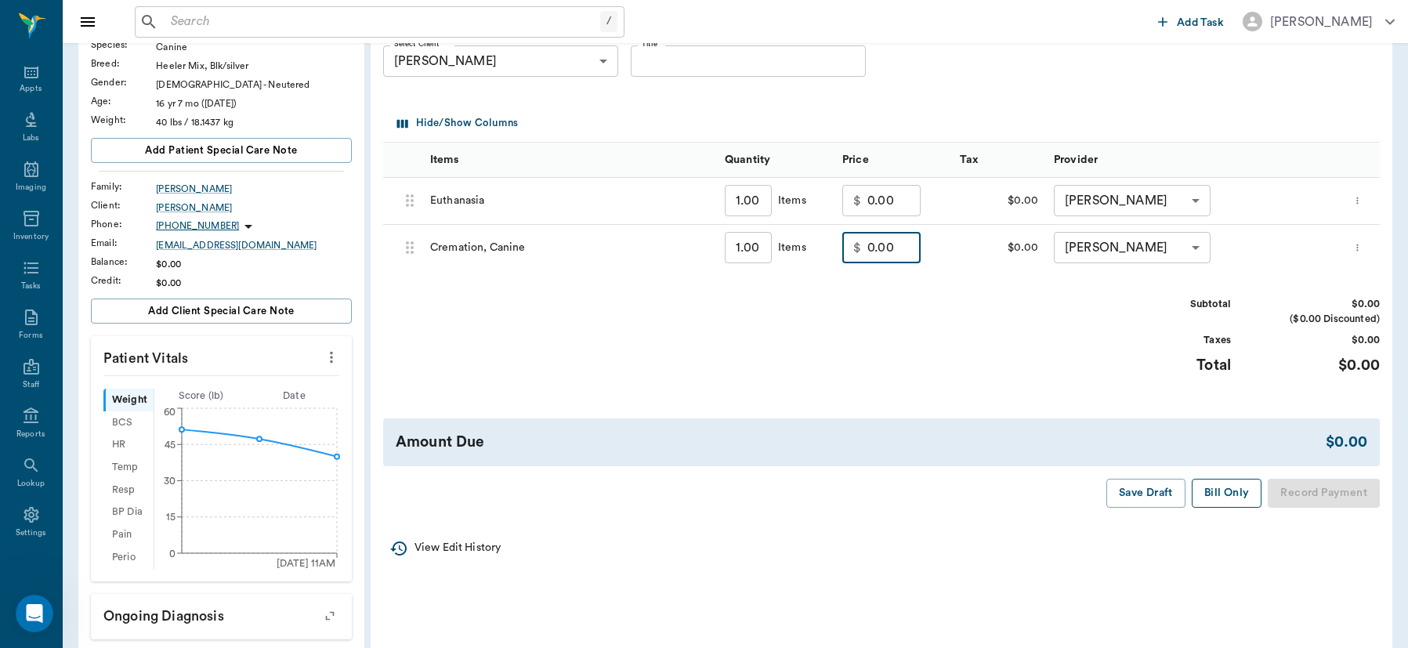
type input "0.00"
click at [1222, 492] on button "Bill Only" at bounding box center [1227, 493] width 71 height 29
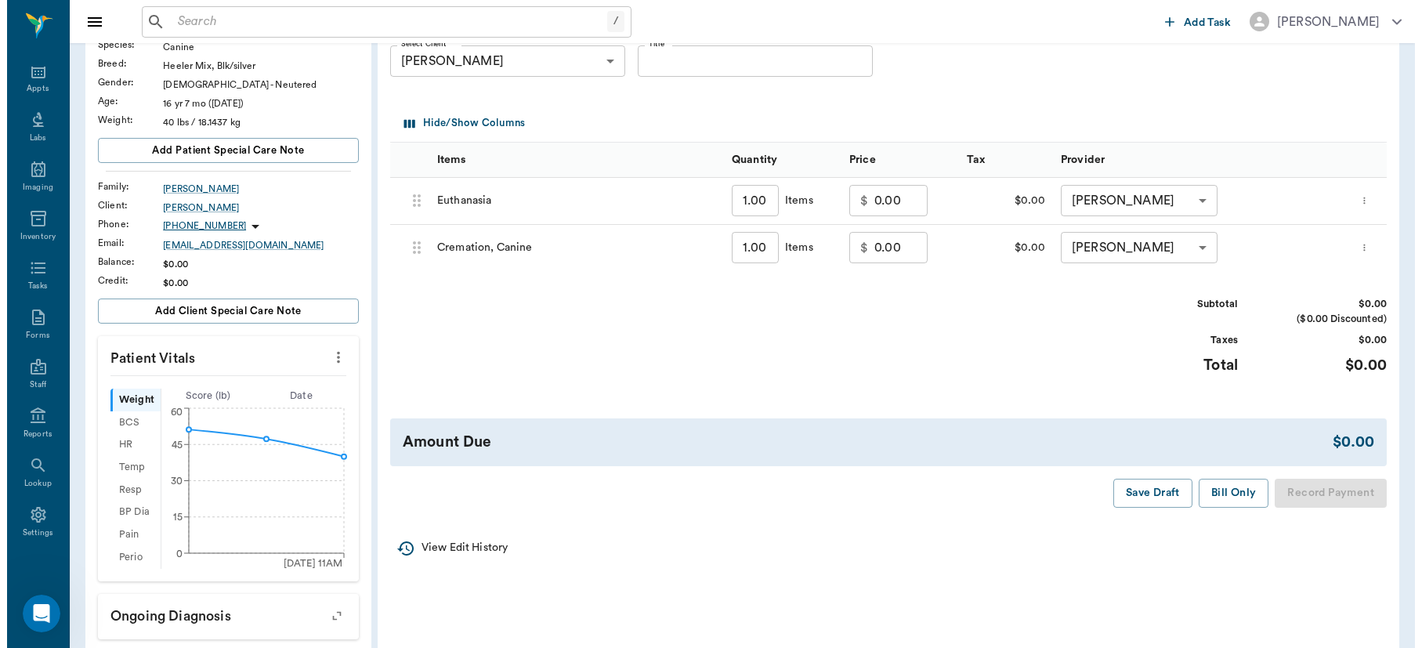
scroll to position [0, 0]
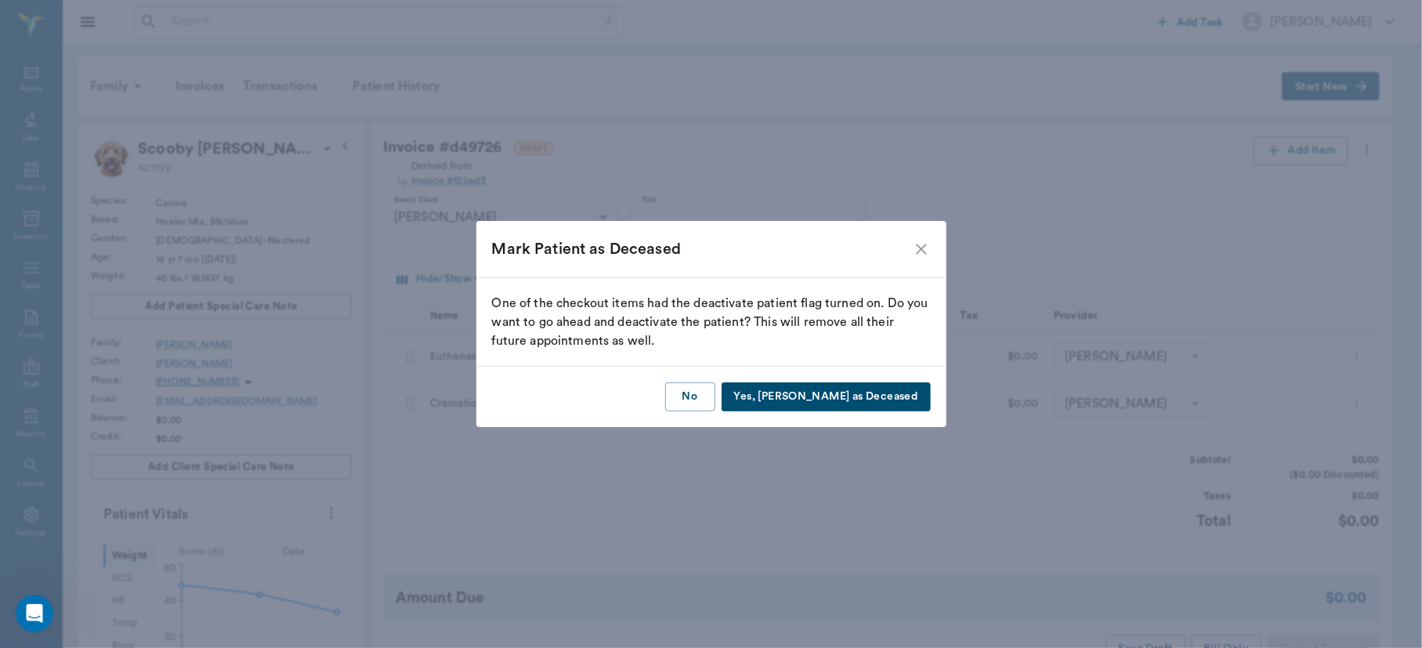
click at [889, 397] on button "Yes, Mark as Deceased" at bounding box center [826, 396] width 209 height 29
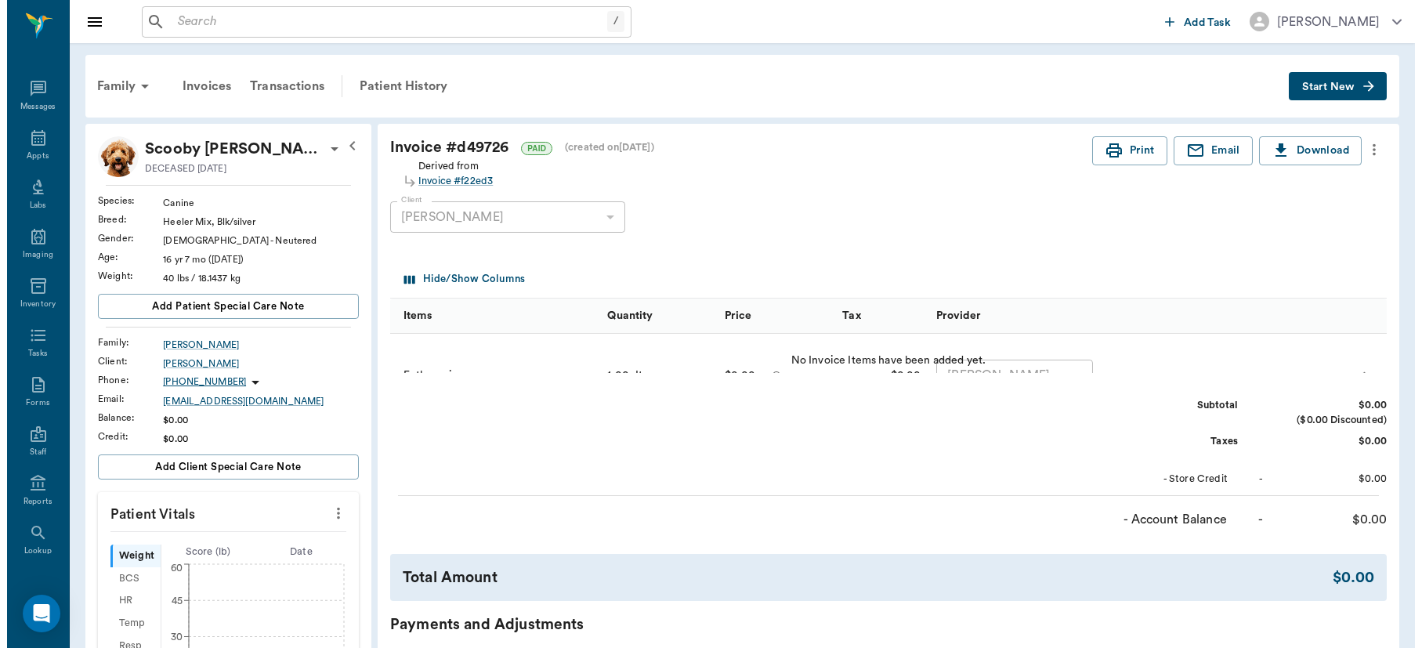
scroll to position [67, 0]
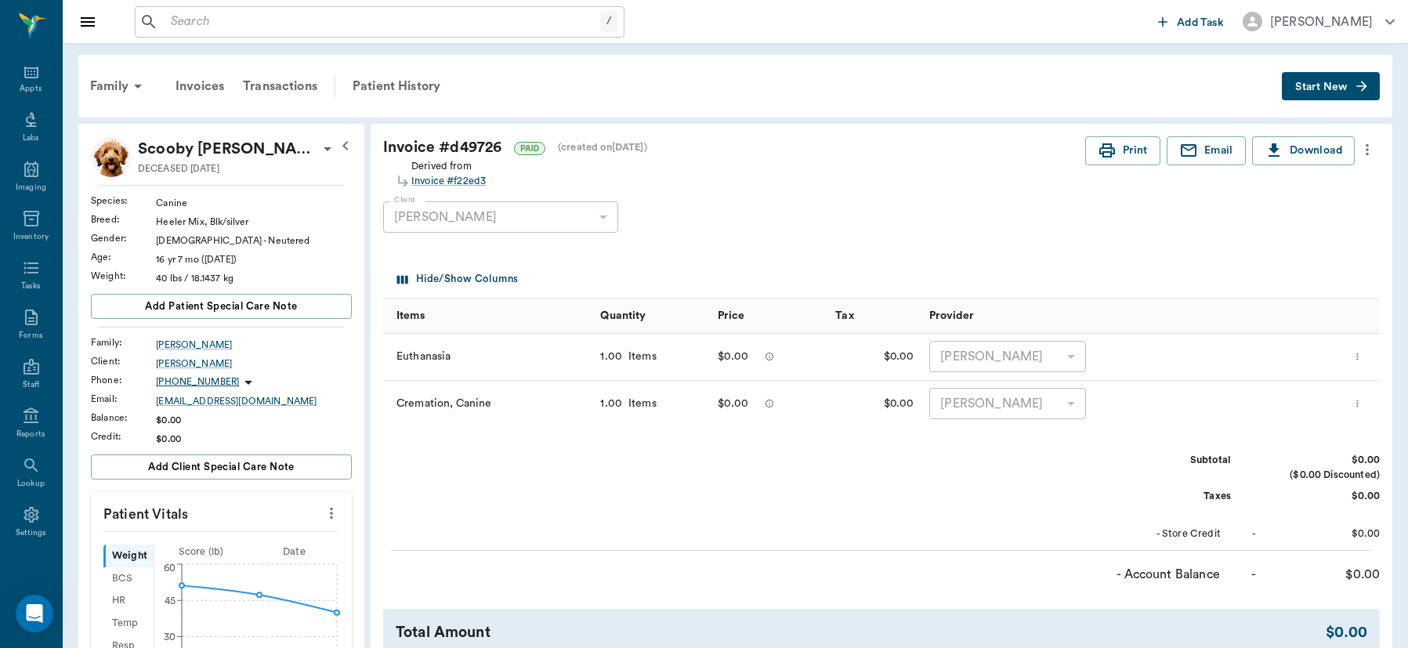
click at [633, 505] on div "Subtotal $0.00 ($0.00 Discounted) Taxes $0.00 - Store Credit - $0.00" at bounding box center [881, 497] width 997 height 89
click at [680, 498] on div "Subtotal $0.00 ($0.00 Discounted) Taxes $0.00 - Store Credit - $0.00" at bounding box center [881, 497] width 997 height 89
click at [25, 424] on icon at bounding box center [31, 416] width 19 height 19
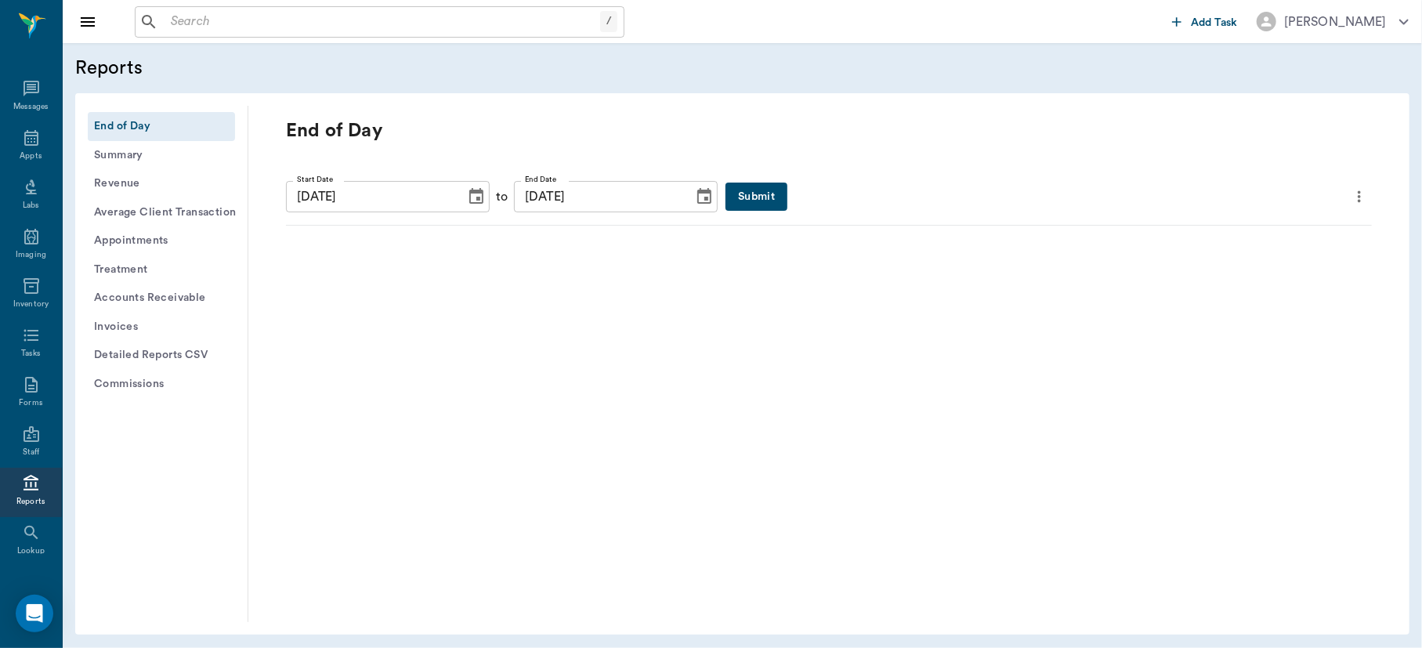
scroll to position [67, 0]
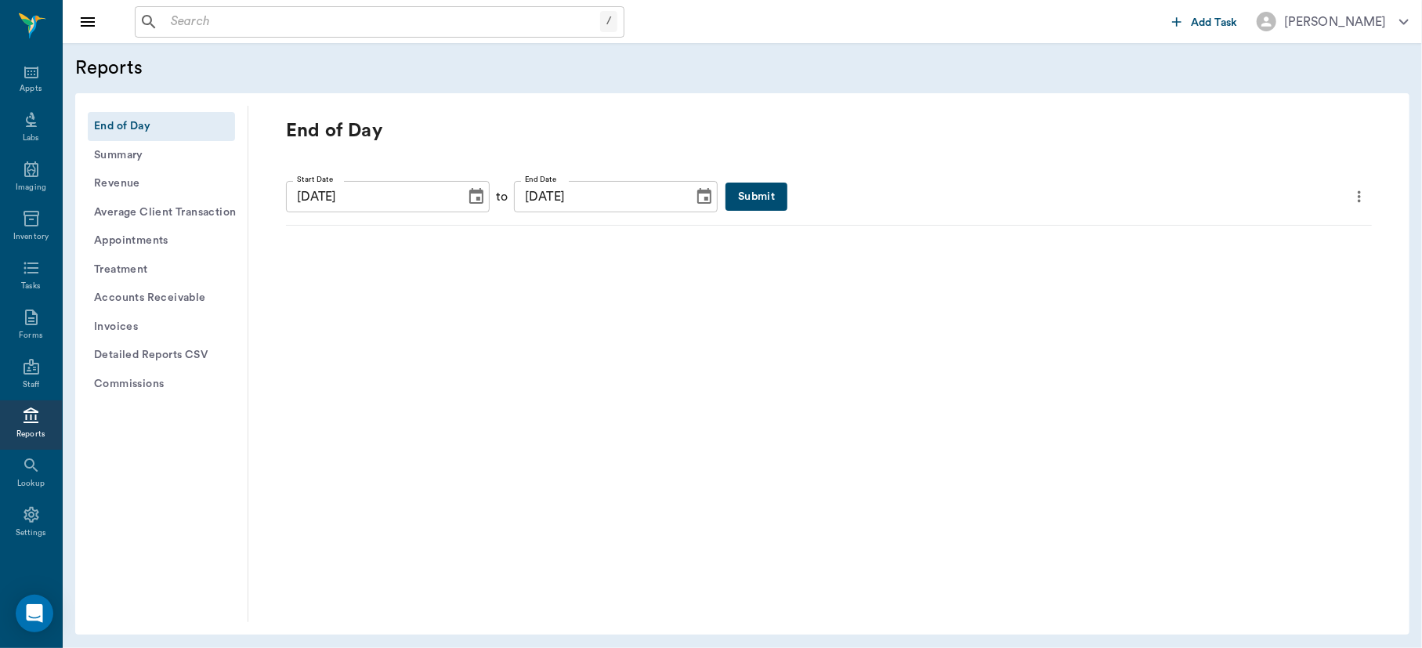
click at [128, 154] on button "Summary" at bounding box center [161, 155] width 147 height 29
click at [115, 186] on button "Revenue" at bounding box center [161, 183] width 147 height 29
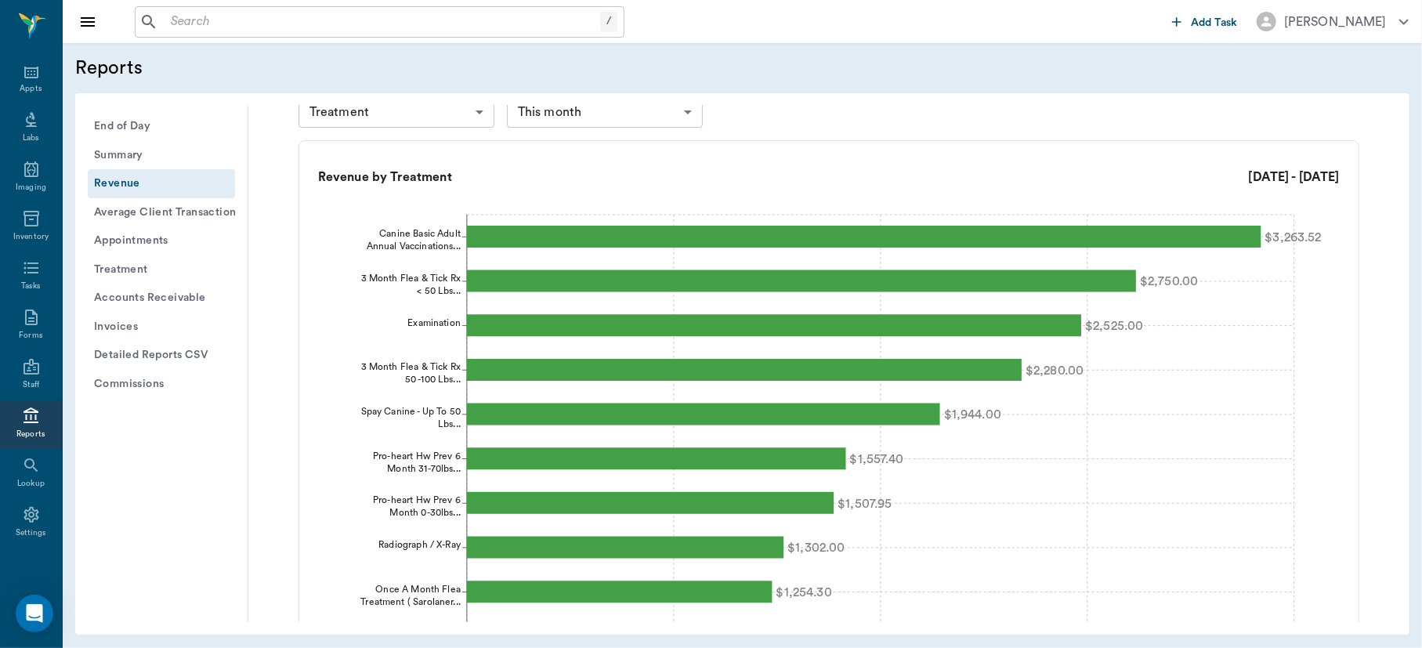
scroll to position [239, 0]
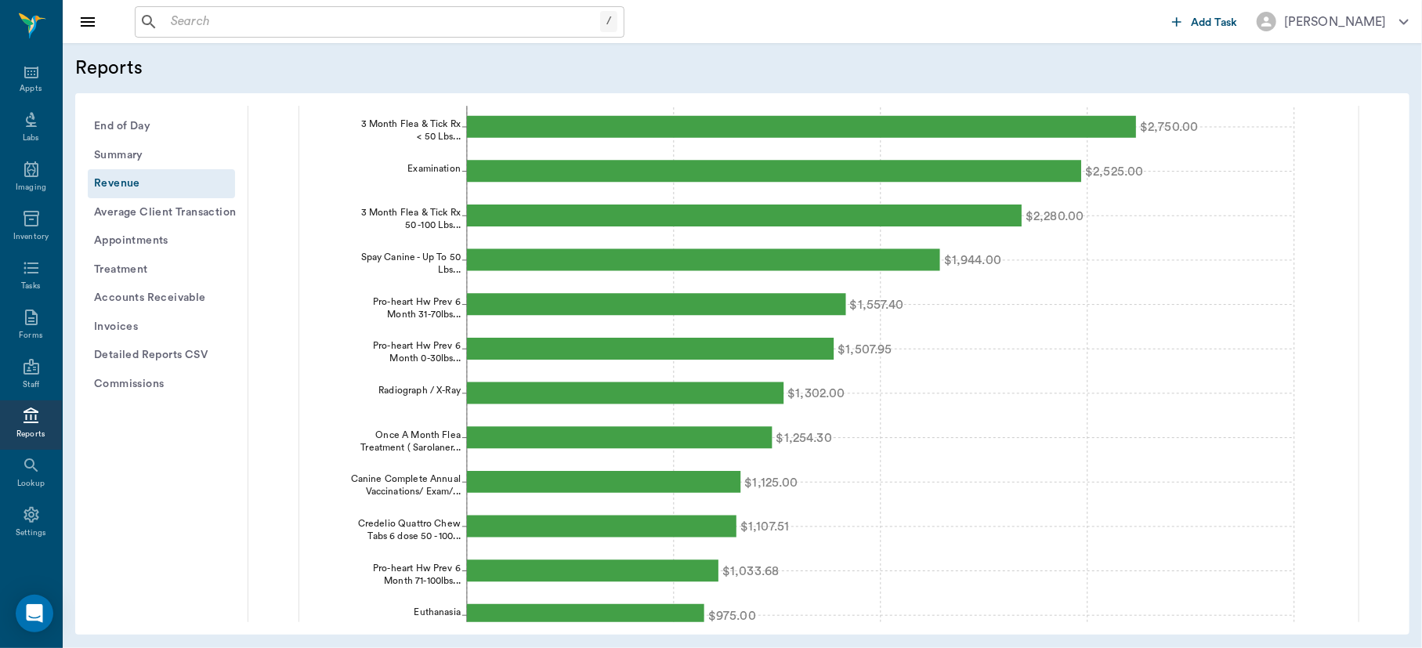
click at [184, 212] on button "Average Client Transaction" at bounding box center [161, 212] width 147 height 29
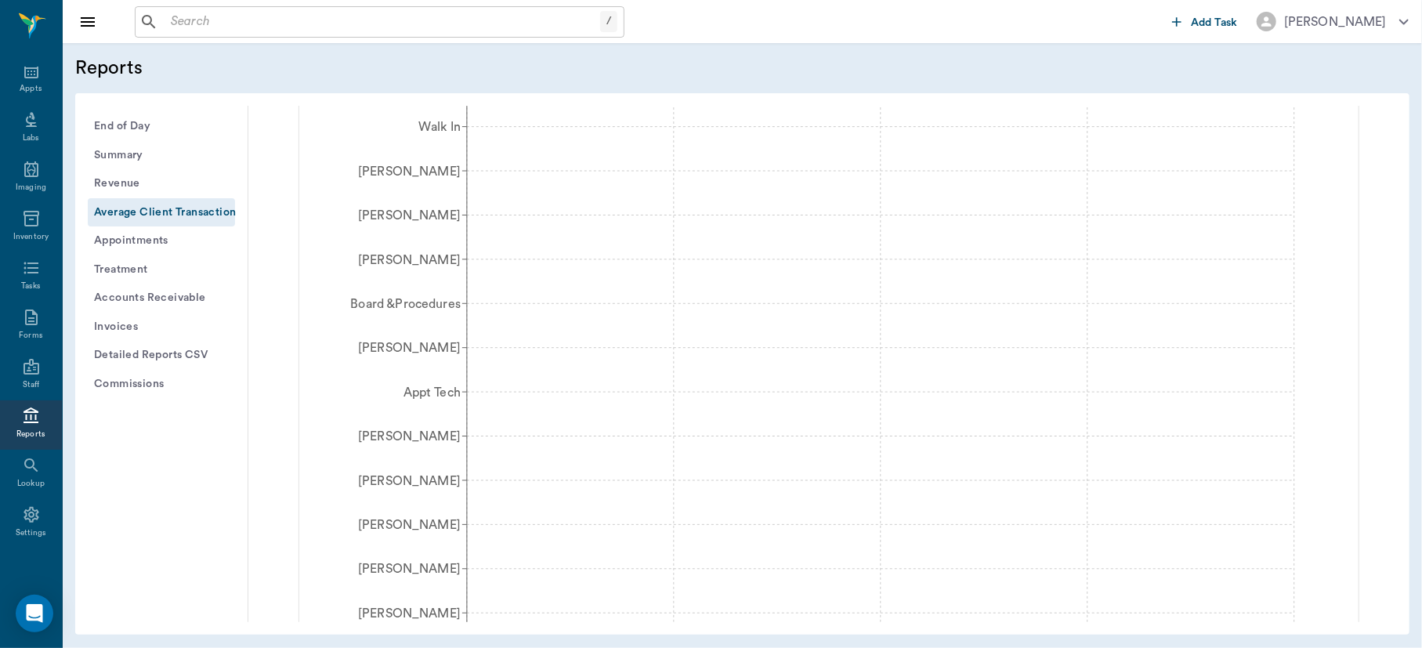
scroll to position [0, 0]
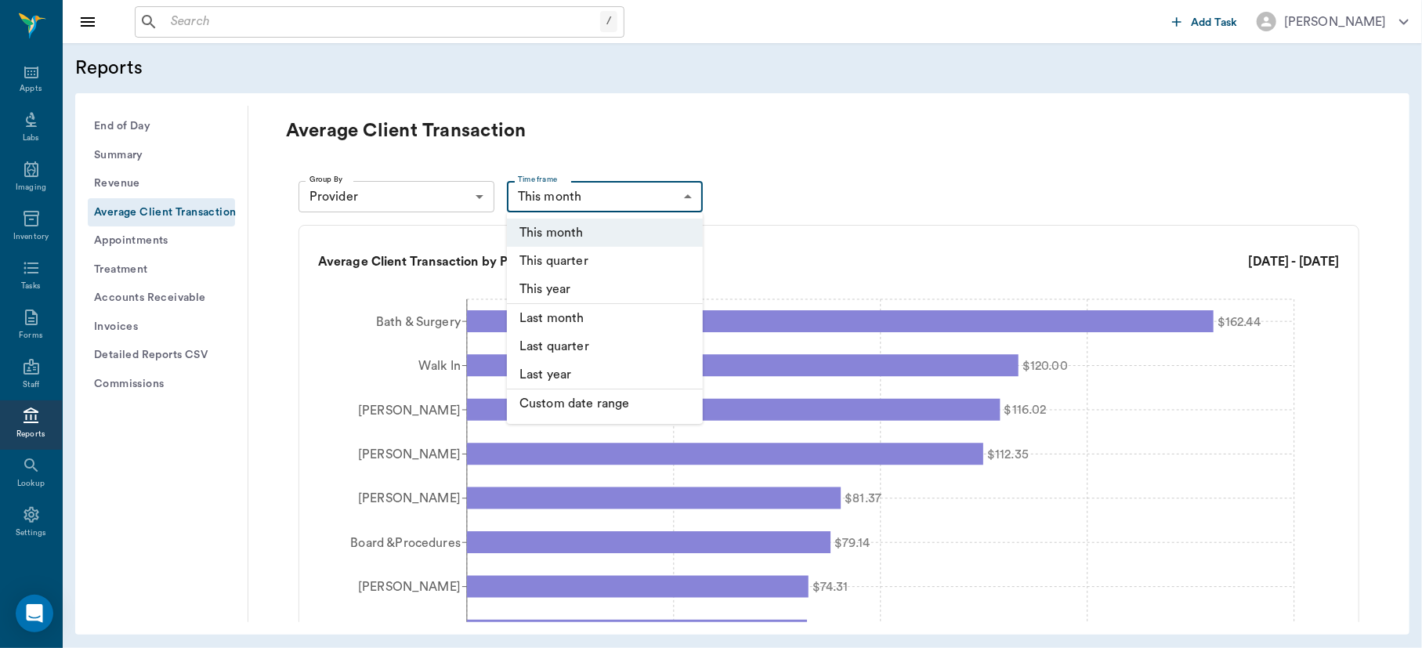
click at [688, 192] on body "/ ​ Add Task [PERSON_NAME] Nectar Messages Appts Labs Imaging Inventory Tasks F…" at bounding box center [711, 324] width 1422 height 648
click at [599, 258] on li "This quarter" at bounding box center [605, 261] width 196 height 28
type input "THIS_QUARTER"
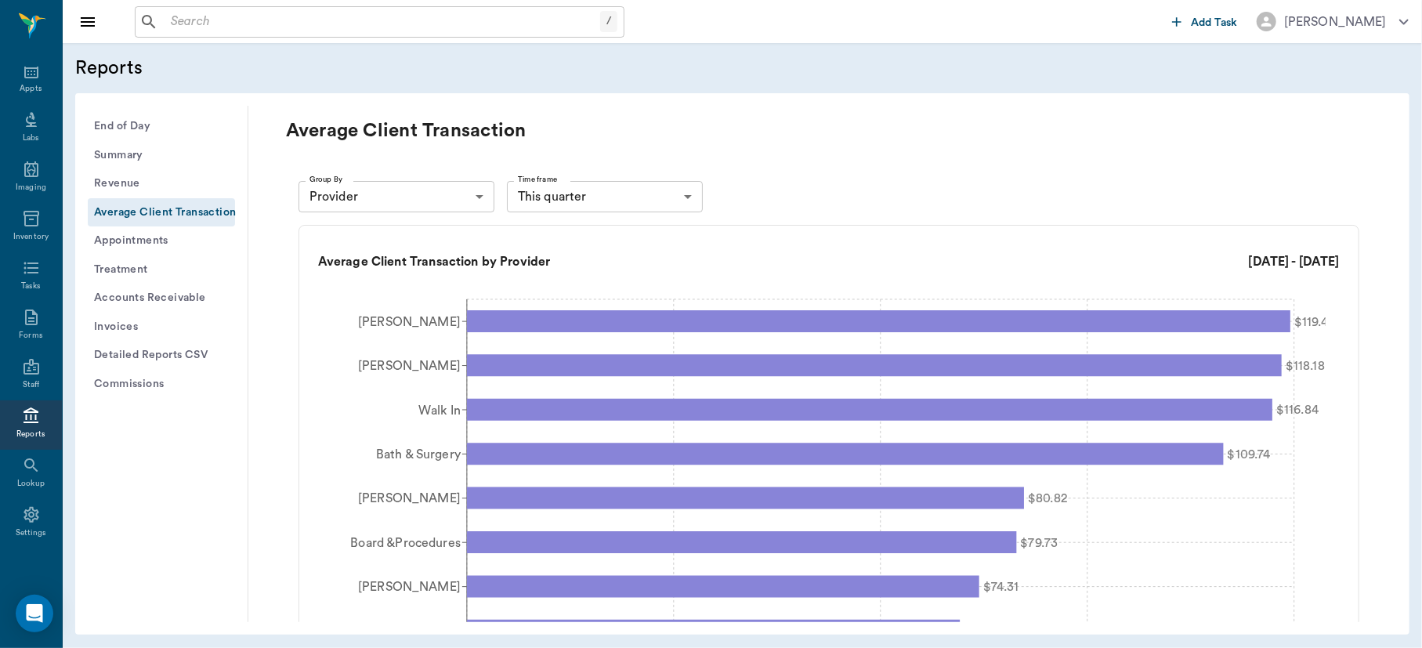
click at [124, 154] on button "Summary" at bounding box center [161, 155] width 147 height 29
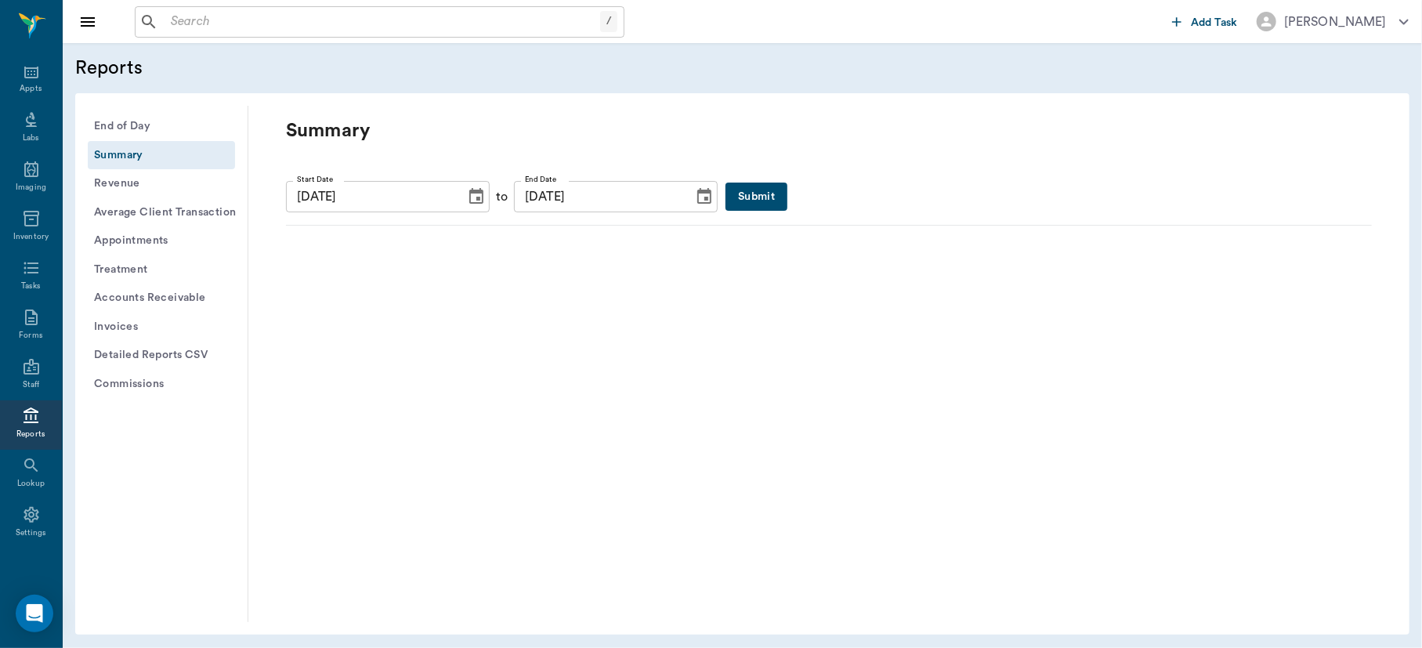
click at [469, 193] on icon "Choose date, selected date is Aug 22, 2025" at bounding box center [476, 196] width 14 height 16
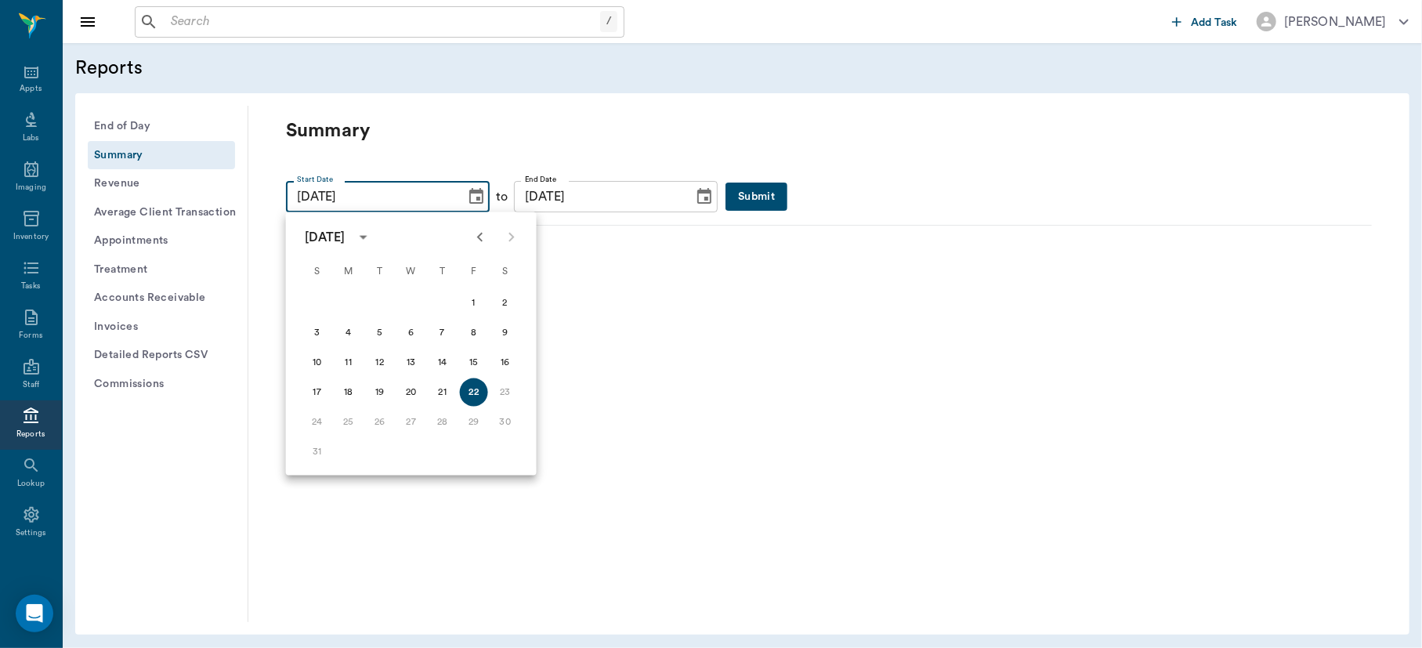
click at [373, 239] on icon "calendar view is open, switch to year view" at bounding box center [363, 237] width 19 height 19
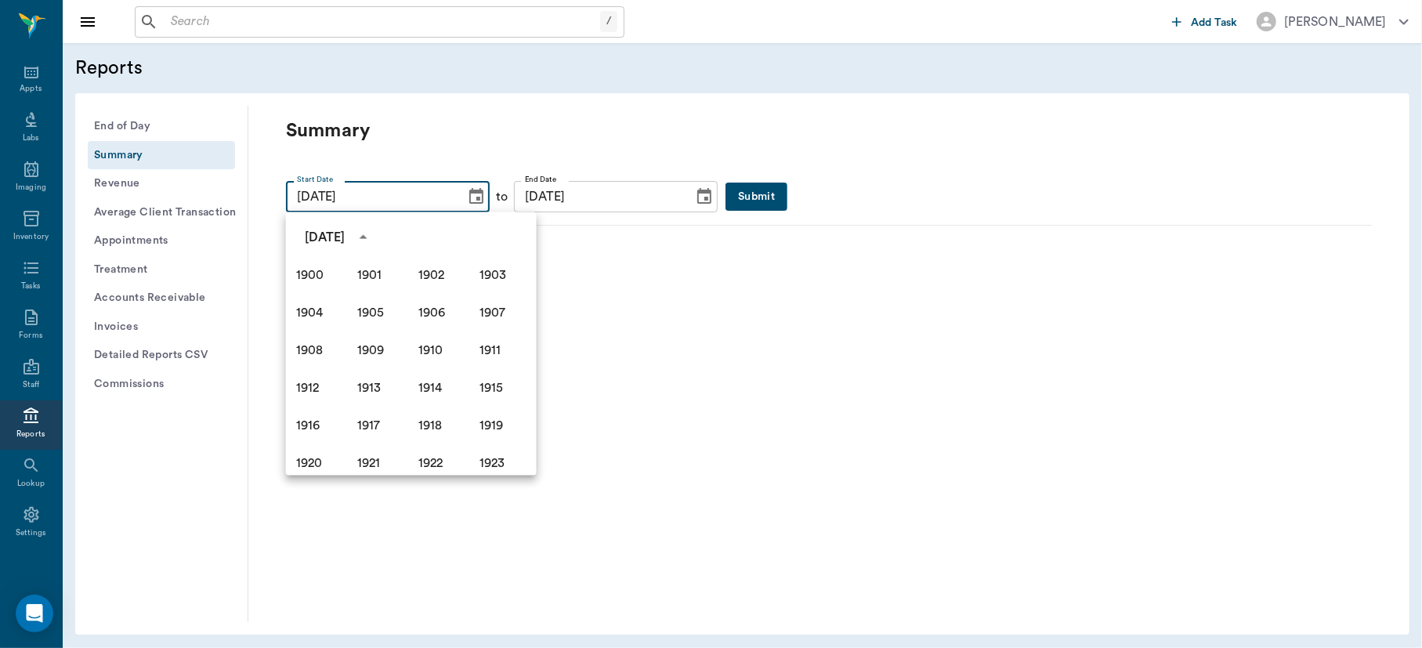
scroll to position [983, 0]
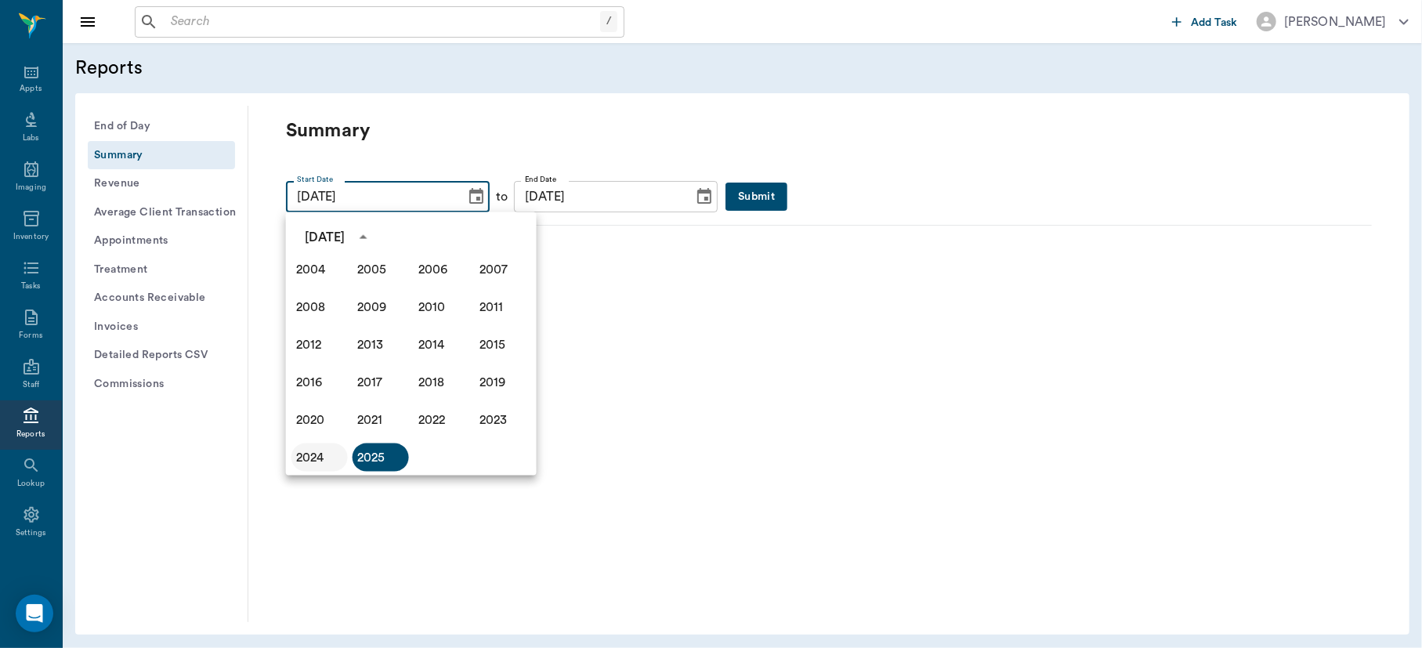
click at [307, 455] on button "2024" at bounding box center [320, 458] width 56 height 28
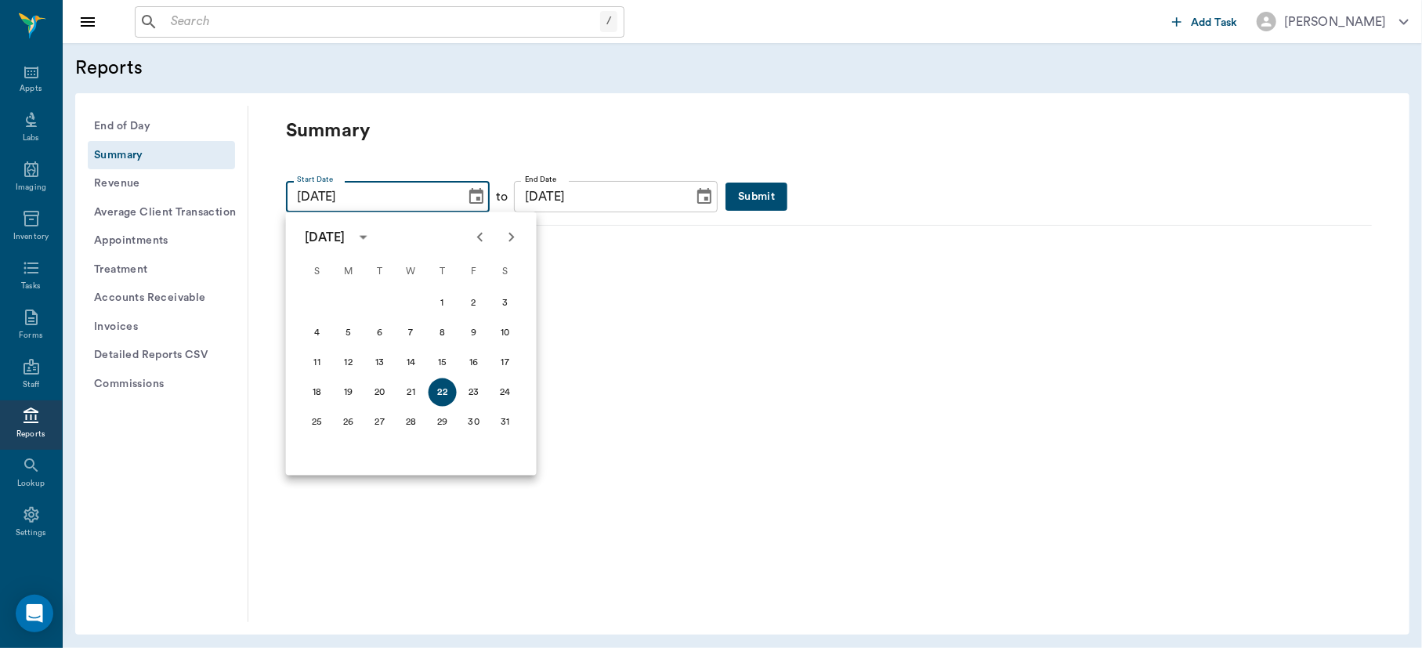
click at [373, 238] on icon "calendar view is open, switch to year view" at bounding box center [363, 237] width 19 height 19
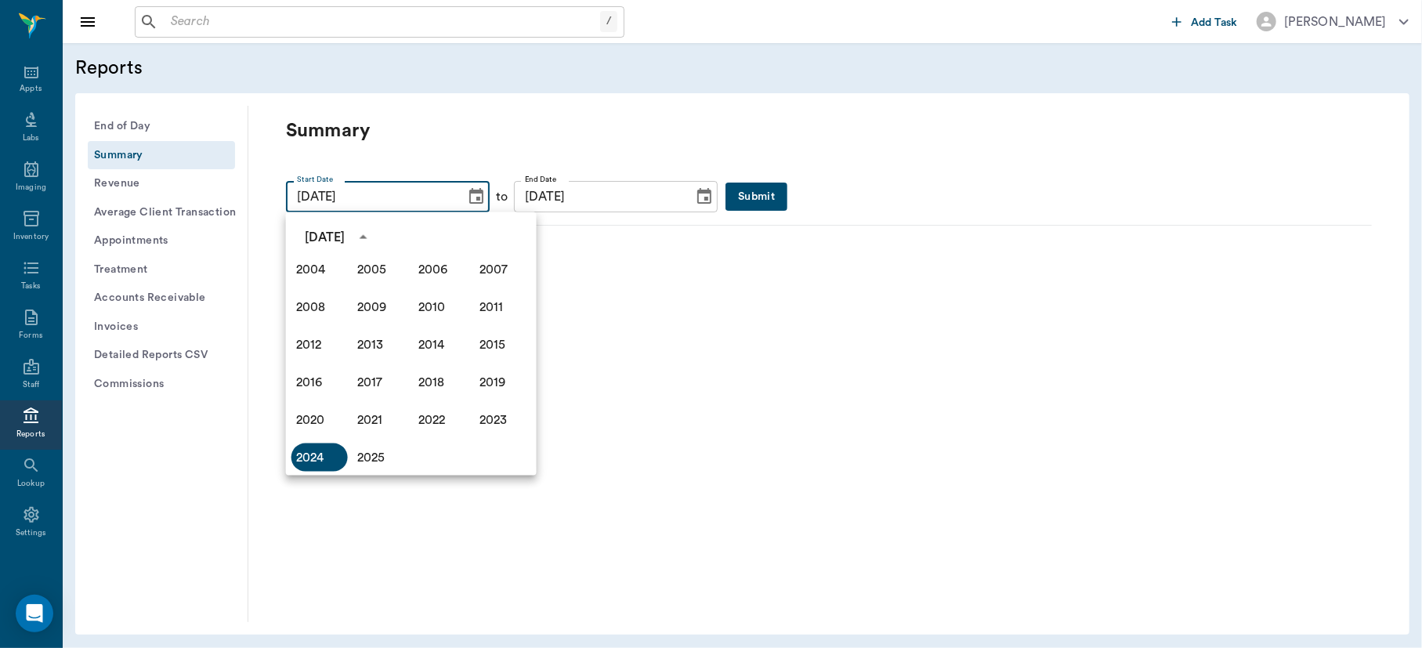
click at [368, 238] on icon "year view is open, switch to calendar view" at bounding box center [364, 237] width 8 height 4
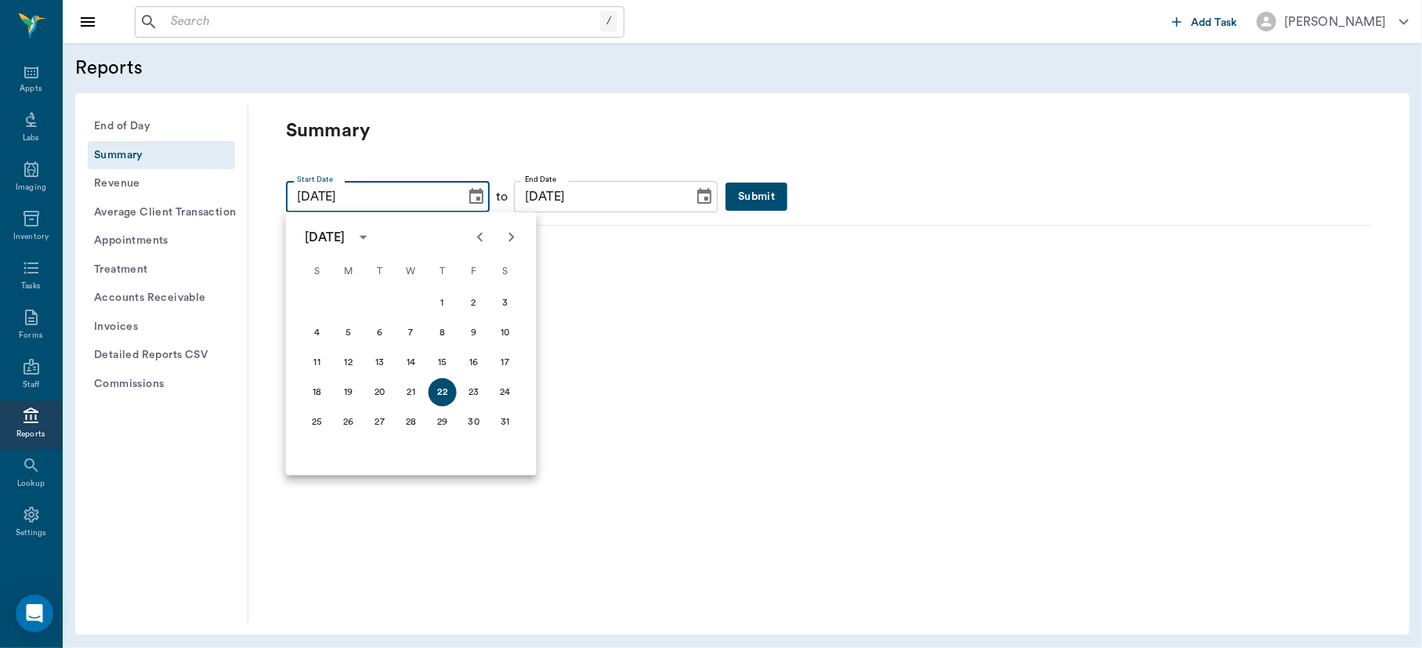
click at [478, 231] on icon "Previous month" at bounding box center [480, 237] width 19 height 19
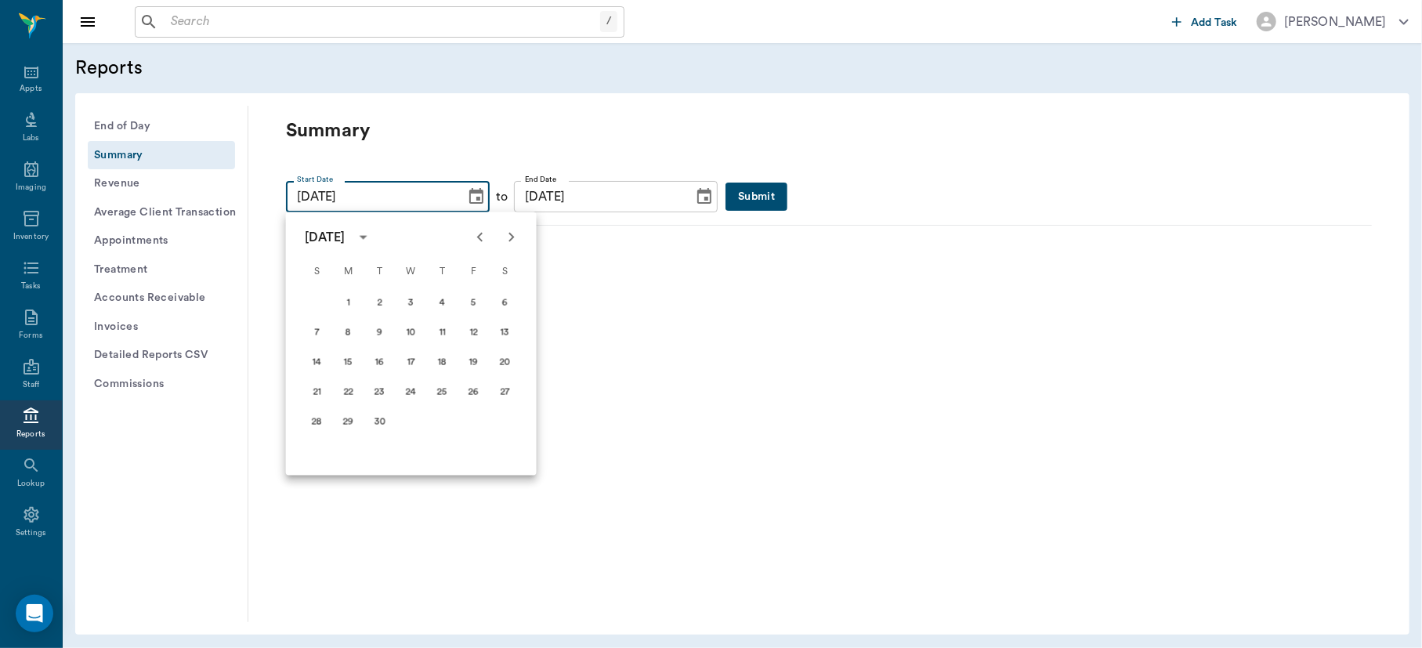
click at [478, 231] on icon "Previous month" at bounding box center [480, 237] width 19 height 19
click at [348, 299] on button "1" at bounding box center [349, 303] width 28 height 28
type input "[DATE]"
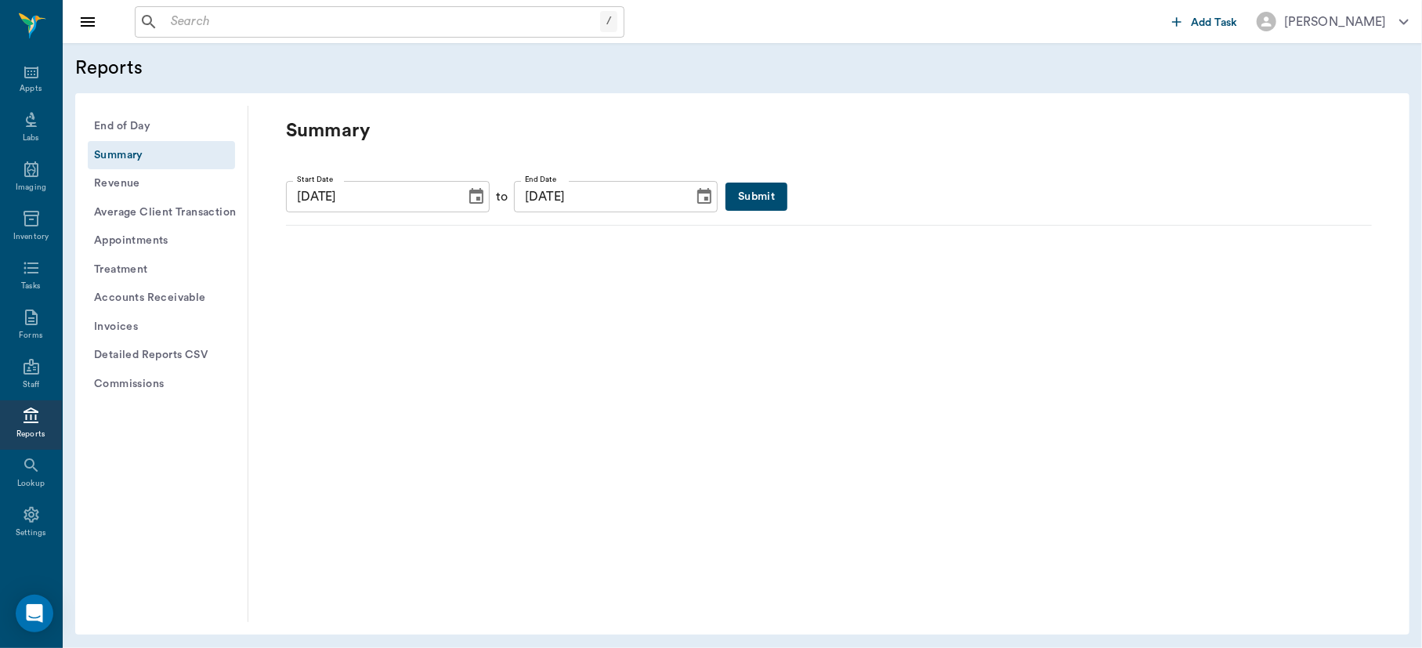
click at [689, 197] on button "Choose date, selected date is Aug 22, 2025" at bounding box center [704, 196] width 31 height 31
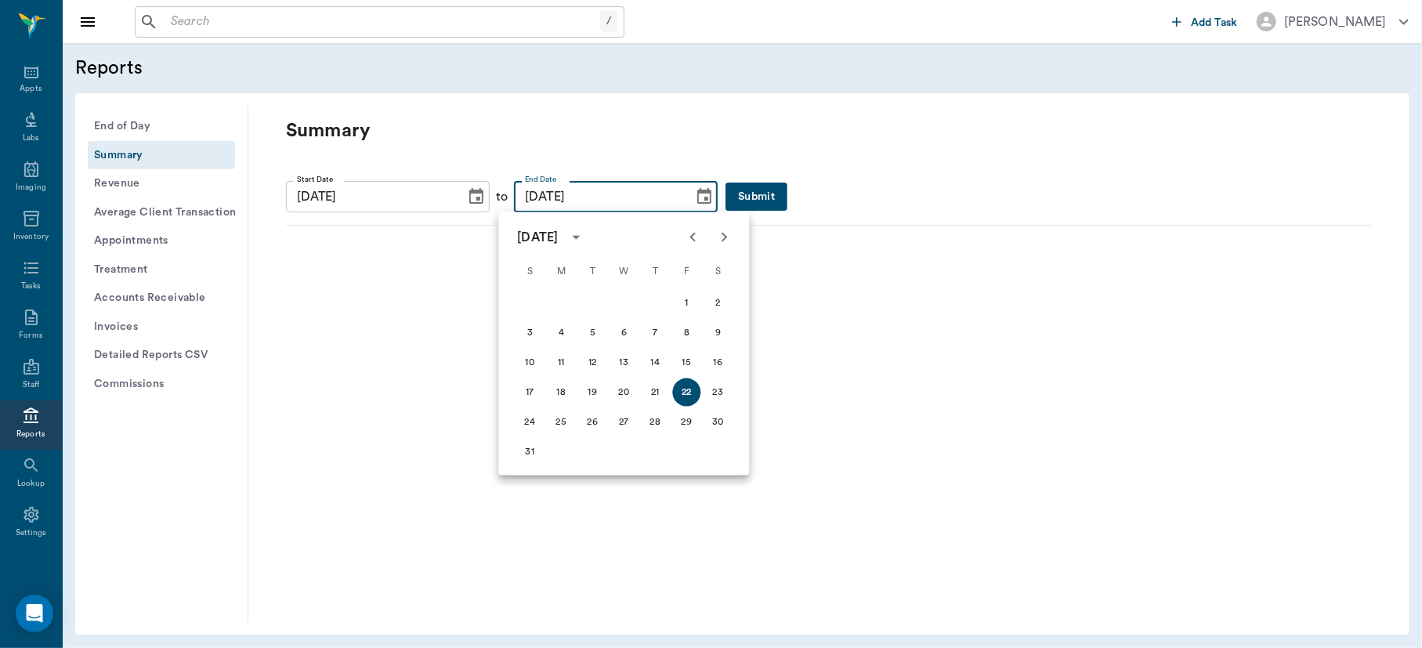
click at [718, 237] on icon "Next month" at bounding box center [724, 237] width 19 height 19
click at [620, 423] on button "31" at bounding box center [624, 422] width 28 height 28
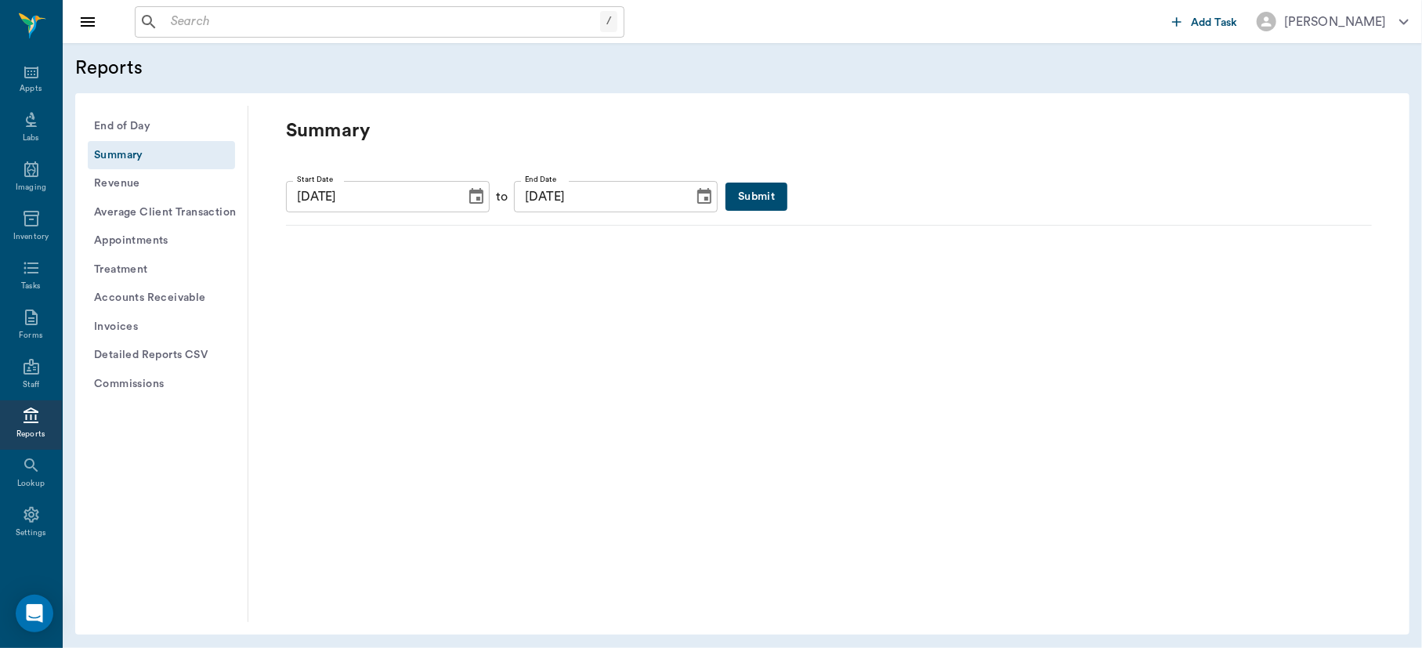
click at [733, 194] on button "Submit" at bounding box center [757, 197] width 62 height 29
click at [726, 201] on button "Submit" at bounding box center [757, 197] width 62 height 29
click at [695, 194] on icon "Choose date, selected date is Dec 31, 2025" at bounding box center [704, 196] width 19 height 19
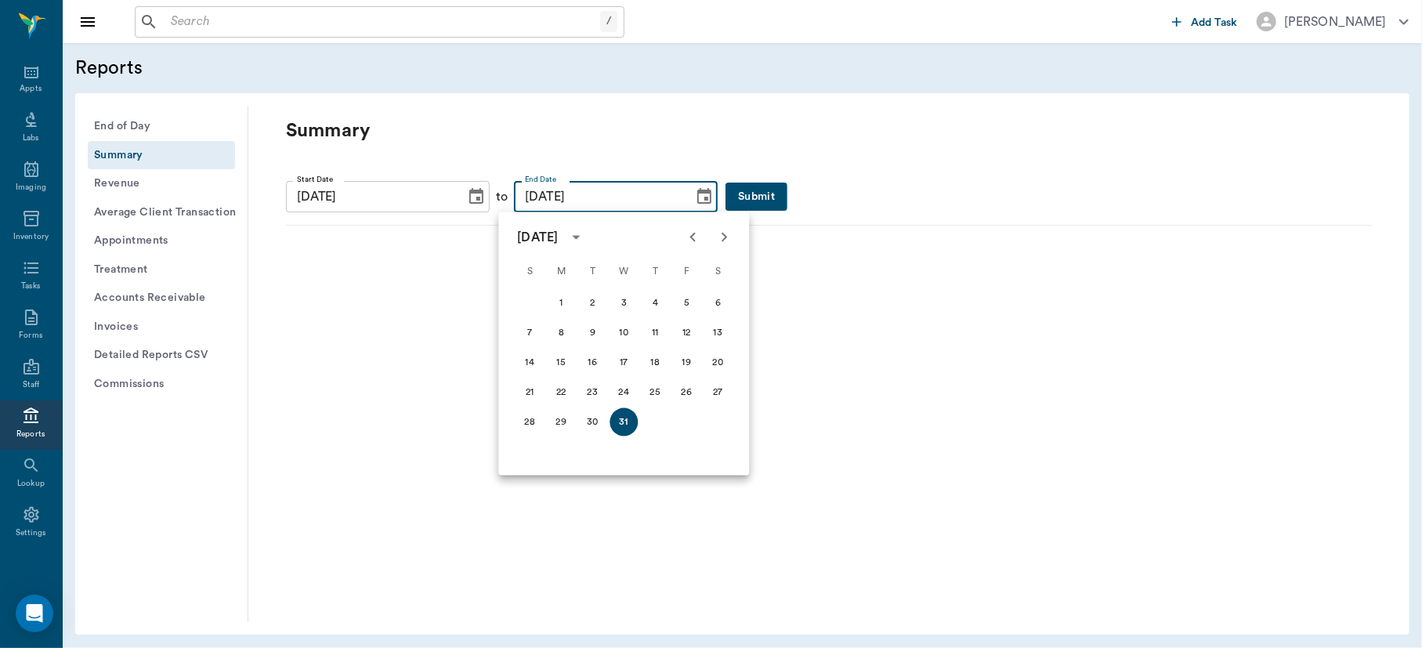
click at [693, 239] on icon "Previous month" at bounding box center [692, 237] width 5 height 9
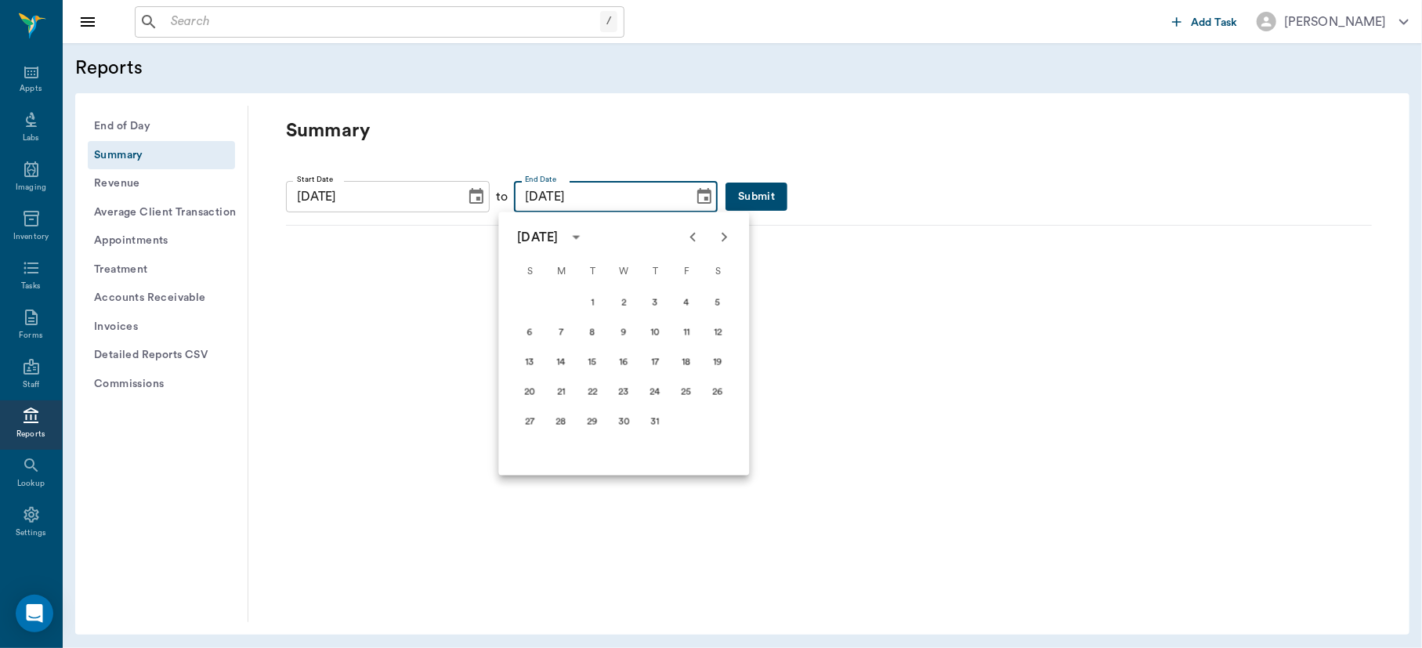
click at [693, 239] on icon "Previous month" at bounding box center [692, 237] width 5 height 9
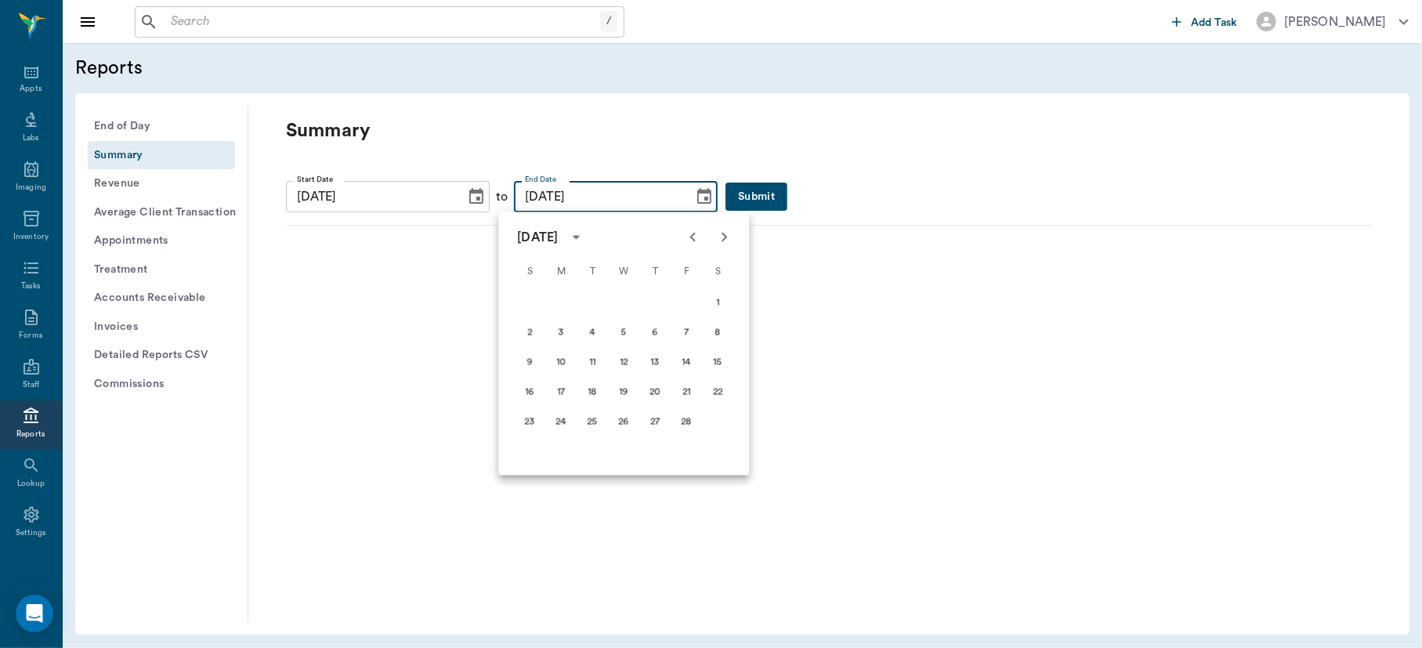
click at [693, 239] on icon "Previous month" at bounding box center [692, 237] width 5 height 9
click at [596, 416] on button "31" at bounding box center [592, 422] width 28 height 28
type input "[DATE]"
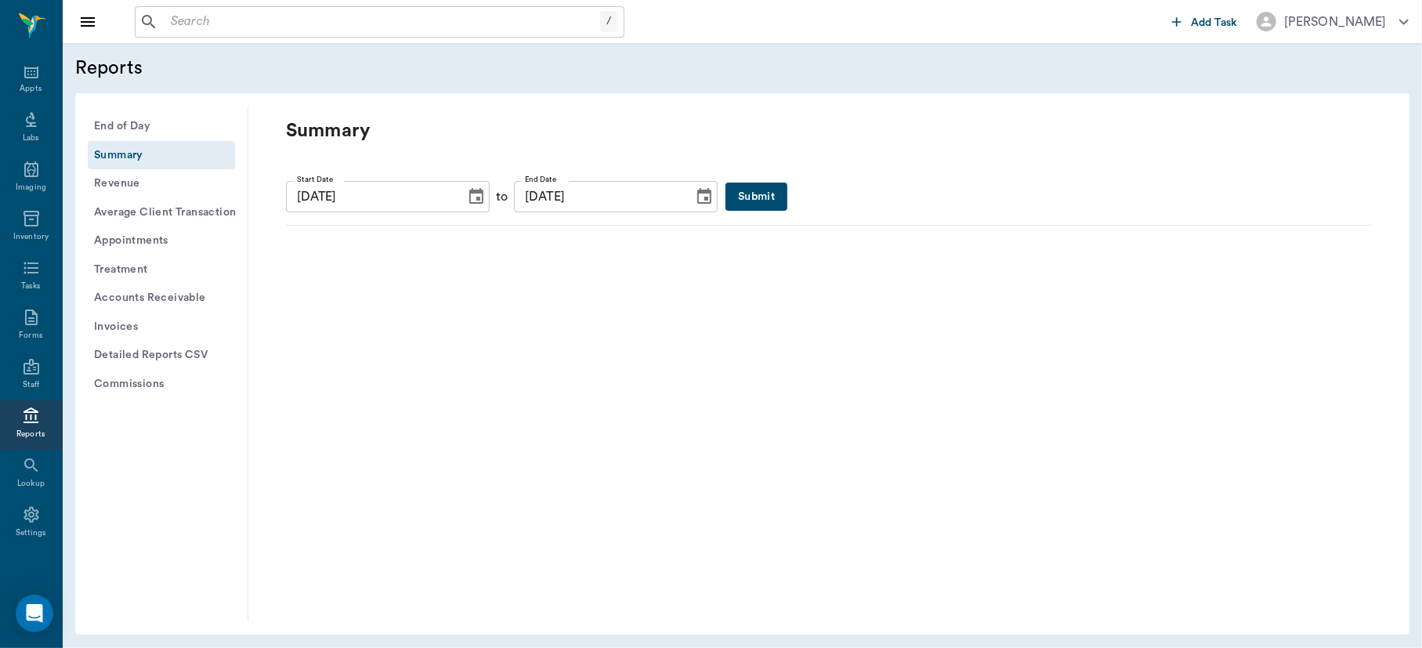
click at [726, 190] on button "Submit" at bounding box center [757, 197] width 62 height 29
click at [726, 190] on div at bounding box center [829, 201] width 1086 height 66
